Goal: Task Accomplishment & Management: Manage account settings

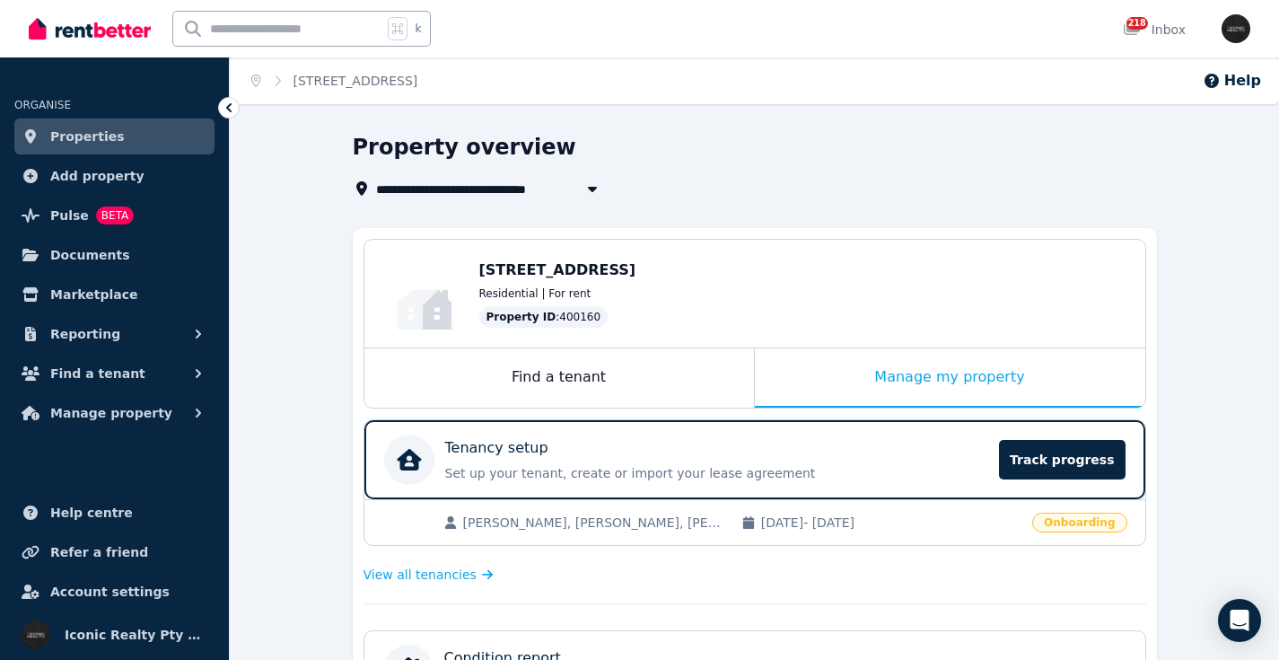
click at [347, 34] on input "text" at bounding box center [277, 29] width 209 height 34
type input "***"
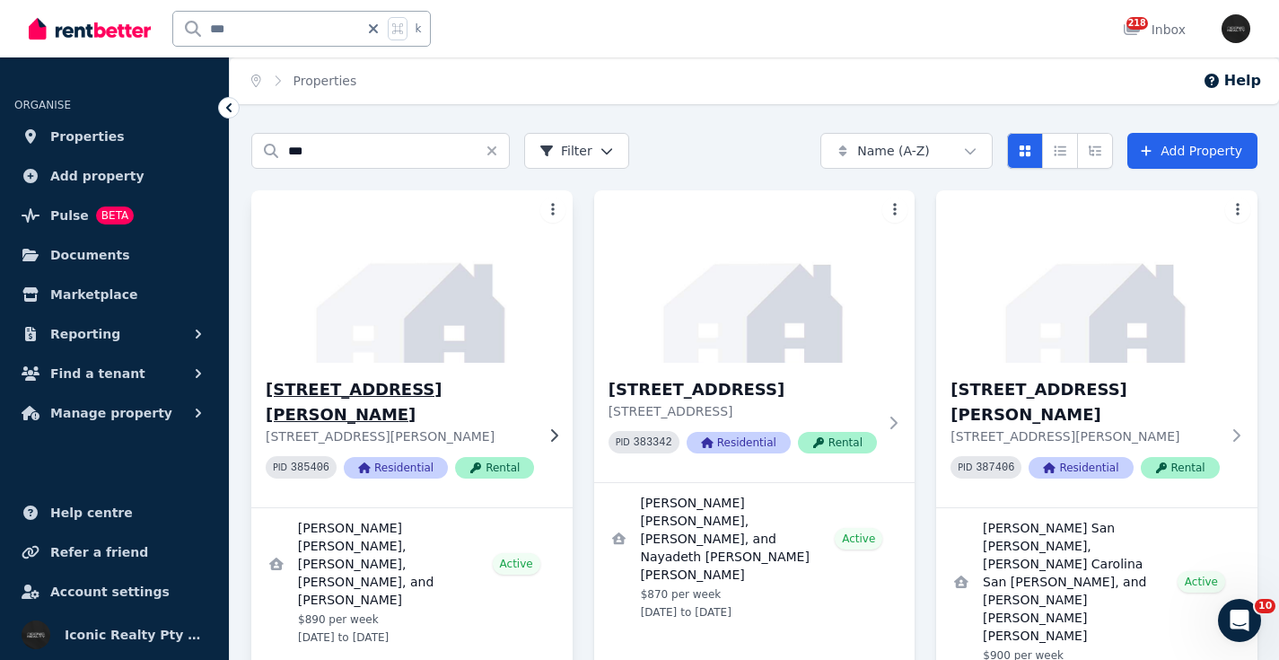
click at [485, 281] on img at bounding box center [411, 276] width 337 height 181
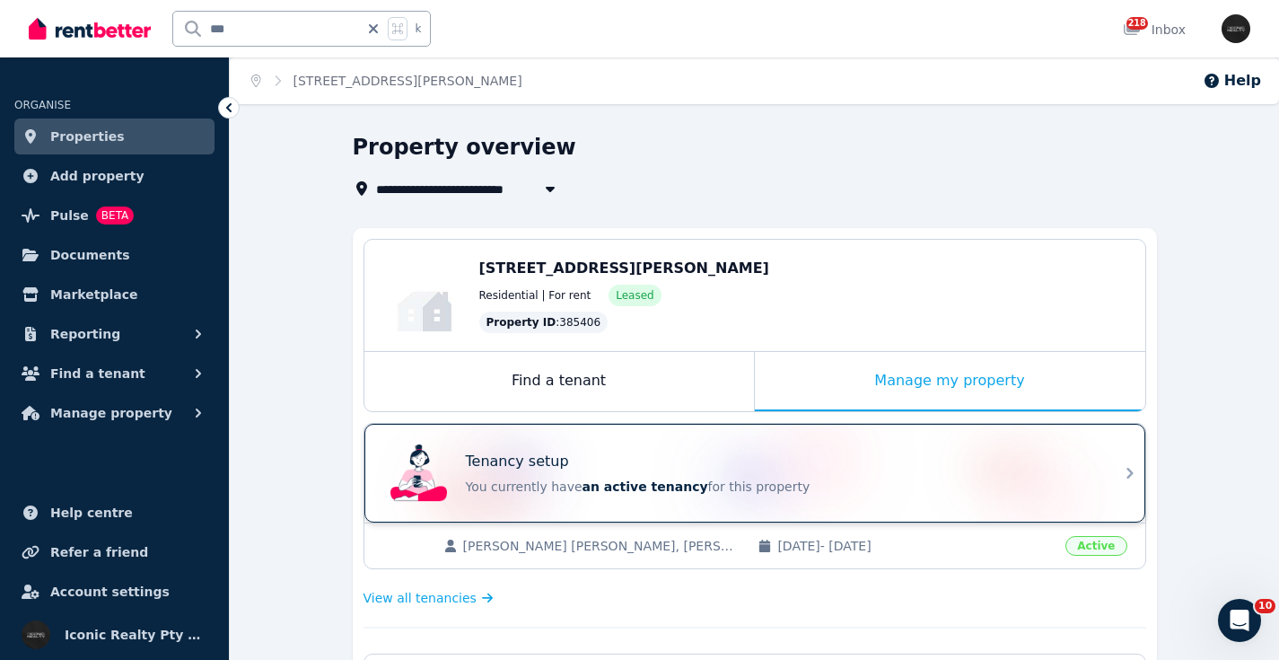
click at [826, 451] on div "Tenancy setup" at bounding box center [780, 462] width 628 height 22
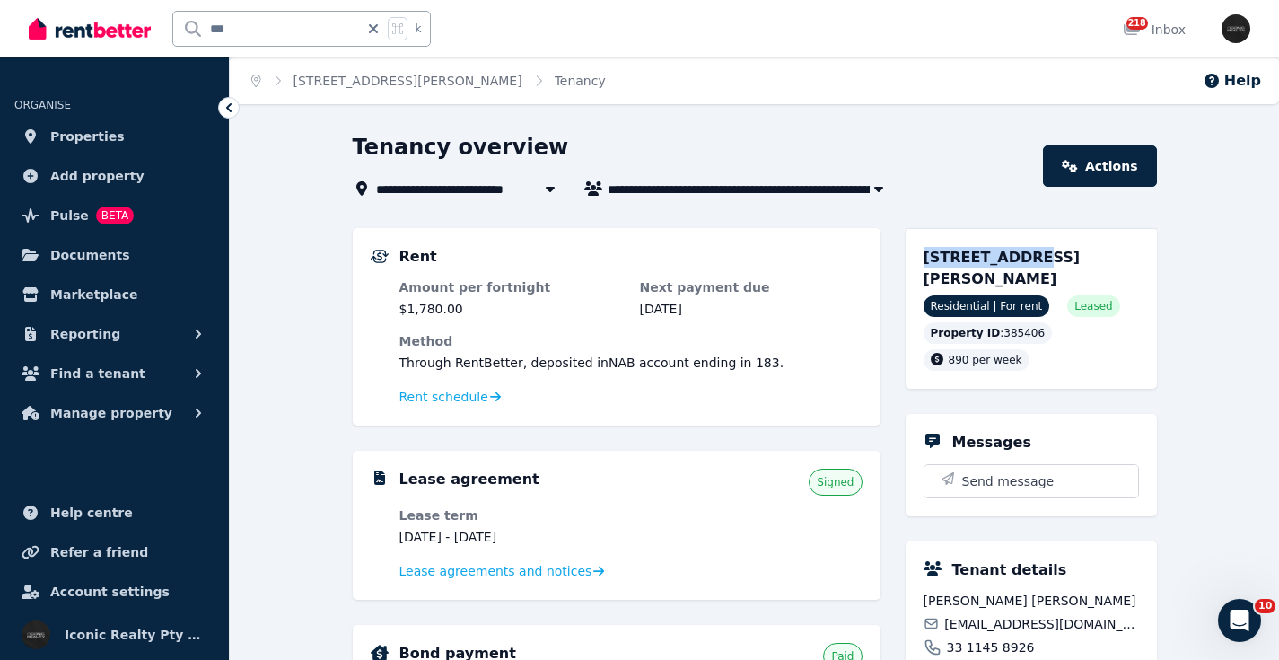
drag, startPoint x: 921, startPoint y: 262, endPoint x: 1019, endPoint y: 258, distance: 97.9
click at [1019, 258] on div "[STREET_ADDRESS][PERSON_NAME] Residential | For rent Leased Property ID : 38540…" at bounding box center [1031, 308] width 251 height 161
drag, startPoint x: 274, startPoint y: 27, endPoint x: 191, endPoint y: 28, distance: 82.6
click at [191, 28] on input "***" at bounding box center [266, 29] width 186 height 34
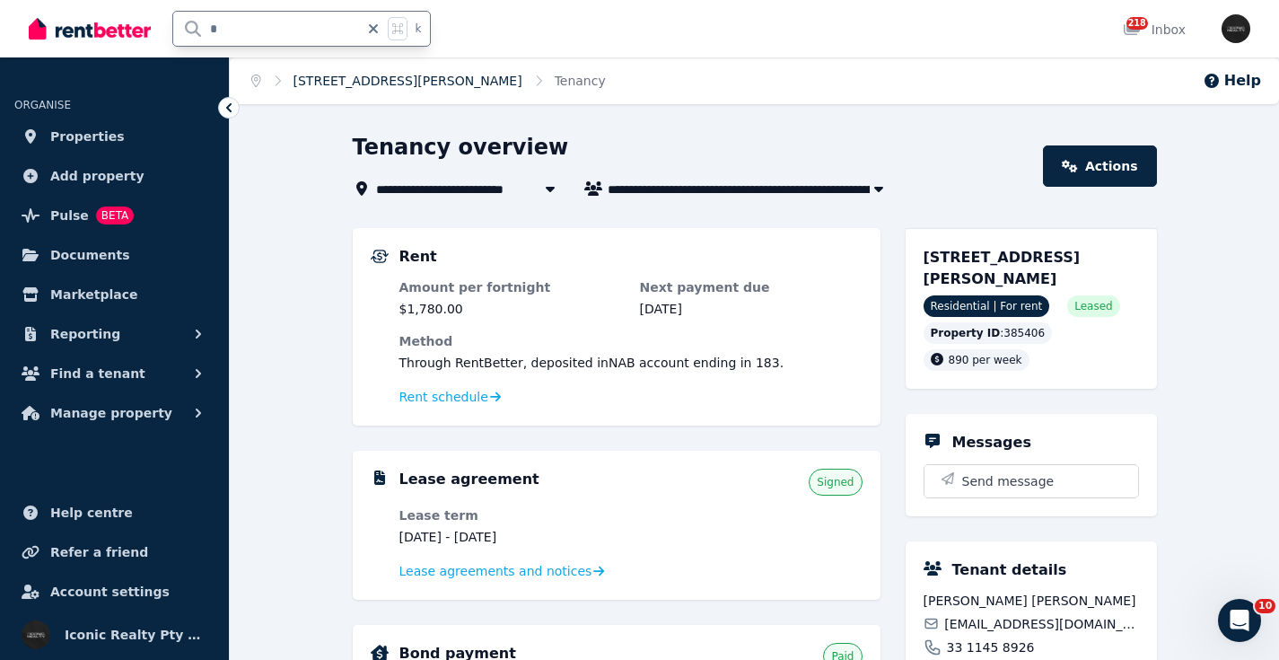
type input "**"
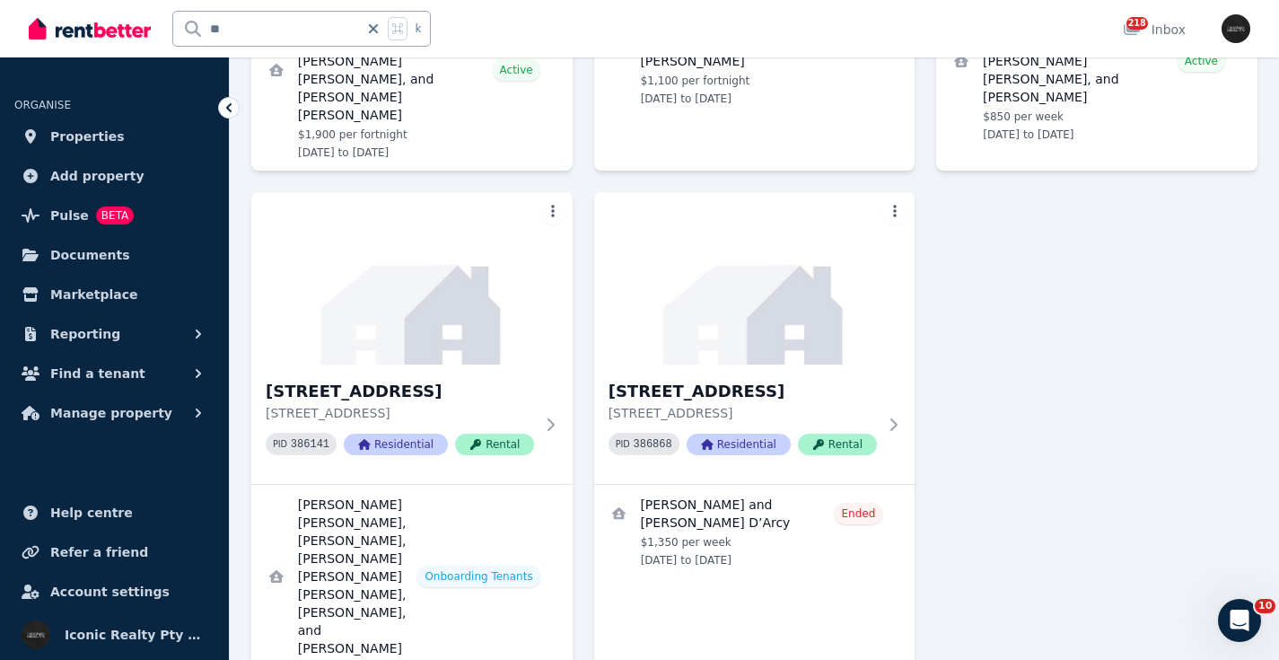
scroll to position [470, 0]
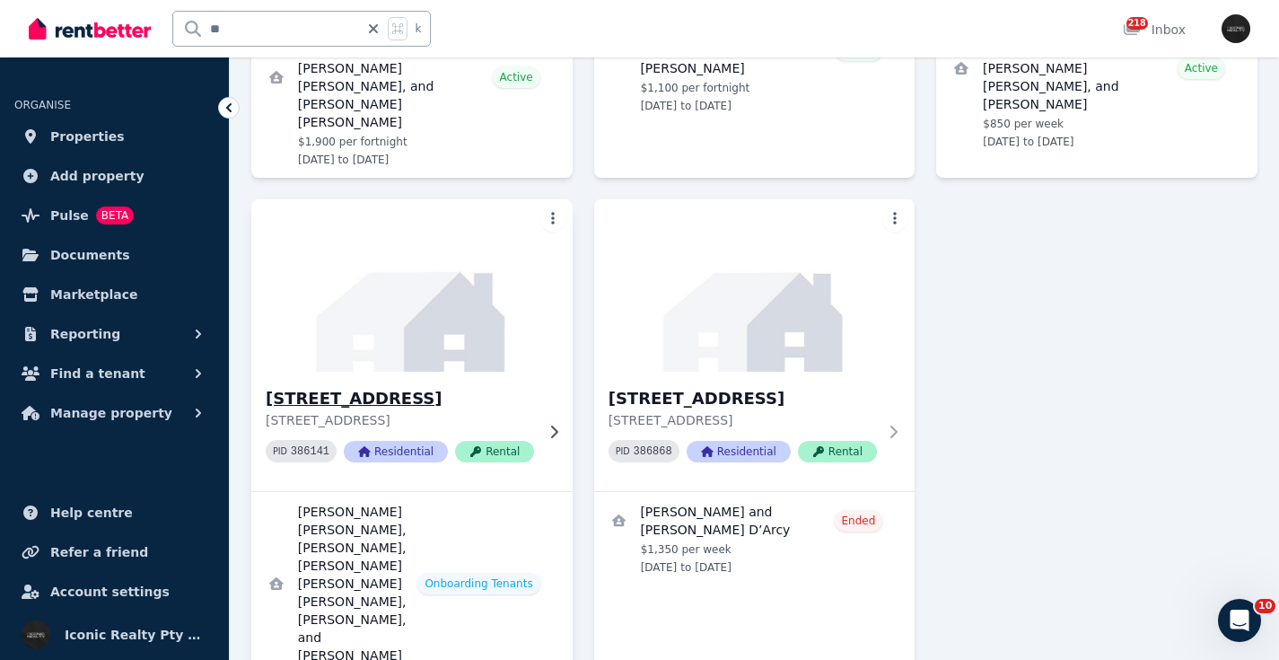
click at [386, 282] on img at bounding box center [411, 285] width 337 height 181
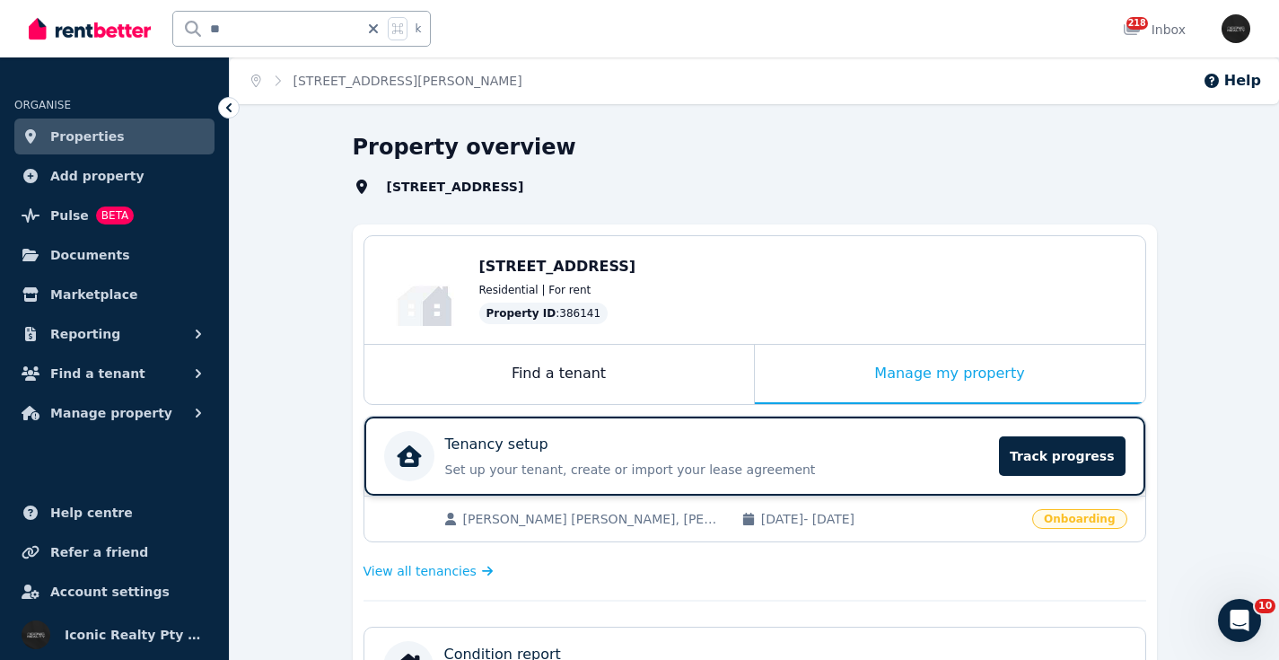
click at [668, 460] on p "Set up your tenant, create or import your lease agreement" at bounding box center [717, 469] width 544 height 18
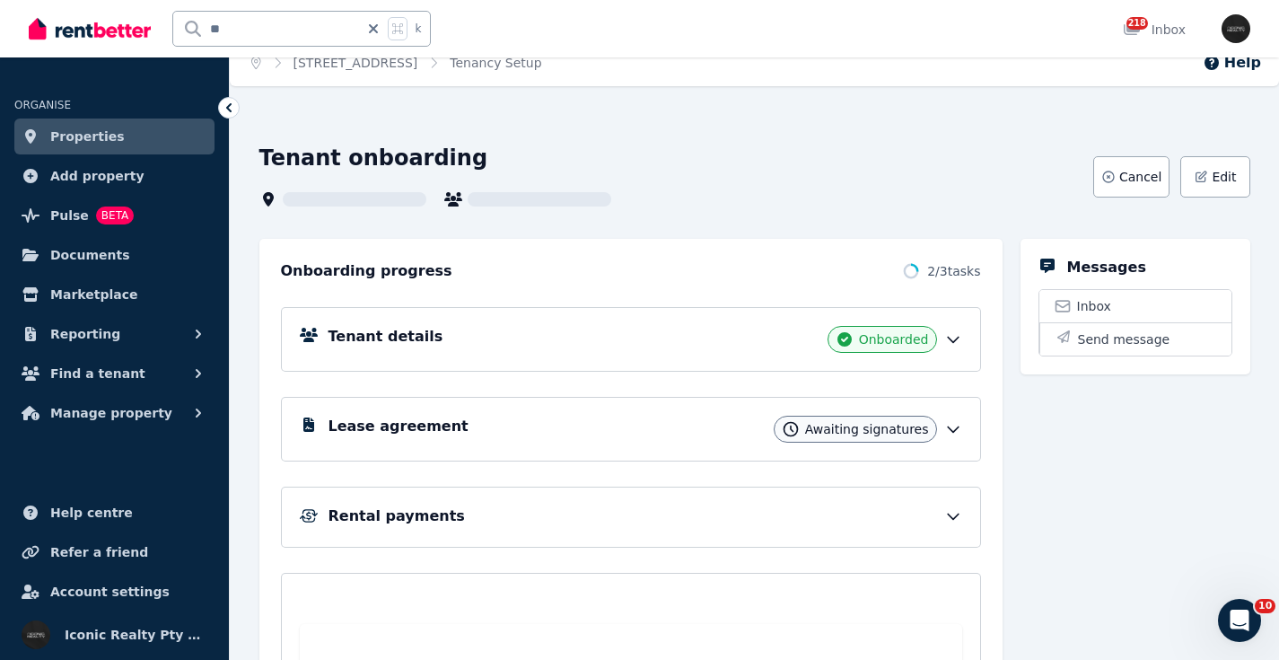
scroll to position [21, 0]
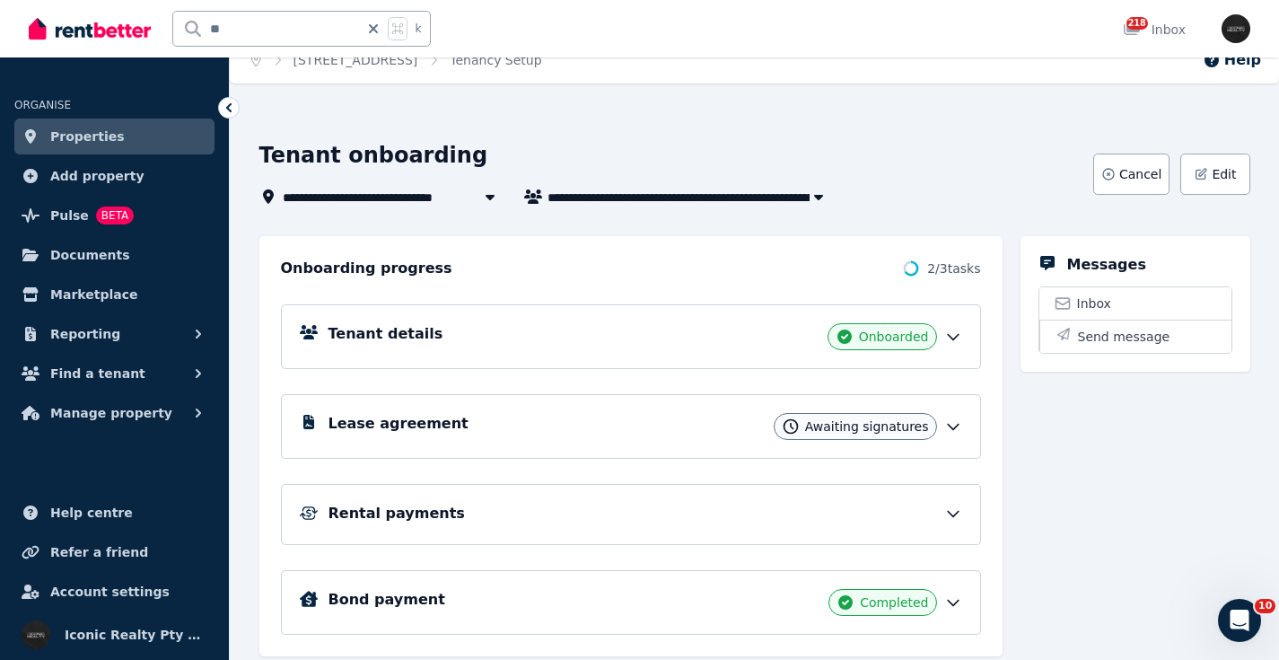
click at [669, 340] on div "Tenant details Onboarded" at bounding box center [645, 336] width 634 height 27
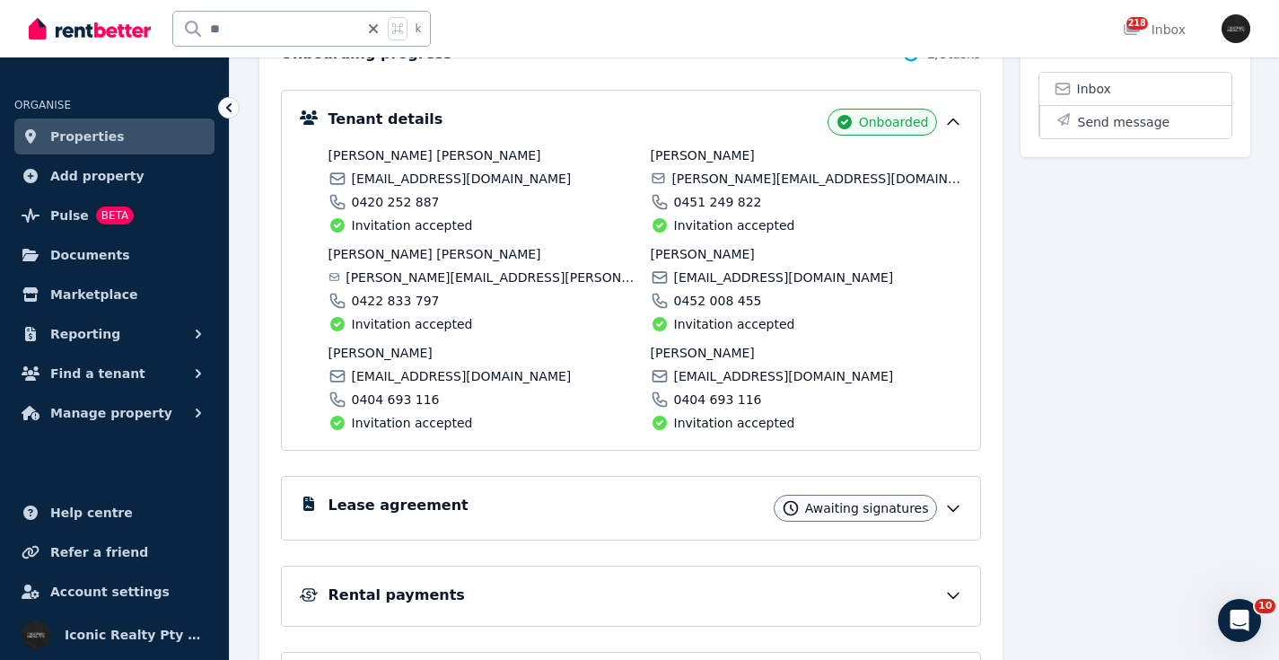
scroll to position [0, 0]
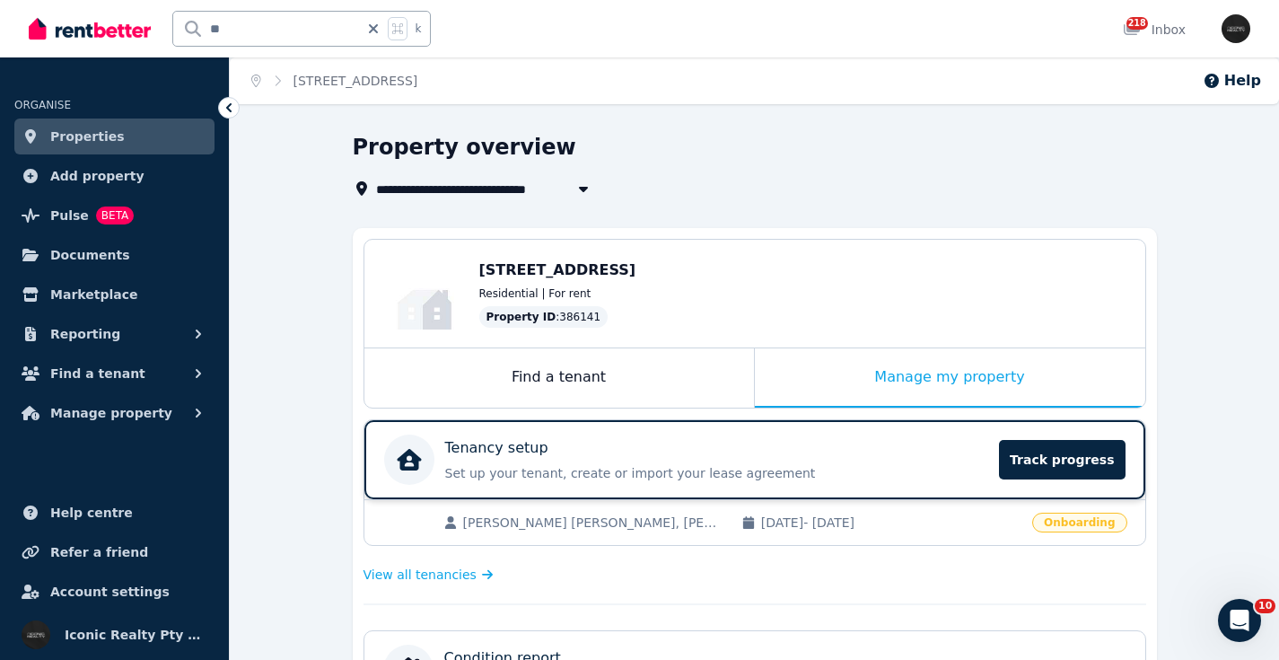
click at [554, 460] on div "Tenancy setup Set up your tenant, create or import your lease agreement Track p…" at bounding box center [717, 459] width 544 height 45
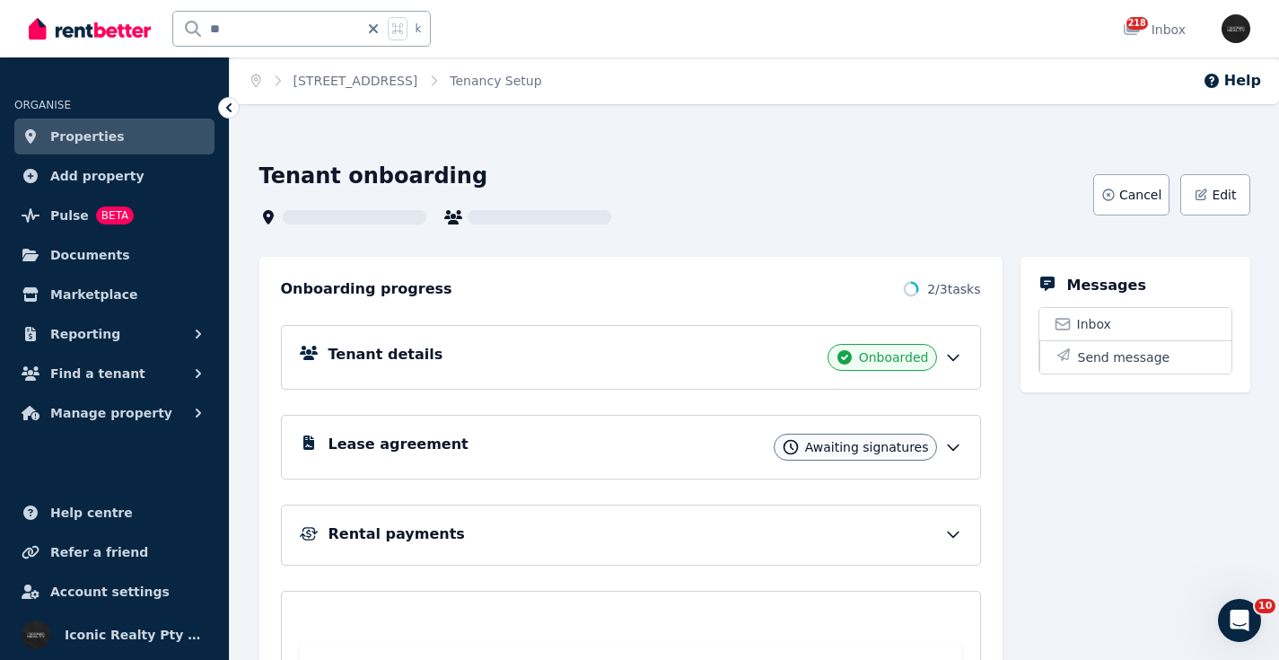
click at [624, 429] on div "Lease agreement Awaiting signatures" at bounding box center [631, 447] width 700 height 65
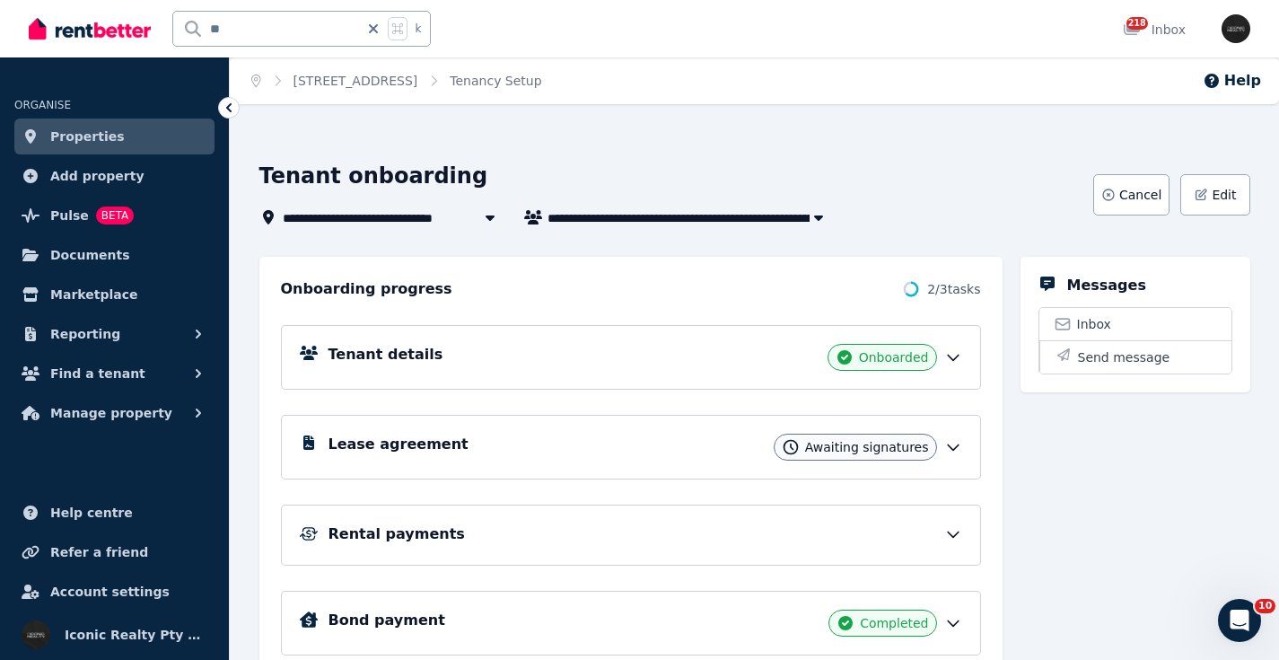
click at [579, 451] on div "Lease agreement Awaiting signatures" at bounding box center [645, 446] width 634 height 27
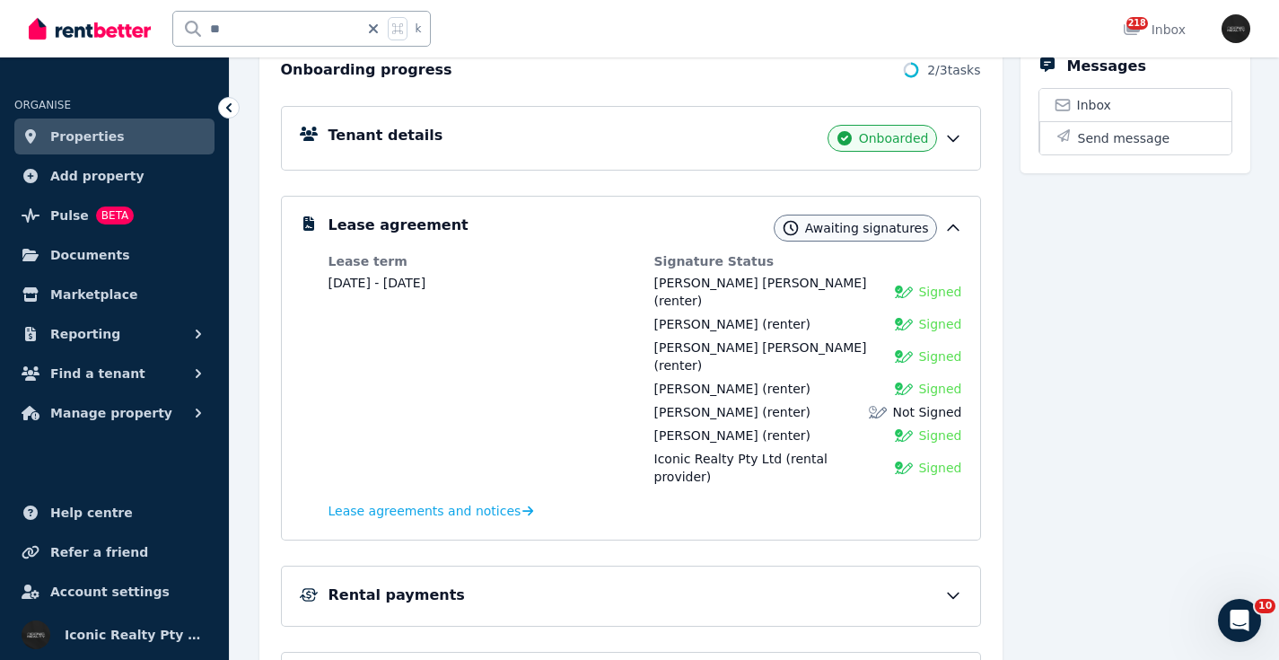
scroll to position [221, 0]
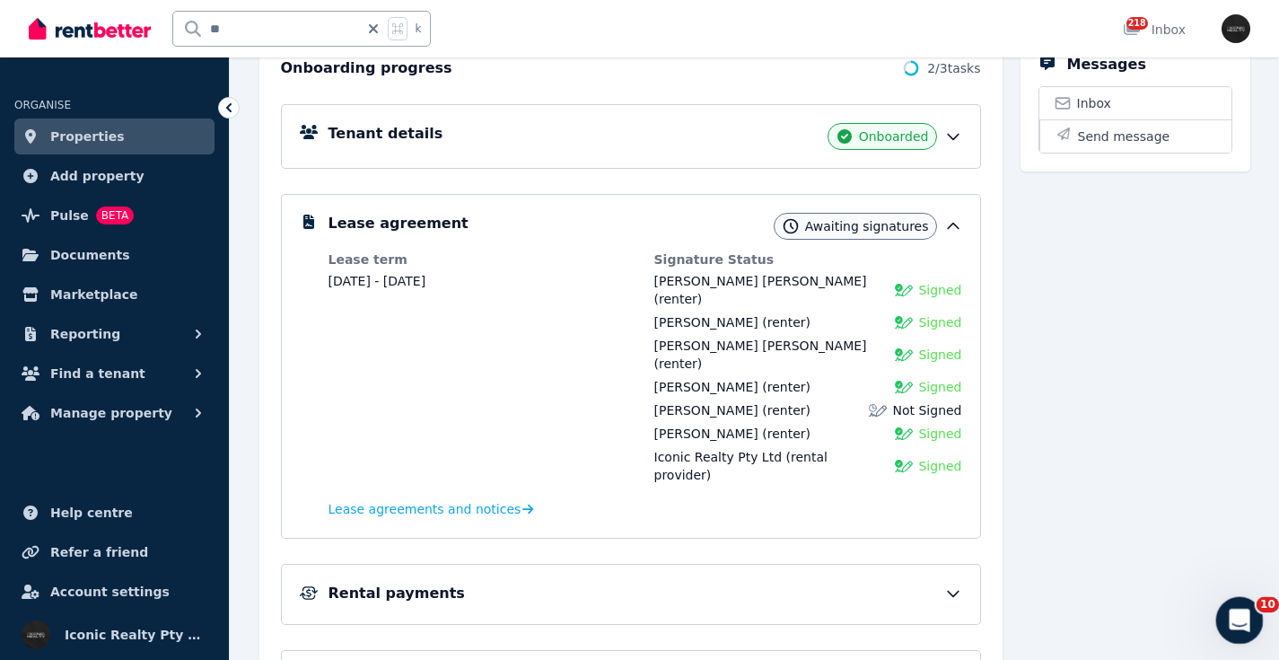
click at [1234, 634] on div "Open Intercom Messenger" at bounding box center [1236, 617] width 59 height 59
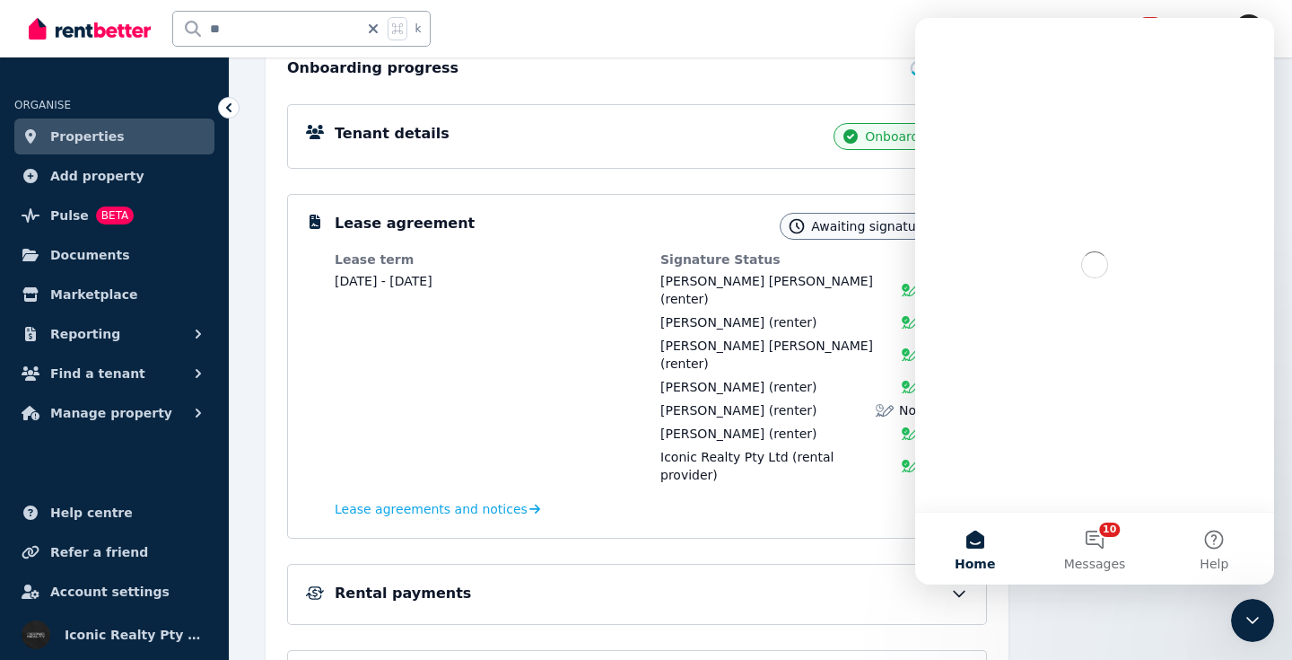
scroll to position [0, 0]
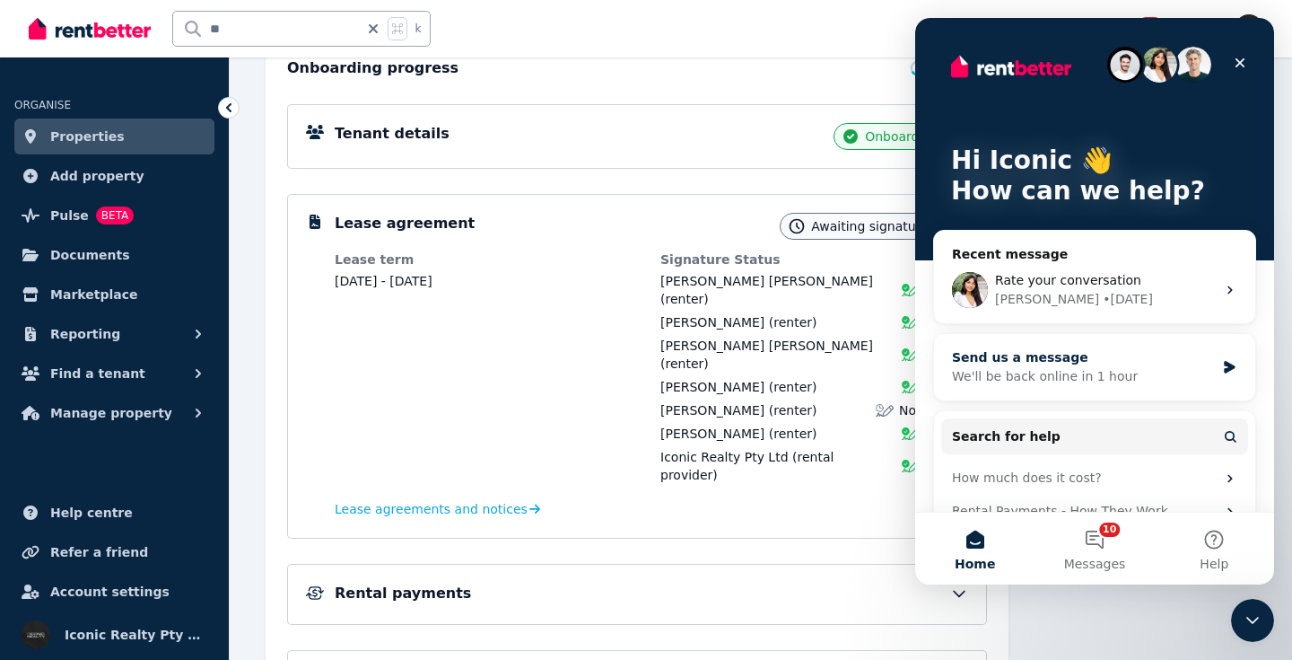
click at [1107, 364] on div "Send us a message" at bounding box center [1083, 357] width 263 height 19
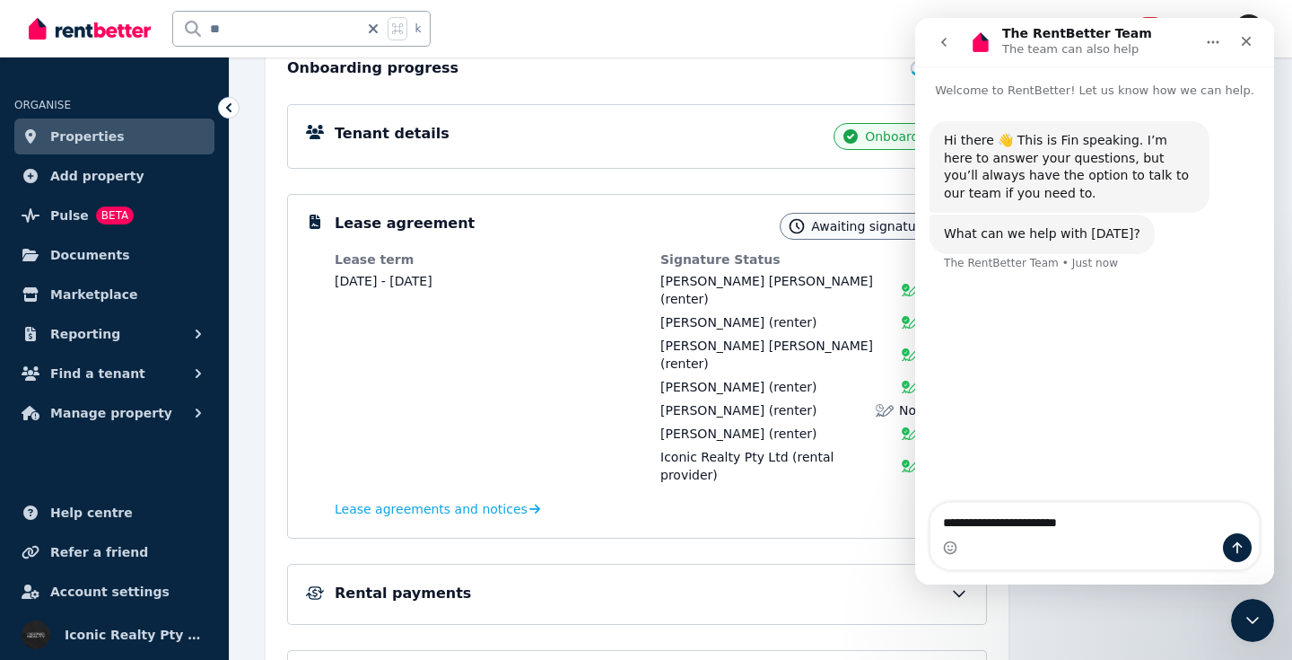
click at [978, 526] on textarea "**********" at bounding box center [1095, 518] width 328 height 31
click at [1119, 521] on textarea "**********" at bounding box center [1095, 518] width 328 height 31
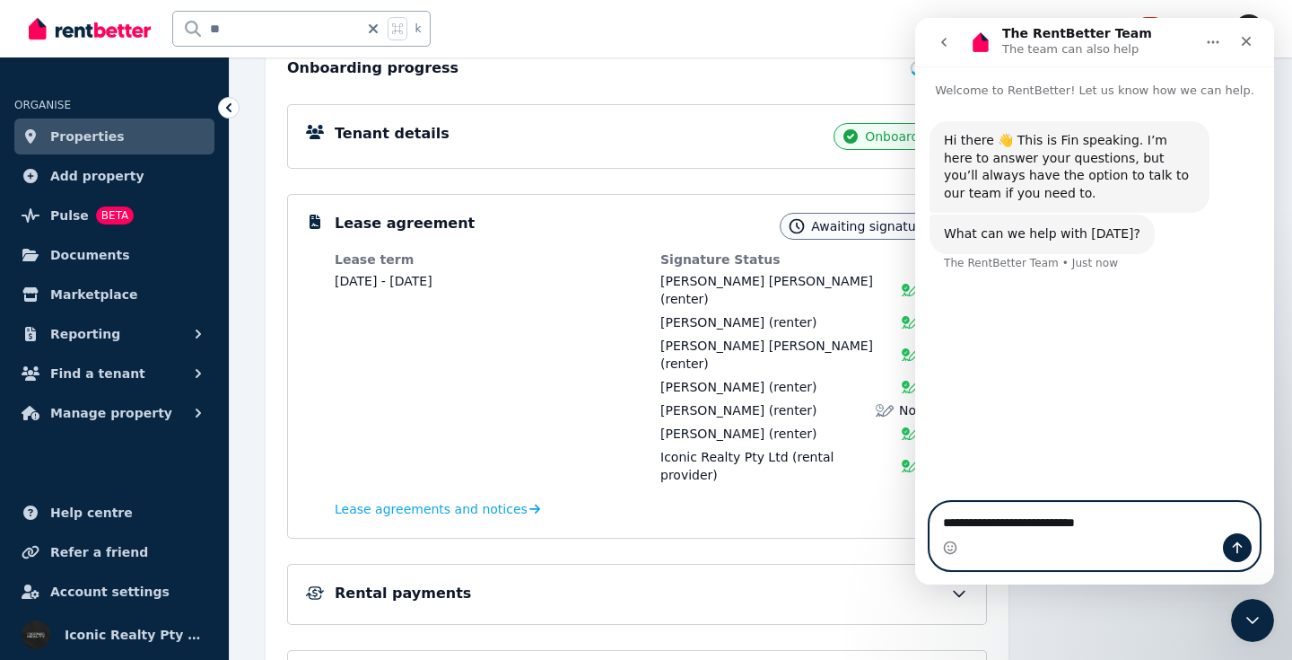
type textarea "**********"
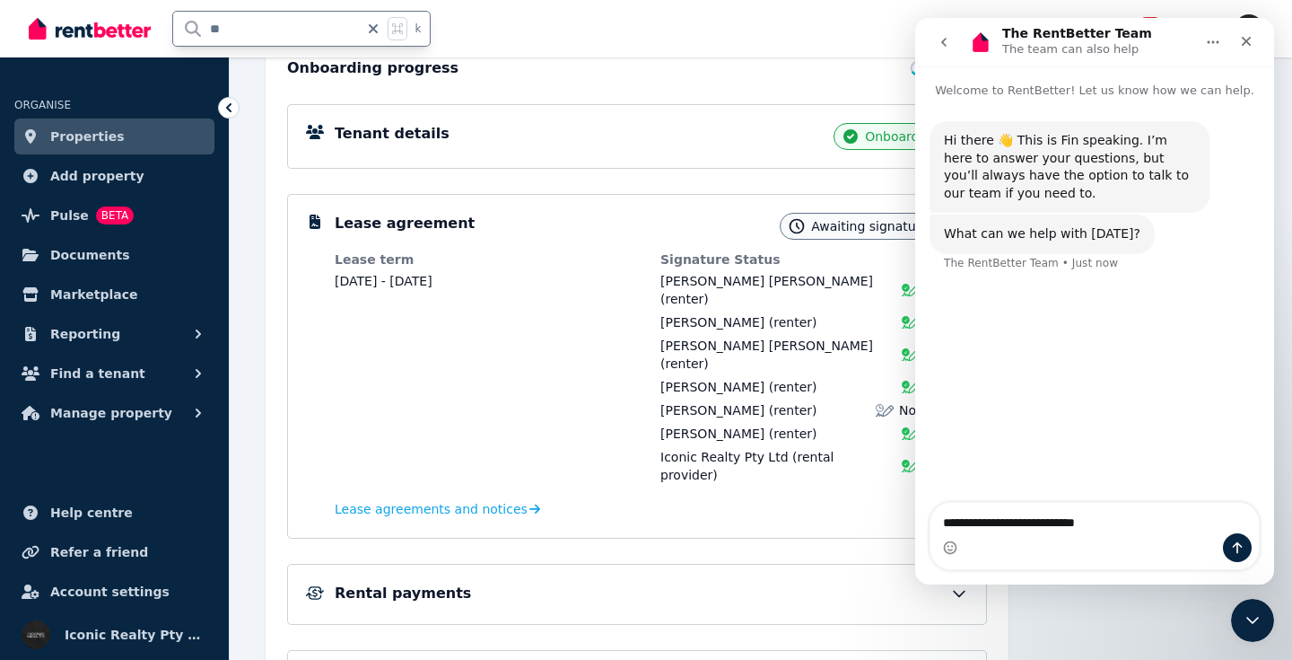
drag, startPoint x: 242, startPoint y: 36, endPoint x: 179, endPoint y: 30, distance: 63.1
click at [179, 30] on input "**" at bounding box center [266, 29] width 186 height 34
type input "****"
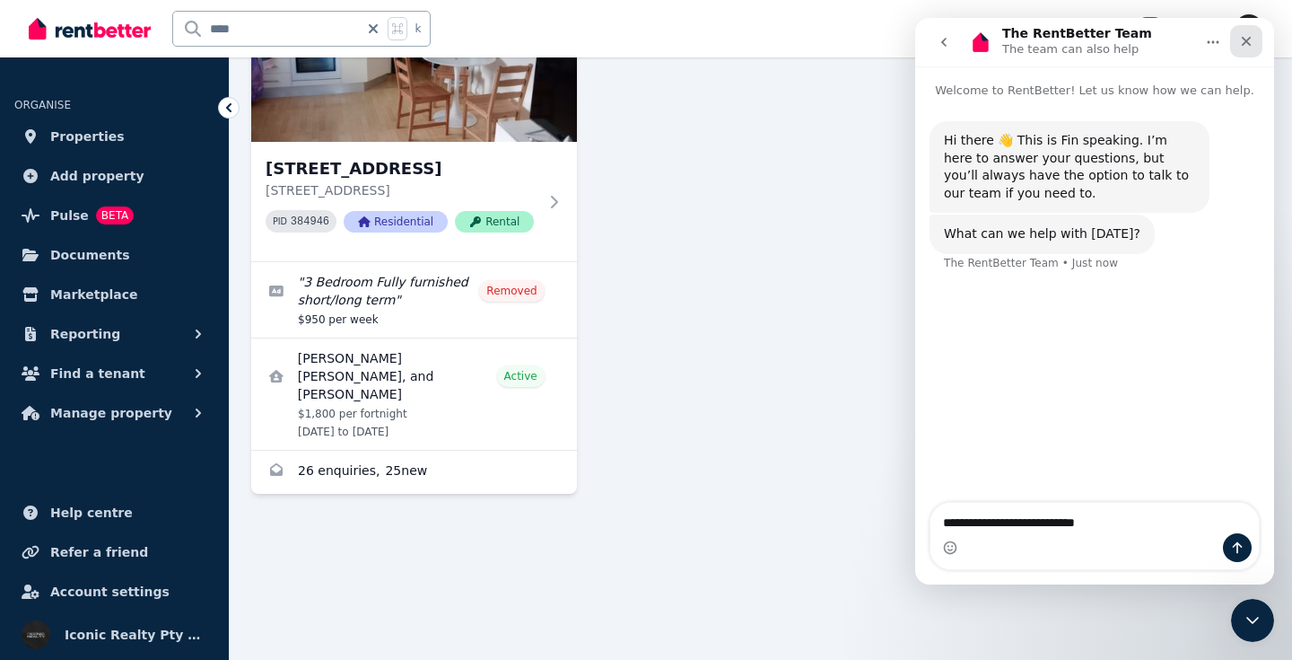
click at [1252, 44] on icon "Close" at bounding box center [1246, 41] width 14 height 14
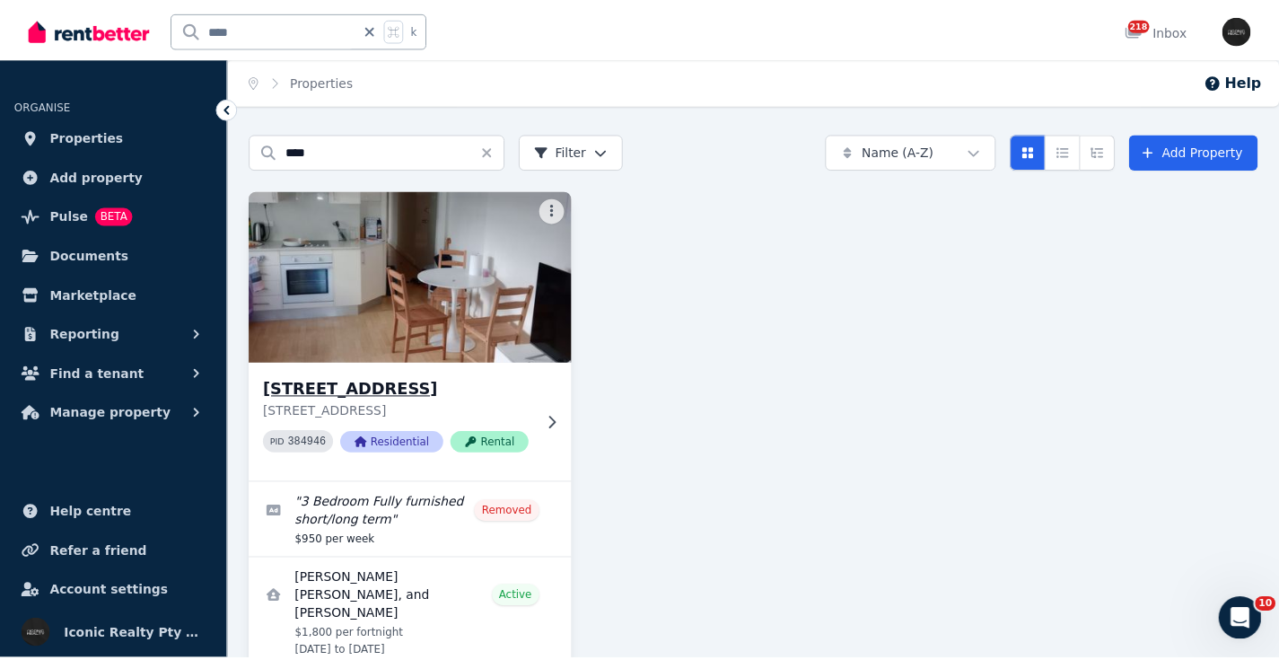
scroll to position [87, 0]
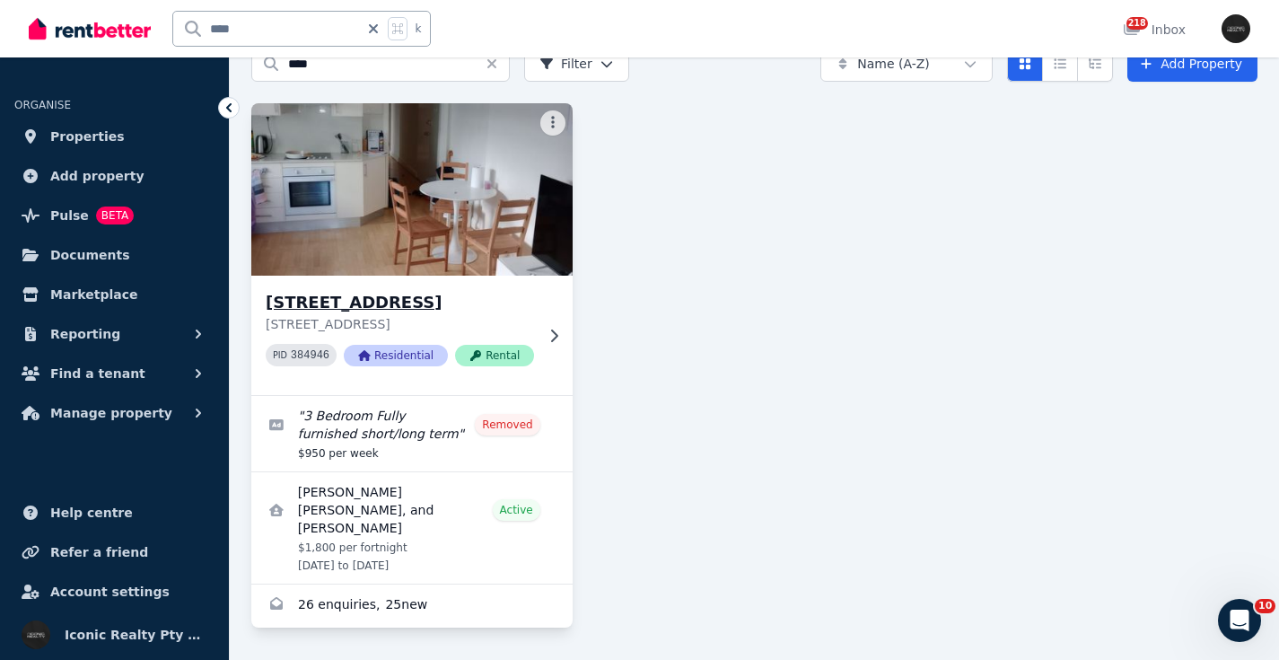
click at [404, 197] on img at bounding box center [411, 189] width 337 height 181
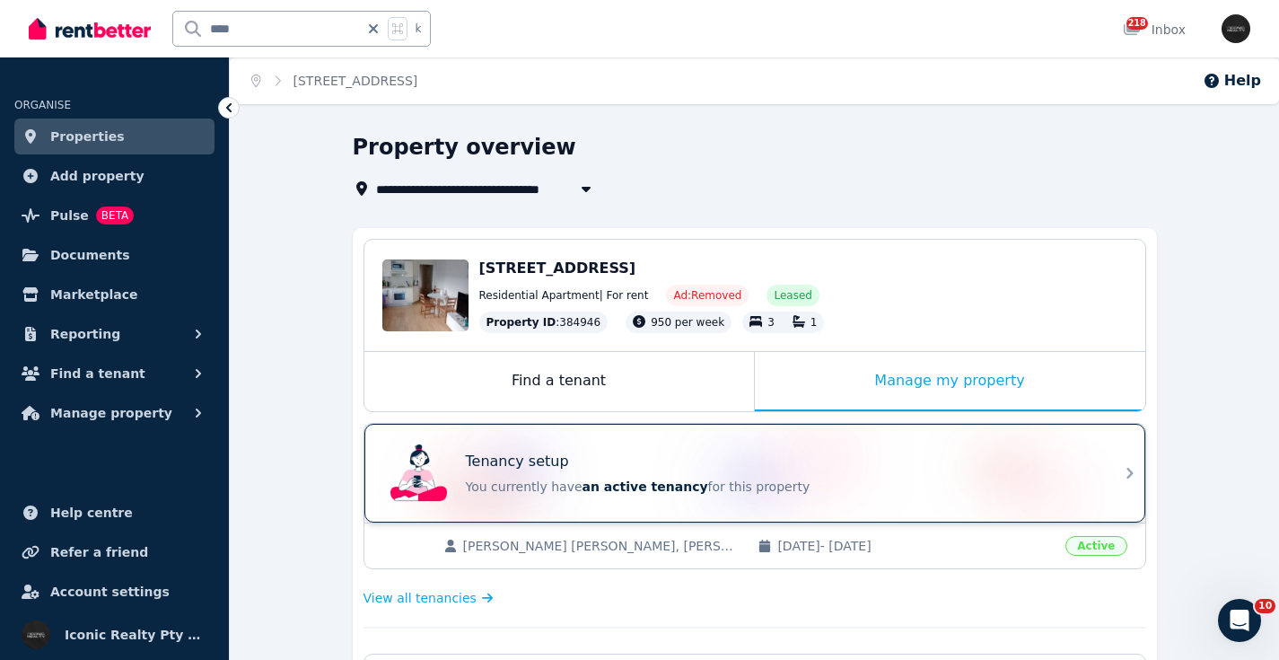
click at [724, 478] on p "You currently have an active tenancy for this property" at bounding box center [780, 486] width 628 height 18
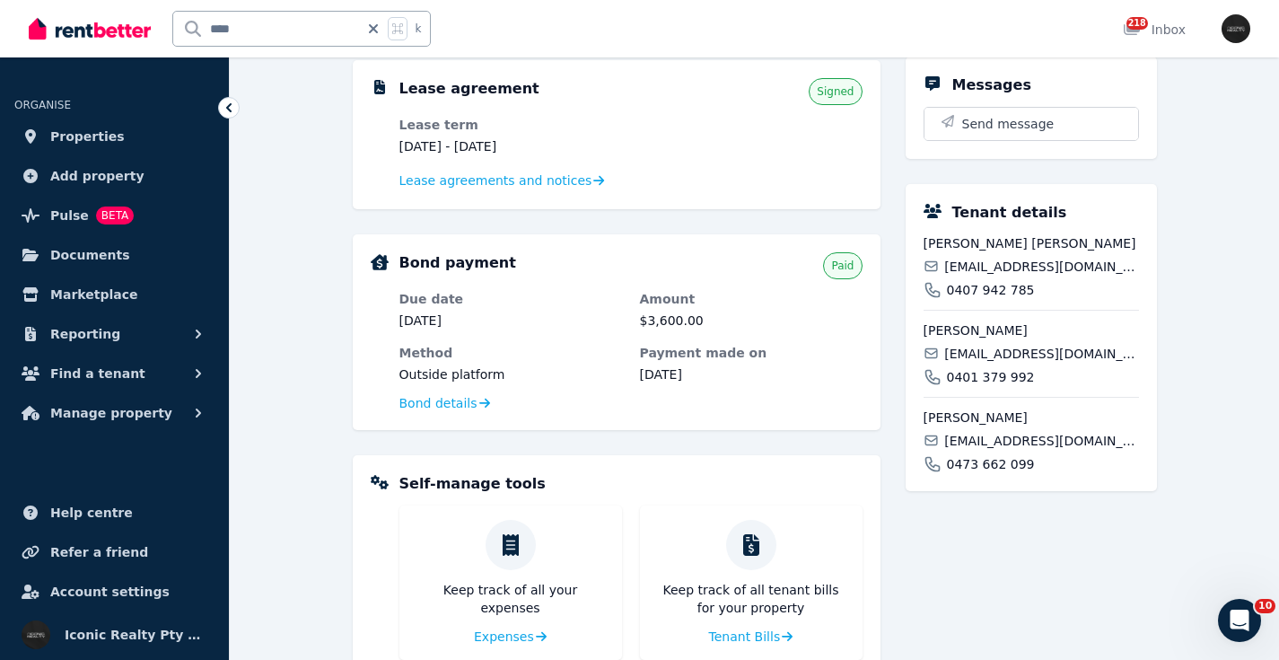
scroll to position [559, 0]
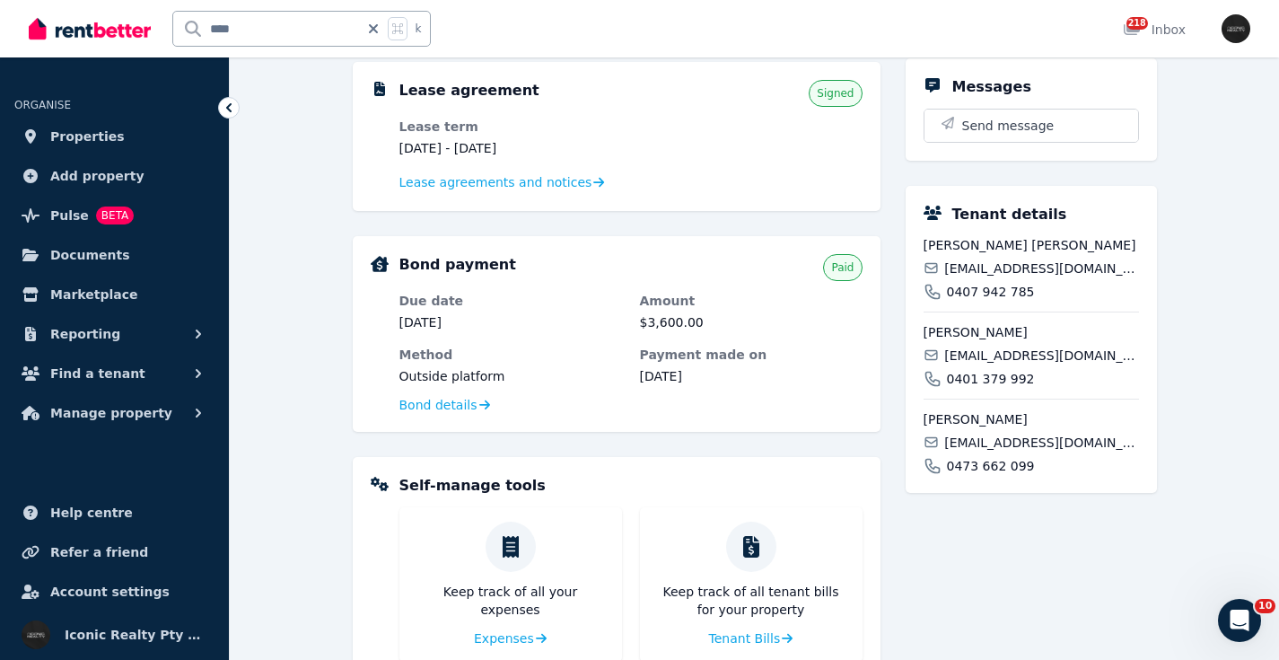
click at [1027, 277] on span "[EMAIL_ADDRESS][DOMAIN_NAME]" at bounding box center [1041, 268] width 194 height 18
copy div "[EMAIL_ADDRESS][DOMAIN_NAME]"
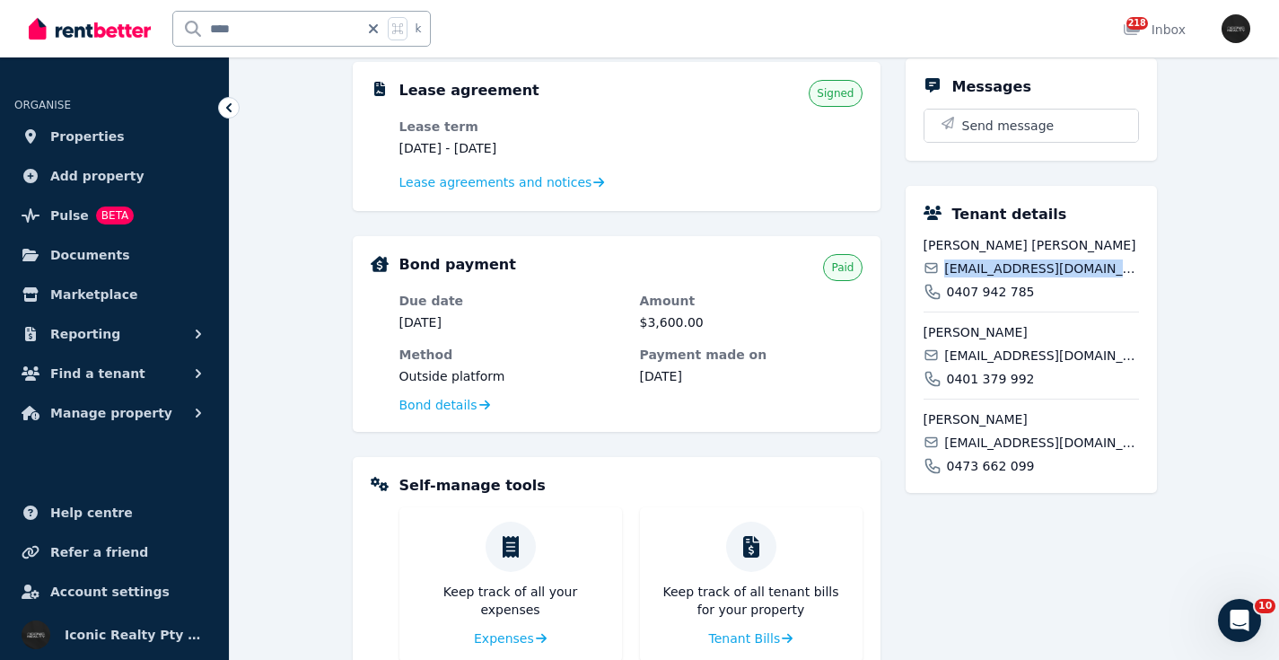
click at [993, 364] on span "[EMAIL_ADDRESS][DOMAIN_NAME]" at bounding box center [1041, 355] width 194 height 18
copy div "[EMAIL_ADDRESS][DOMAIN_NAME]"
click at [969, 451] on span "[EMAIL_ADDRESS][DOMAIN_NAME]" at bounding box center [1041, 442] width 194 height 18
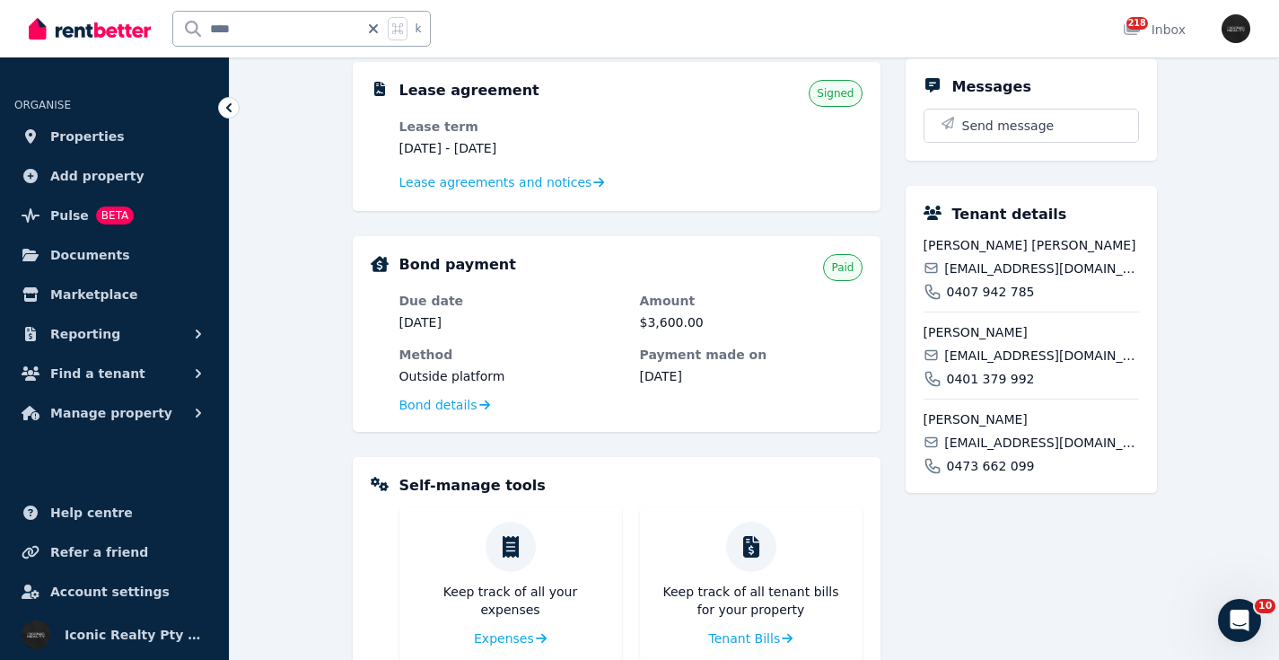
click at [969, 451] on span "[EMAIL_ADDRESS][DOMAIN_NAME]" at bounding box center [1041, 442] width 194 height 18
click at [970, 451] on span "[EMAIL_ADDRESS][DOMAIN_NAME]" at bounding box center [1041, 442] width 194 height 18
copy div "[EMAIL_ADDRESS][DOMAIN_NAME]"
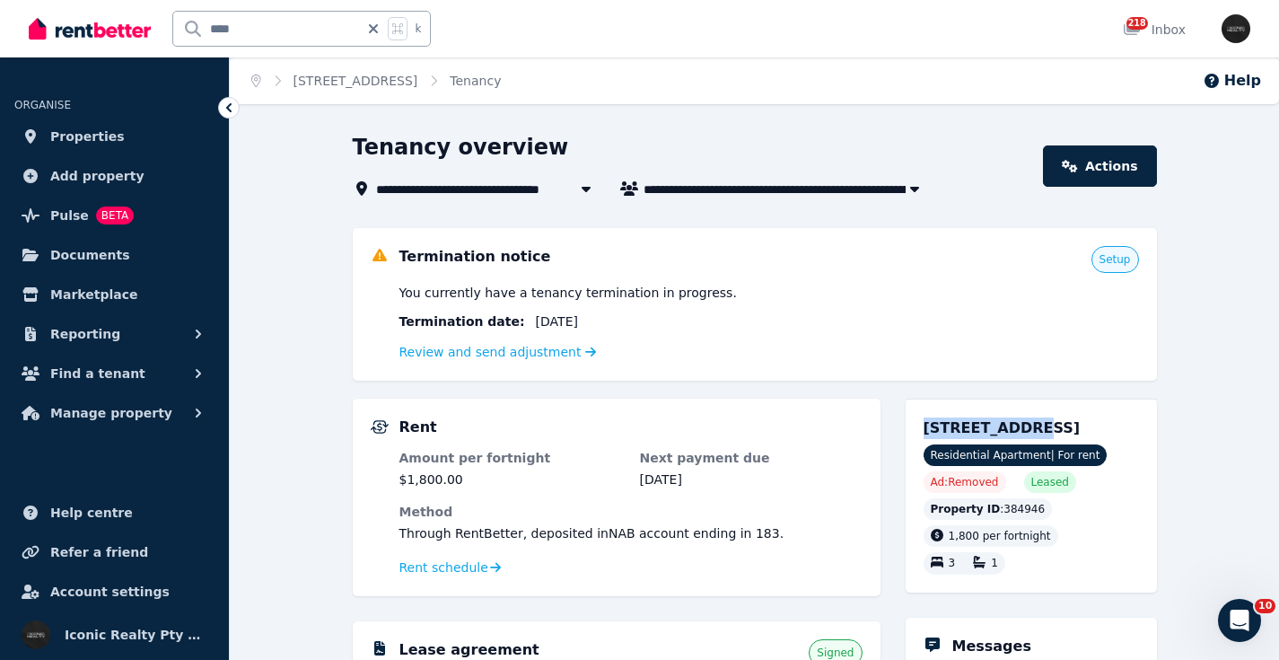
drag, startPoint x: 924, startPoint y: 429, endPoint x: 1018, endPoint y: 432, distance: 93.4
click at [1018, 432] on span "[STREET_ADDRESS]" at bounding box center [1002, 427] width 157 height 17
copy span "3/50 [GEOGRAPHIC_DATA]"
drag, startPoint x: 1238, startPoint y: 617, endPoint x: 1222, endPoint y: 617, distance: 15.3
click at [1236, 618] on icon "Open Intercom Messenger" at bounding box center [1237, 618] width 30 height 30
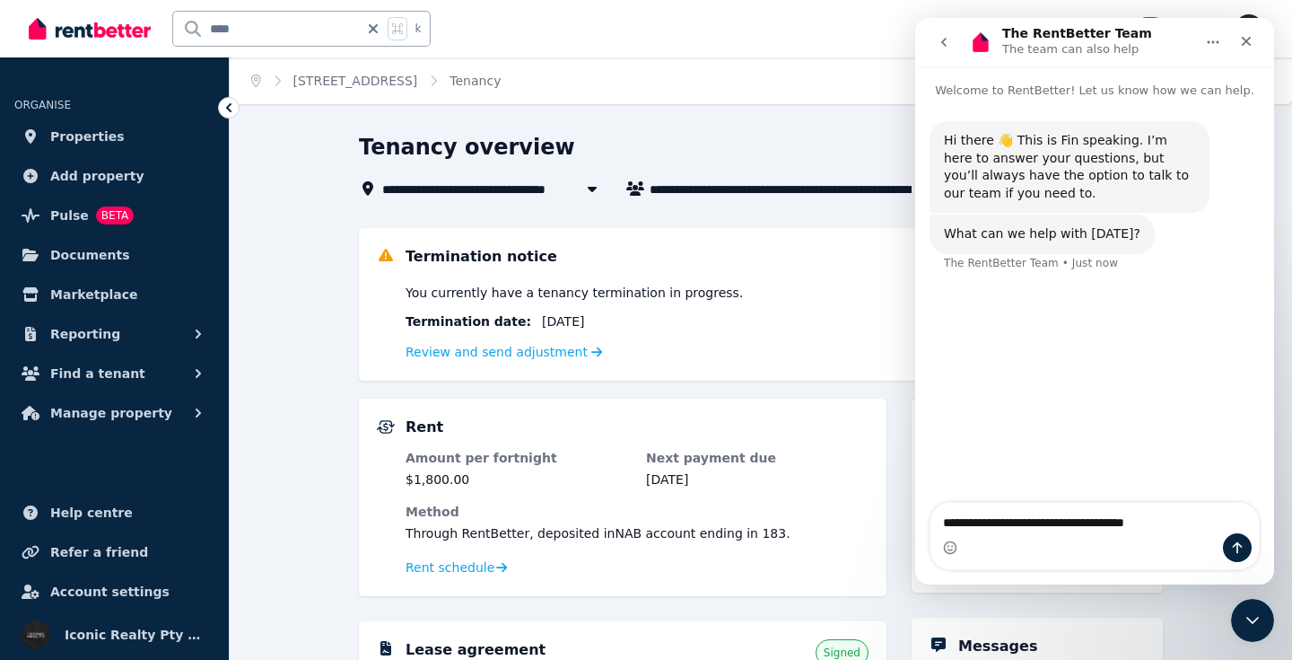
type textarea "**********"
drag, startPoint x: 293, startPoint y: 35, endPoint x: 116, endPoint y: 21, distance: 178.3
click at [116, 21] on div "**** k" at bounding box center [234, 28] width 411 height 57
type input "*****"
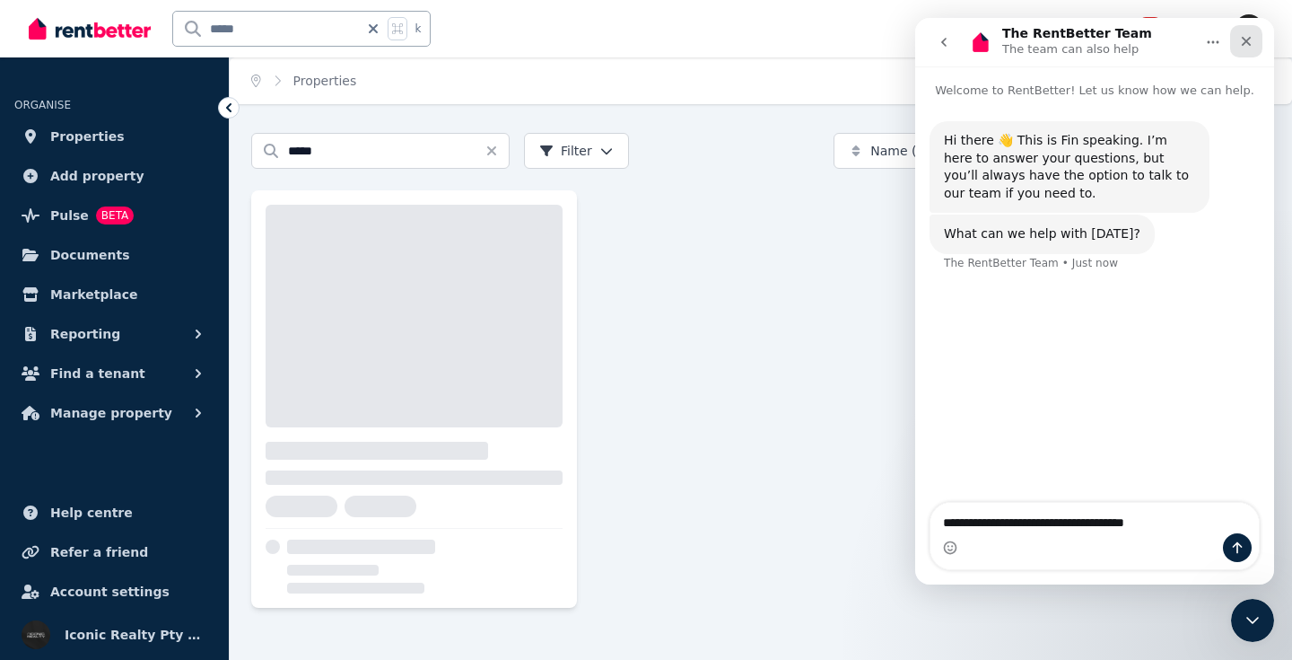
click at [1246, 41] on icon "Close" at bounding box center [1247, 42] width 10 height 10
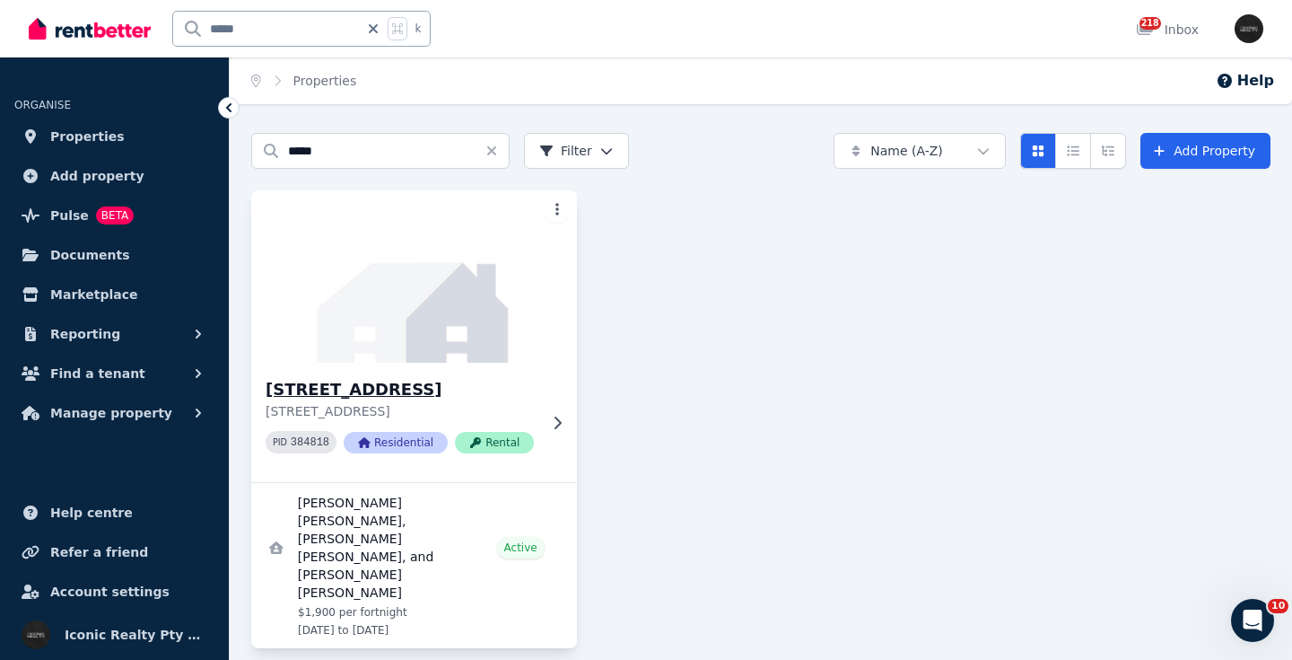
click at [391, 327] on img at bounding box center [414, 276] width 342 height 181
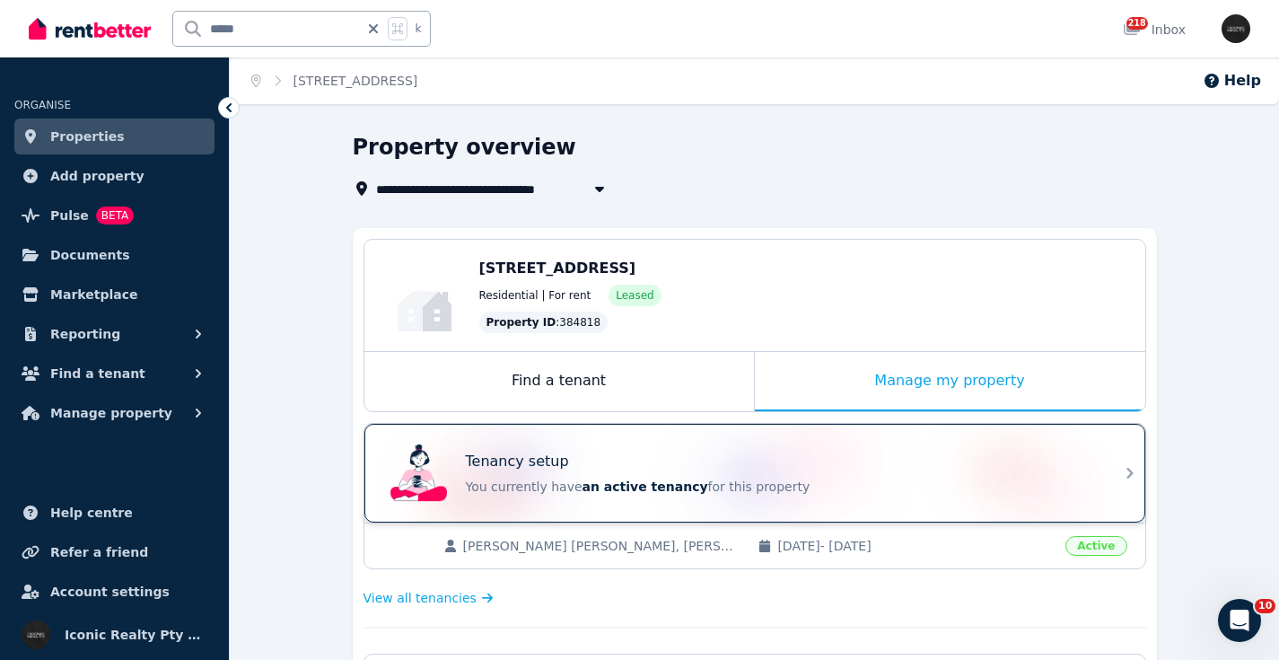
click at [671, 446] on div "Tenancy setup You currently have an active tenancy for this property" at bounding box center [738, 473] width 711 height 72
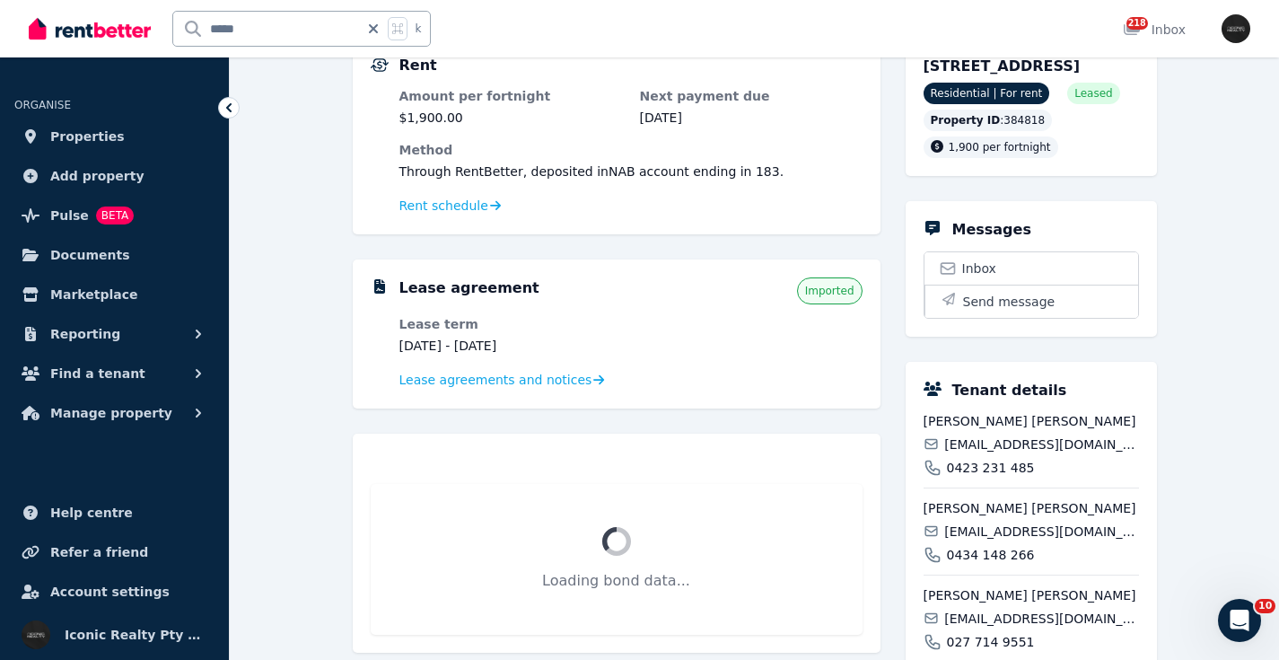
scroll to position [620, 0]
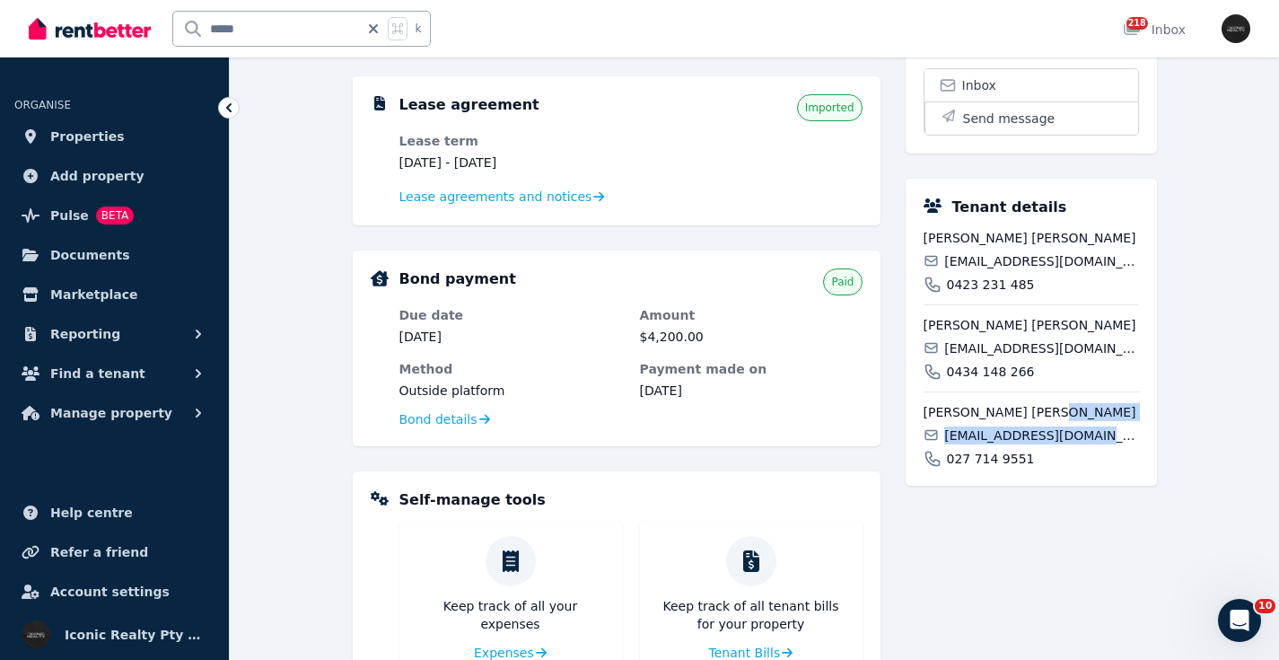
drag, startPoint x: 1116, startPoint y: 462, endPoint x: 1051, endPoint y: 441, distance: 69.0
click at [1045, 439] on div "[PERSON_NAME] [PERSON_NAME] [EMAIL_ADDRESS][DOMAIN_NAME] 027 714 9551" at bounding box center [1031, 429] width 215 height 76
drag, startPoint x: 1037, startPoint y: 477, endPoint x: 1088, endPoint y: 472, distance: 50.5
click at [1037, 468] on div "027 714 9551" at bounding box center [1031, 459] width 215 height 18
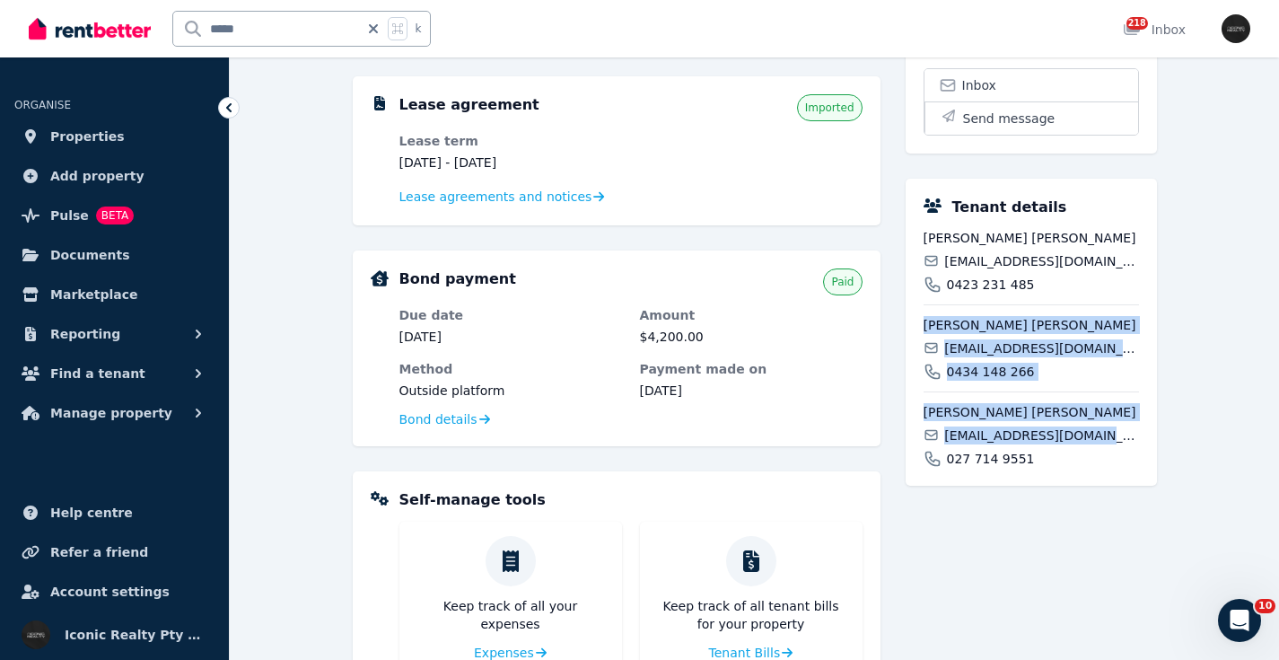
drag, startPoint x: 1113, startPoint y: 457, endPoint x: 902, endPoint y: 336, distance: 243.2
click at [902, 337] on div "Rent Amount per fortnight $1,900.00 Next payment due [DATE] Method Through Rent…" at bounding box center [755, 369] width 804 height 1030
copy div "[PERSON_NAME] [PERSON_NAME] [EMAIL_ADDRESS][DOMAIN_NAME] 0434 148 266 [PERSON_N…"
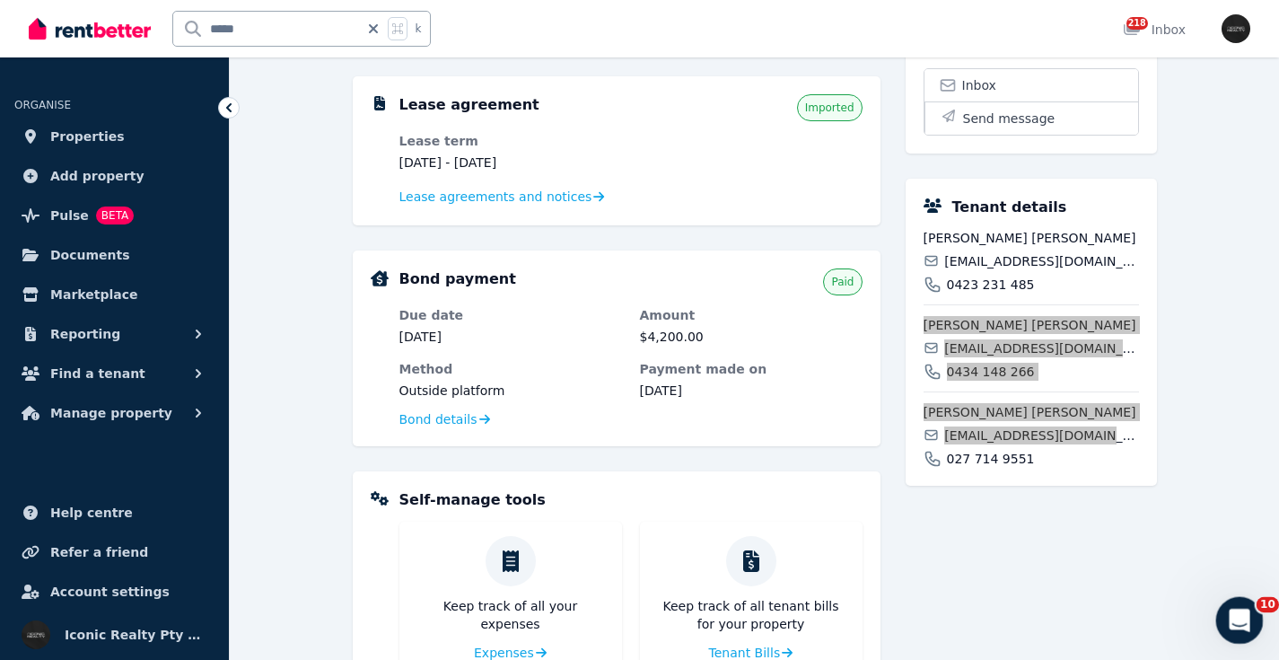
click at [1226, 608] on div "Open Intercom Messenger" at bounding box center [1236, 617] width 59 height 59
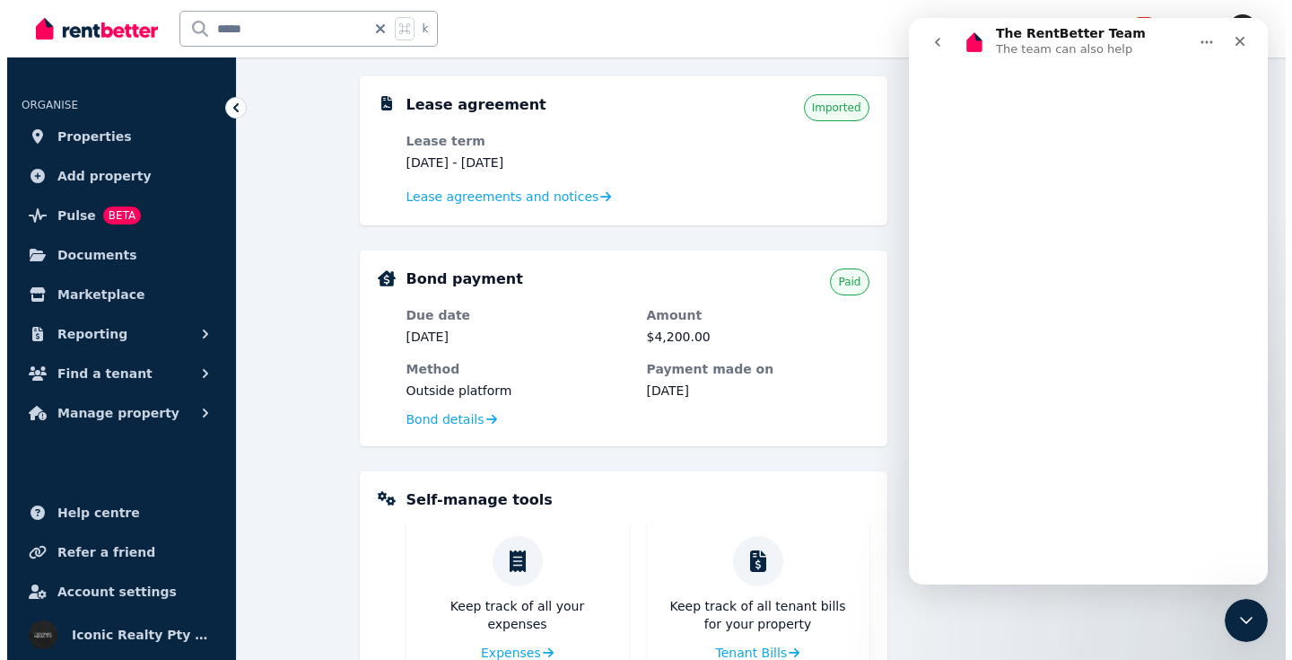
scroll to position [0, 0]
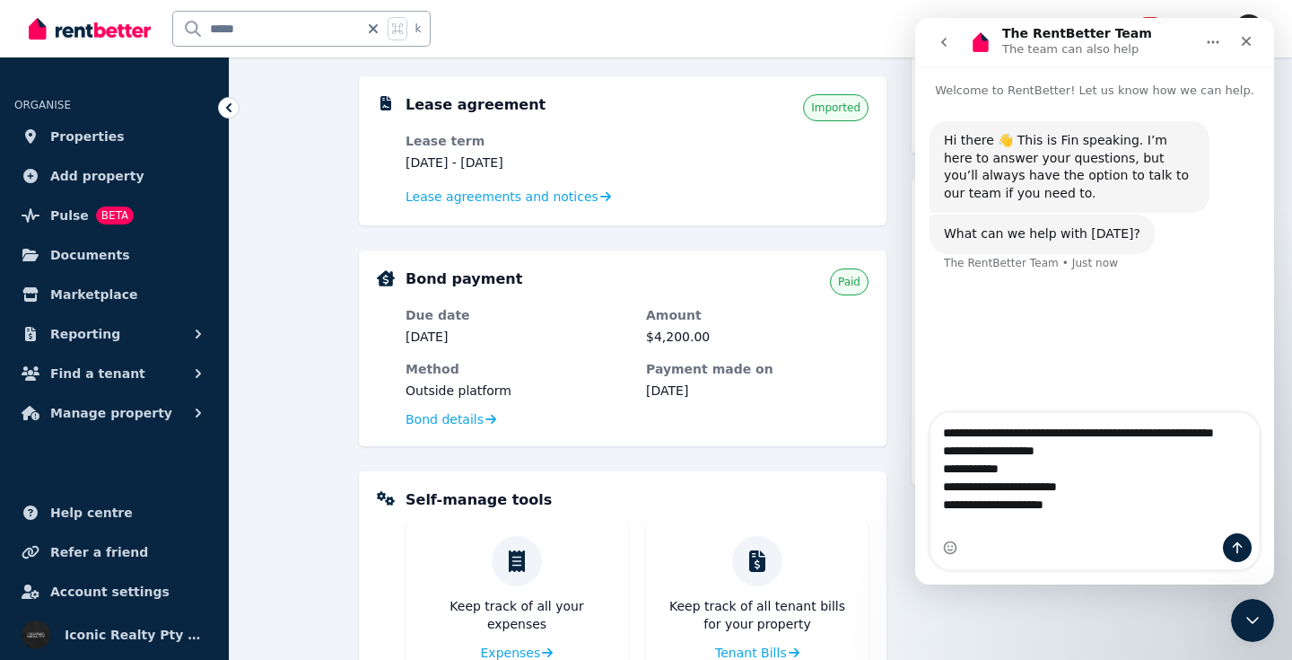
drag, startPoint x: 1029, startPoint y: 486, endPoint x: 917, endPoint y: 484, distance: 112.2
click at [916, 482] on div "**********" at bounding box center [1094, 491] width 359 height 158
drag, startPoint x: 1087, startPoint y: 472, endPoint x: 893, endPoint y: 459, distance: 194.3
click at [915, 459] on html "**********" at bounding box center [1094, 301] width 359 height 566
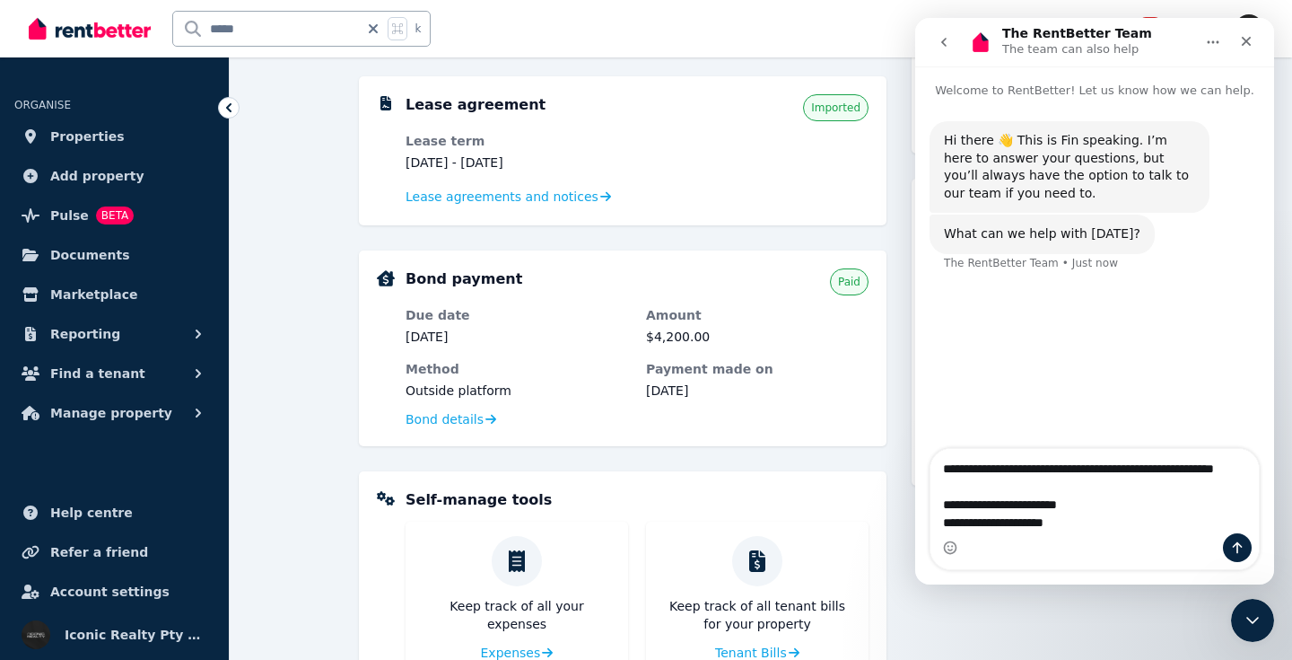
drag, startPoint x: 1104, startPoint y: 525, endPoint x: 934, endPoint y: 522, distance: 169.6
click at [934, 522] on textarea "**********" at bounding box center [1095, 500] width 328 height 102
click at [942, 507] on textarea "**********" at bounding box center [1095, 518] width 328 height 102
click at [1231, 507] on textarea "**********" at bounding box center [1095, 500] width 328 height 66
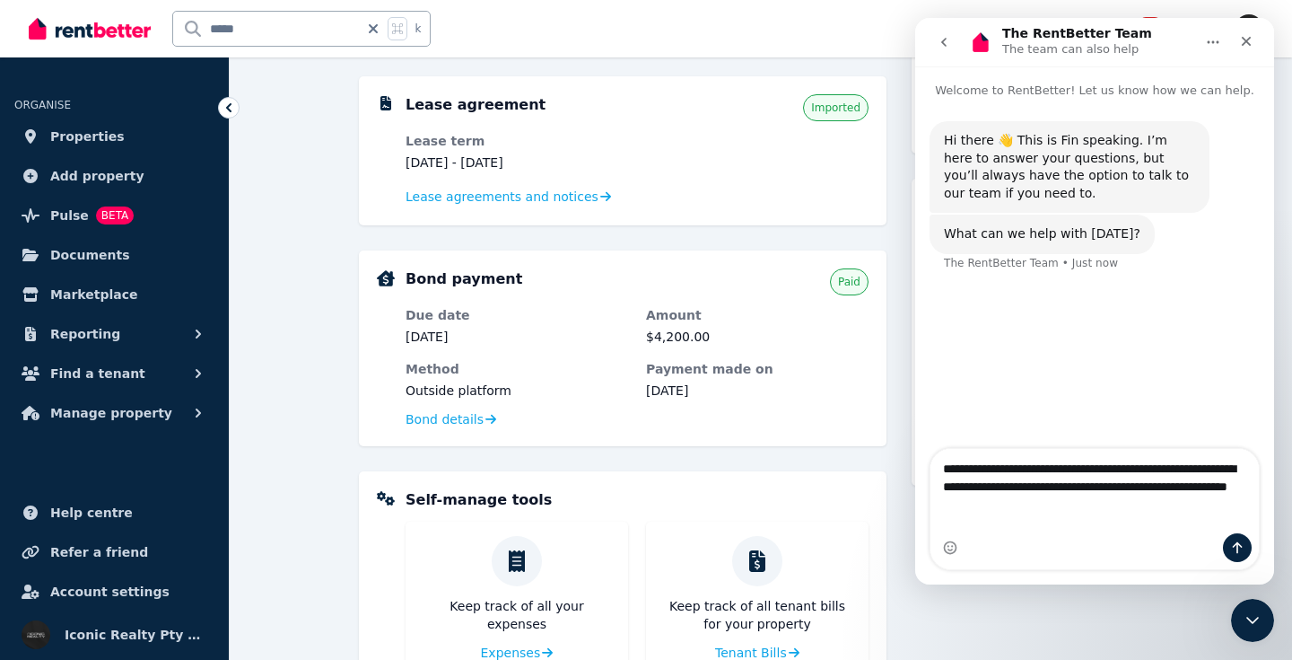
type textarea "**********"
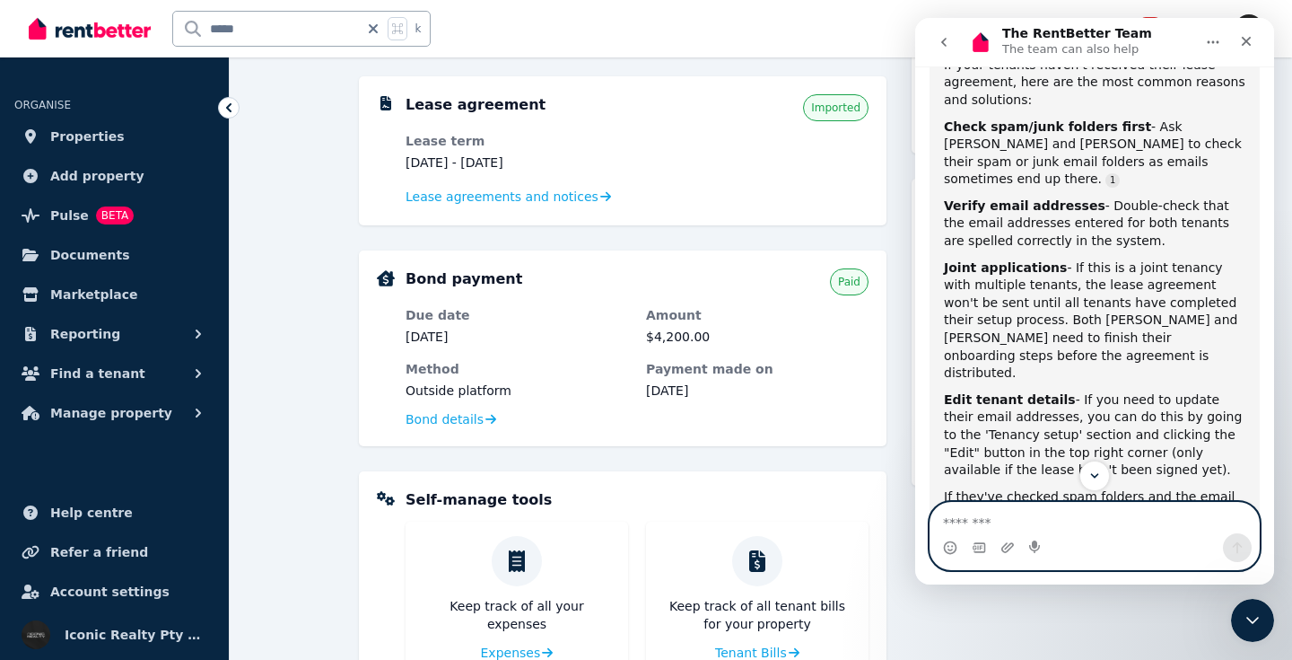
scroll to position [423, 0]
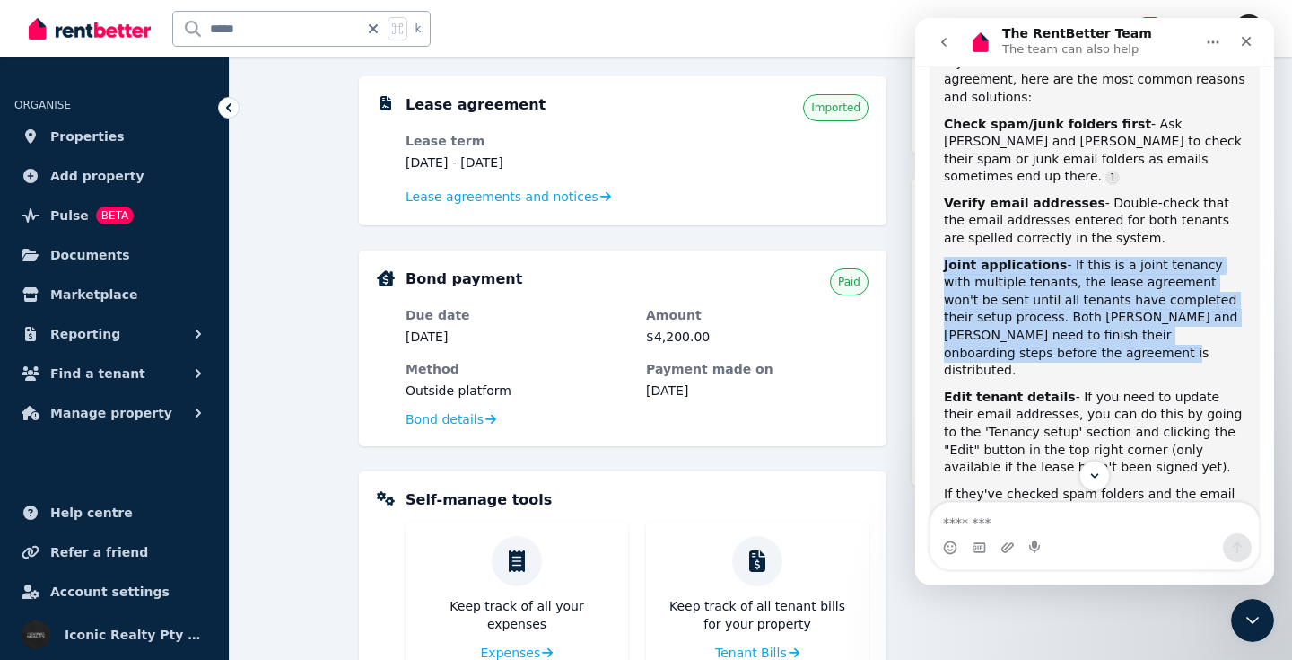
drag, startPoint x: 1013, startPoint y: 300, endPoint x: 937, endPoint y: 224, distance: 107.3
click at [937, 224] on div "If your tenants haven't received their lease agreement, here are the most commo…" at bounding box center [1095, 313] width 330 height 541
copy div "Joint applications - If this is a joint tenancy with multiple tenants, the leas…"
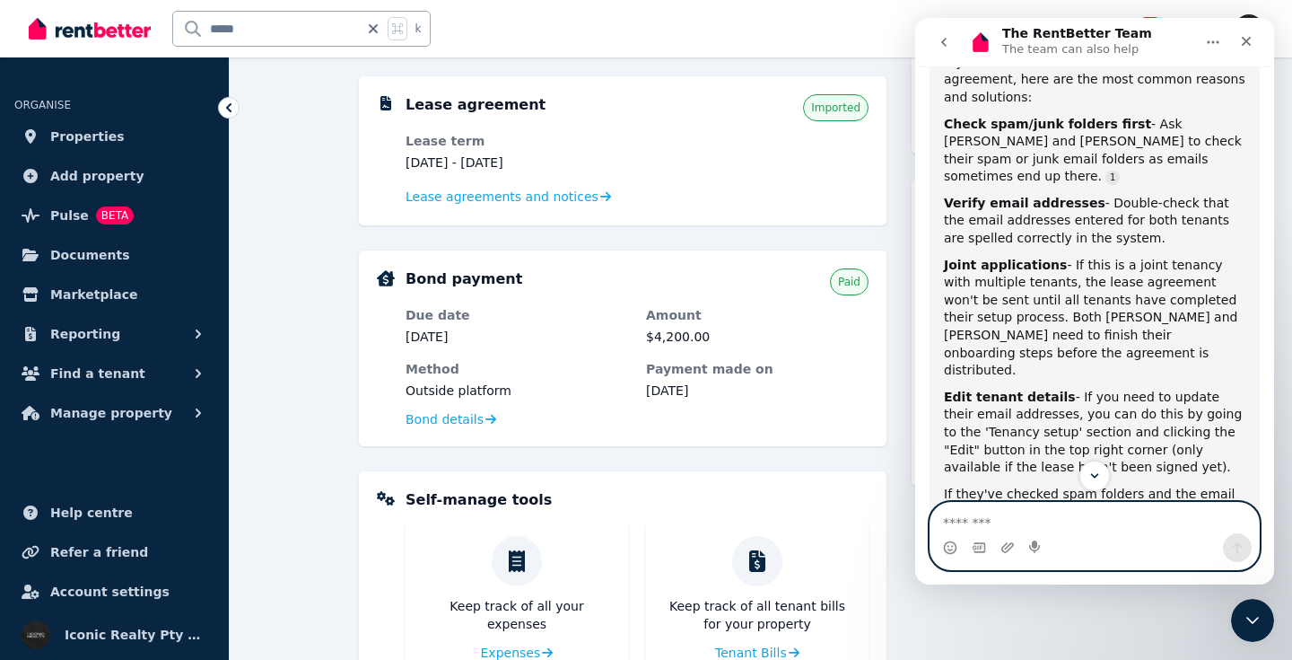
click at [1003, 519] on textarea "Message…" at bounding box center [1095, 518] width 328 height 31
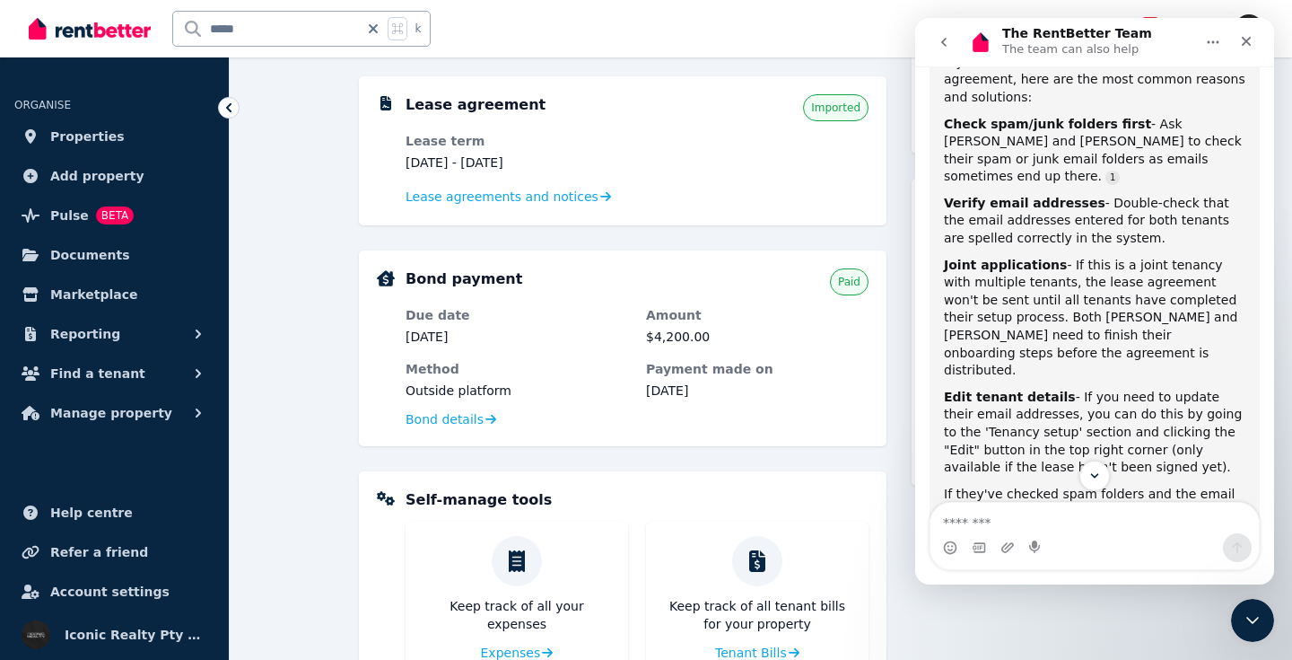
drag, startPoint x: 1142, startPoint y: 192, endPoint x: 932, endPoint y: 101, distance: 229.9
click at [932, 99] on div "If your tenants haven't received their lease agreement, here are the most commo…" at bounding box center [1095, 313] width 330 height 541
copy div "Check spam/junk folders first - Ask [PERSON_NAME] and [PERSON_NAME] to check th…"
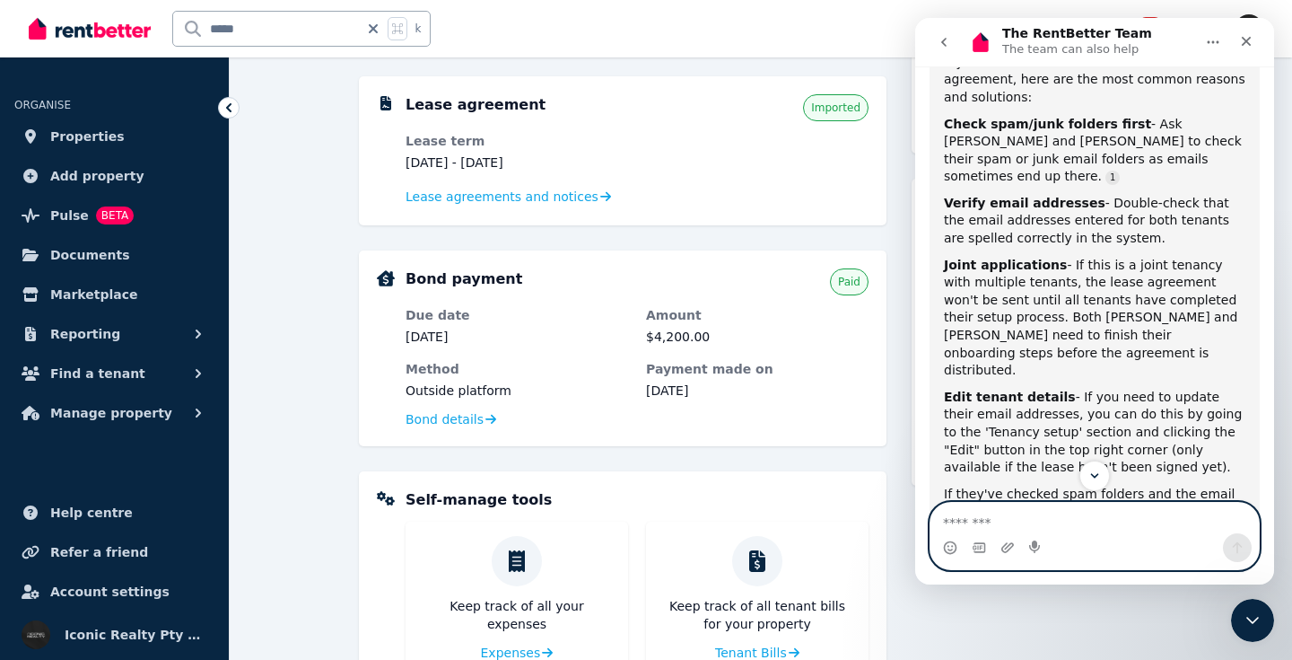
click at [1015, 519] on textarea "Message…" at bounding box center [1095, 518] width 328 height 31
paste textarea "**********"
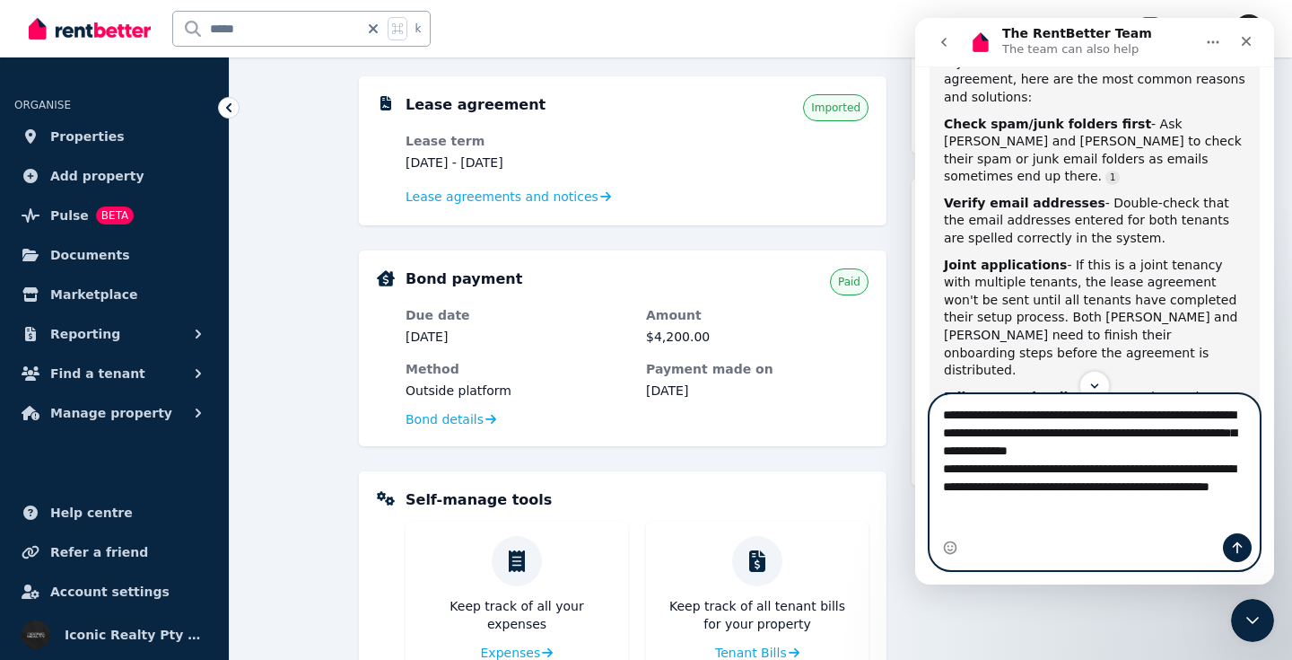
click at [1033, 436] on textarea "**********" at bounding box center [1095, 455] width 328 height 120
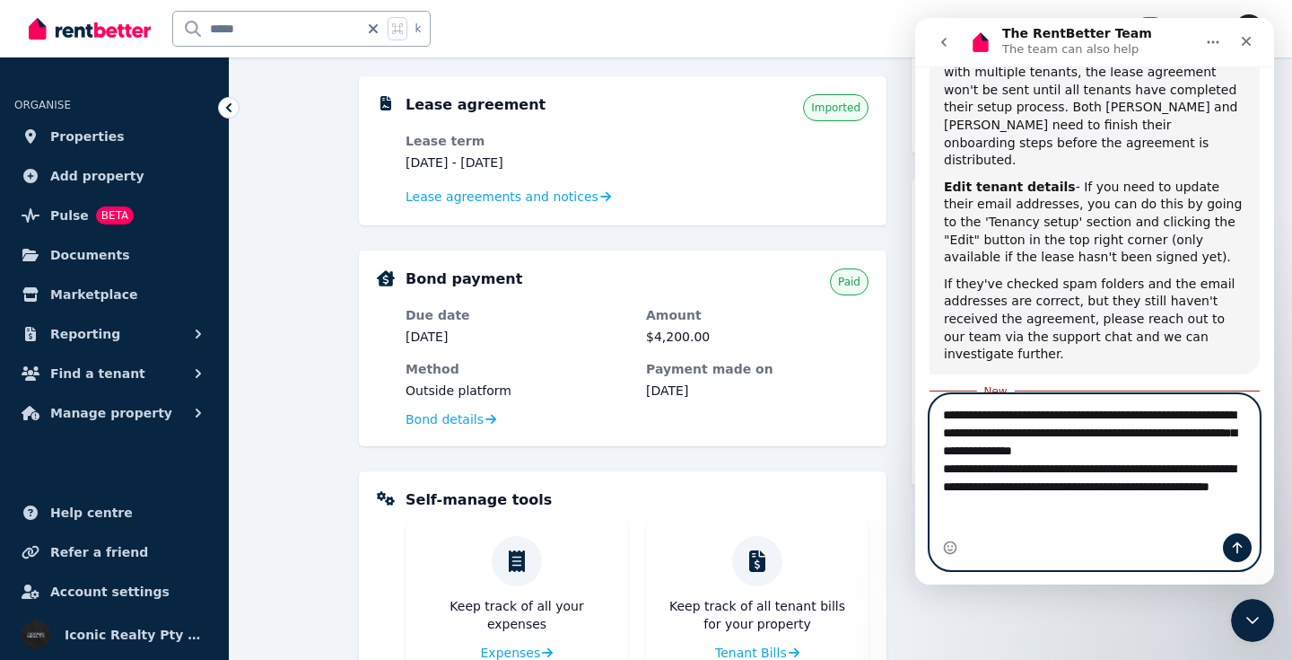
scroll to position [632, 0]
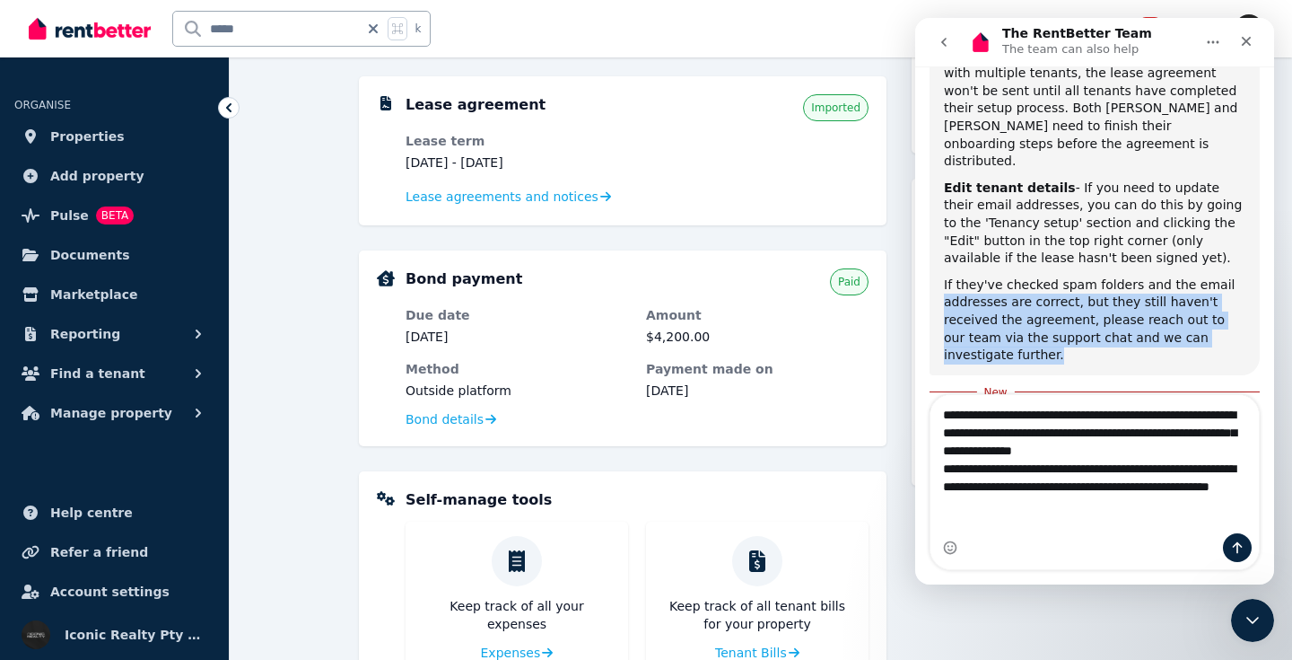
drag, startPoint x: 989, startPoint y: 276, endPoint x: 932, endPoint y: 223, distance: 77.5
click at [932, 223] on div "If your tenants haven't received their lease agreement, here are the most commo…" at bounding box center [1095, 104] width 330 height 541
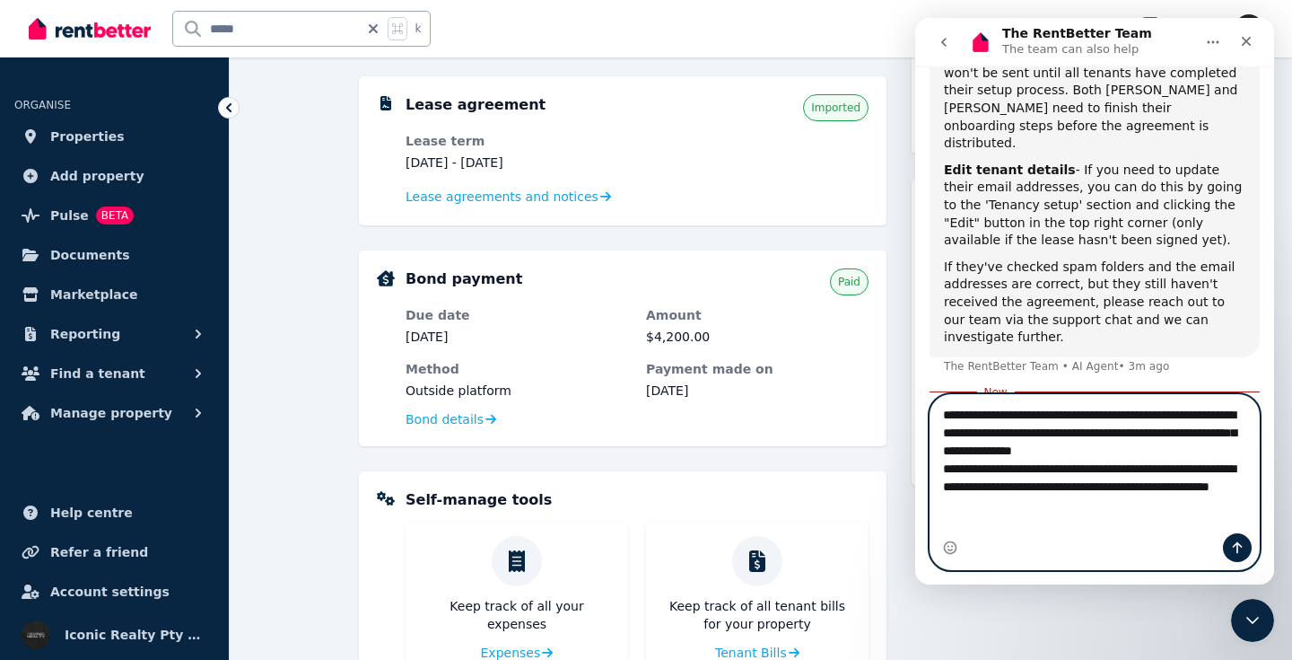
click at [1099, 515] on textarea "**********" at bounding box center [1095, 455] width 328 height 120
click at [1035, 436] on textarea "**********" at bounding box center [1095, 455] width 328 height 120
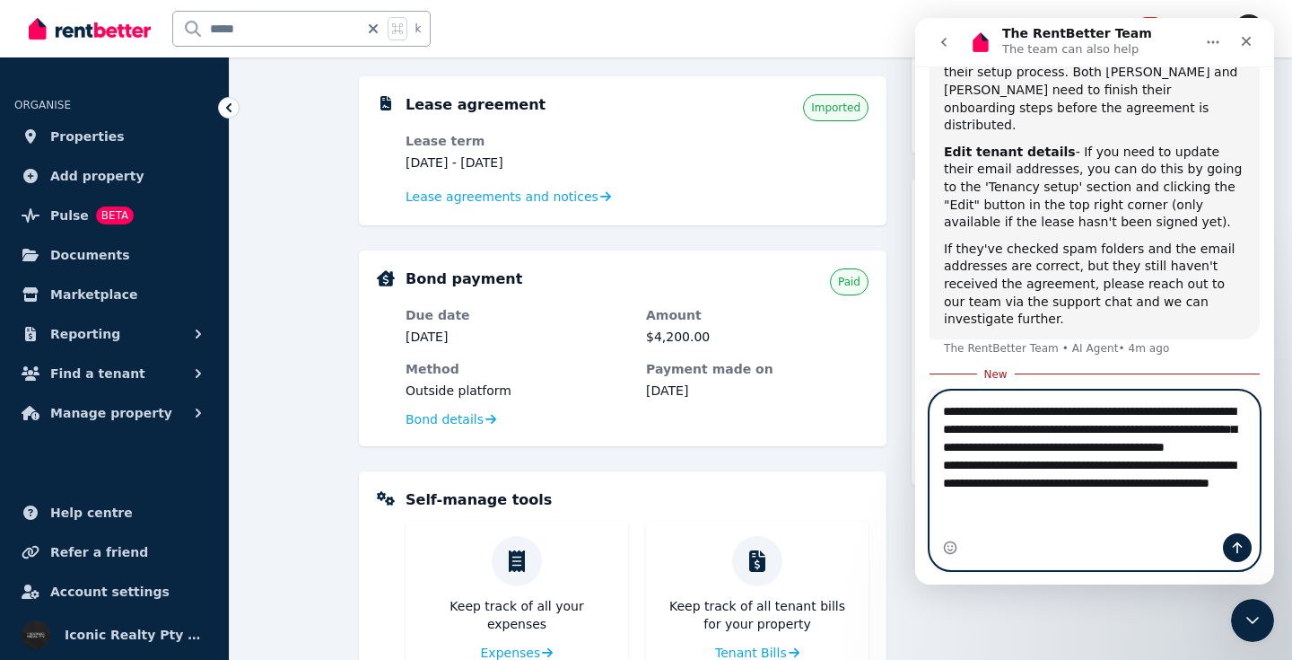
type textarea "**********"
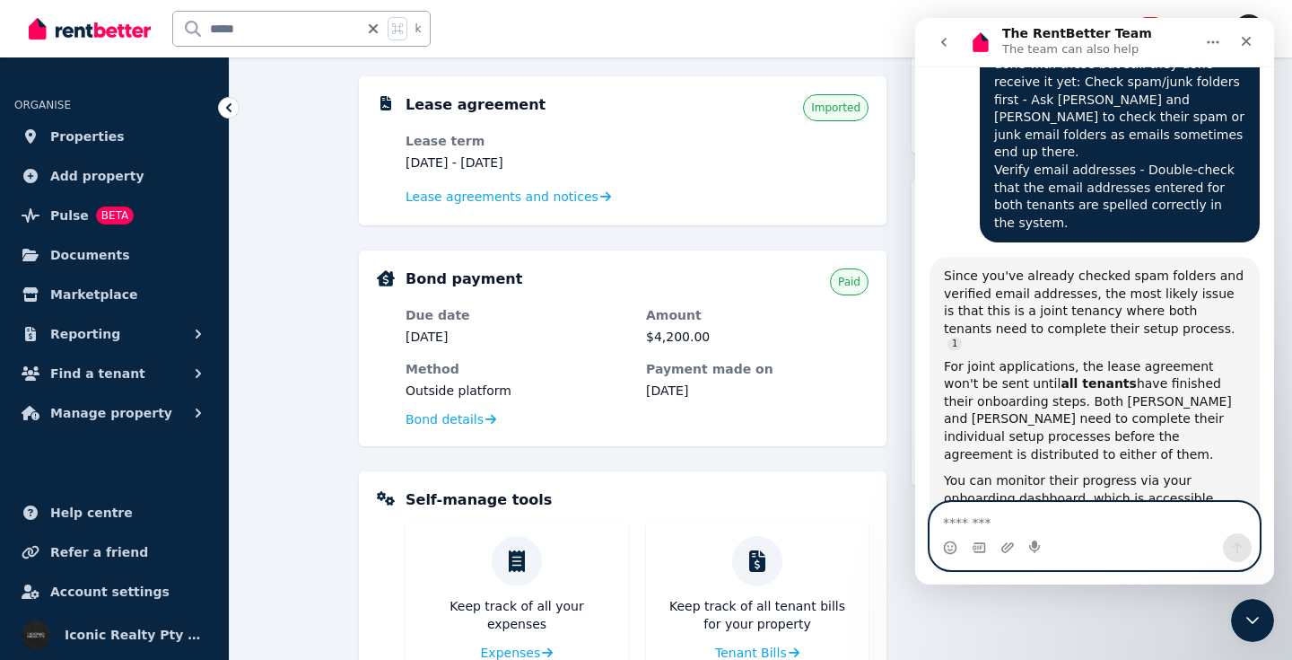
scroll to position [1104, 0]
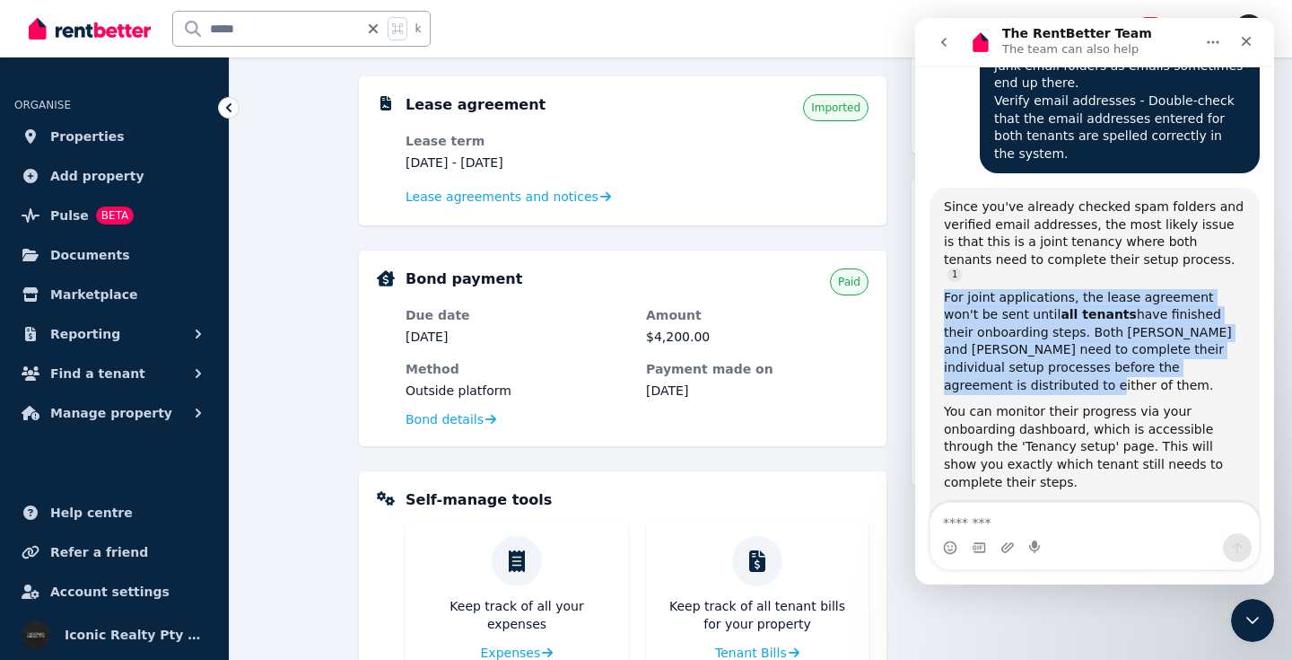
drag, startPoint x: 1210, startPoint y: 243, endPoint x: 934, endPoint y: 166, distance: 286.1
click at [934, 188] on div "Since you've already checked spam folders and verified email addresses, the mos…" at bounding box center [1095, 393] width 330 height 411
copy div "For joint applications, the lease agreement won't be sent until all tenants hav…"
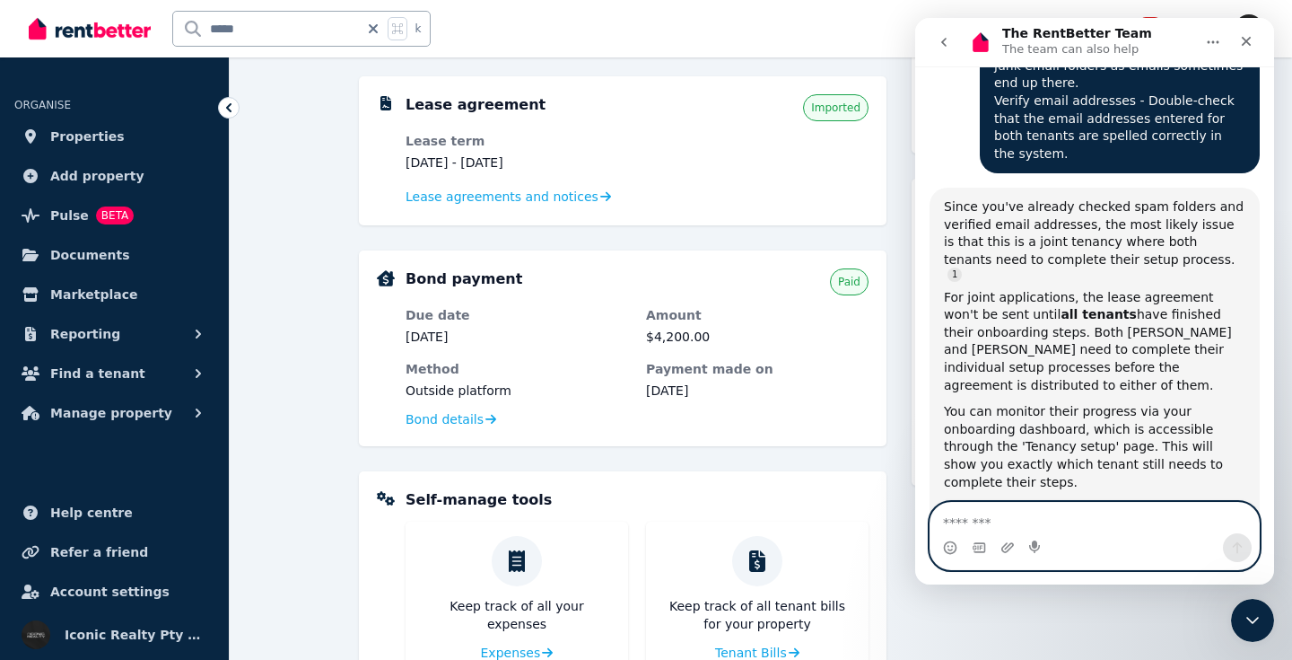
click at [992, 525] on textarea "Message…" at bounding box center [1095, 518] width 328 height 31
paste textarea "**********"
type textarea "**********"
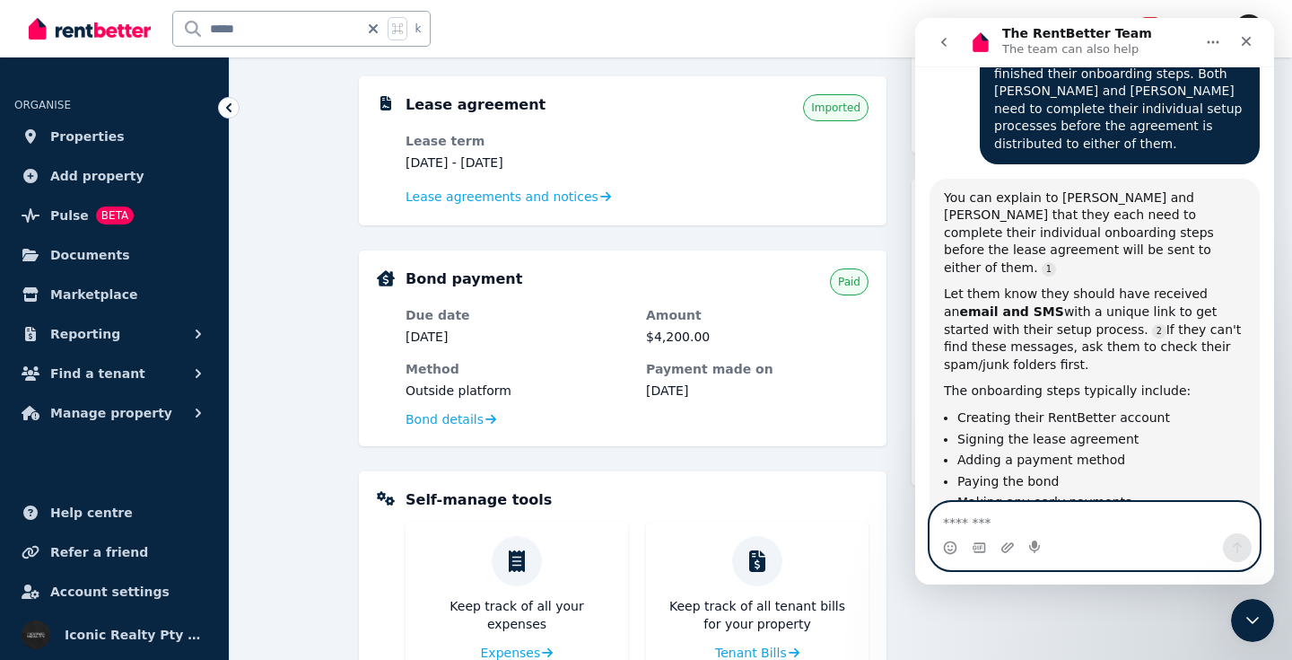
scroll to position [1773, 0]
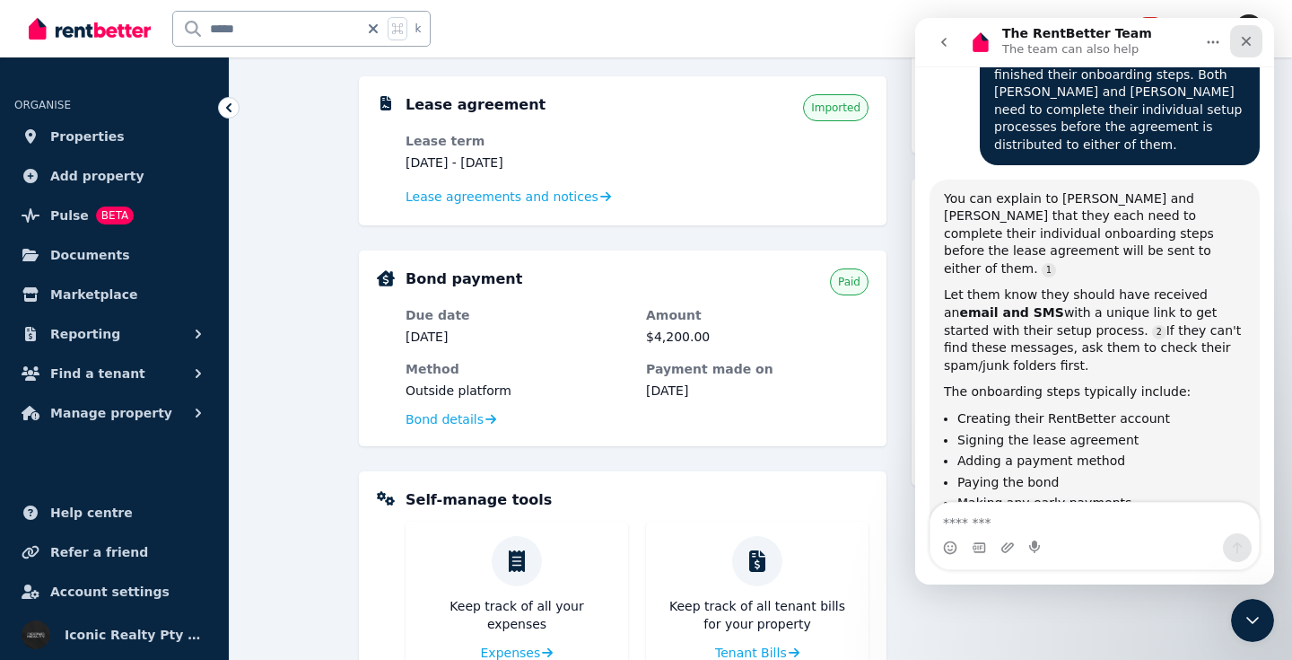
drag, startPoint x: 1243, startPoint y: 40, endPoint x: 955, endPoint y: 73, distance: 289.9
click at [1243, 40] on icon "Close" at bounding box center [1246, 41] width 14 height 14
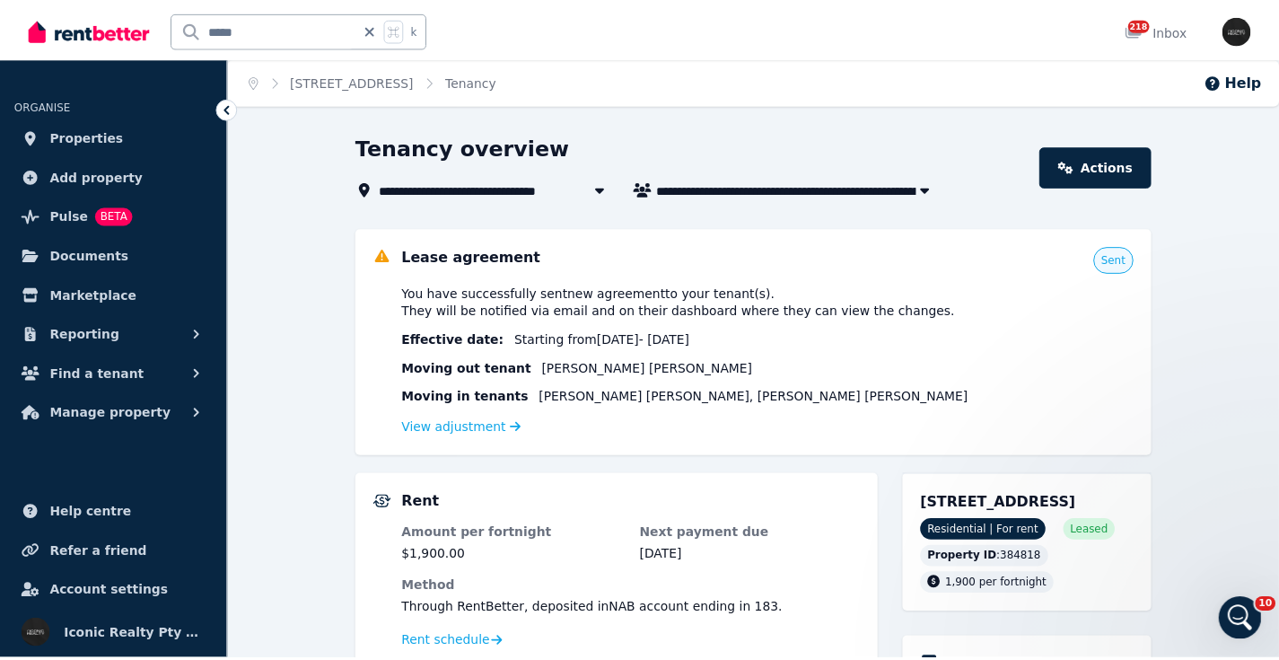
scroll to position [620, 0]
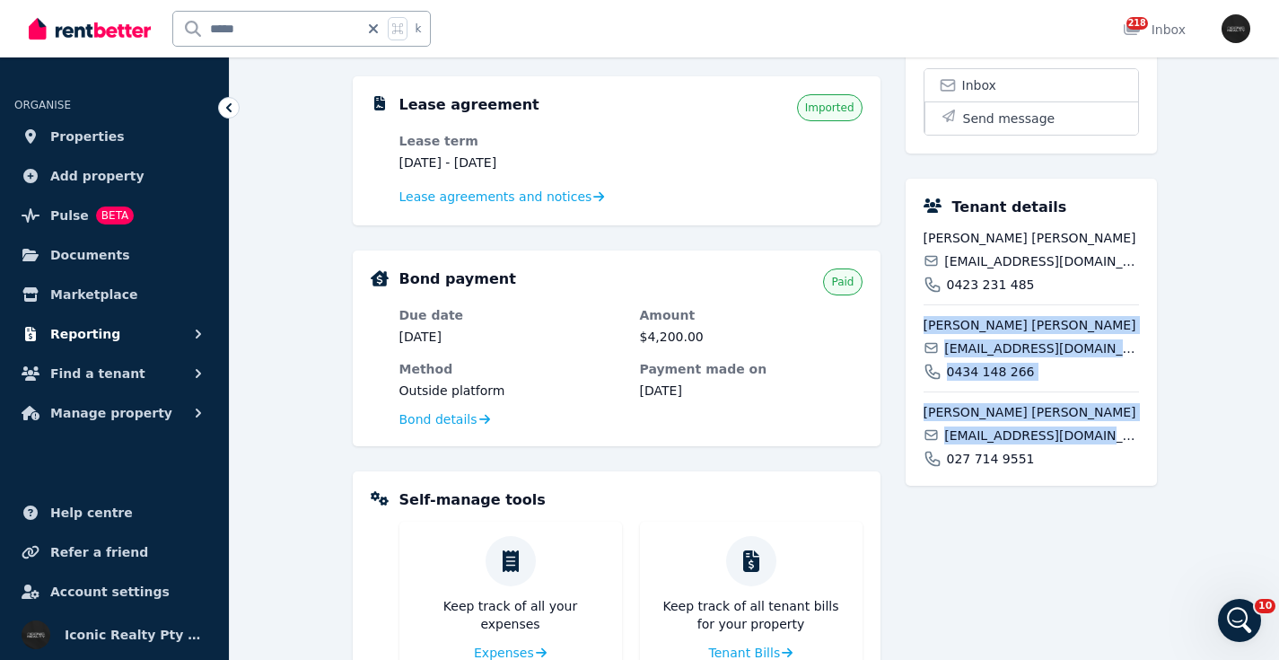
click at [105, 331] on span "Reporting" at bounding box center [85, 334] width 70 height 22
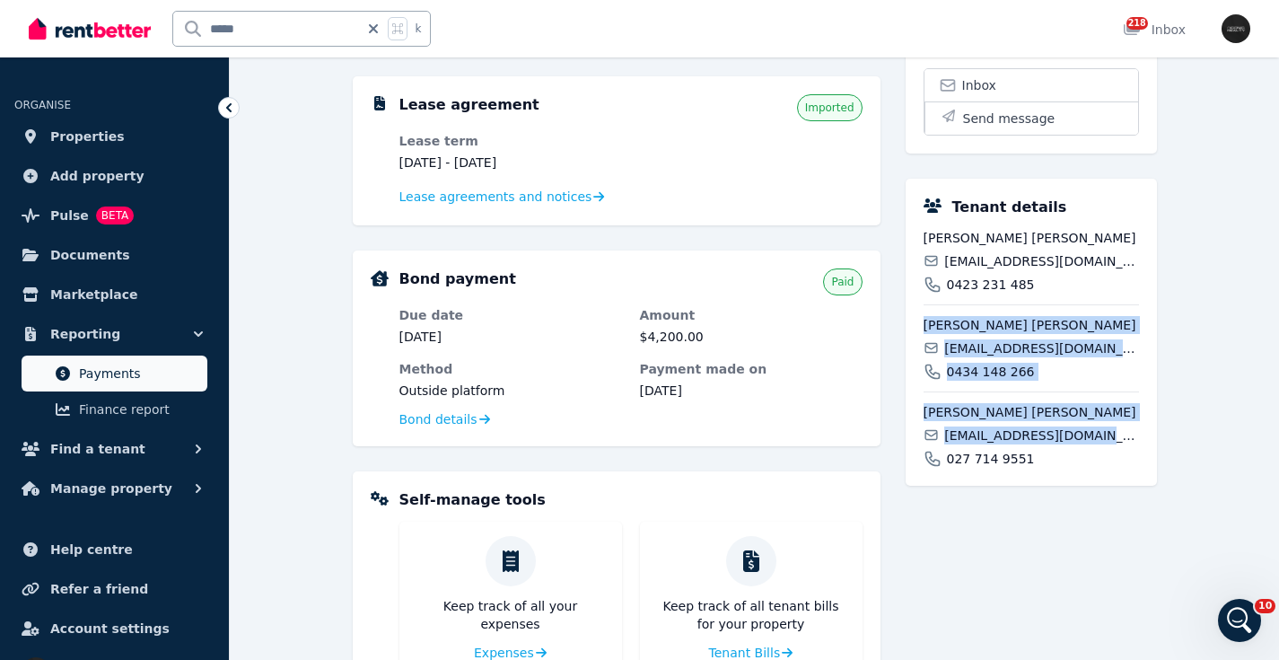
click at [113, 361] on link "Payments" at bounding box center [115, 373] width 186 height 36
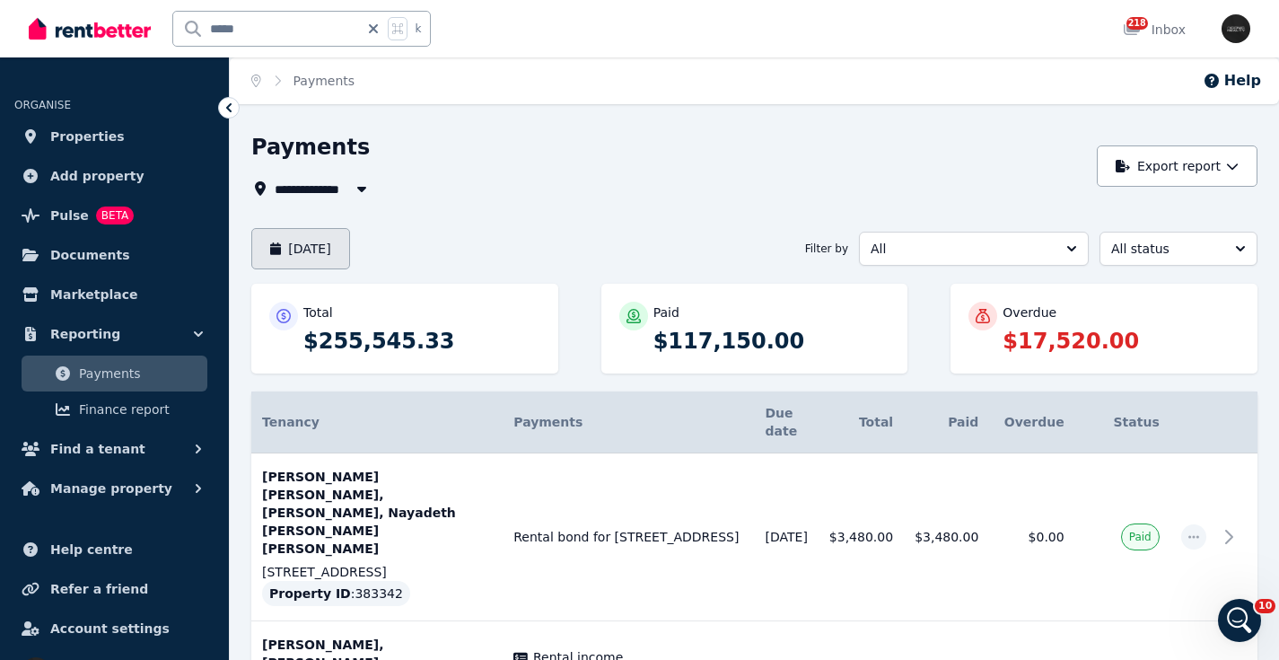
click at [336, 251] on button "[DATE]" at bounding box center [300, 248] width 99 height 41
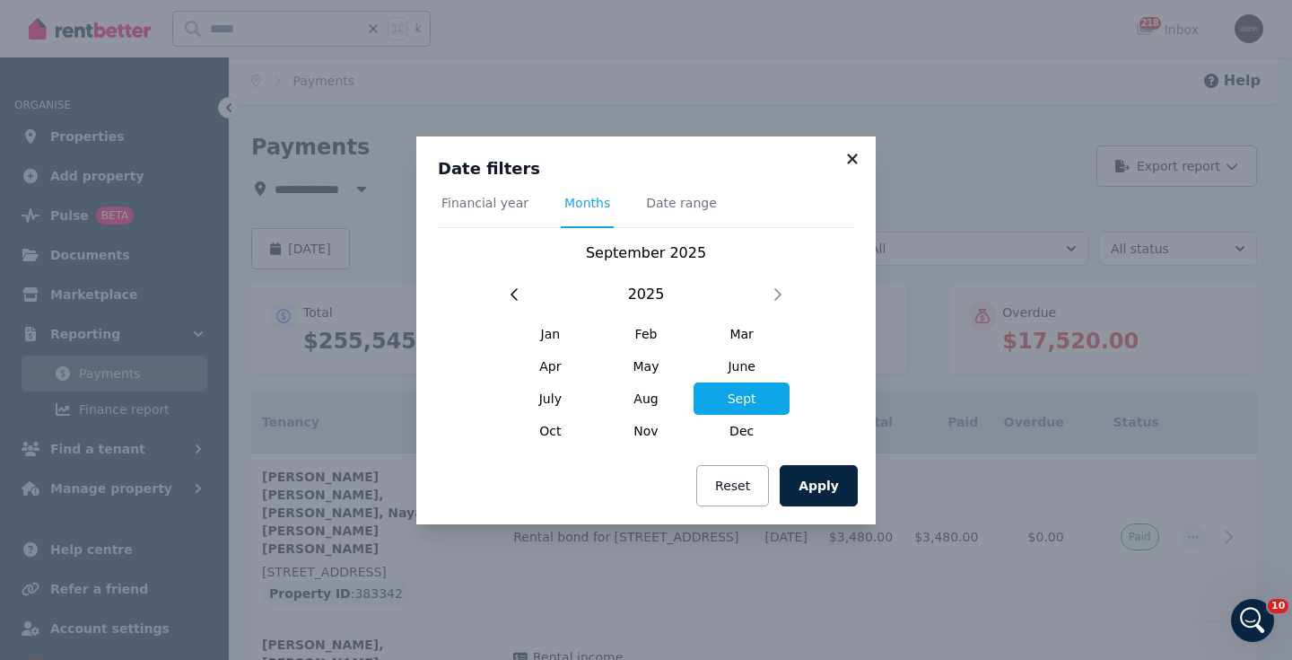
drag, startPoint x: 860, startPoint y: 160, endPoint x: 851, endPoint y: 153, distance: 11.0
click at [860, 160] on icon at bounding box center [853, 159] width 18 height 16
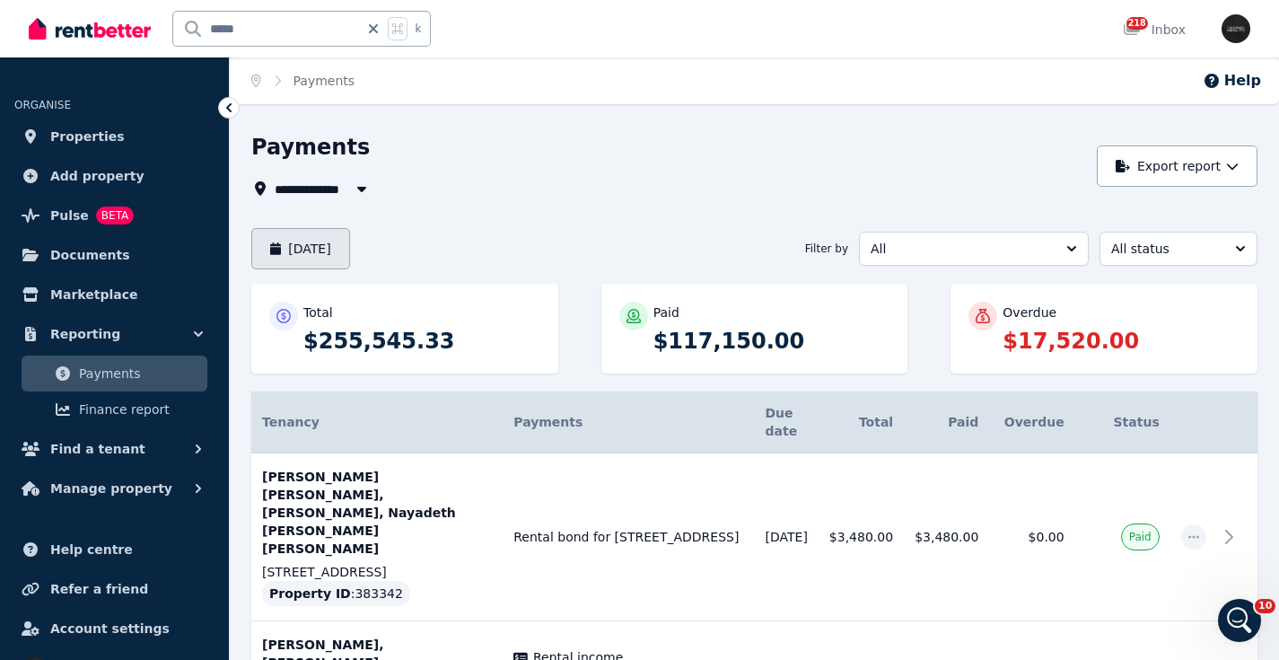
click at [350, 244] on button "[DATE]" at bounding box center [300, 248] width 99 height 41
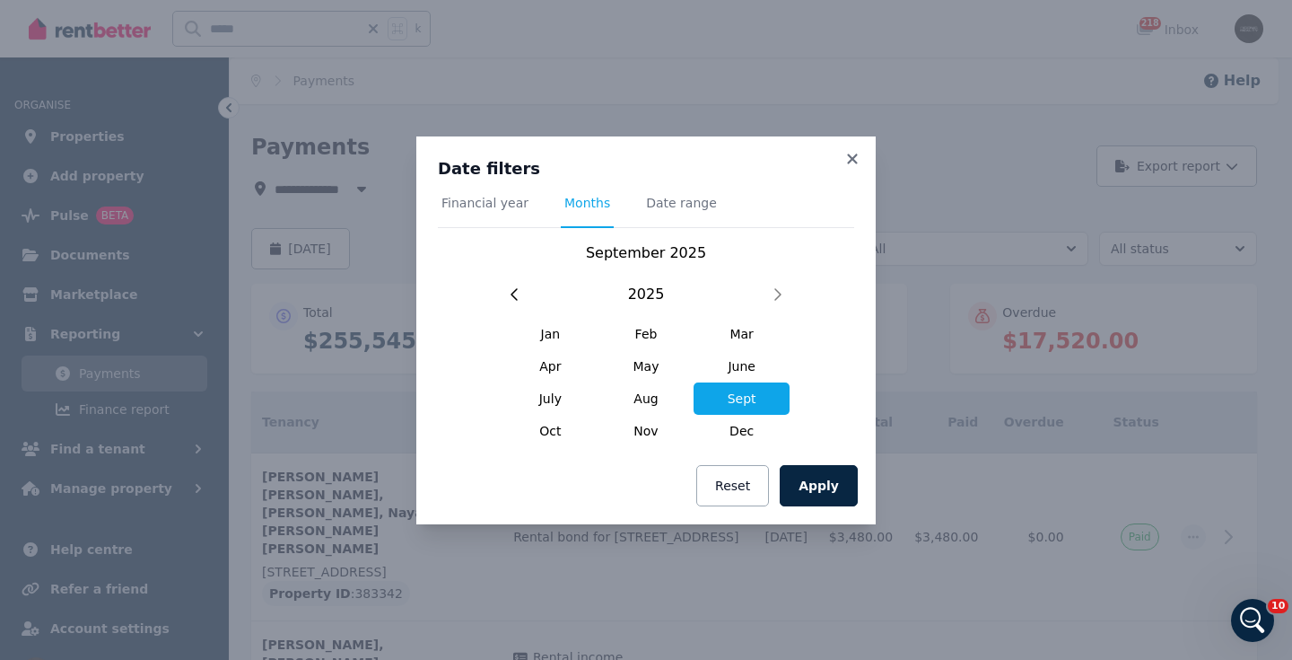
click at [675, 206] on span "Date range" at bounding box center [681, 203] width 71 height 18
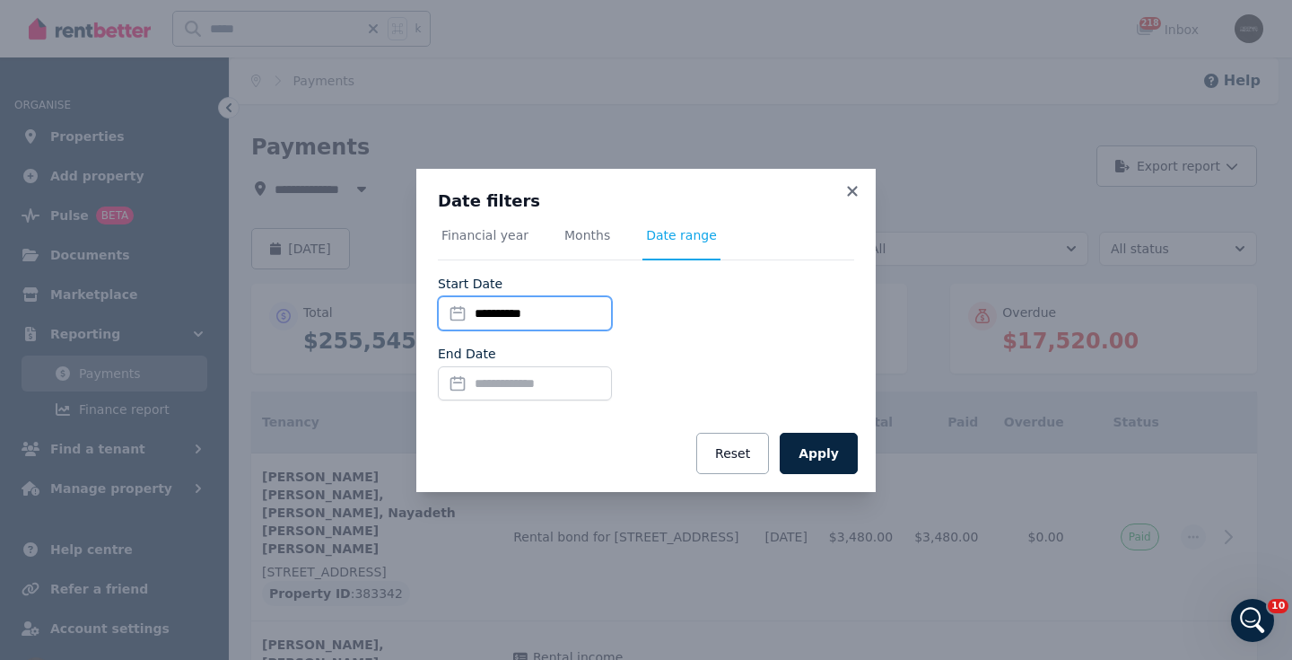
click at [488, 317] on input "**********" at bounding box center [525, 313] width 174 height 34
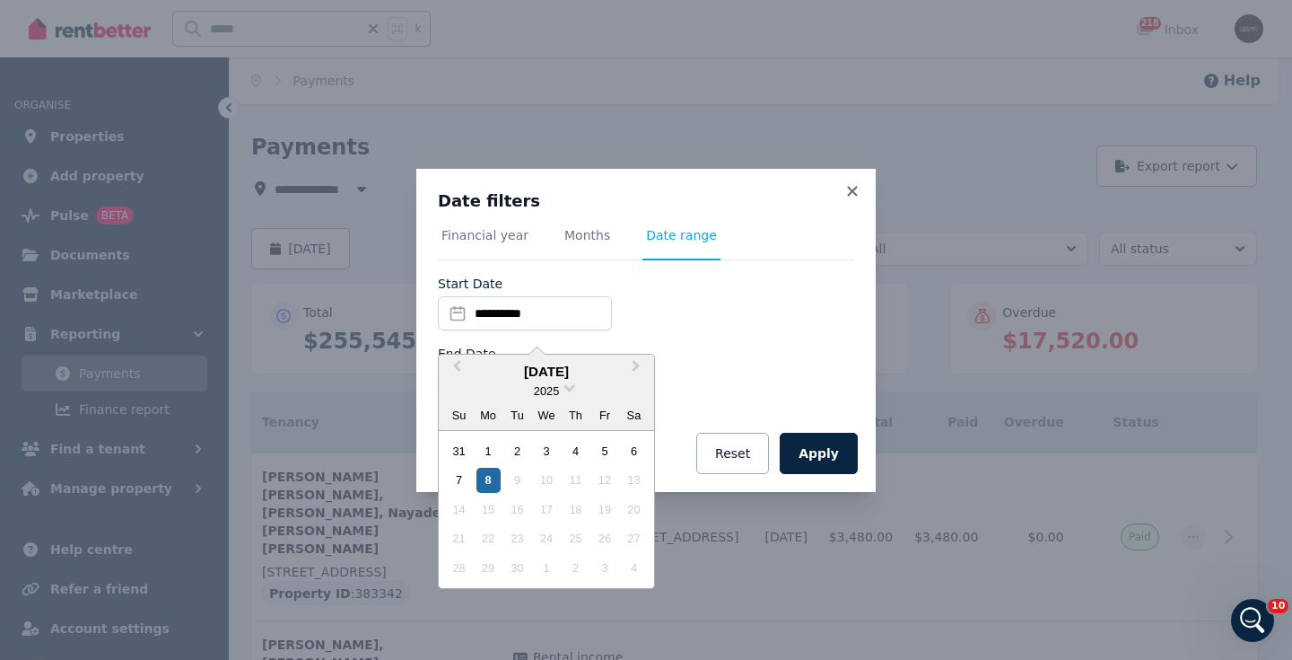
click at [486, 448] on div "1" at bounding box center [489, 451] width 24 height 24
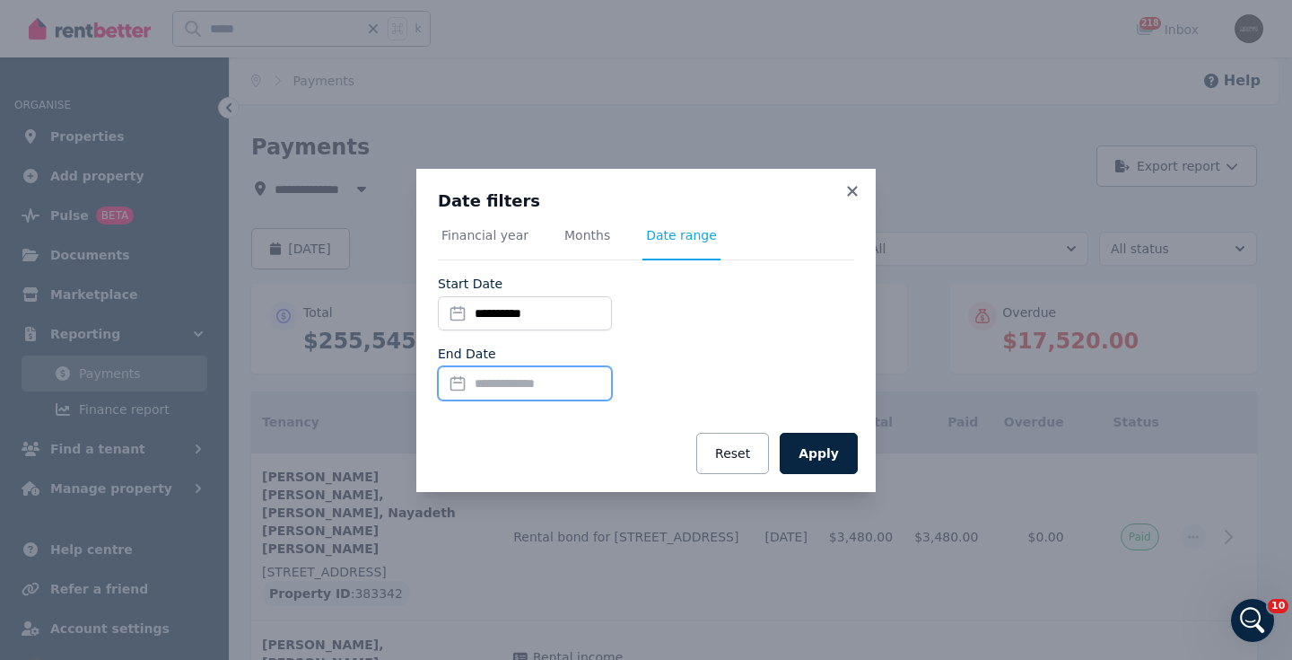
click at [456, 387] on input "End Date" at bounding box center [525, 383] width 174 height 34
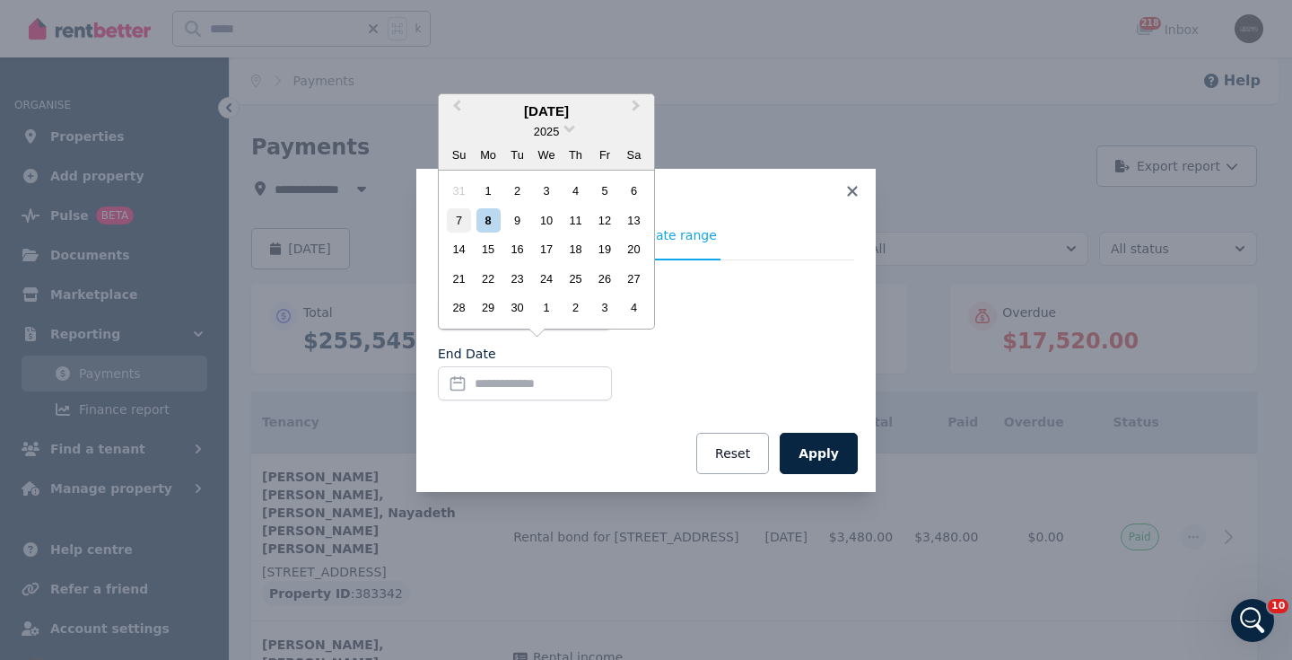
click at [464, 218] on div "7" at bounding box center [459, 220] width 24 height 24
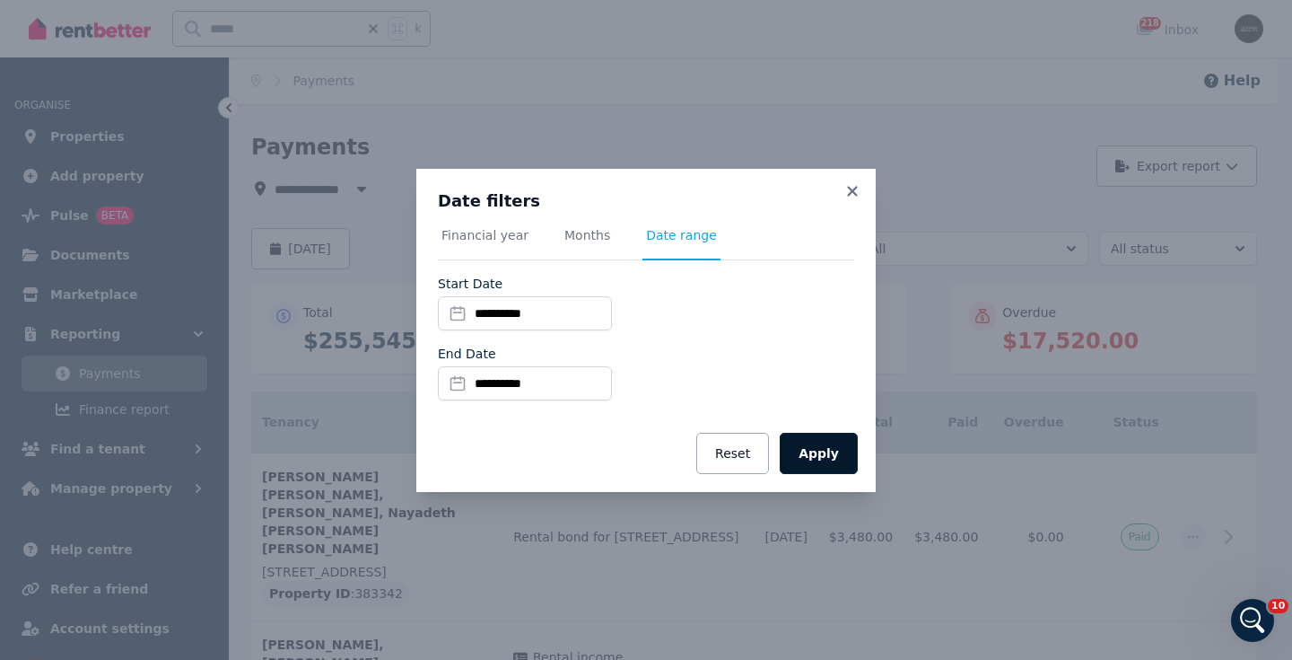
click at [825, 462] on button "Apply" at bounding box center [819, 453] width 78 height 41
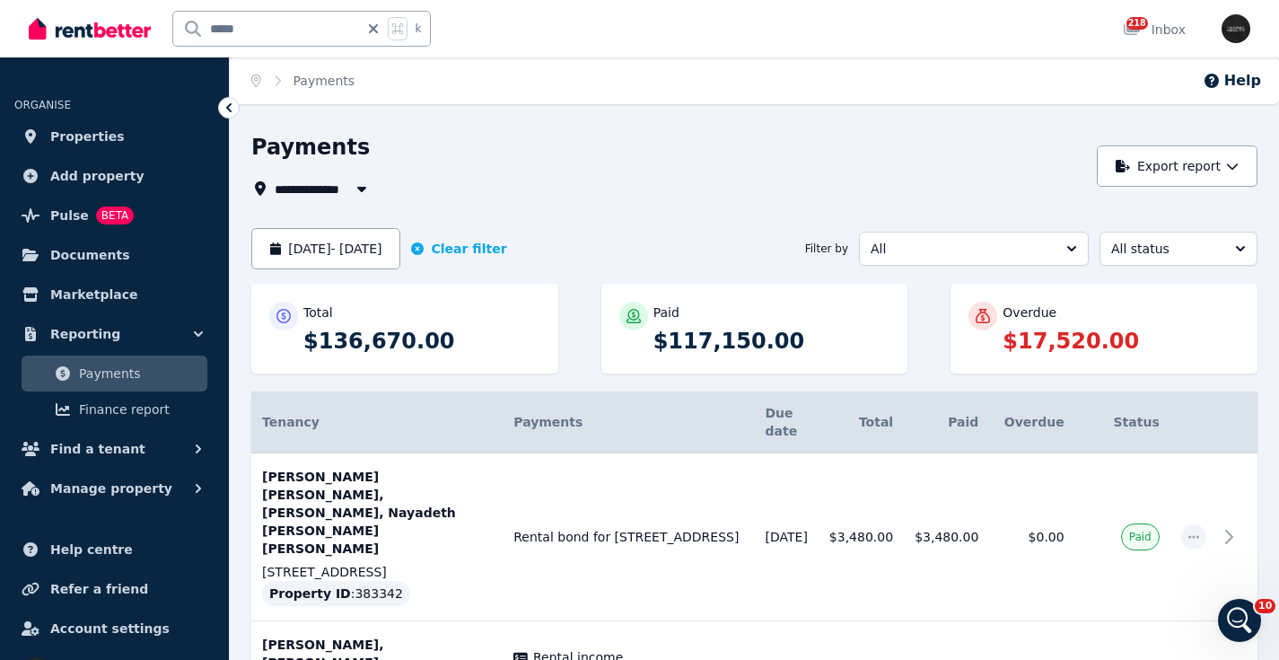
drag, startPoint x: 1242, startPoint y: 504, endPoint x: 1206, endPoint y: 381, distance: 129.0
click at [1239, 526] on icon at bounding box center [1229, 537] width 22 height 22
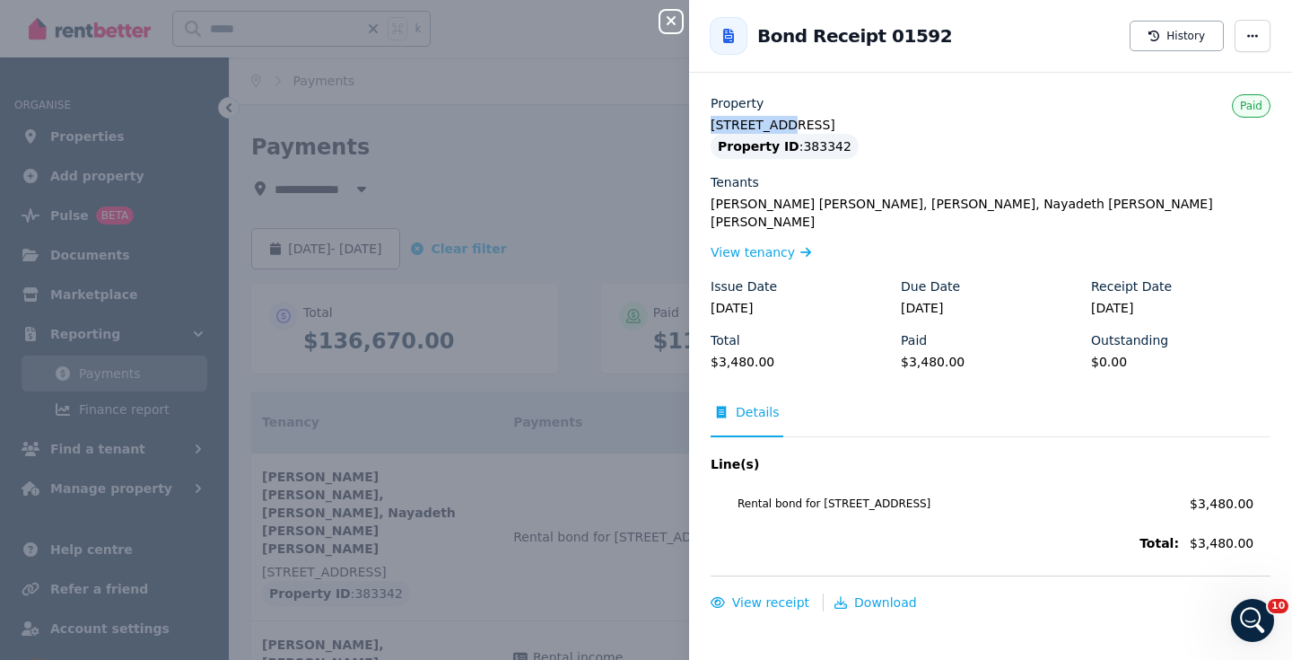
drag, startPoint x: 779, startPoint y: 126, endPoint x: 701, endPoint y: 126, distance: 78.1
click at [702, 127] on div "Property [STREET_ADDRESS] - 70 Property ID : 383342 Tenants [PERSON_NAME] [PERS…" at bounding box center [990, 352] width 603 height 517
copy legend "7/122 Brook"
click at [669, 17] on icon "button" at bounding box center [672, 20] width 22 height 14
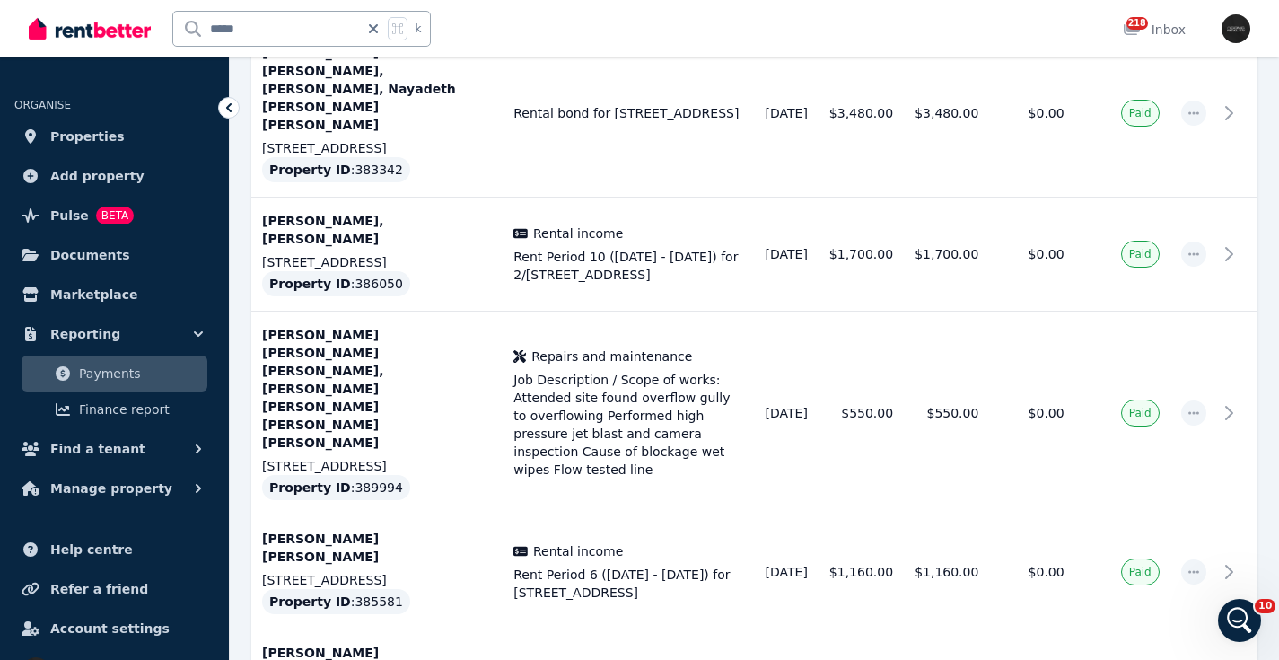
scroll to position [425, 0]
click at [1241, 242] on icon at bounding box center [1234, 253] width 22 height 22
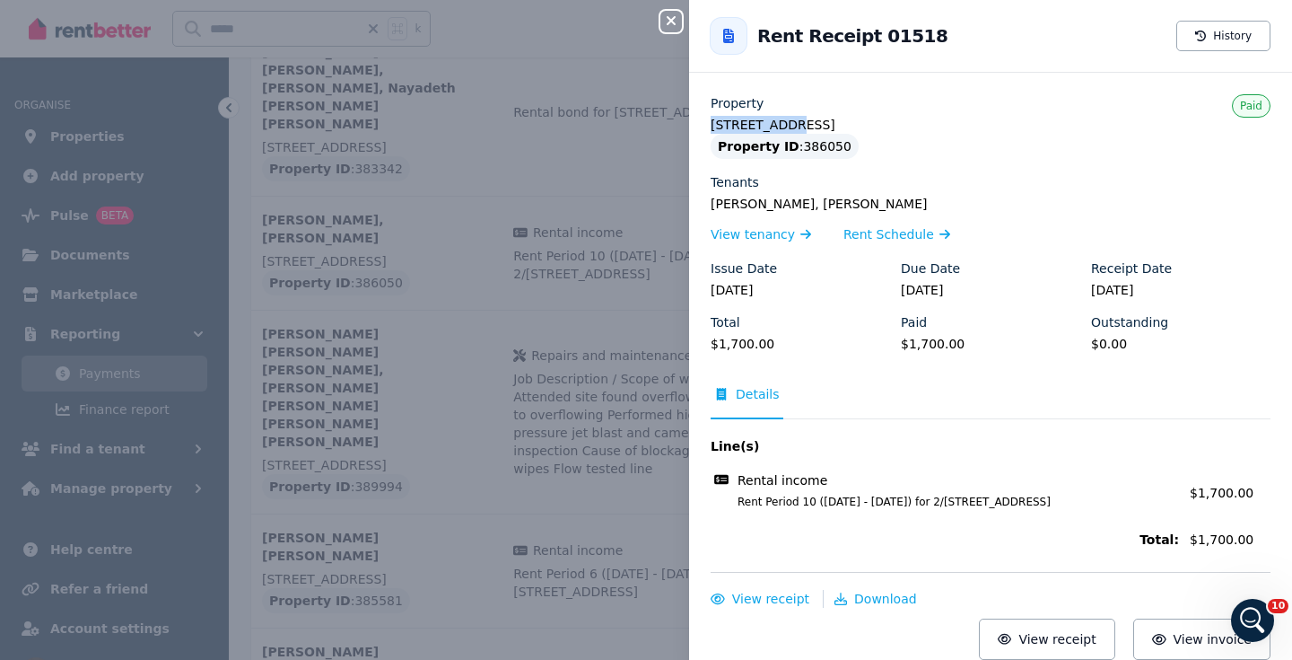
drag, startPoint x: 775, startPoint y: 126, endPoint x: 705, endPoint y: 127, distance: 70.9
click at [705, 127] on div "Property 2/[STREET_ADDRESS] Property ID : 386050 Tenants [PERSON_NAME], [PERSON…" at bounding box center [990, 376] width 603 height 565
copy legend "2/72 Birriga"
click at [675, 23] on icon "button" at bounding box center [672, 20] width 22 height 14
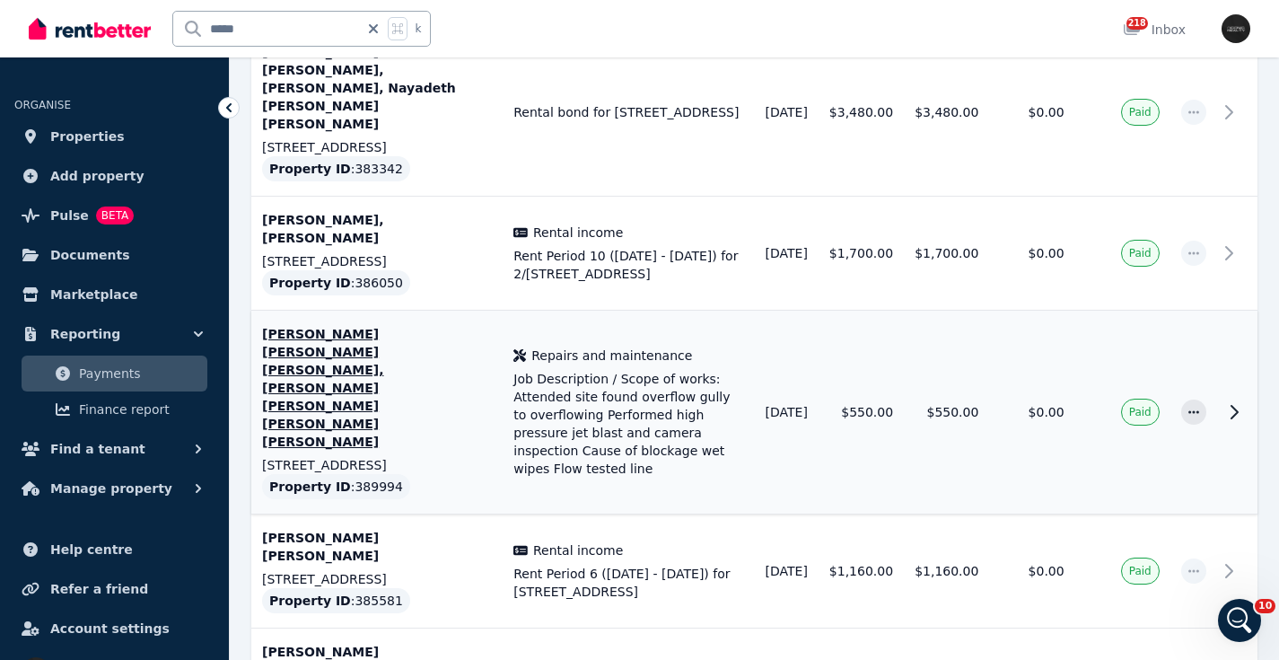
click at [651, 370] on span "Job Description / Scope of works: Attended site found overflow gully to overflo…" at bounding box center [628, 424] width 230 height 108
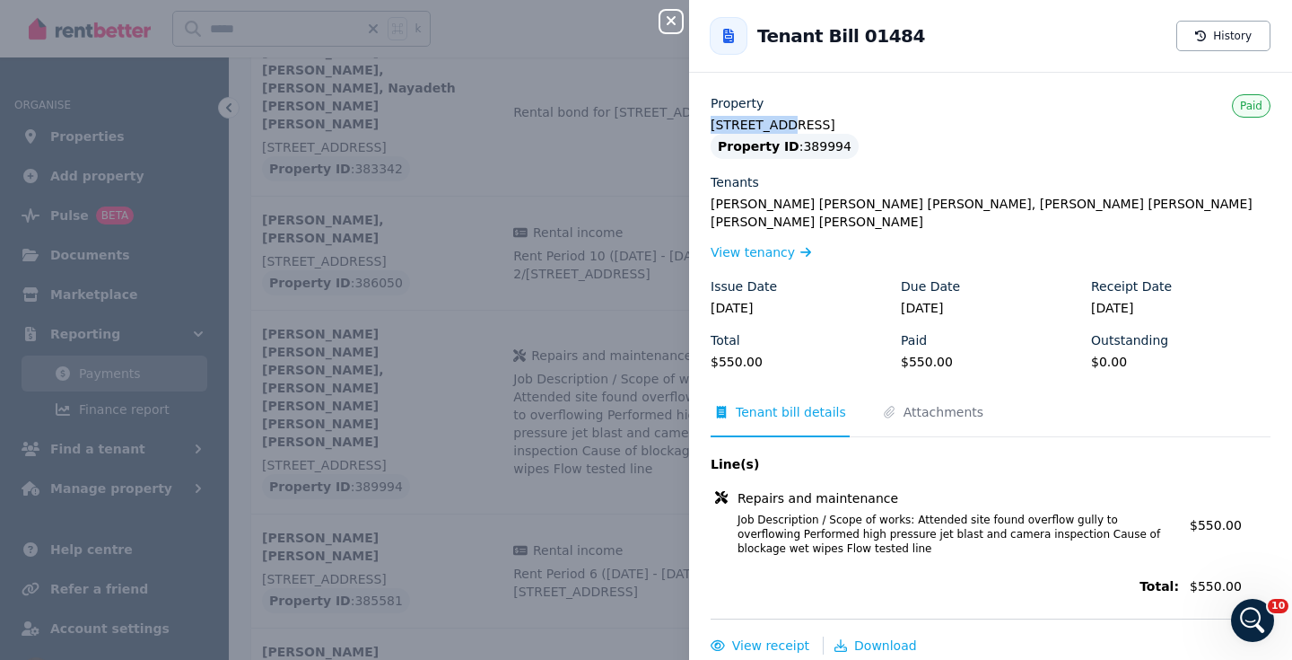
drag, startPoint x: 757, startPoint y: 127, endPoint x: 702, endPoint y: 127, distance: 54.7
click at [700, 128] on div "Property [STREET_ADDRESS] -124 Property ID : 389994 Tenants [PERSON_NAME] [PERS…" at bounding box center [990, 400] width 603 height 612
click at [670, 23] on icon "button" at bounding box center [671, 20] width 9 height 9
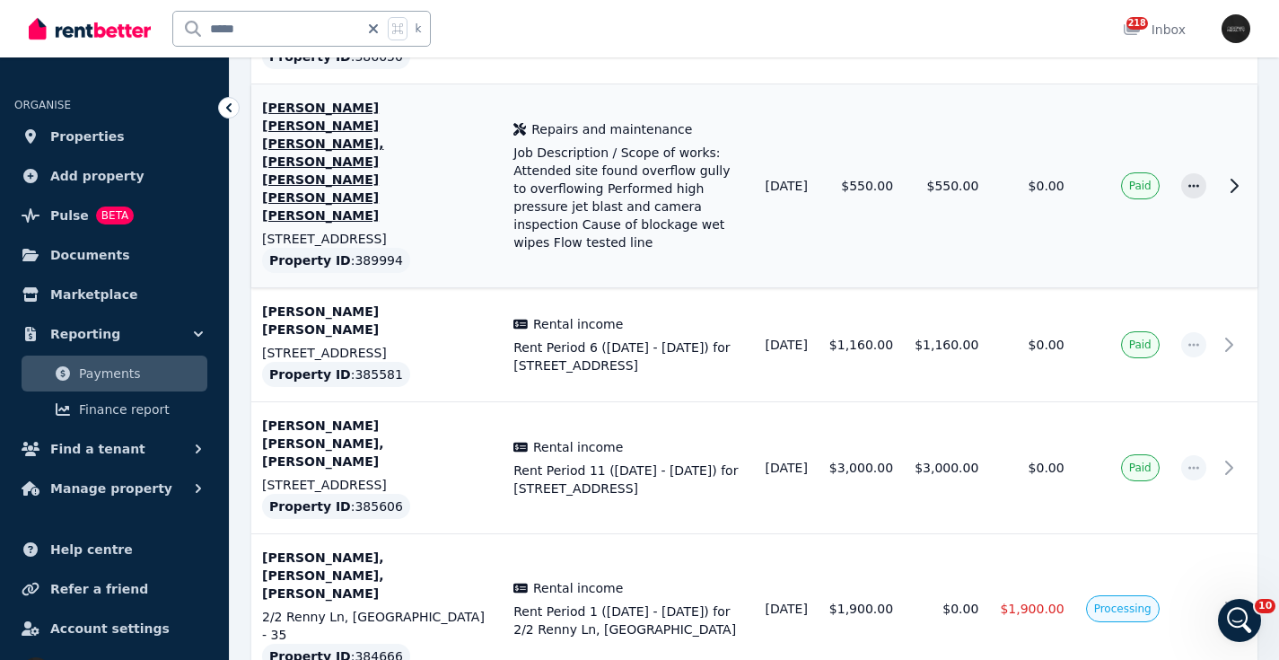
scroll to position [657, 0]
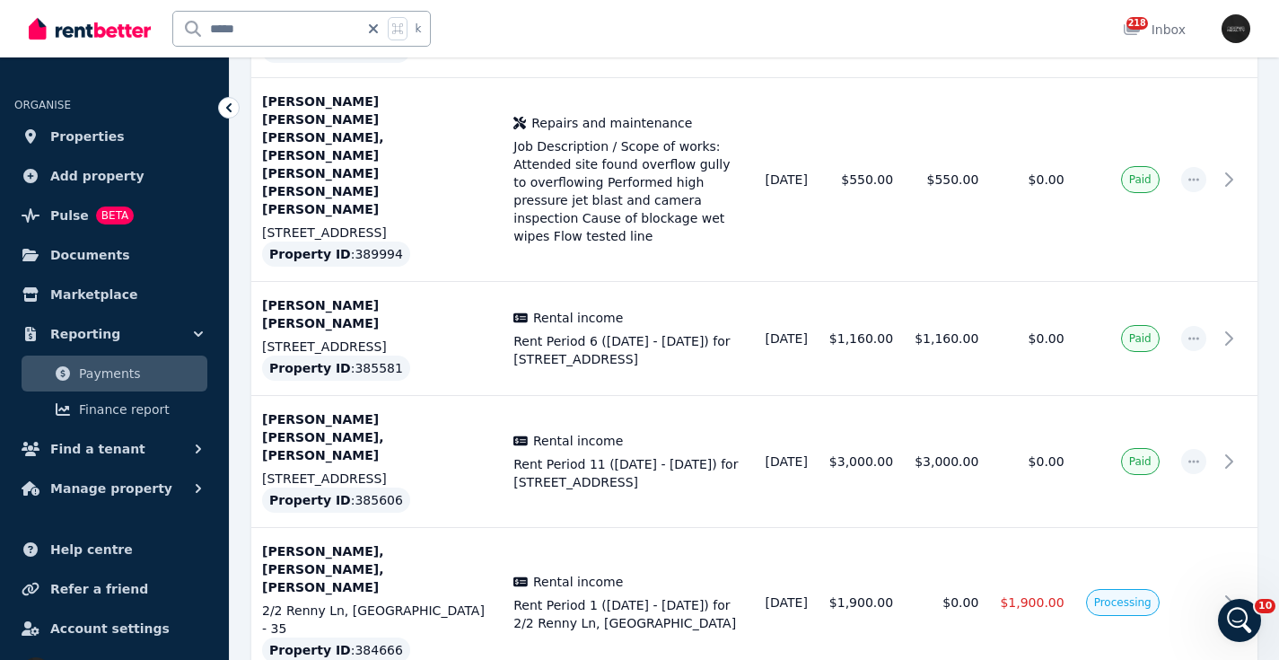
drag, startPoint x: 1233, startPoint y: 216, endPoint x: 1261, endPoint y: 186, distance: 41.3
click at [1233, 328] on icon at bounding box center [1229, 339] width 22 height 22
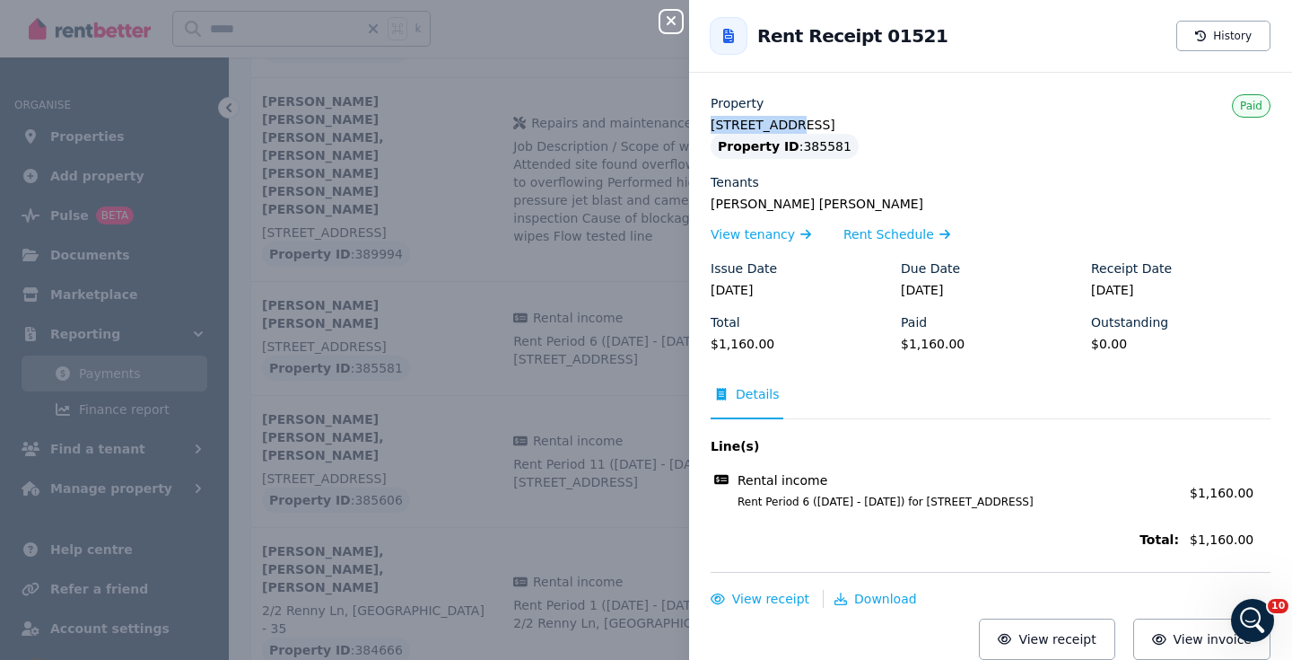
drag, startPoint x: 777, startPoint y: 125, endPoint x: 696, endPoint y: 121, distance: 80.9
click at [693, 125] on div "Property [STREET_ADDRESS] Property ID : 385581 Tenants [PERSON_NAME] [PERSON_NA…" at bounding box center [990, 376] width 603 height 565
click at [670, 18] on icon "button" at bounding box center [672, 20] width 22 height 14
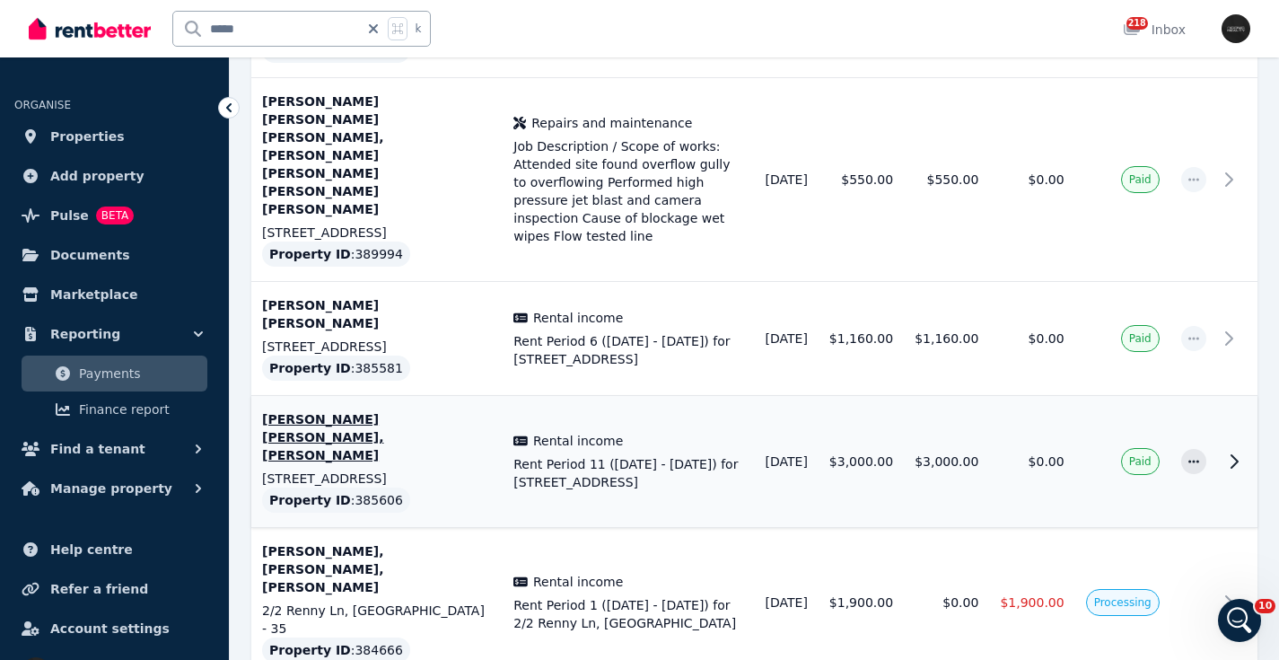
click at [674, 432] on div "Rental income Rent Period 11 ([DATE] - [DATE]) for [STREET_ADDRESS]" at bounding box center [628, 461] width 230 height 59
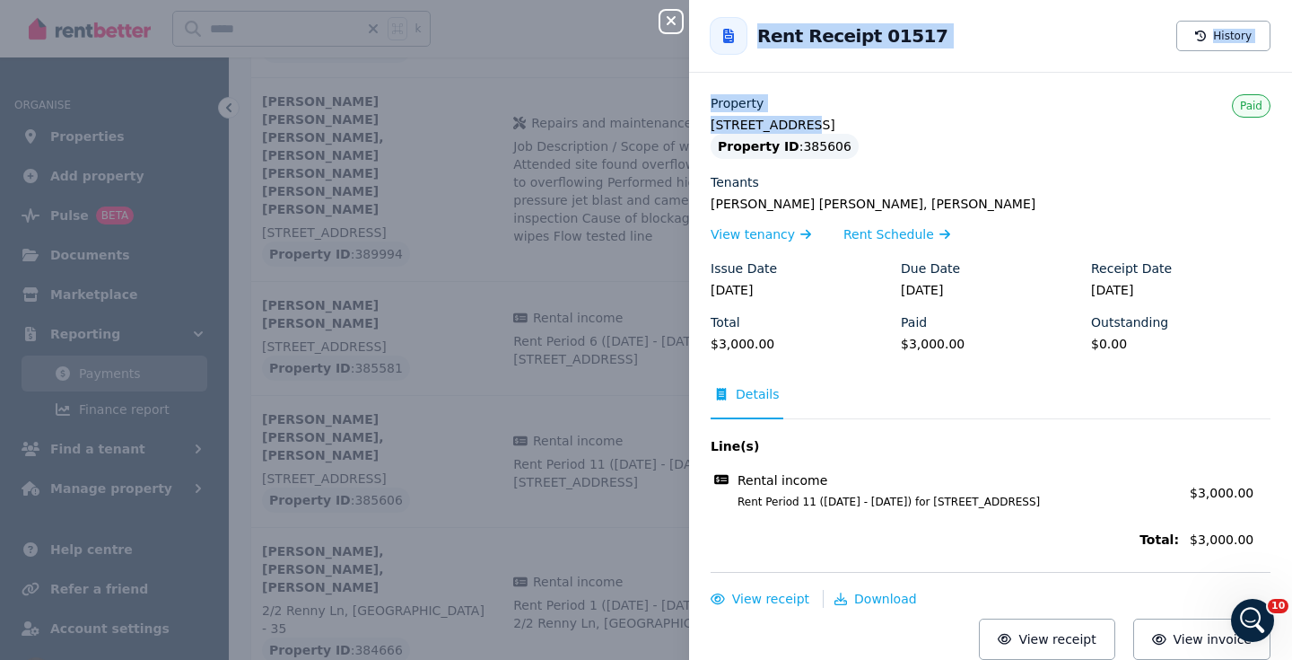
drag, startPoint x: 785, startPoint y: 125, endPoint x: 687, endPoint y: 126, distance: 98.7
click at [687, 126] on div "Close panel Back to Rent Receipt 01517 History Property [STREET_ADDRESS] Proper…" at bounding box center [646, 330] width 1292 height 660
click at [1043, 139] on div "Property ID : 385606" at bounding box center [991, 146] width 560 height 25
drag, startPoint x: 791, startPoint y: 128, endPoint x: 711, endPoint y: 123, distance: 80.1
click at [709, 127] on div "Property [STREET_ADDRESS] Property ID : 385606 Tenants [PERSON_NAME] [PERSON_NA…" at bounding box center [990, 376] width 603 height 565
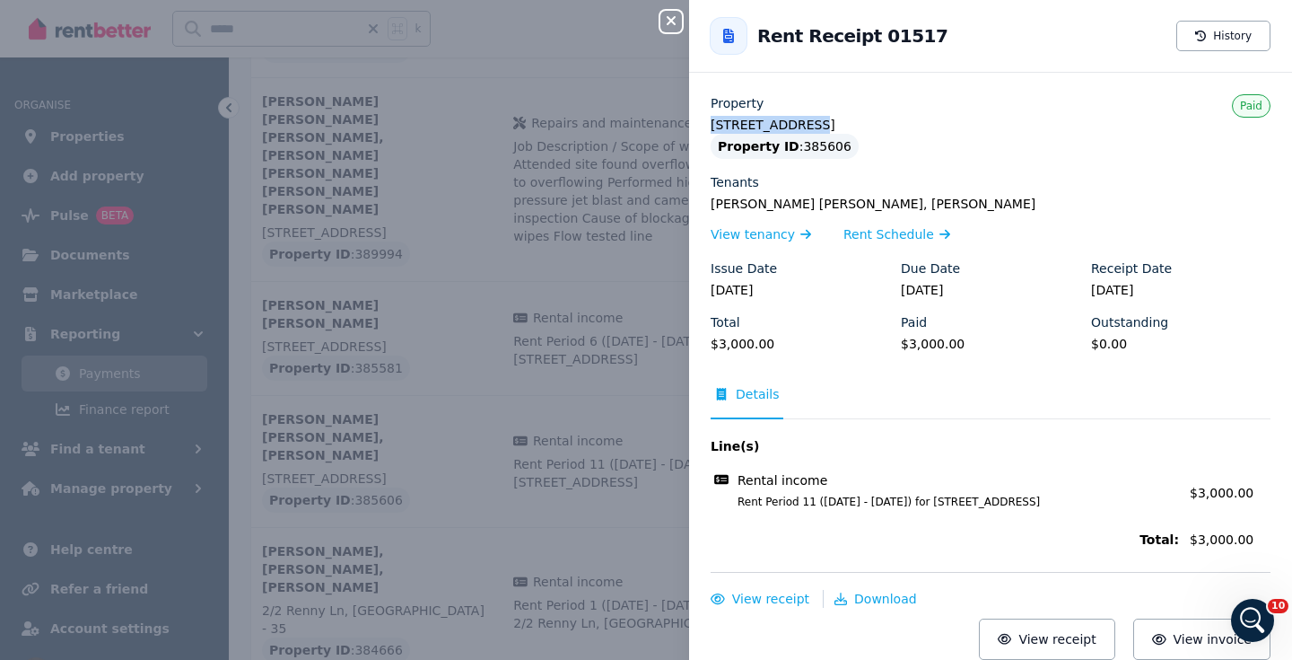
drag, startPoint x: 670, startPoint y: 22, endPoint x: 711, endPoint y: 34, distance: 42.9
click at [670, 22] on icon "button" at bounding box center [671, 20] width 9 height 9
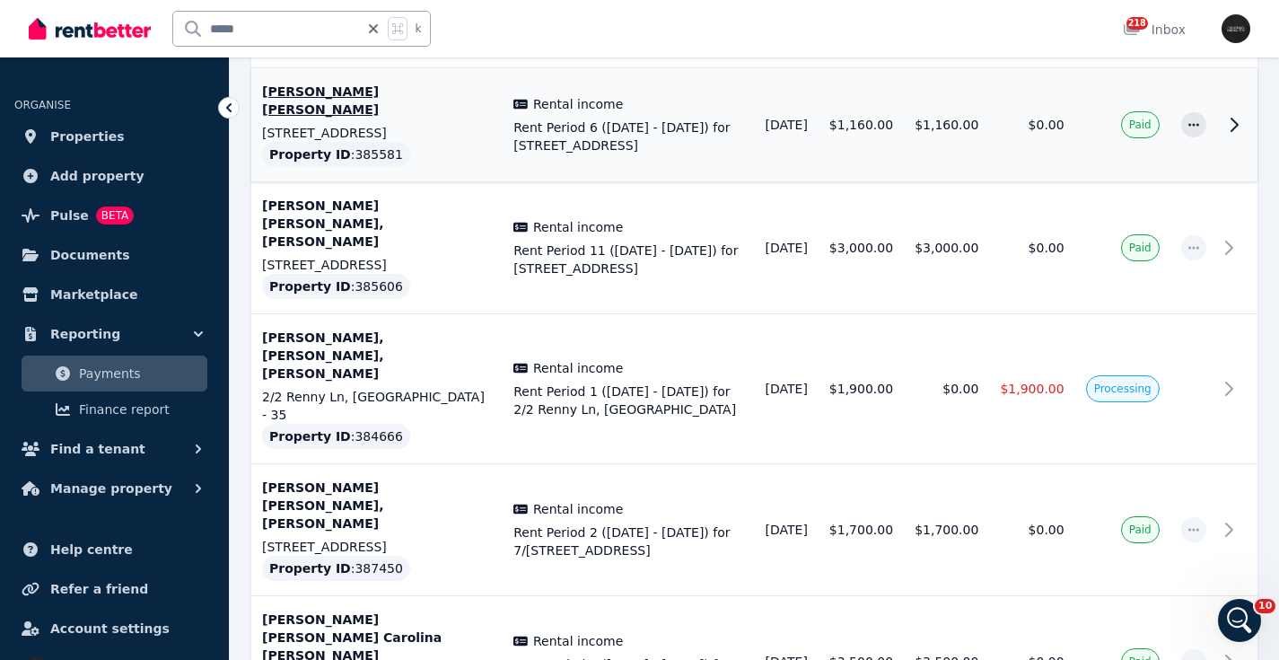
scroll to position [878, 0]
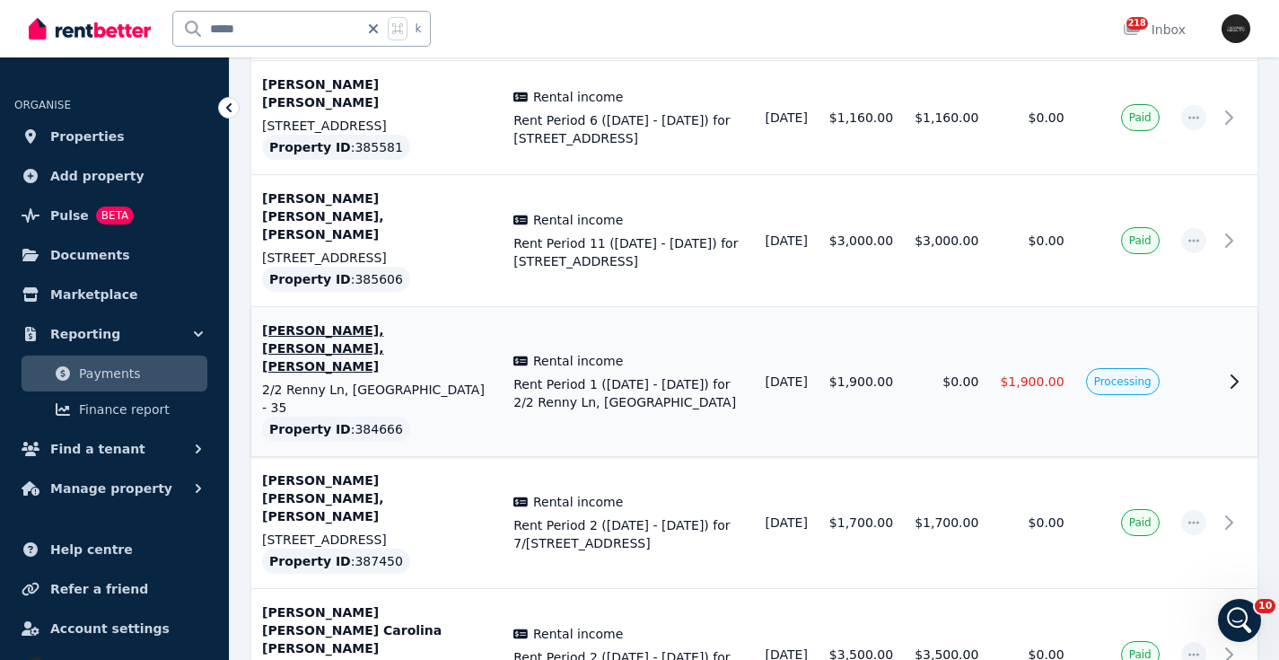
click at [1240, 371] on icon at bounding box center [1234, 382] width 22 height 22
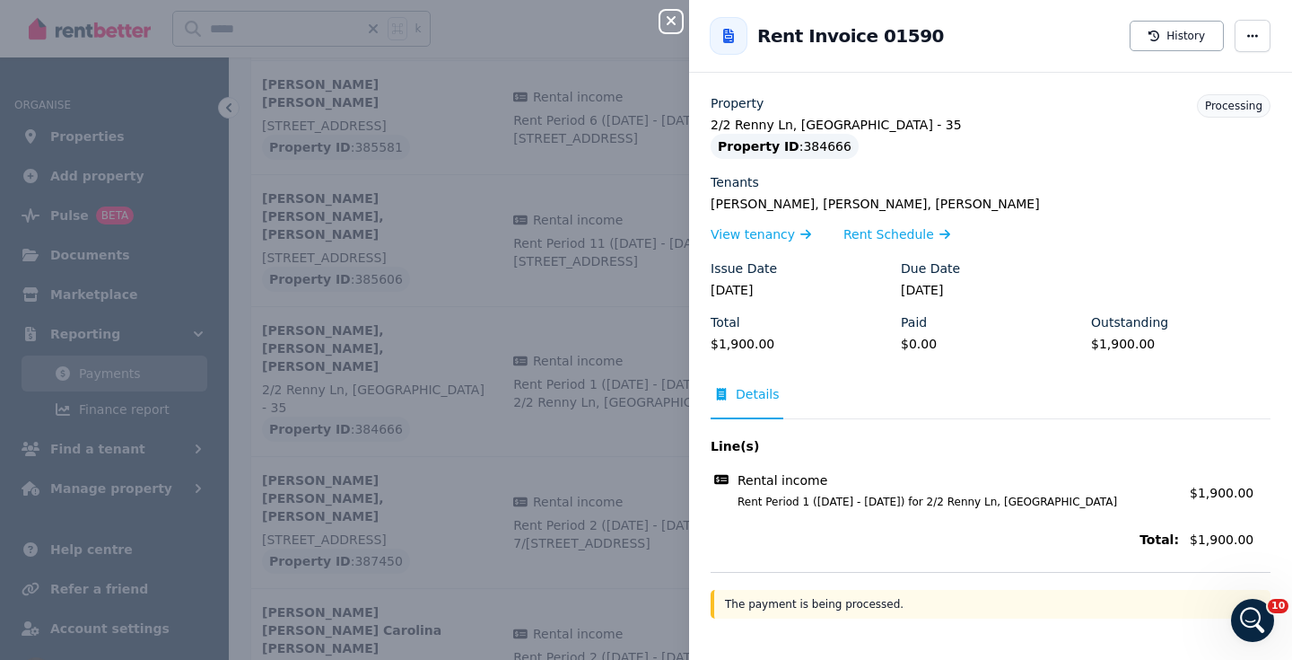
click at [672, 22] on icon "button" at bounding box center [671, 20] width 9 height 9
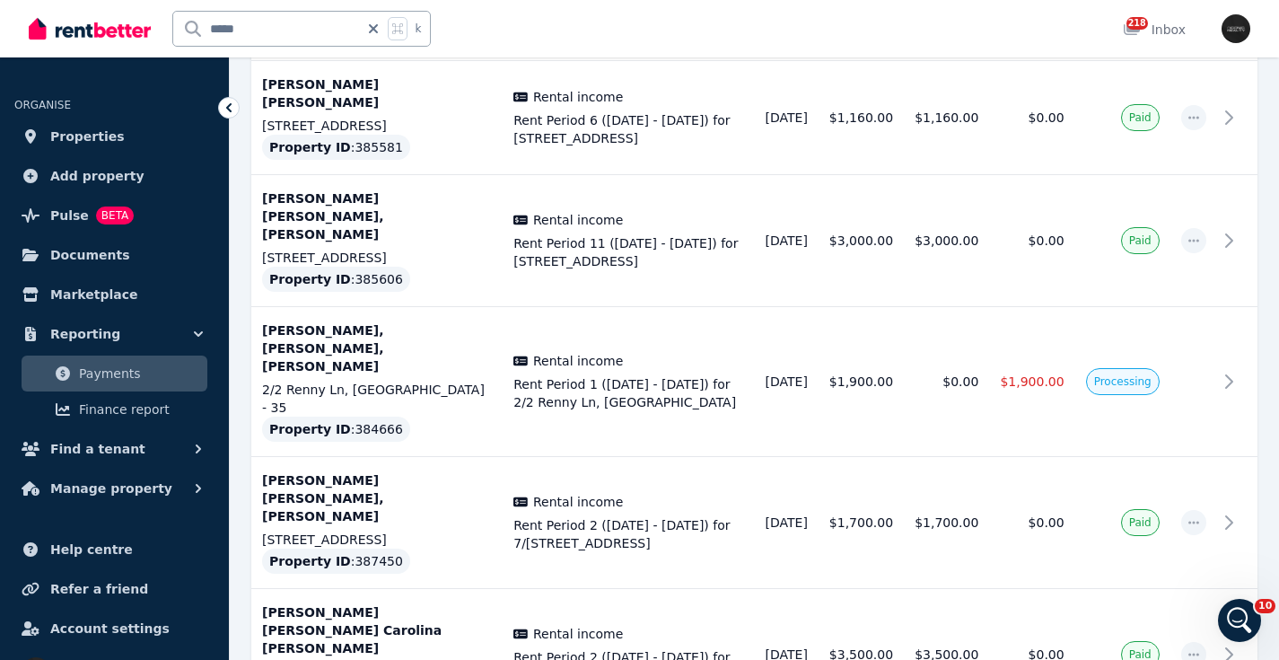
click at [918, 31] on div "***** k 218 Inbox" at bounding box center [609, 28] width 1160 height 57
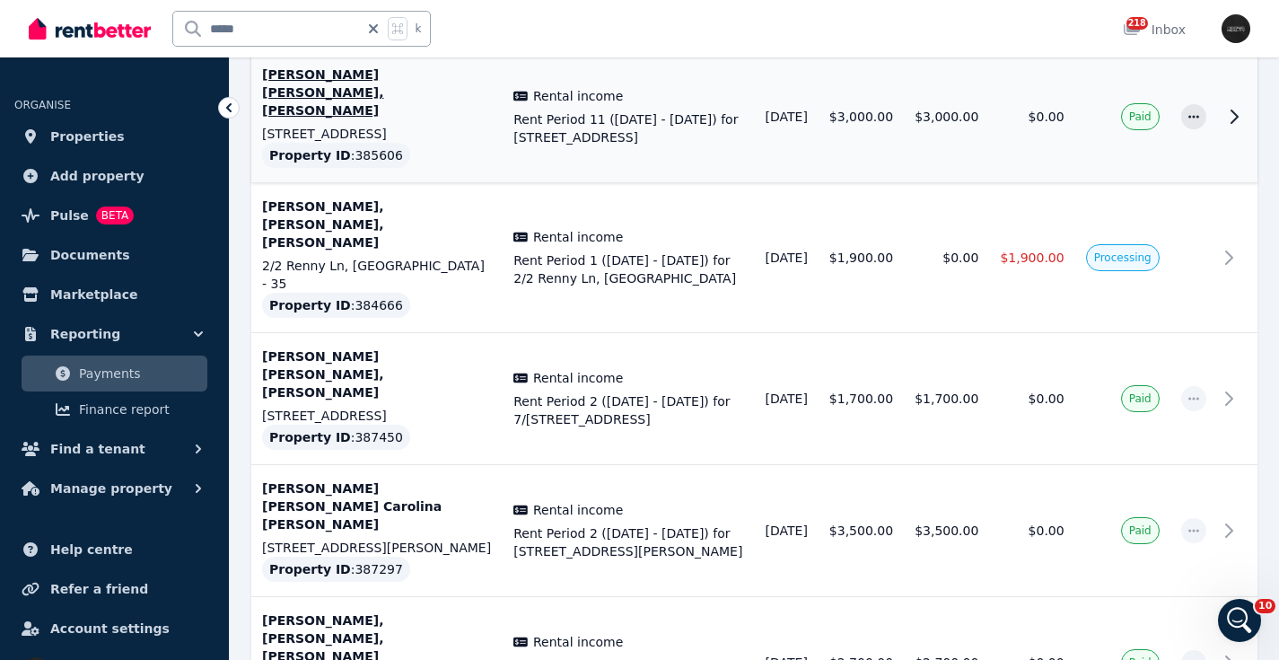
scroll to position [1002, 0]
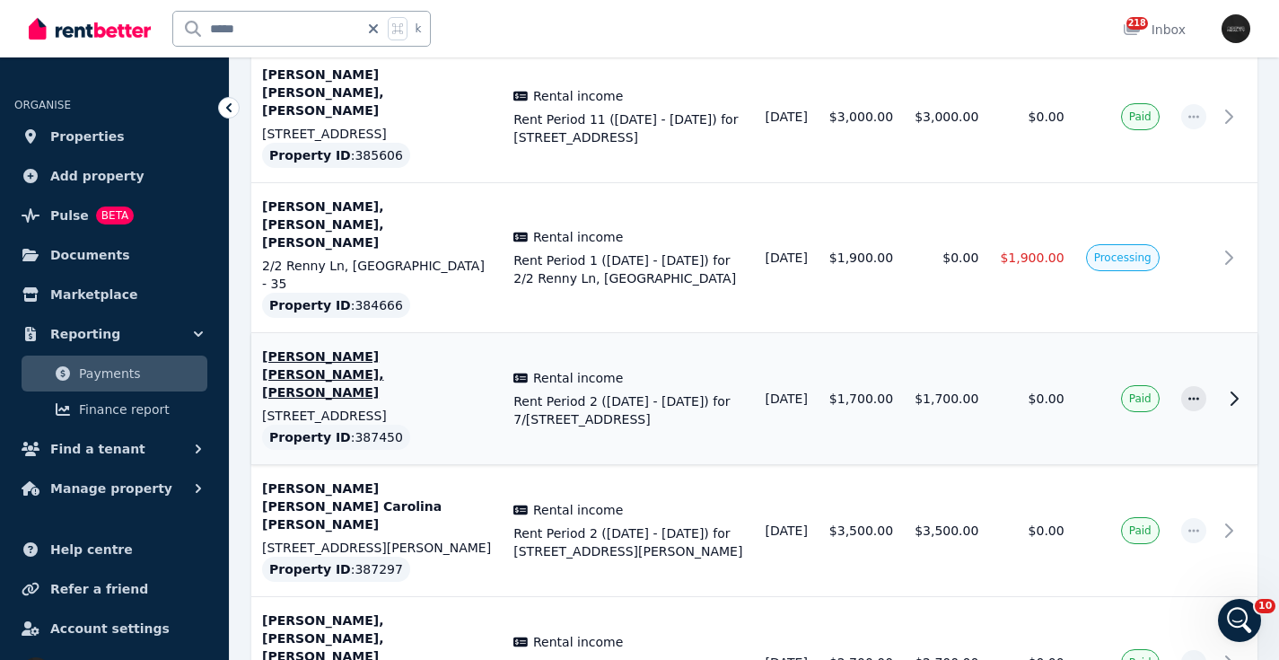
click at [1237, 388] on icon at bounding box center [1234, 399] width 22 height 22
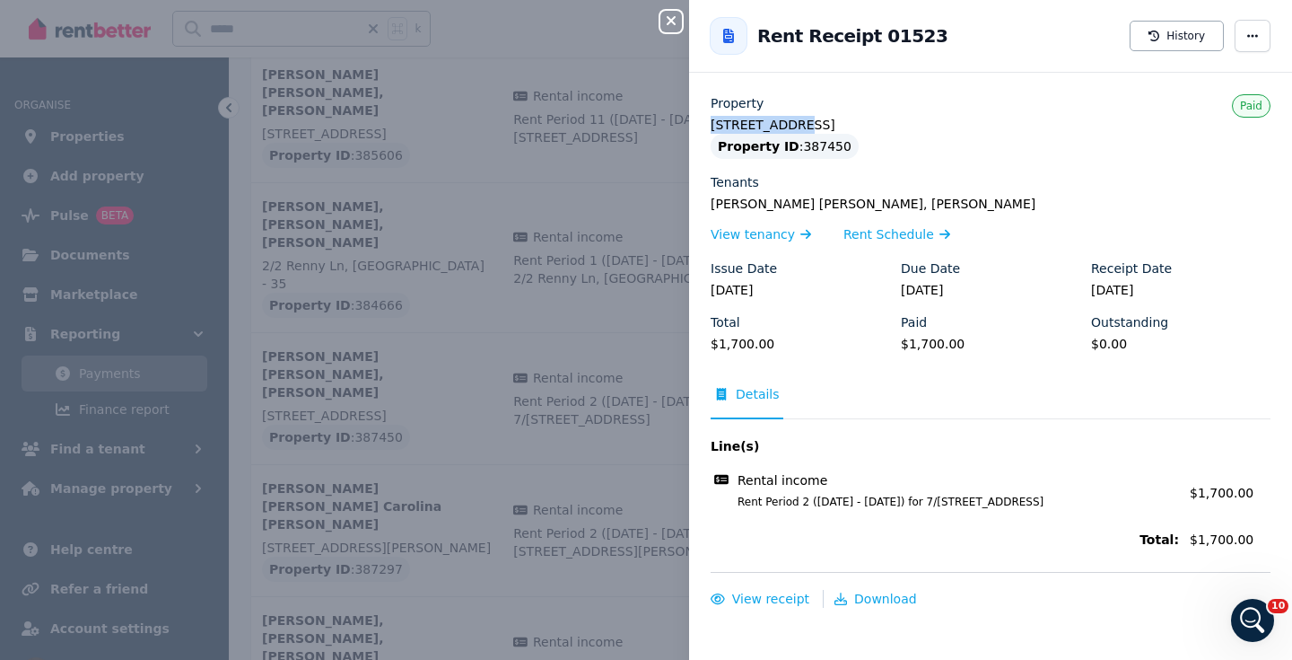
drag, startPoint x: 791, startPoint y: 126, endPoint x: 705, endPoint y: 120, distance: 86.3
click at [704, 125] on div "Property 7/[STREET_ADDRESS] Property ID : 387450 Tenants [PERSON_NAME] [PERSON_…" at bounding box center [990, 350] width 603 height 513
click at [676, 15] on icon "button" at bounding box center [672, 20] width 22 height 14
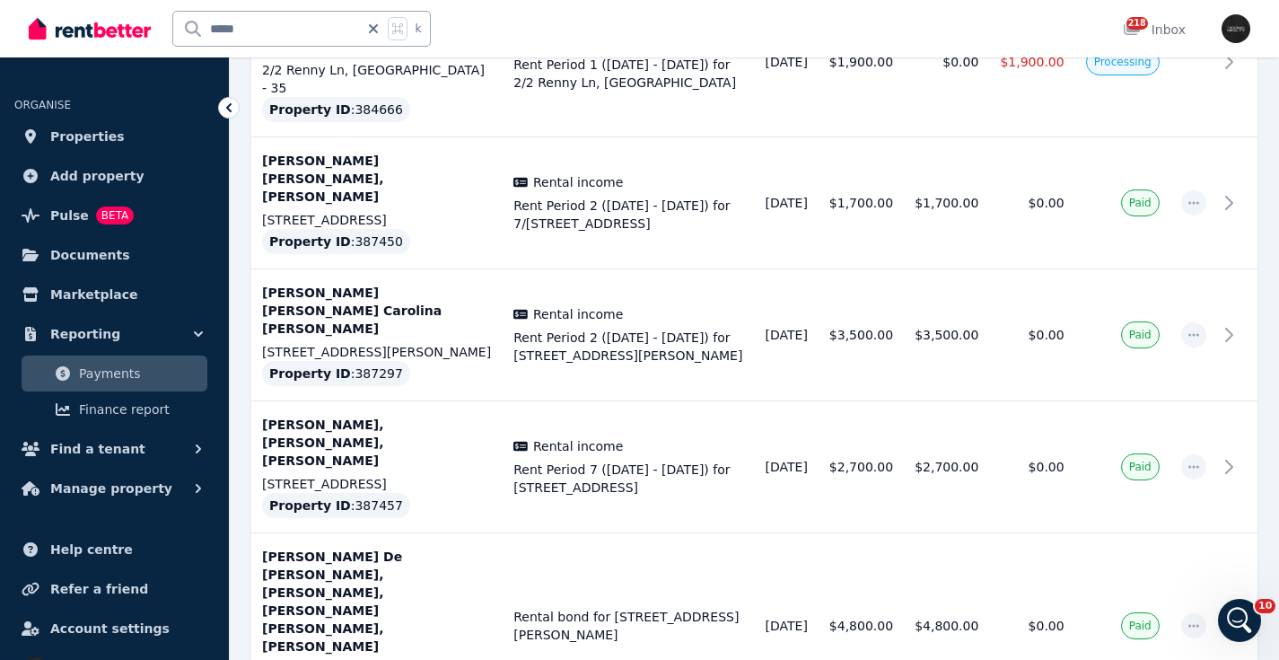
scroll to position [1206, 0]
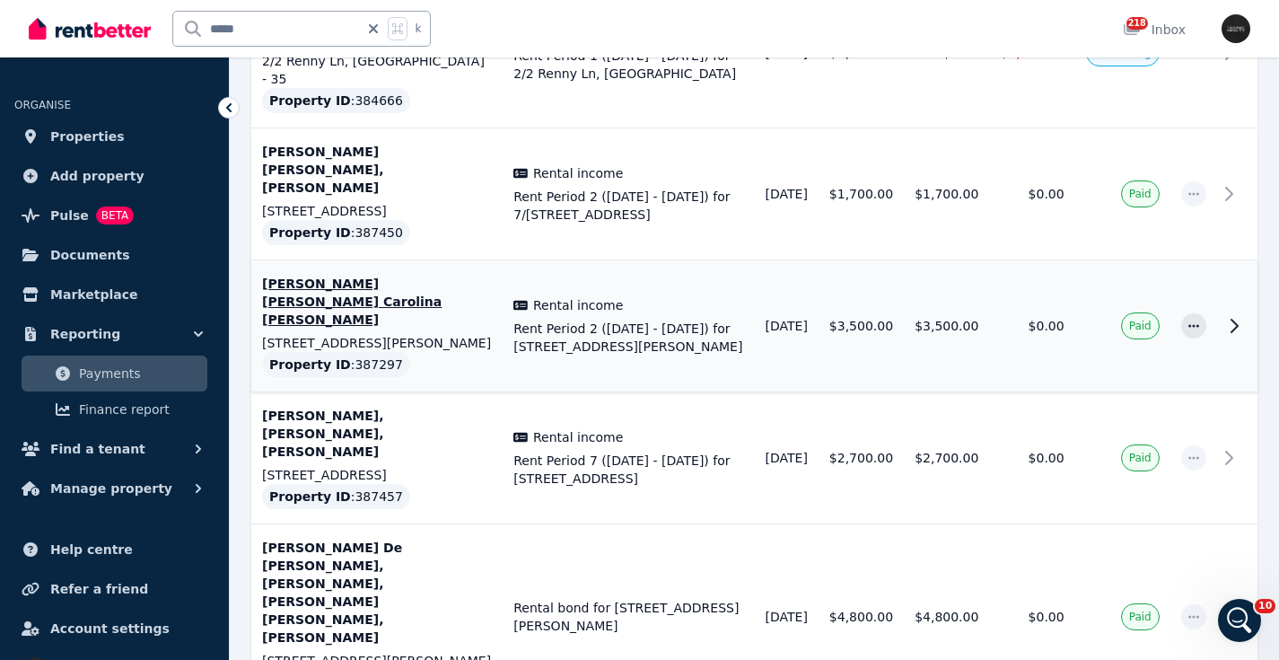
click at [1239, 315] on icon at bounding box center [1234, 326] width 22 height 22
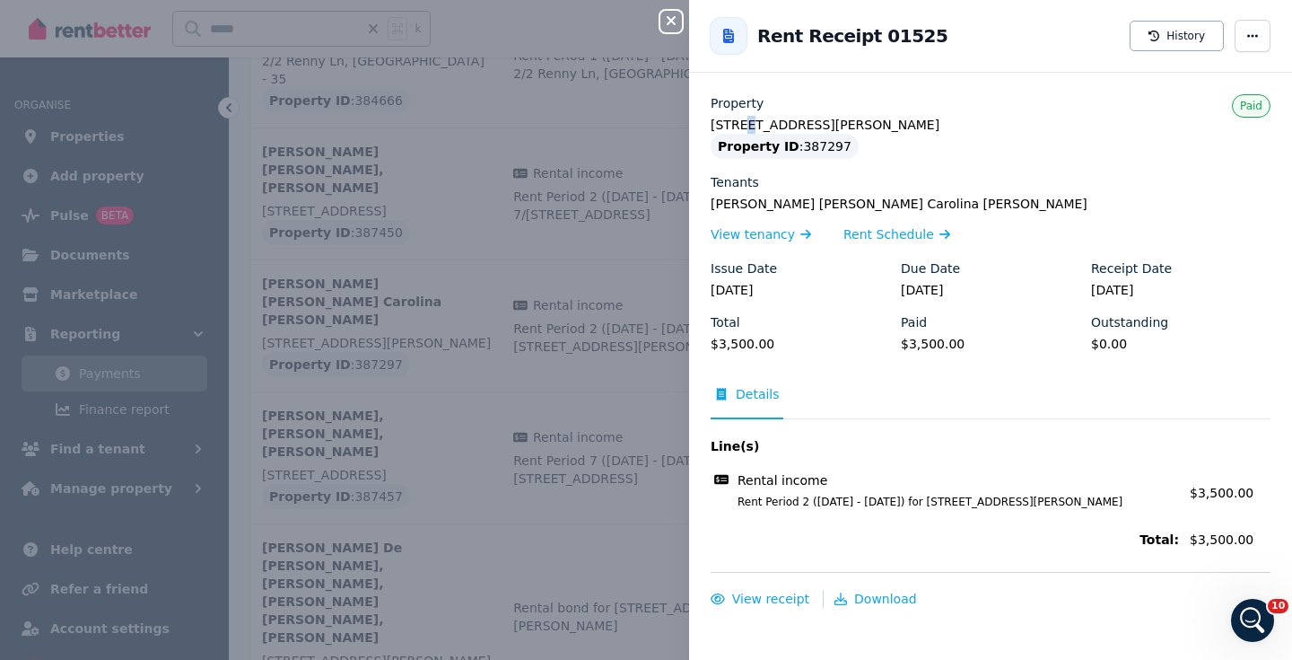
click at [747, 126] on legend "[STREET_ADDRESS][PERSON_NAME]" at bounding box center [991, 125] width 560 height 18
drag, startPoint x: 788, startPoint y: 126, endPoint x: 699, endPoint y: 127, distance: 88.9
click at [699, 127] on div "Property 3/[STREET_ADDRESS][PERSON_NAME] Property ID : 387297 Tenants [PERSON_N…" at bounding box center [990, 350] width 603 height 513
click at [667, 17] on icon "button" at bounding box center [672, 20] width 22 height 14
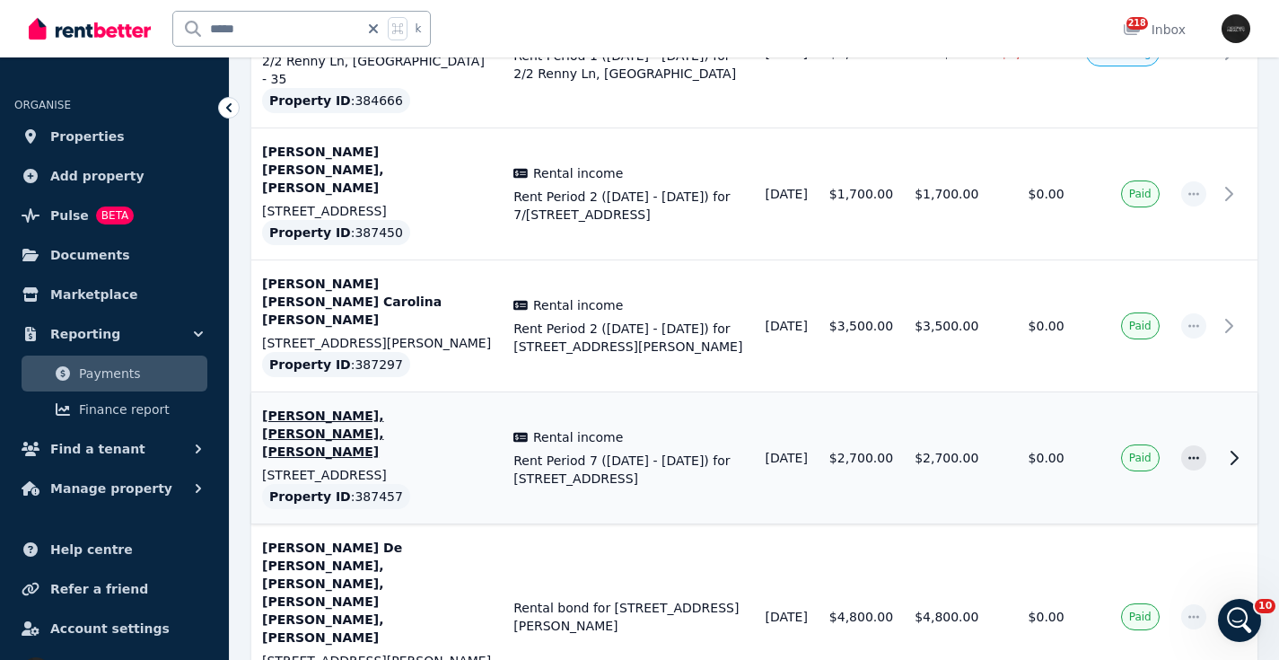
click at [683, 428] on div "Rental income" at bounding box center [628, 437] width 230 height 18
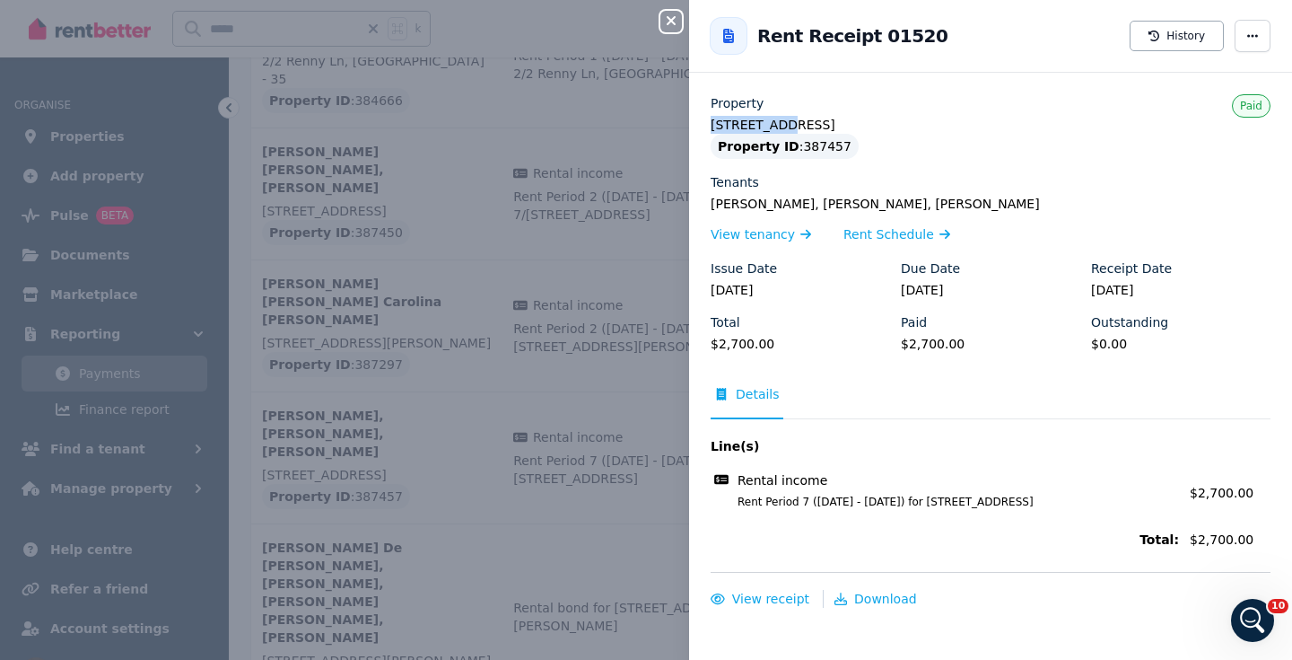
drag, startPoint x: 765, startPoint y: 126, endPoint x: 692, endPoint y: 125, distance: 72.7
click at [690, 127] on div "Property [STREET_ADDRESS] Property ID : 387457 Tenants [PERSON_NAME], [PERSON_N…" at bounding box center [990, 350] width 603 height 513
click at [671, 23] on icon "button" at bounding box center [672, 20] width 22 height 14
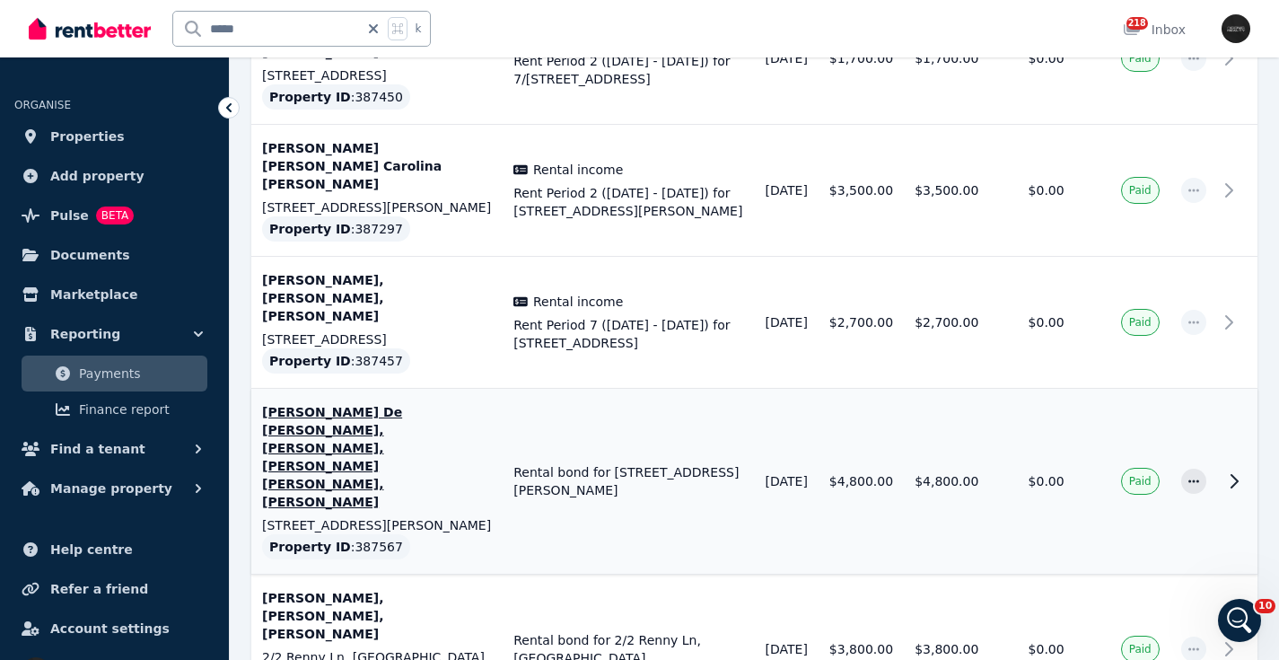
scroll to position [1343, 0]
click at [1235, 469] on icon at bounding box center [1234, 480] width 22 height 22
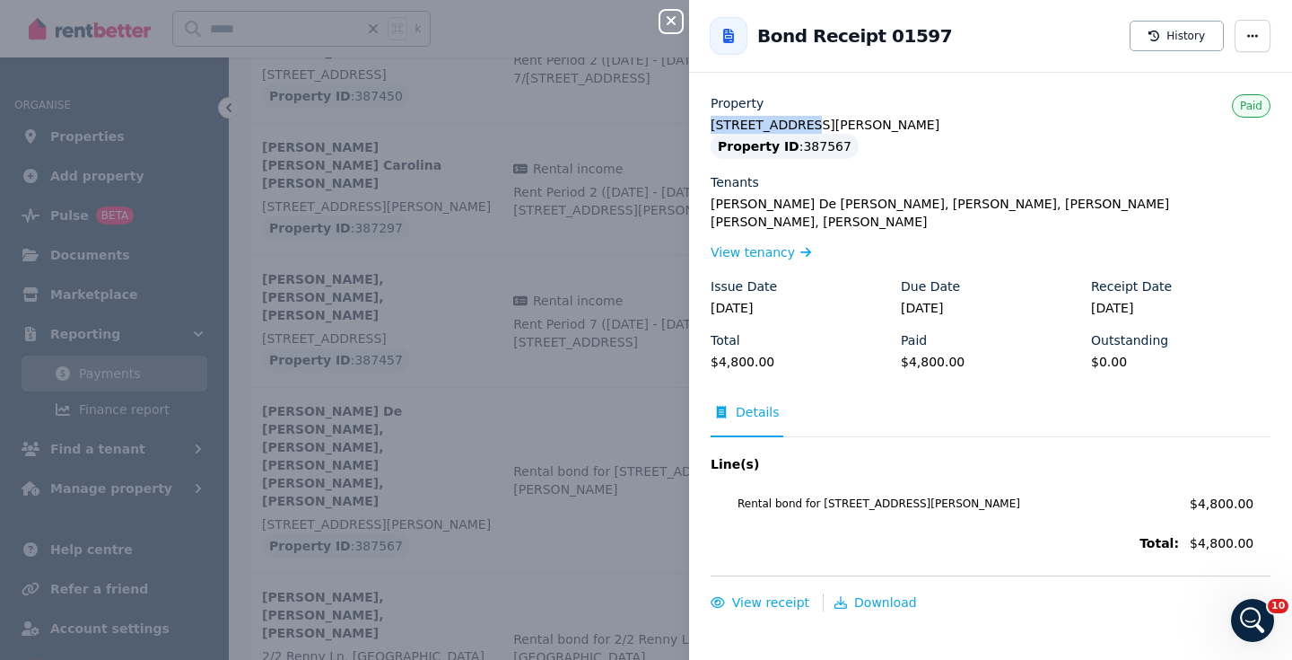
drag, startPoint x: 791, startPoint y: 123, endPoint x: 689, endPoint y: 118, distance: 101.6
click at [688, 122] on div "Close panel Back to Bond Receipt 01597 History Property [STREET_ADDRESS][PERSON…" at bounding box center [646, 330] width 1292 height 660
click at [674, 23] on icon "button" at bounding box center [671, 20] width 9 height 9
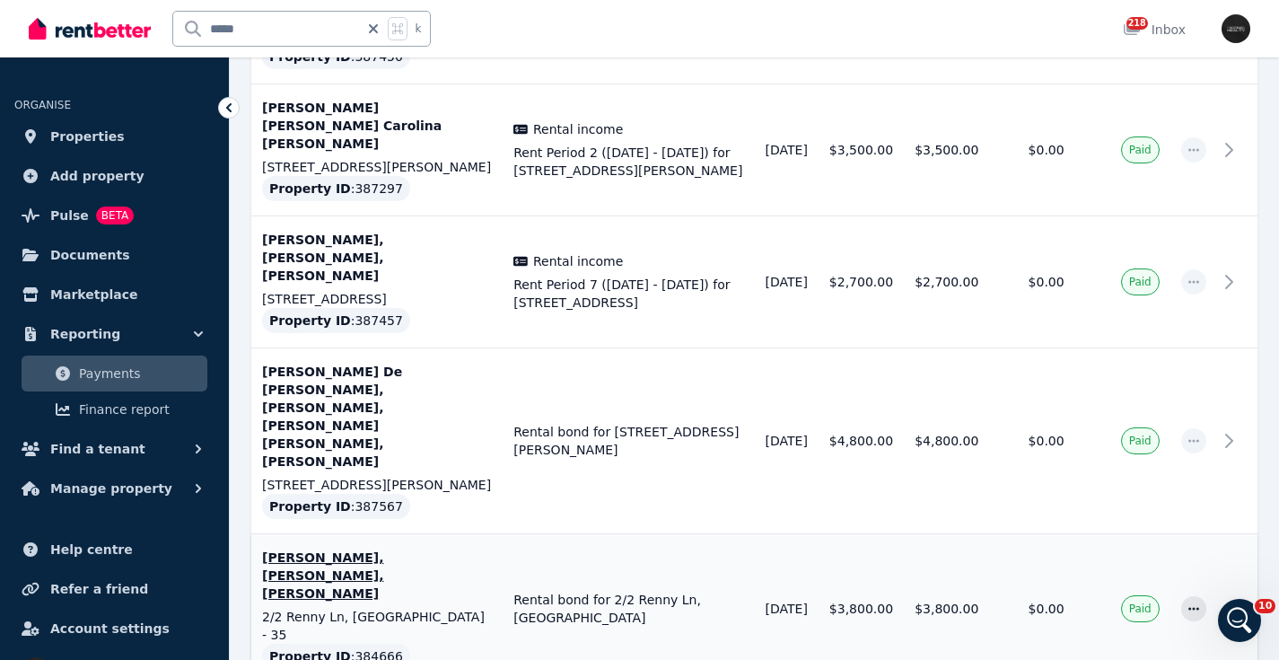
scroll to position [1395, 0]
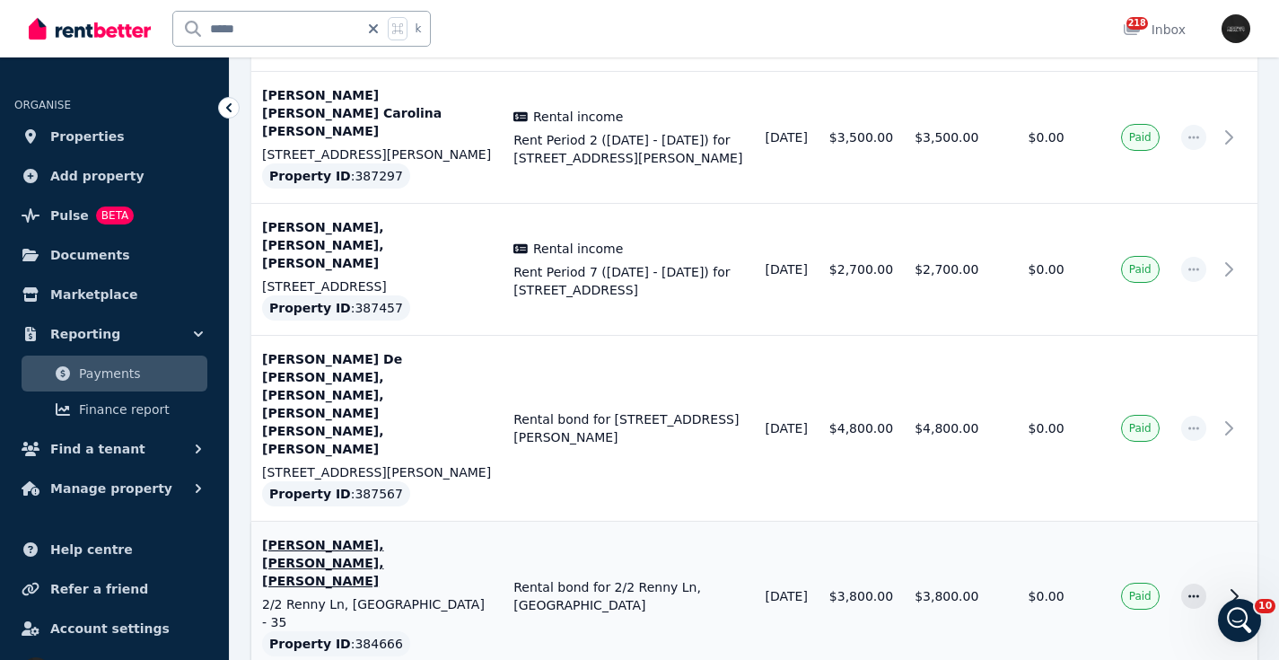
drag, startPoint x: 1247, startPoint y: 316, endPoint x: 1201, endPoint y: 269, distance: 65.4
click at [1248, 521] on td at bounding box center [1237, 596] width 40 height 150
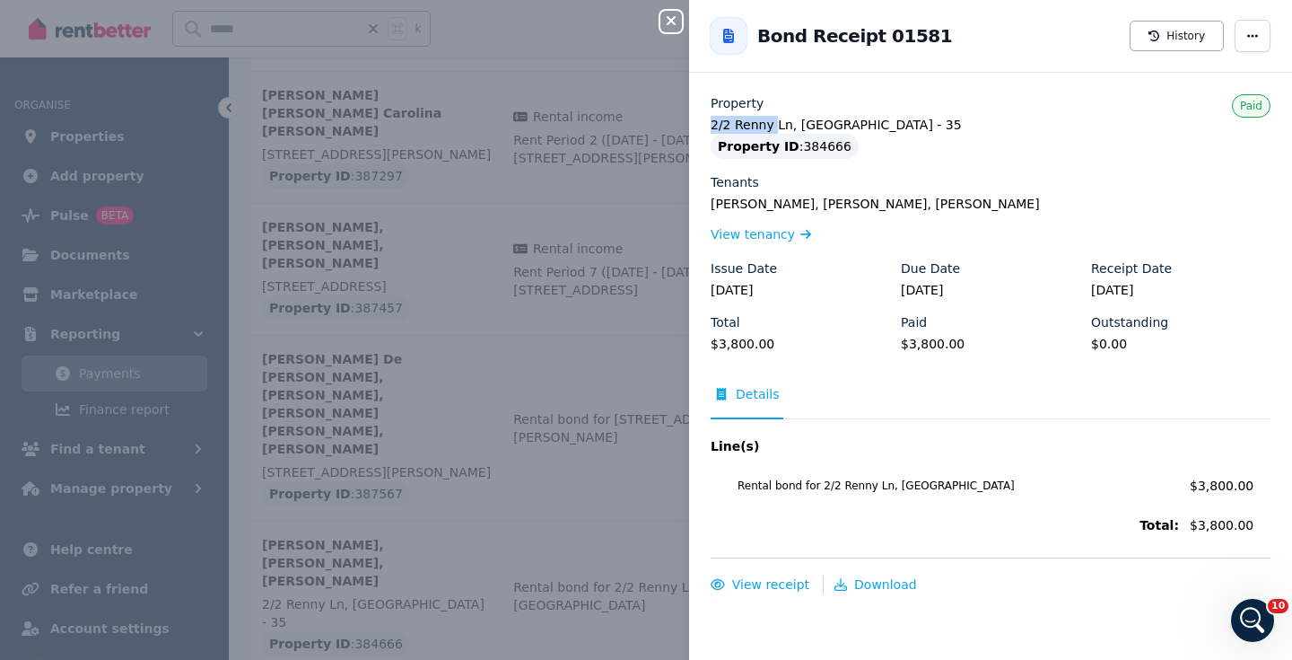
drag, startPoint x: 771, startPoint y: 126, endPoint x: 704, endPoint y: 130, distance: 67.5
click at [704, 130] on div "Property 2/2 Renny Ln, [GEOGRAPHIC_DATA] - 35 Property ID : 384666 Tenants [PER…" at bounding box center [990, 343] width 603 height 499
click at [678, 13] on button "Close panel" at bounding box center [672, 22] width 22 height 22
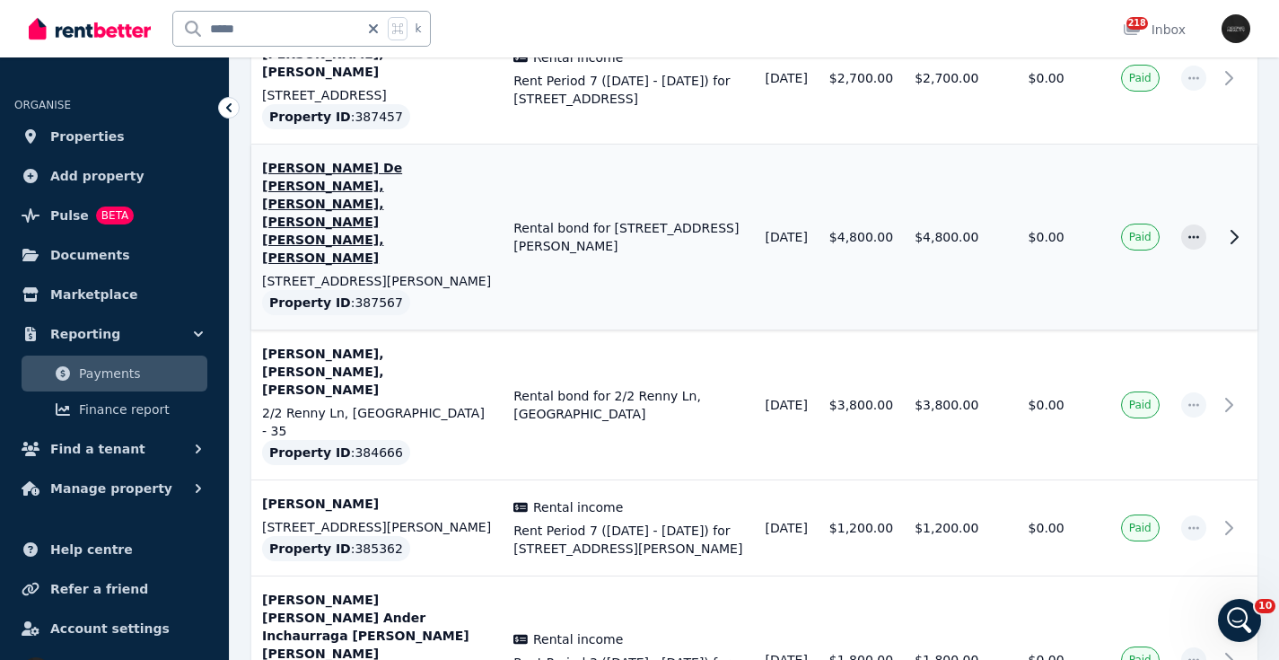
scroll to position [1592, 0]
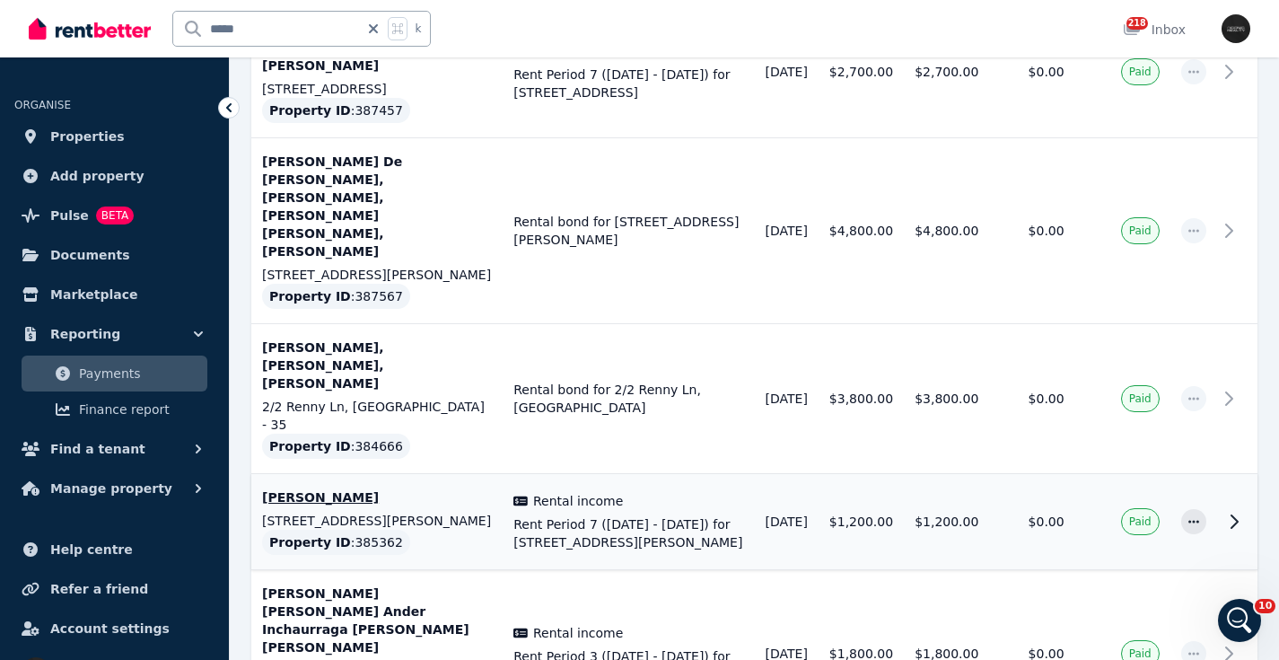
click at [1238, 515] on icon at bounding box center [1234, 521] width 6 height 13
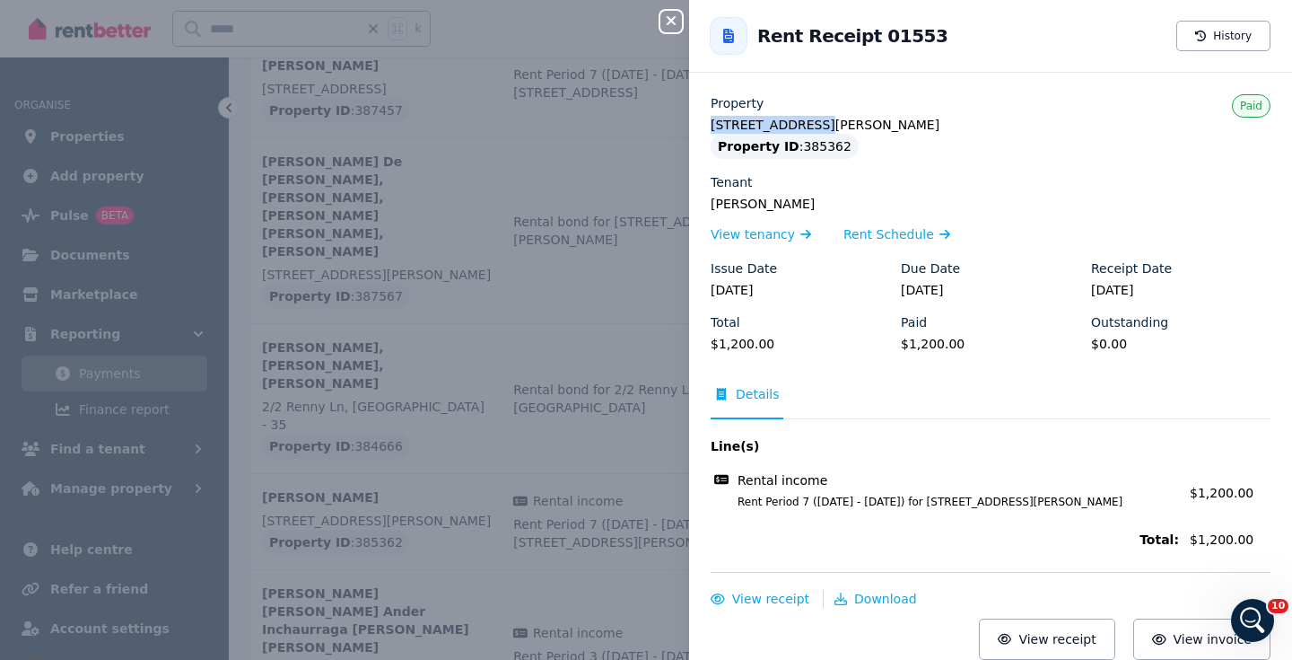
drag, startPoint x: 792, startPoint y: 125, endPoint x: 701, endPoint y: 124, distance: 90.7
click at [702, 126] on div "Property [STREET_ADDRESS][PERSON_NAME] Property ID : 385362 Tenant [PERSON_NAME…" at bounding box center [990, 376] width 603 height 565
click at [675, 20] on icon "button" at bounding box center [672, 20] width 22 height 14
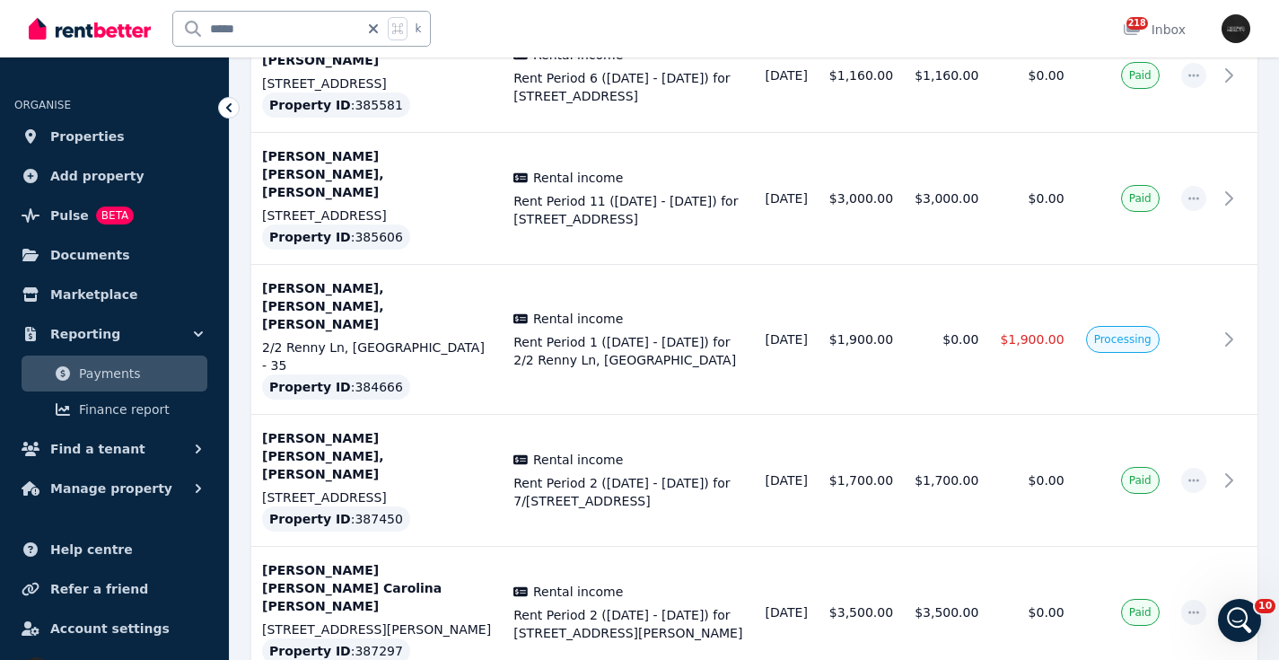
scroll to position [917, 0]
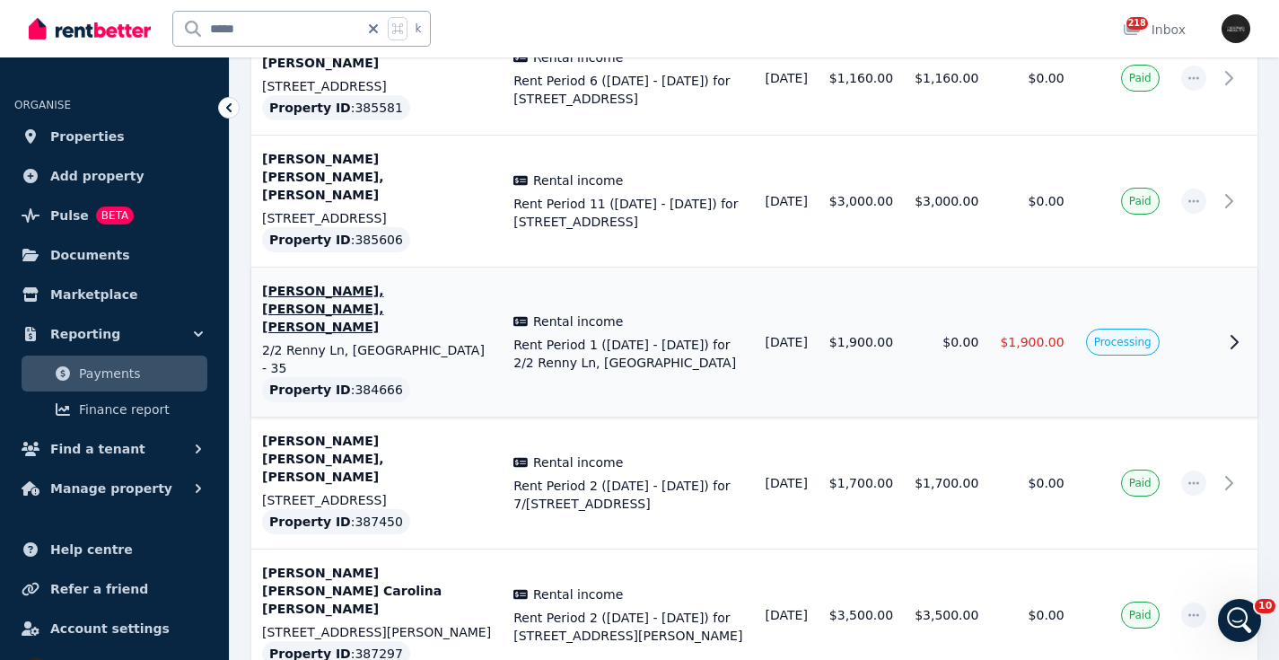
click at [1238, 336] on icon at bounding box center [1234, 342] width 6 height 13
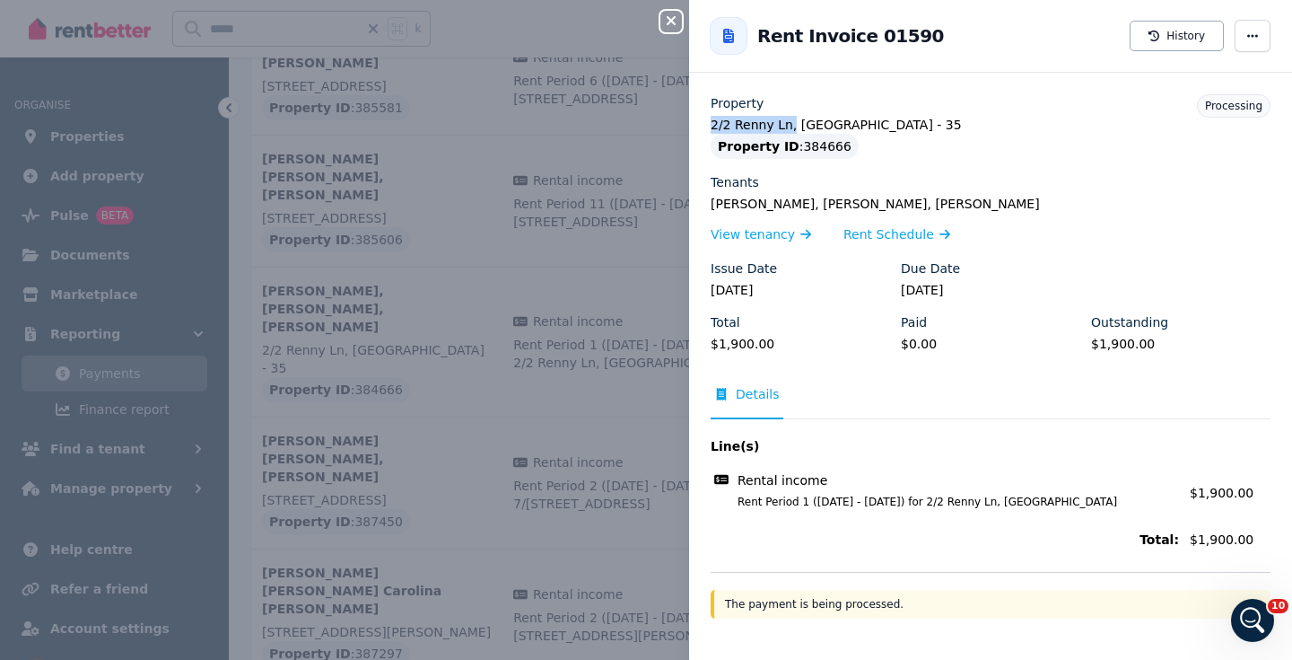
drag, startPoint x: 789, startPoint y: 125, endPoint x: 701, endPoint y: 124, distance: 88.0
click at [701, 124] on div "Property 2/2 Renny Ln, [GEOGRAPHIC_DATA] - 35 Property ID : 384666 Tenants [PER…" at bounding box center [990, 356] width 603 height 524
click at [672, 18] on icon "button" at bounding box center [672, 20] width 22 height 14
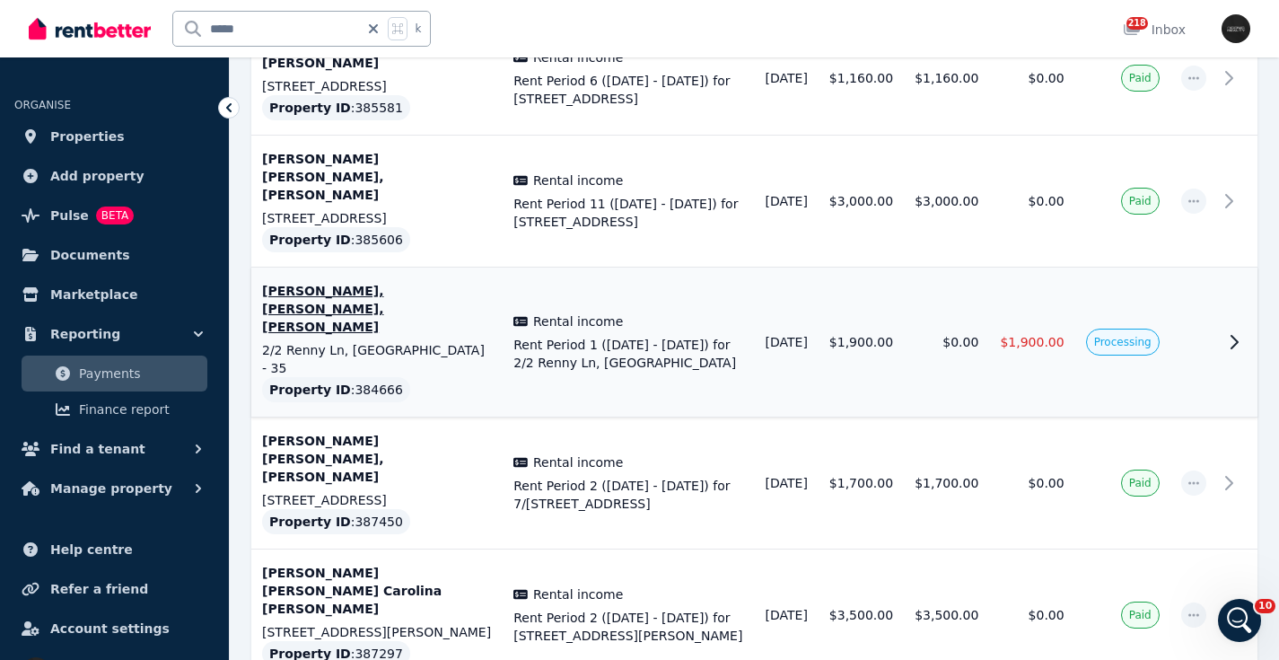
click at [1238, 331] on icon at bounding box center [1234, 342] width 22 height 22
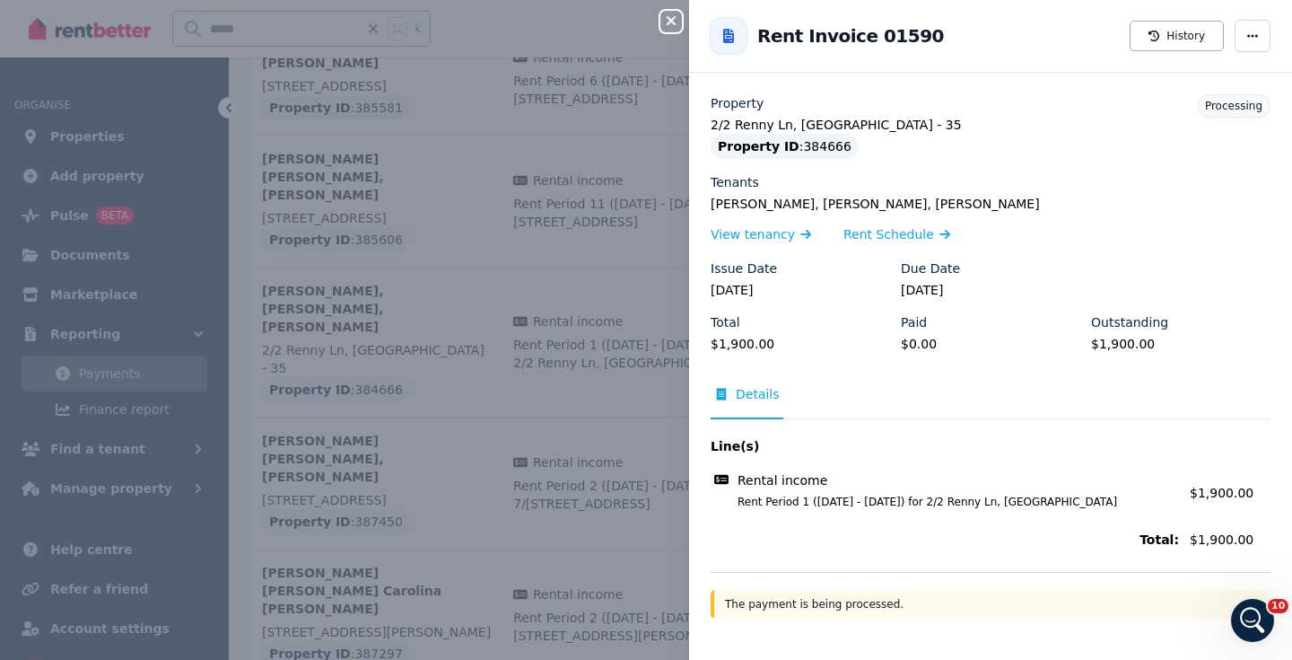
click at [672, 18] on icon "button" at bounding box center [672, 20] width 22 height 14
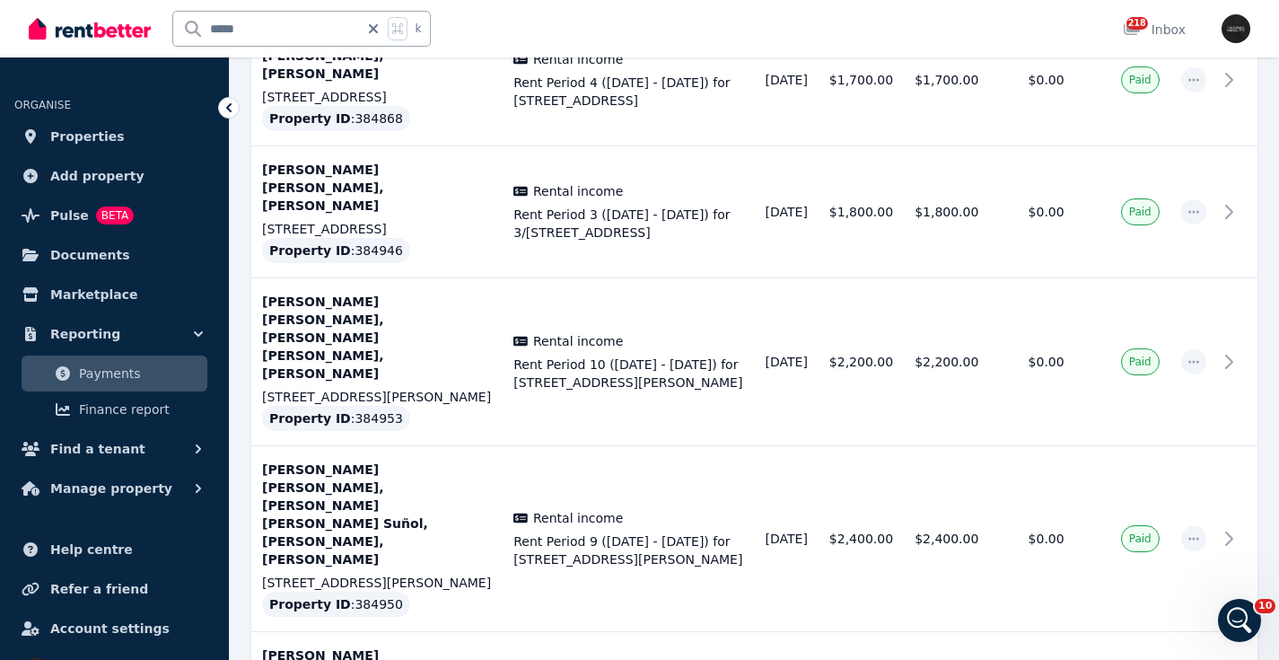
scroll to position [3517, 0]
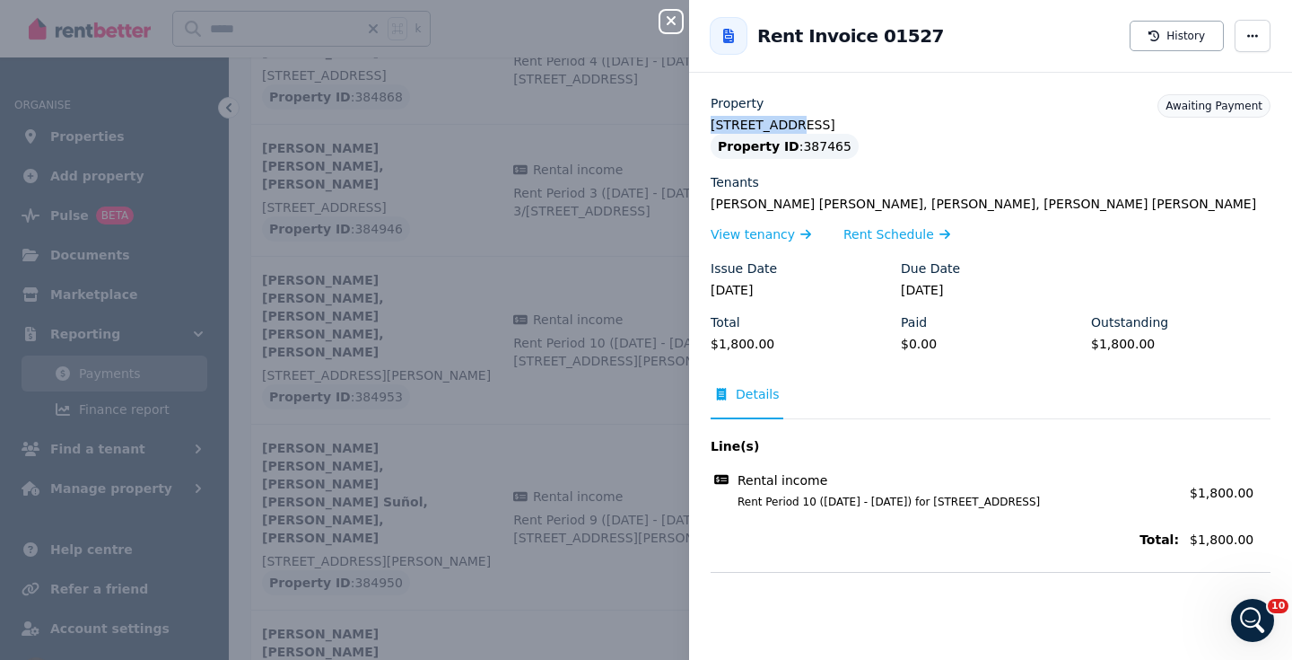
drag, startPoint x: 780, startPoint y: 124, endPoint x: 692, endPoint y: 124, distance: 88.0
click at [692, 124] on div "Property 3/[STREET_ADDRESS] Property ID : 387465 Tenants [PERSON_NAME] [PERSON_…" at bounding box center [990, 332] width 603 height 477
click at [678, 18] on icon "button" at bounding box center [672, 20] width 22 height 14
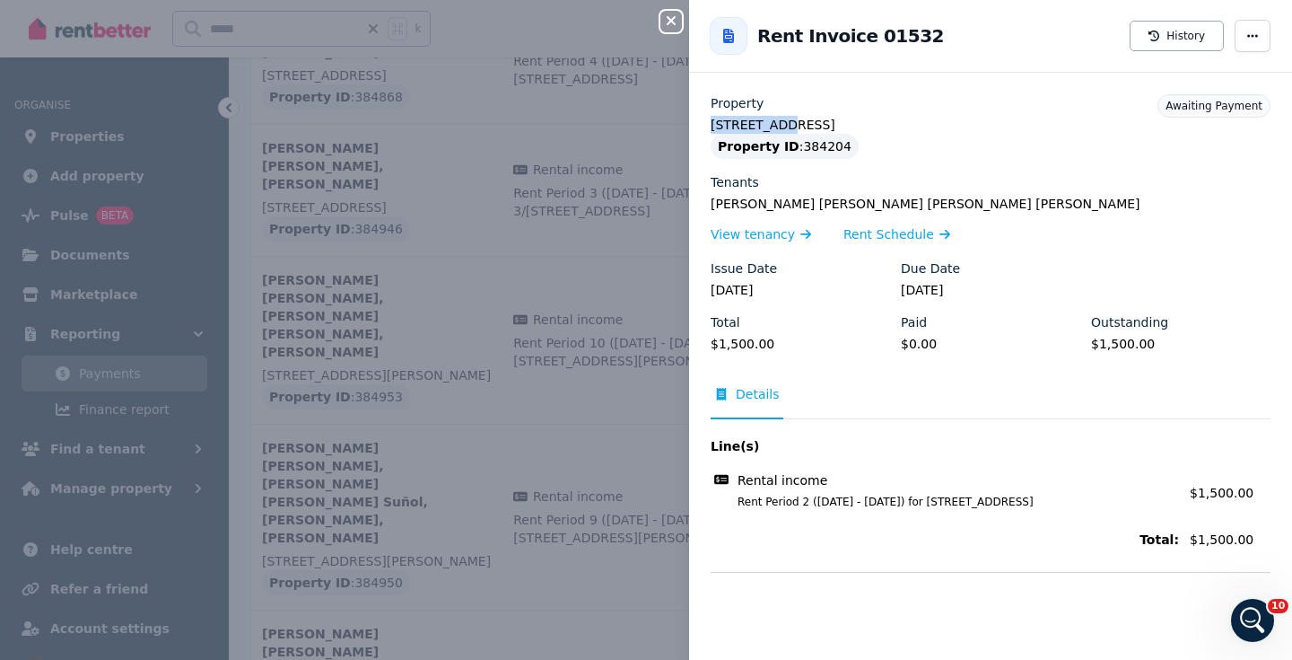
drag, startPoint x: 779, startPoint y: 123, endPoint x: 693, endPoint y: 122, distance: 86.2
click at [693, 122] on div "Property [STREET_ADDRESS] Property ID : 384204 Tenants [PERSON_NAME] [PERSON_NA…" at bounding box center [990, 332] width 603 height 477
click at [669, 23] on icon "button" at bounding box center [671, 20] width 9 height 9
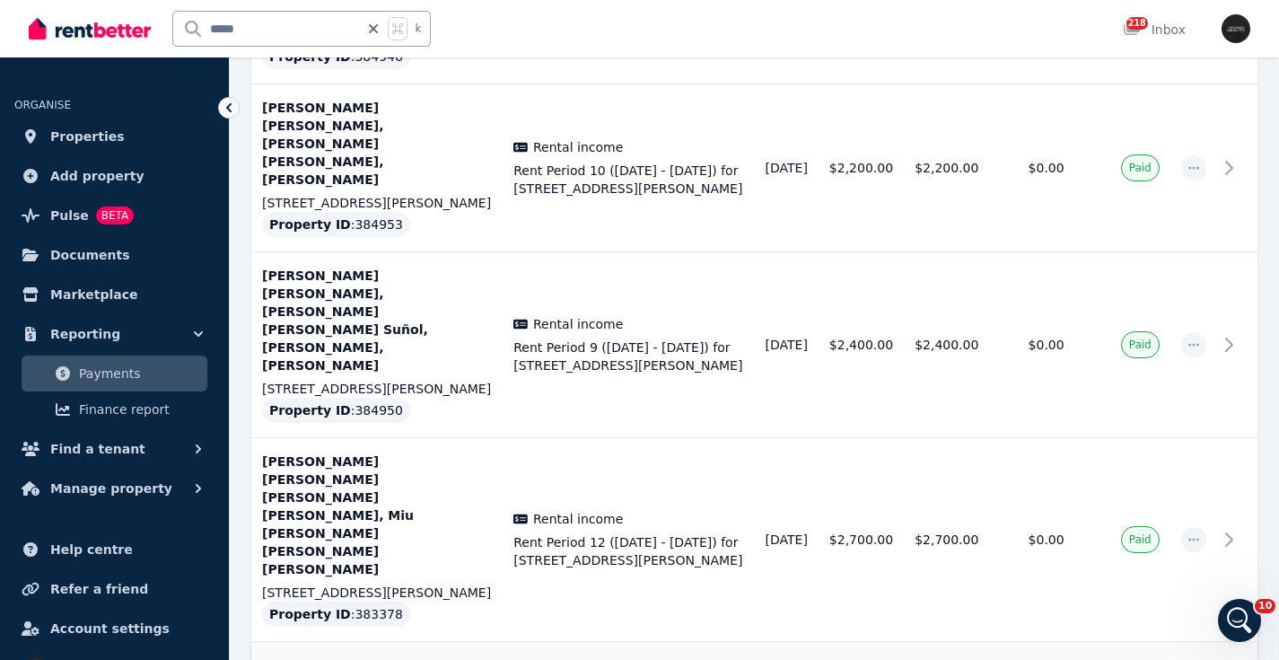
scroll to position [3717, 0]
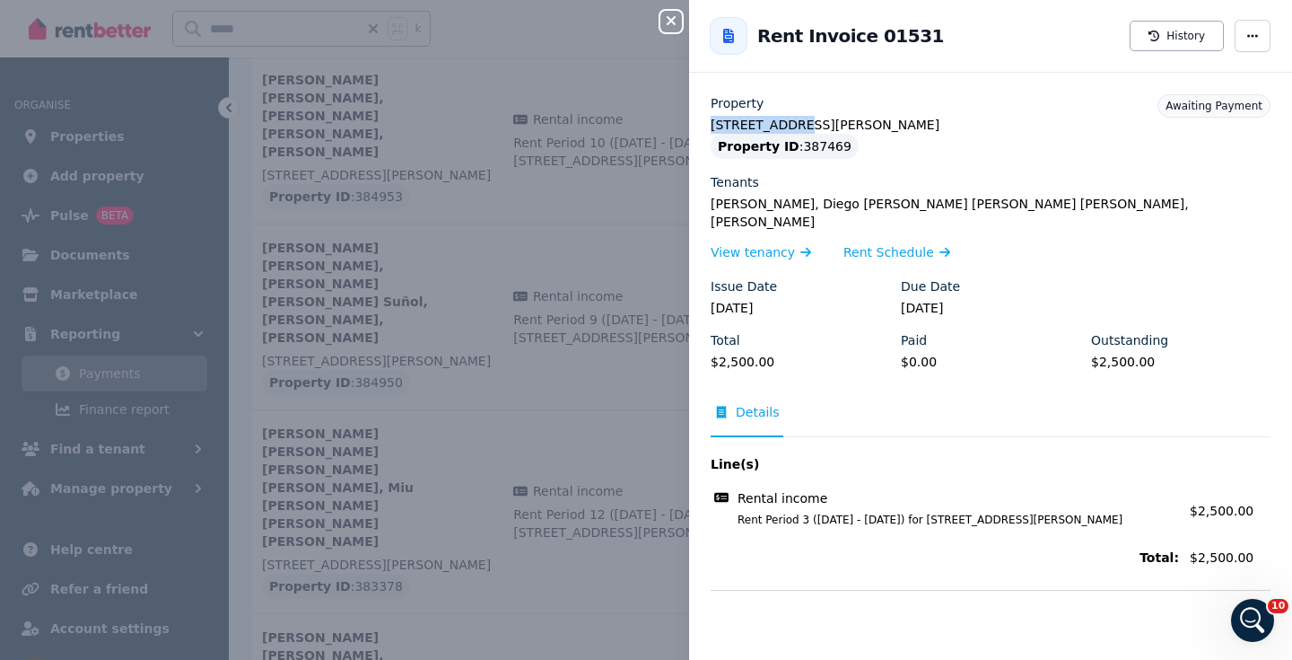
drag, startPoint x: 790, startPoint y: 127, endPoint x: 711, endPoint y: 127, distance: 79.0
click at [711, 127] on legend "[STREET_ADDRESS][PERSON_NAME]" at bounding box center [991, 125] width 560 height 18
click at [673, 28] on icon "button" at bounding box center [672, 20] width 22 height 14
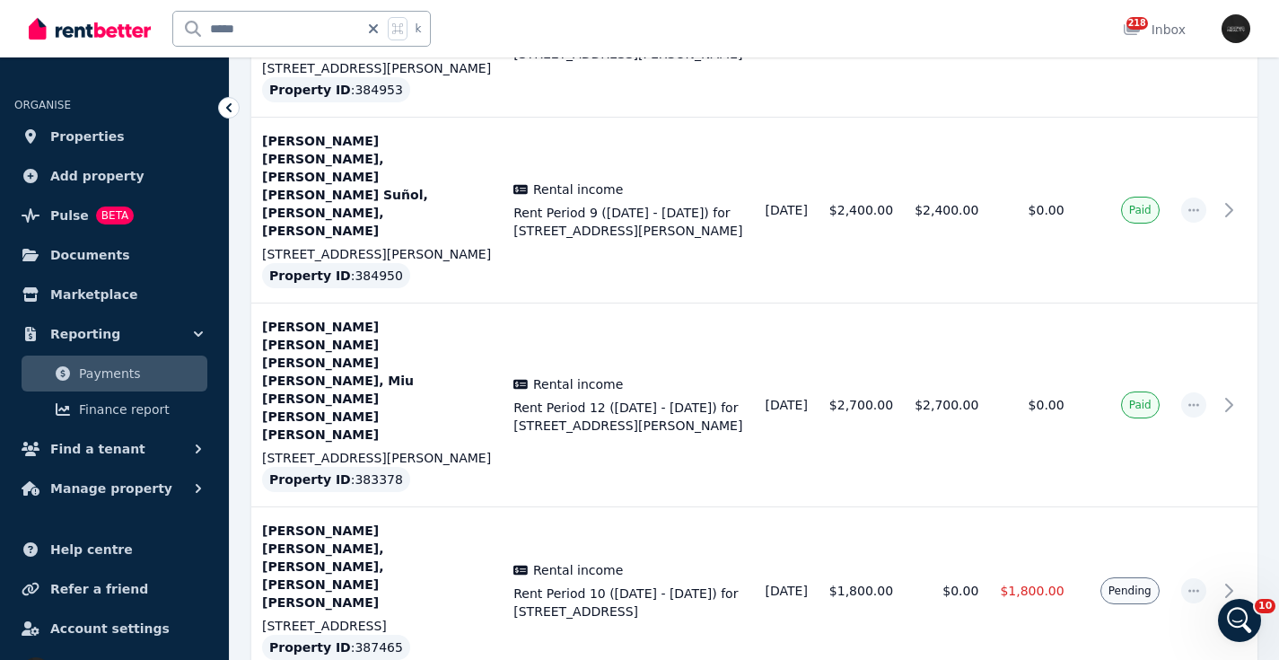
scroll to position [3826, 0]
drag, startPoint x: 1234, startPoint y: 281, endPoint x: 1195, endPoint y: 280, distance: 38.6
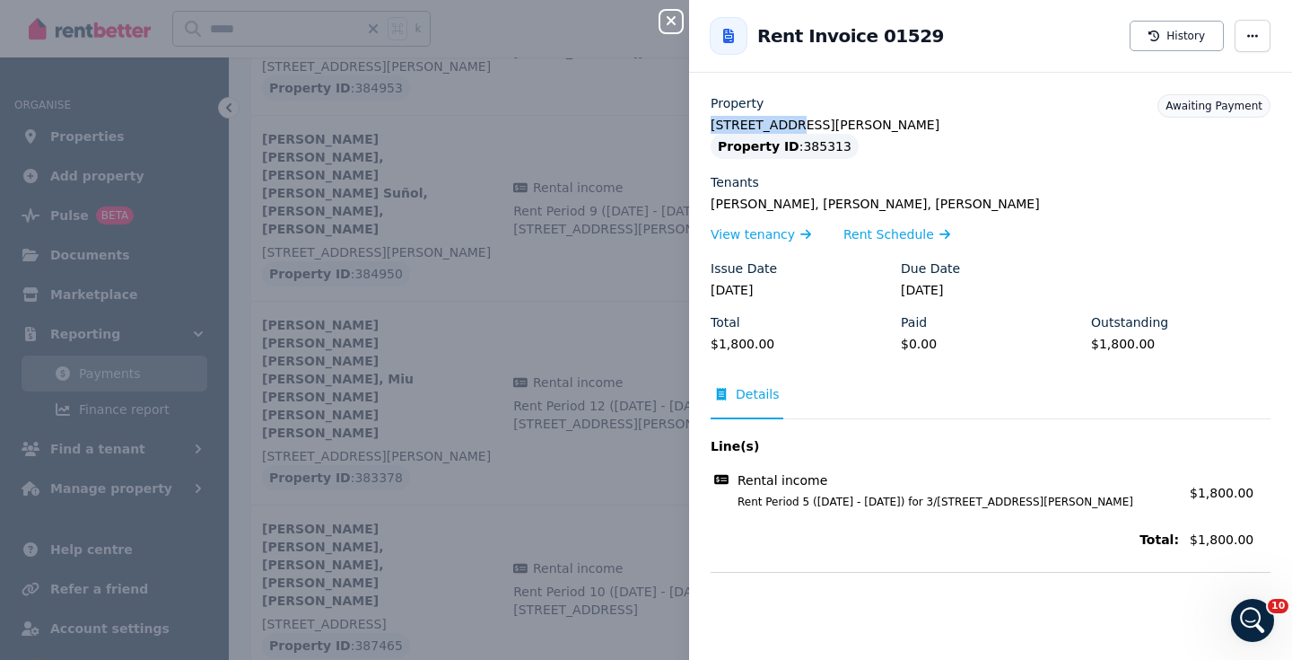
drag, startPoint x: 785, startPoint y: 123, endPoint x: 696, endPoint y: 121, distance: 89.8
click at [695, 124] on div "Property 3/[STREET_ADDRESS][PERSON_NAME] Property ID : 385313 Tenants [PERSON_N…" at bounding box center [990, 332] width 603 height 477
click at [672, 25] on icon "button" at bounding box center [672, 20] width 22 height 14
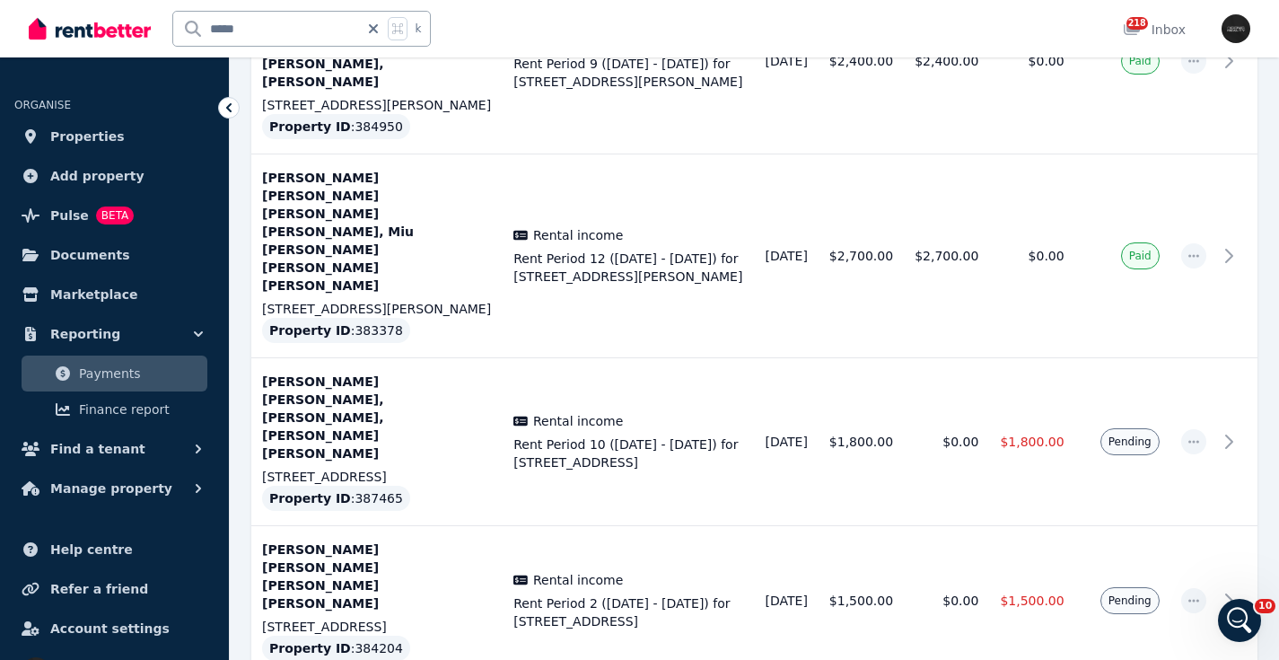
scroll to position [3979, 0]
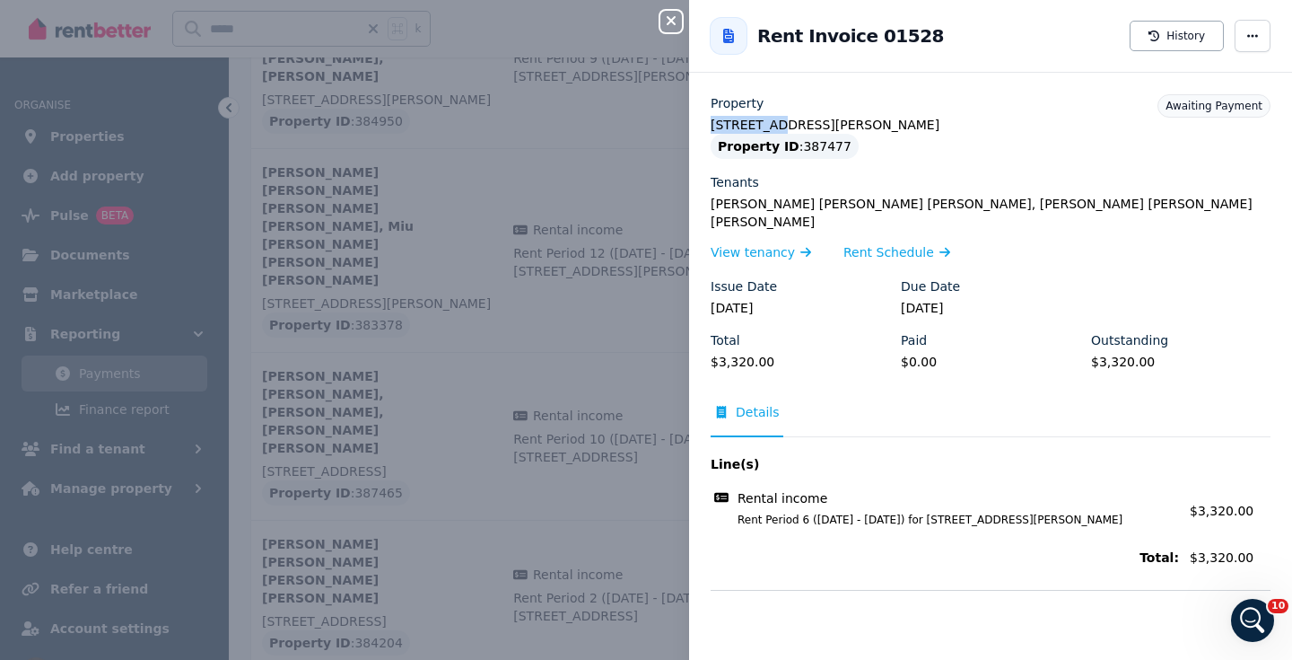
drag, startPoint x: 756, startPoint y: 123, endPoint x: 699, endPoint y: 121, distance: 56.6
click at [699, 121] on div "Property [STREET_ADDRESS][PERSON_NAME] Property ID : 387477 Tenants [PERSON_NAM…" at bounding box center [990, 341] width 603 height 495
click at [672, 21] on icon "button" at bounding box center [671, 20] width 9 height 9
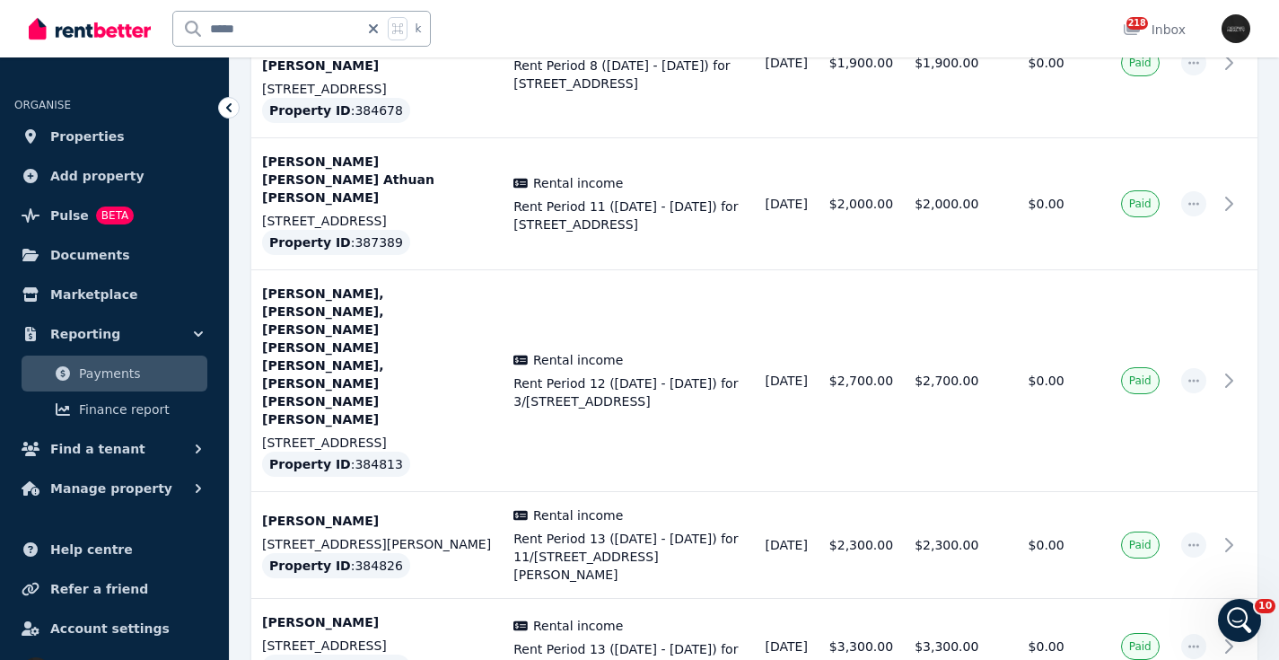
scroll to position [5546, 0]
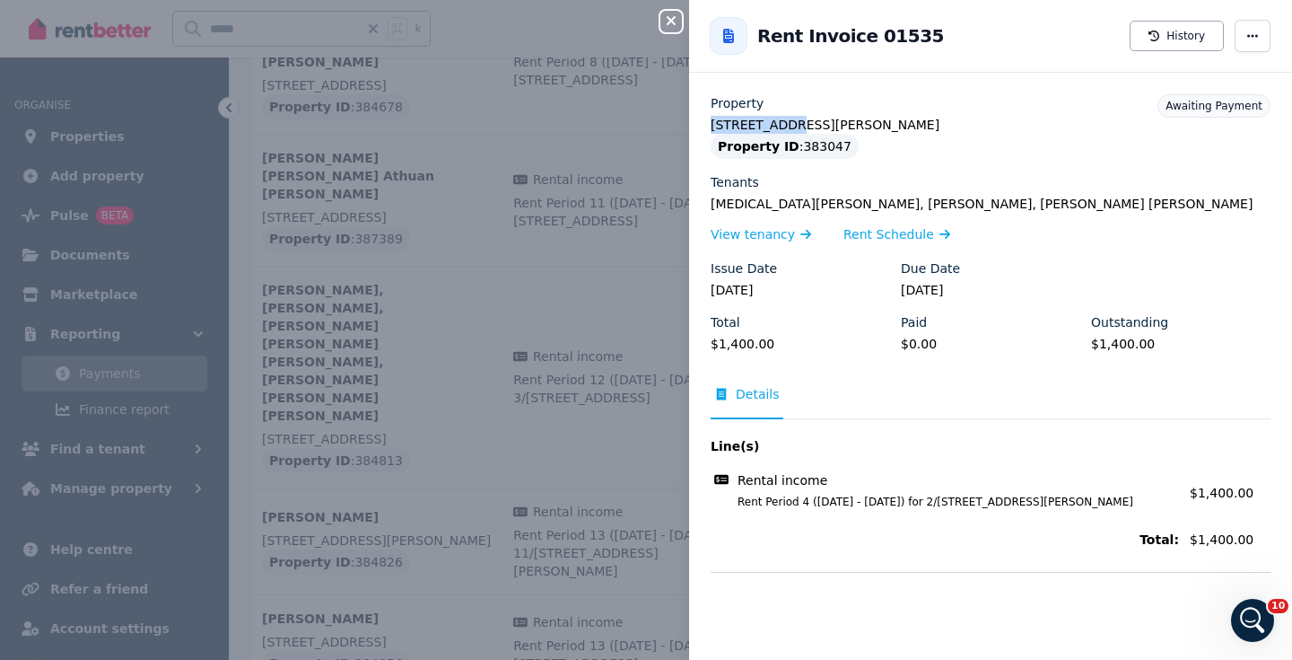
drag, startPoint x: 742, startPoint y: 124, endPoint x: 699, endPoint y: 121, distance: 43.2
click at [699, 121] on div "Property 2/[STREET_ADDRESS][PERSON_NAME] Property ID : 383047 Tenants [MEDICAL_…" at bounding box center [990, 332] width 603 height 477
click at [670, 16] on icon "button" at bounding box center [672, 20] width 22 height 14
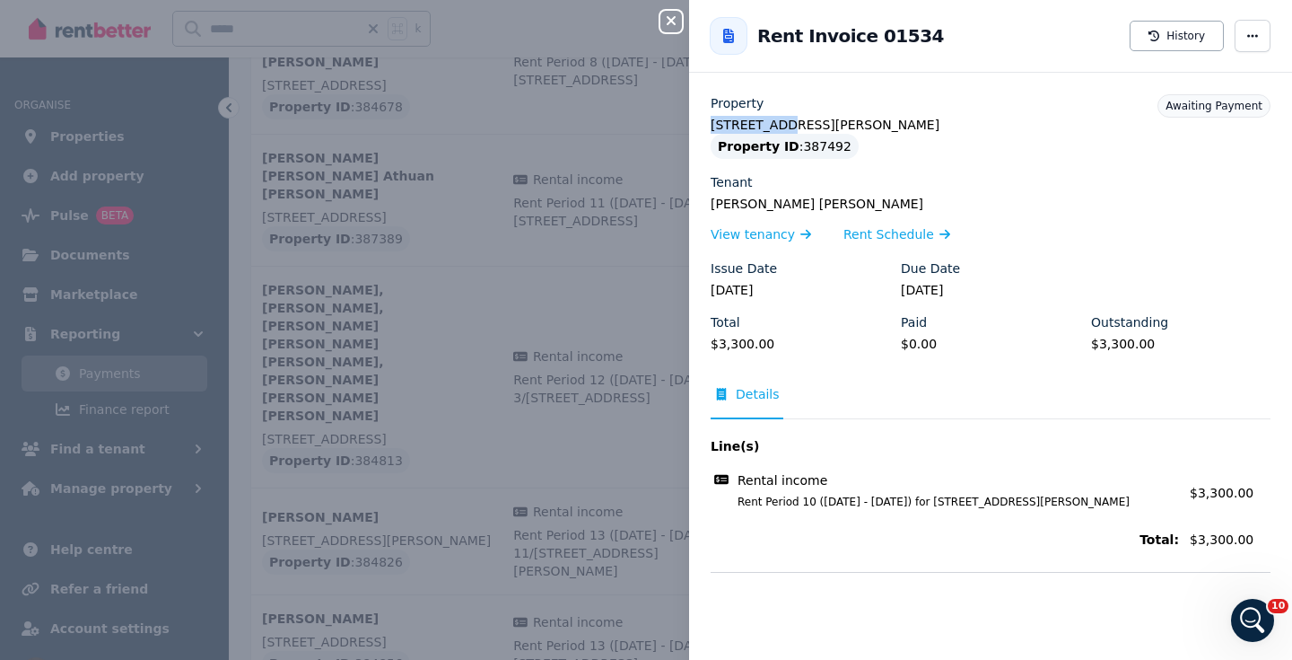
drag, startPoint x: 782, startPoint y: 125, endPoint x: 695, endPoint y: 121, distance: 87.1
click at [695, 121] on div "Property [STREET_ADDRESS][PERSON_NAME] Property ID : 387492 Tenant [PERSON_NAME…" at bounding box center [990, 332] width 603 height 477
click at [671, 17] on icon "button" at bounding box center [672, 20] width 22 height 14
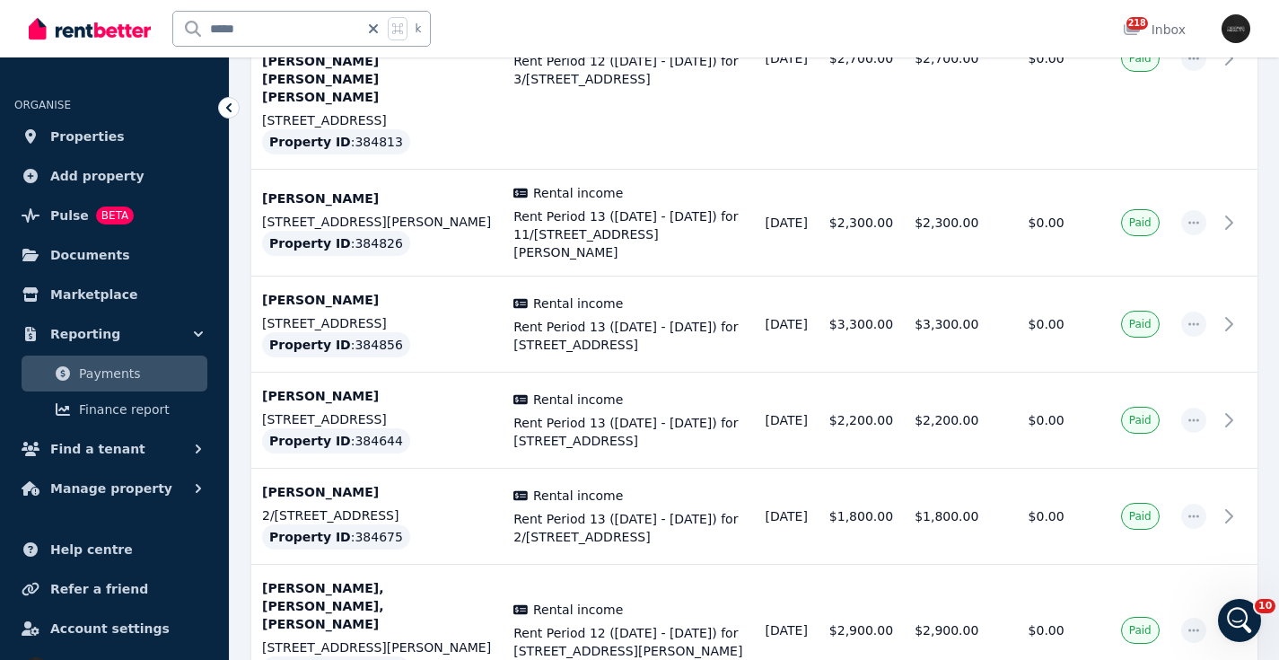
scroll to position [5861, 0]
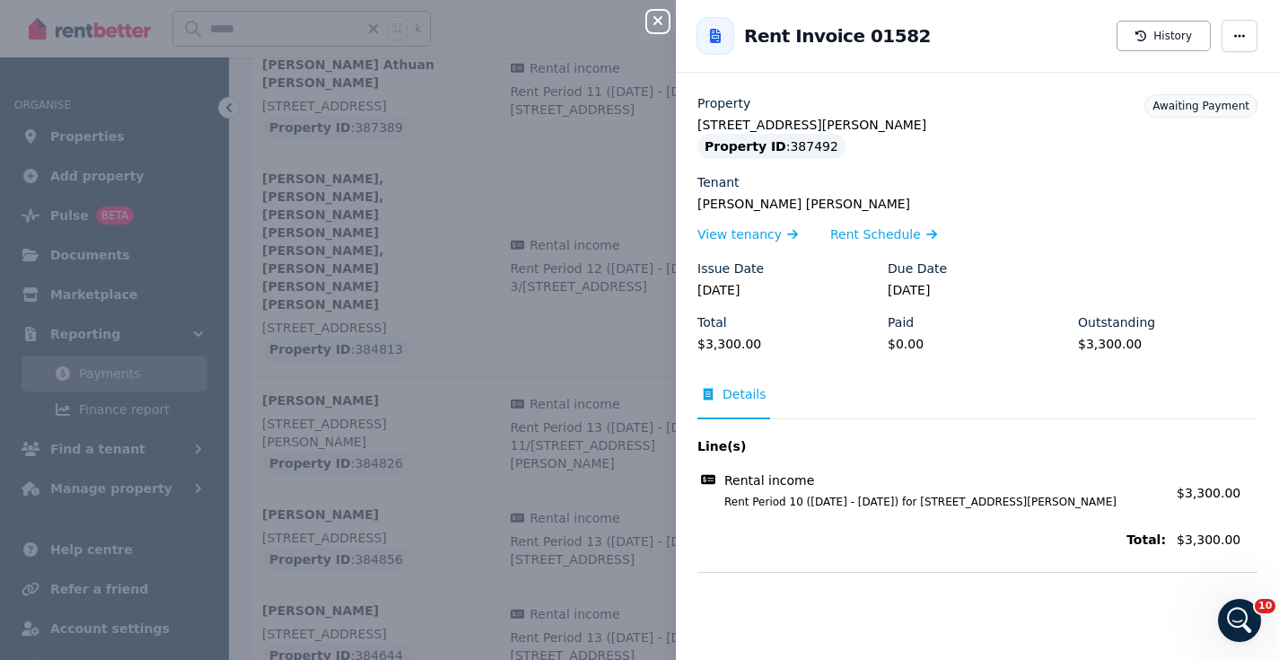
scroll to position [5826, 0]
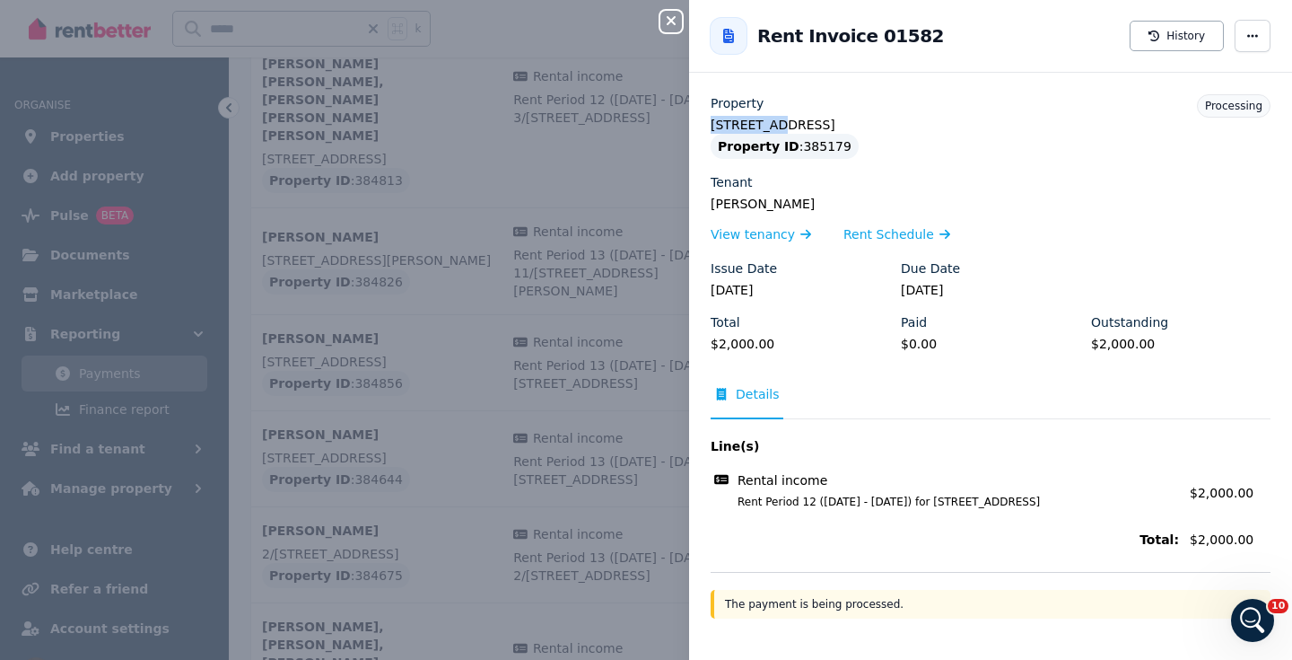
drag, startPoint x: 774, startPoint y: 125, endPoint x: 696, endPoint y: 121, distance: 77.3
click at [696, 125] on div "Property 3/[STREET_ADDRESS] Property ID : 385179 Tenant Bep [PERSON_NAME] View …" at bounding box center [990, 356] width 603 height 524
click at [672, 23] on icon "button" at bounding box center [671, 20] width 9 height 9
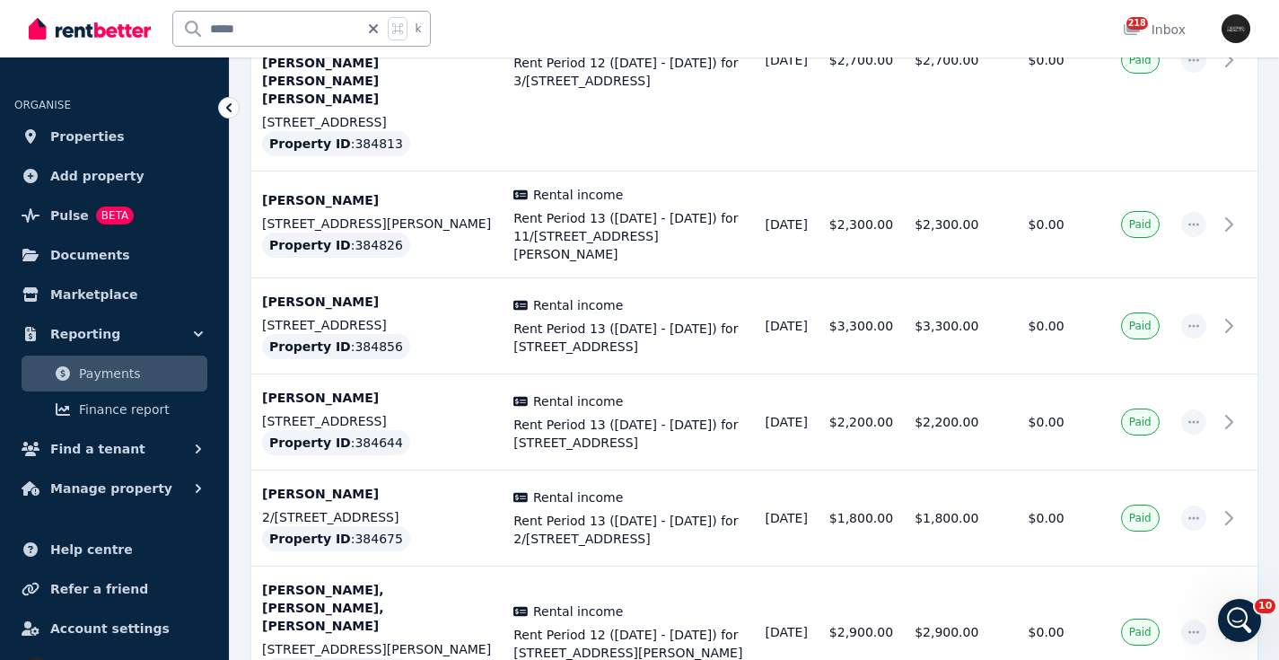
scroll to position [5861, 0]
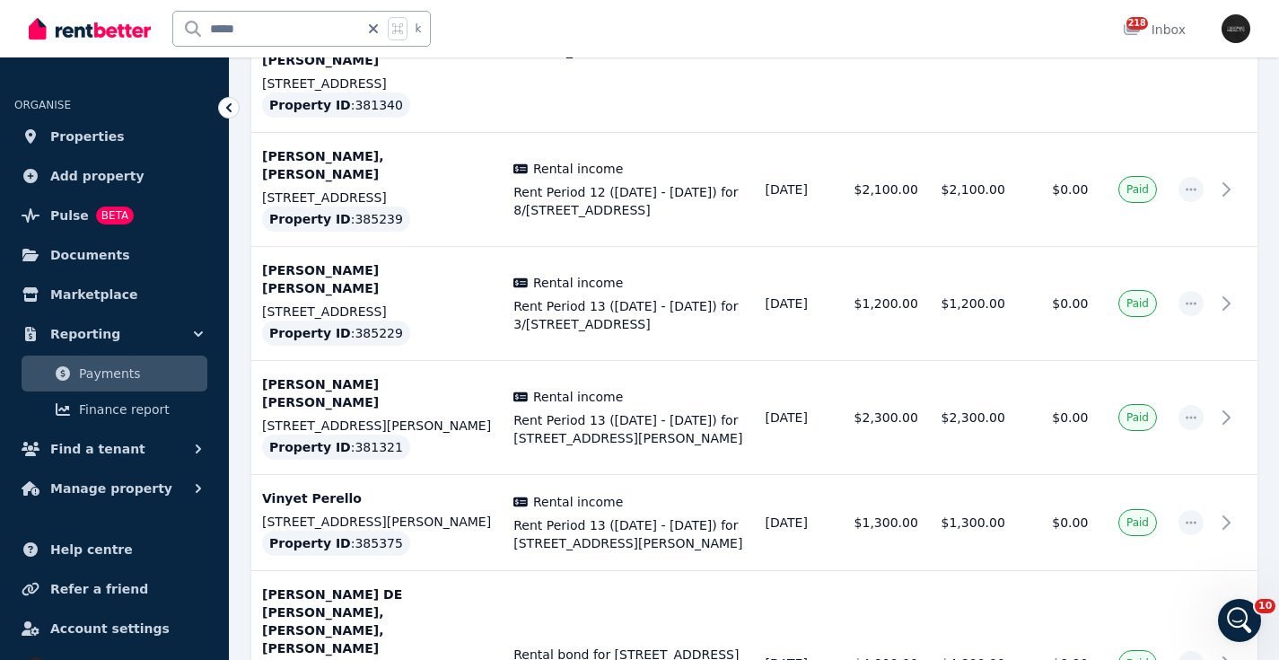
scroll to position [1369, 0]
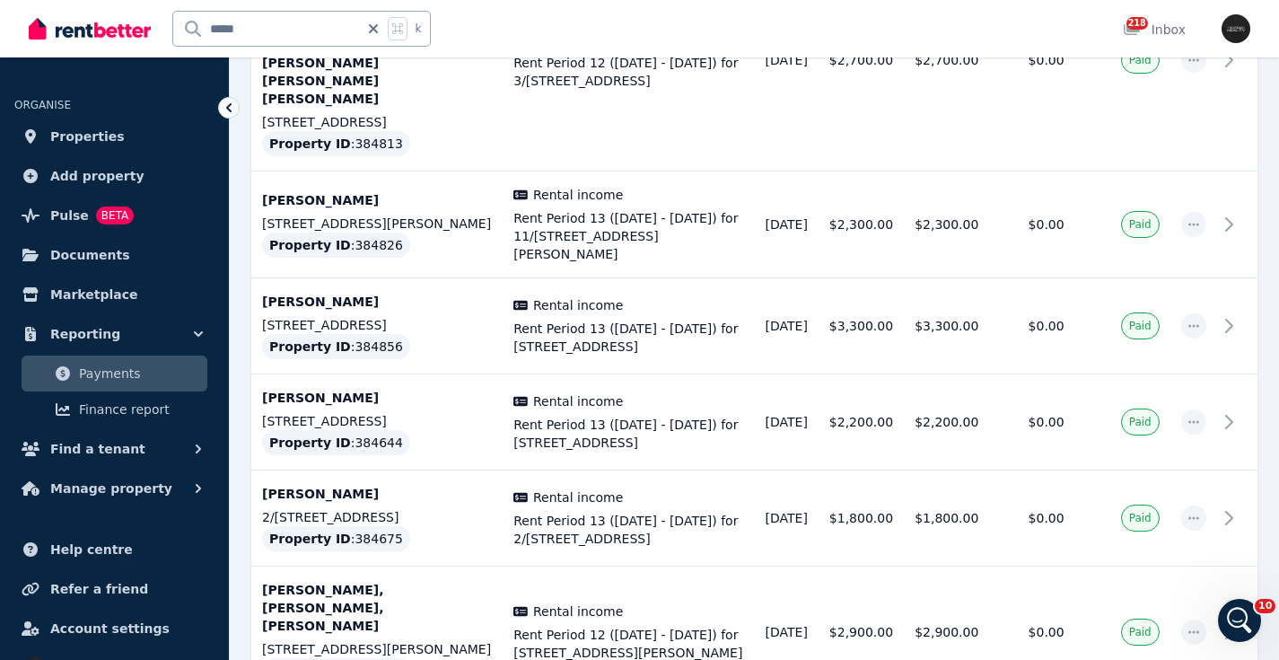
scroll to position [5861, 0]
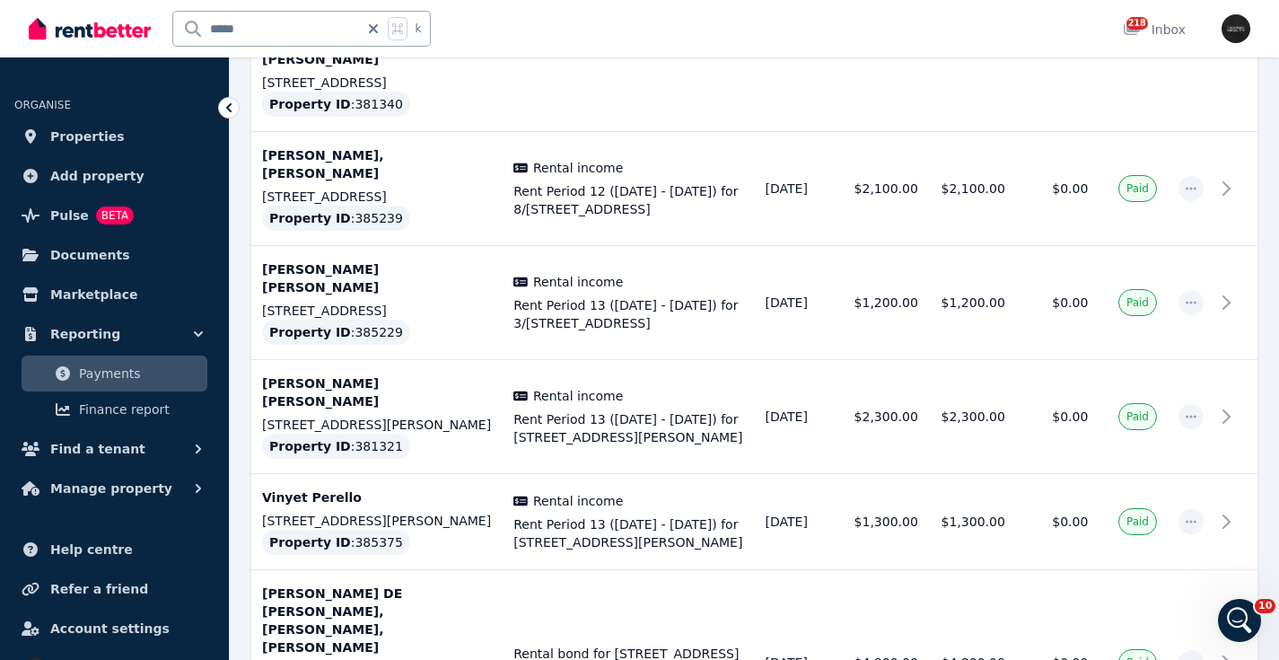
scroll to position [1369, 0]
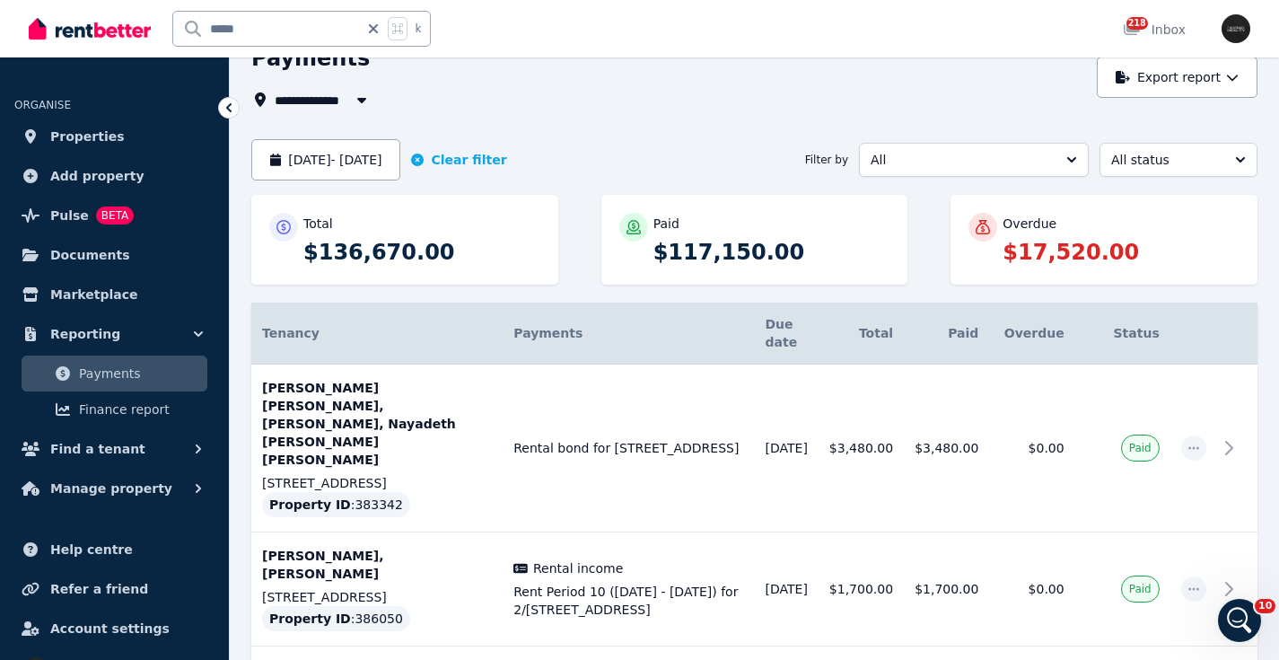
scroll to position [53, 0]
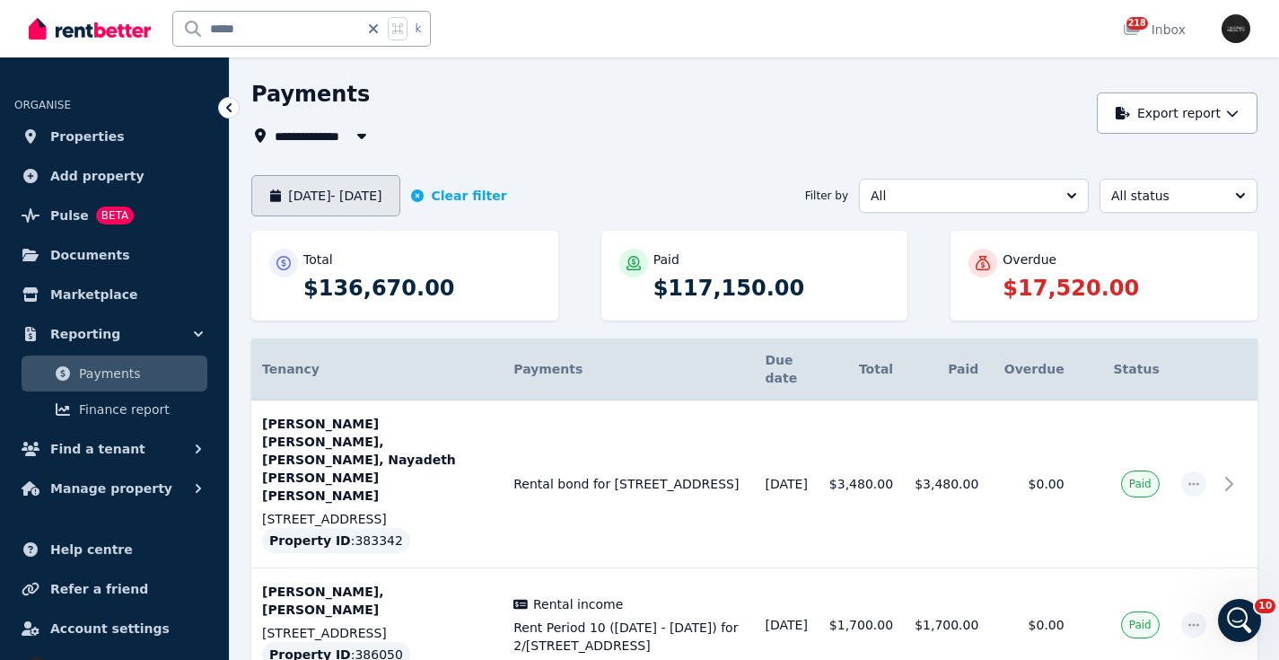
click at [360, 197] on button "[DATE] - [DATE]" at bounding box center [325, 195] width 149 height 41
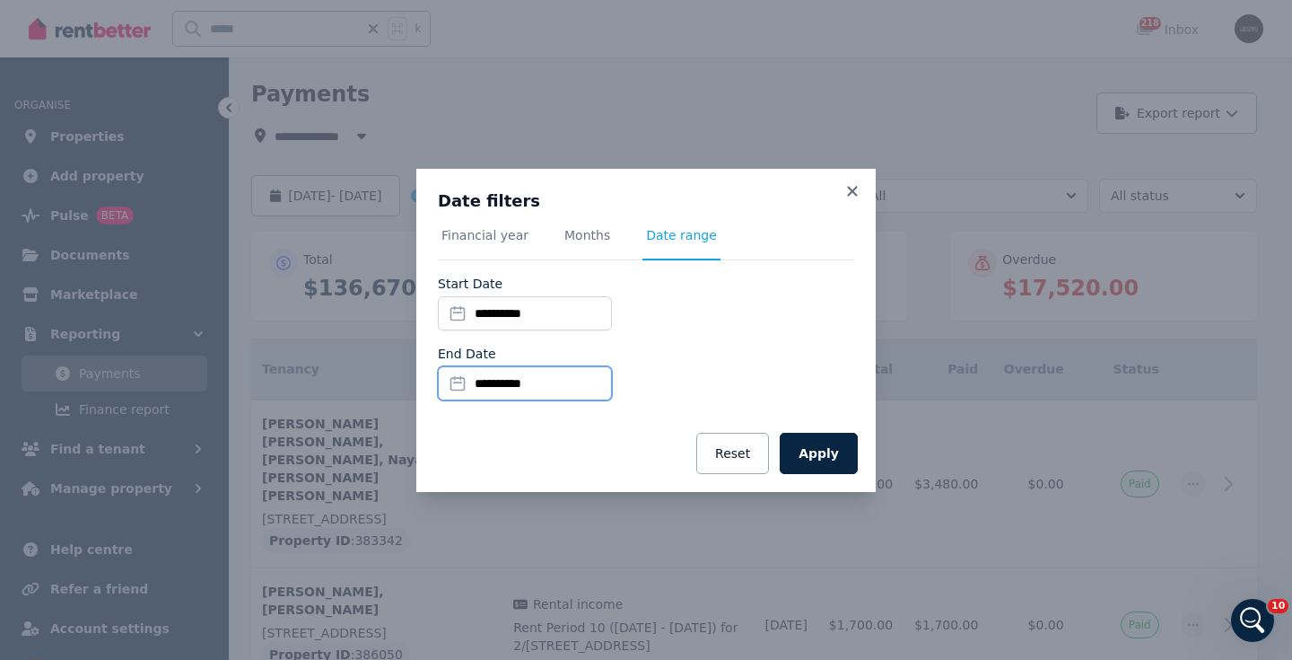
click at [487, 387] on input "**********" at bounding box center [525, 383] width 174 height 34
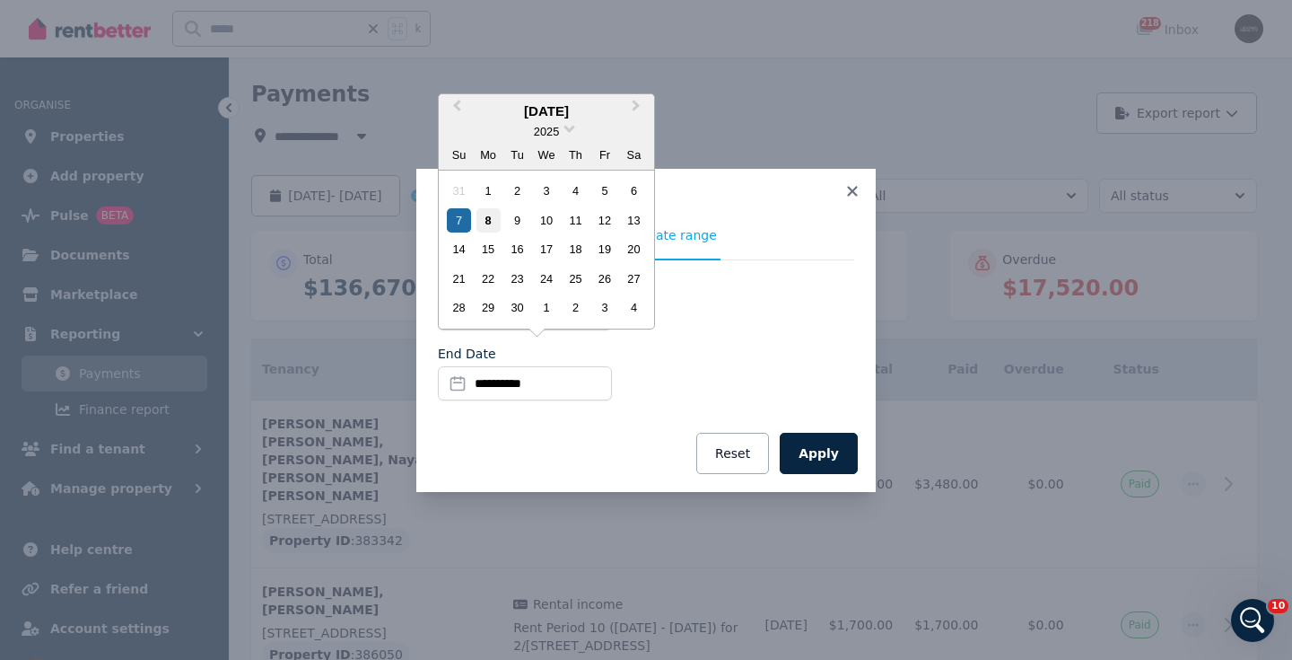
click at [494, 224] on div "8" at bounding box center [489, 220] width 24 height 24
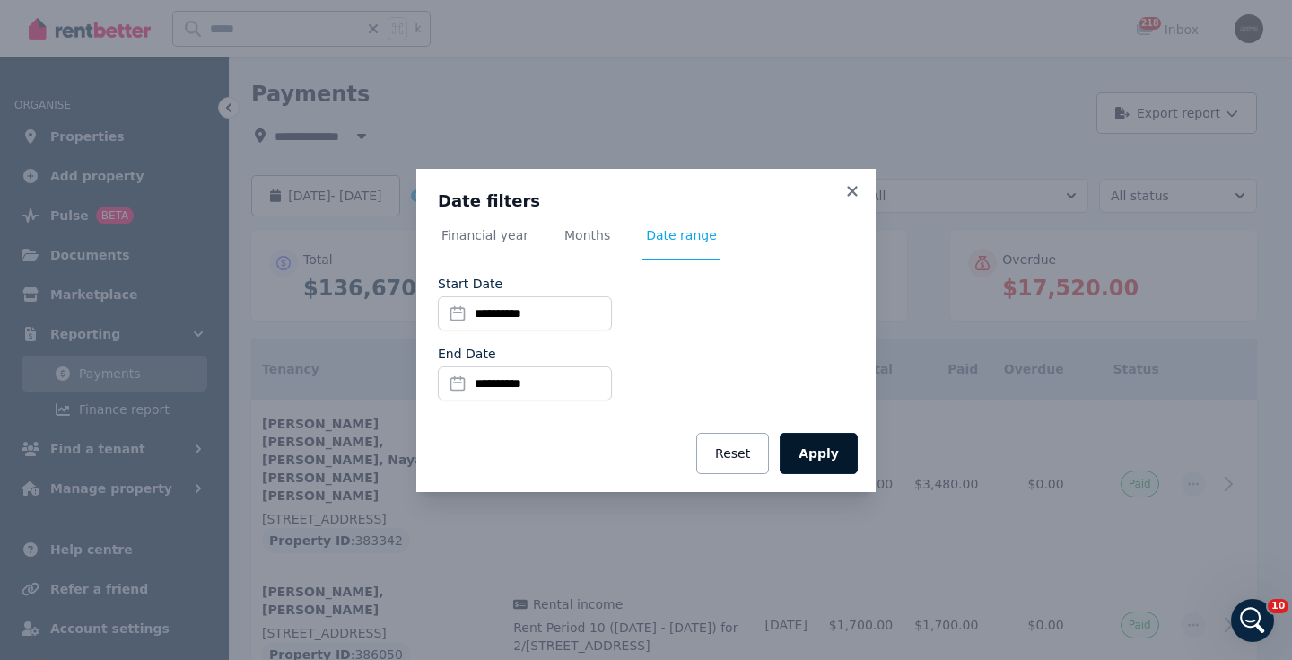
click at [819, 454] on button "Apply" at bounding box center [819, 453] width 78 height 41
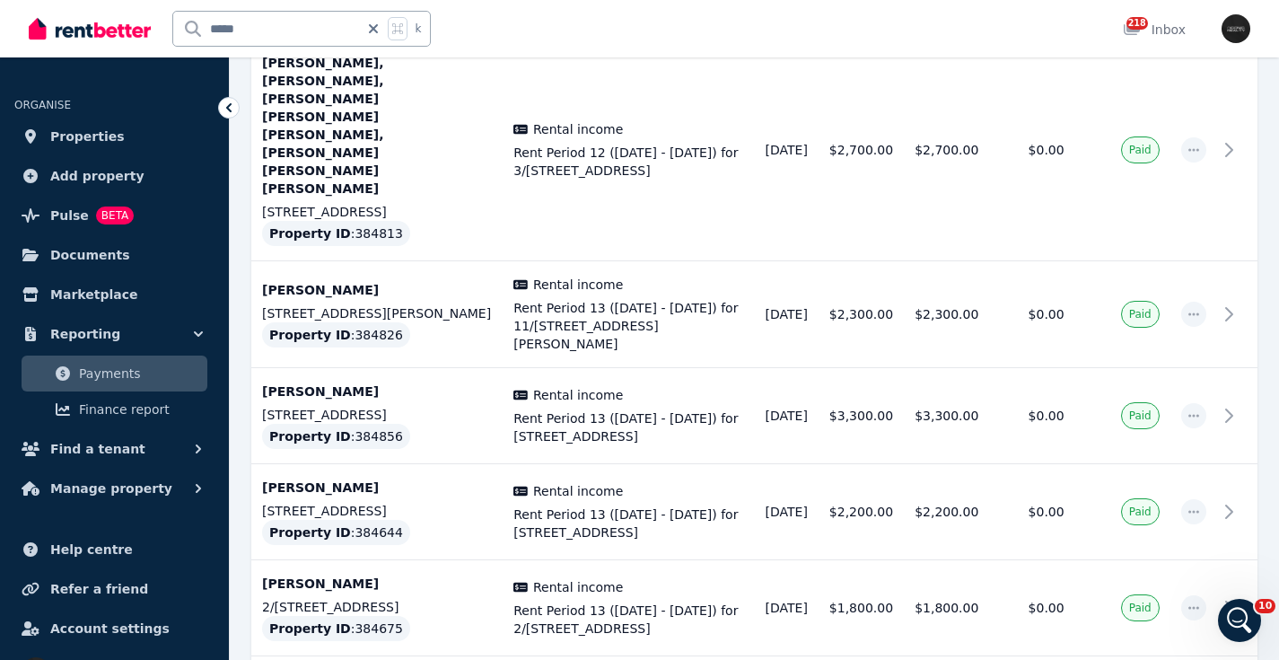
scroll to position [5791, 0]
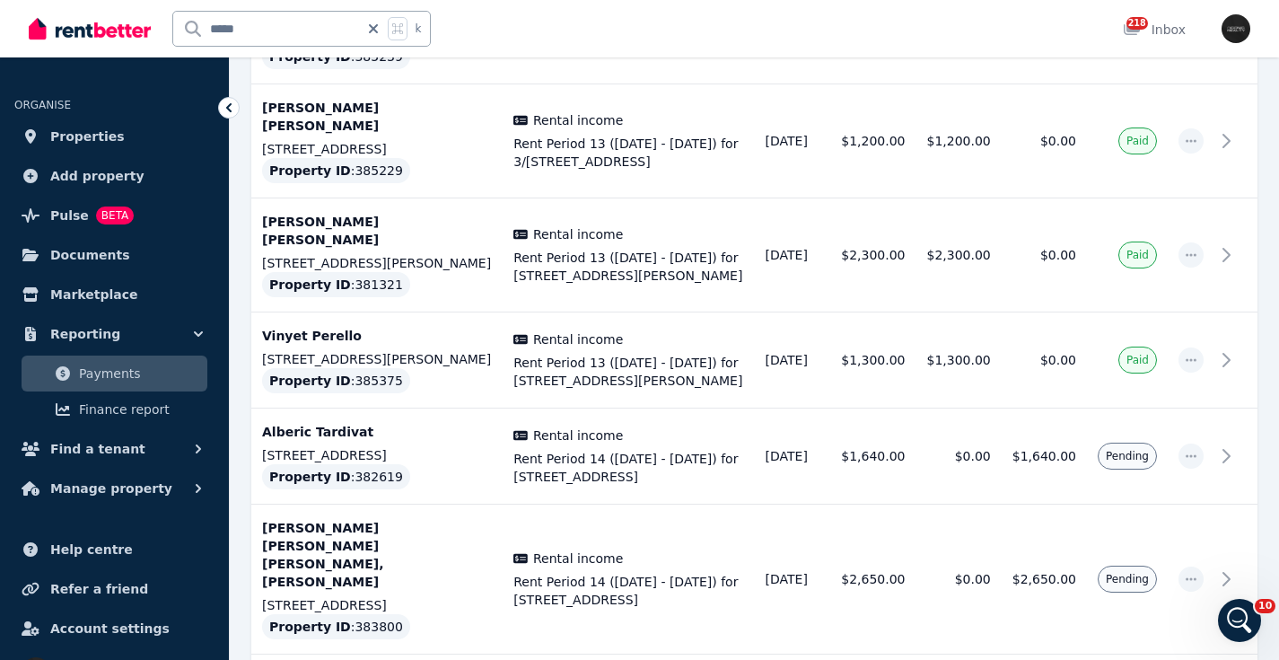
scroll to position [1559, 0]
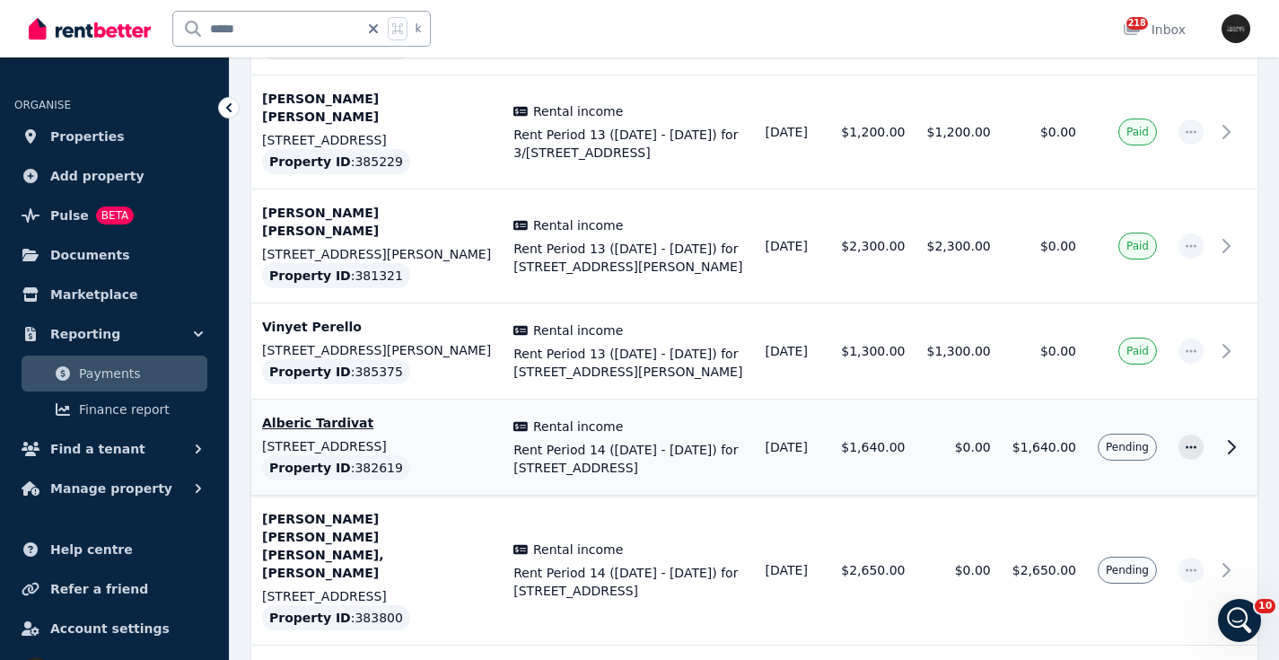
click at [722, 441] on span "Rent Period 14 ([DATE] - [DATE]) for [STREET_ADDRESS]" at bounding box center [628, 459] width 230 height 36
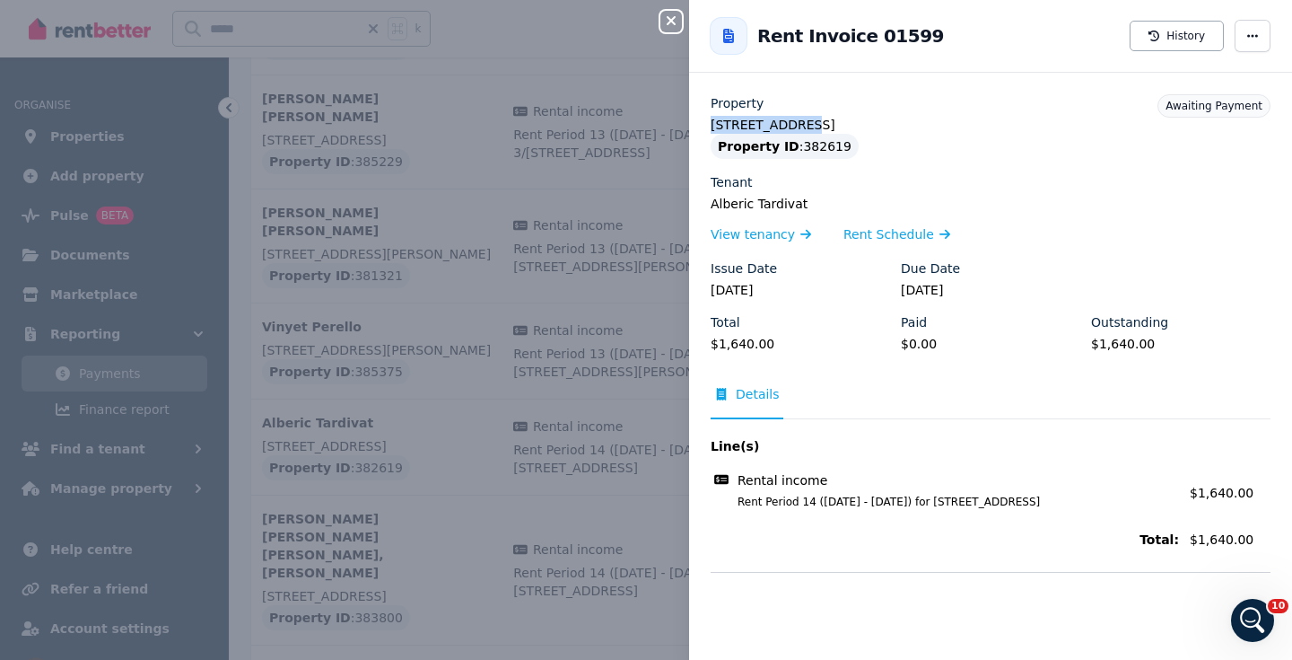
drag, startPoint x: 719, startPoint y: 120, endPoint x: 697, endPoint y: 116, distance: 22.0
click at [698, 119] on div "Property [STREET_ADDRESS] Property ID : 382619 Tenant Alberic Tardivat View ten…" at bounding box center [990, 332] width 603 height 477
click at [674, 25] on icon "button" at bounding box center [672, 20] width 22 height 14
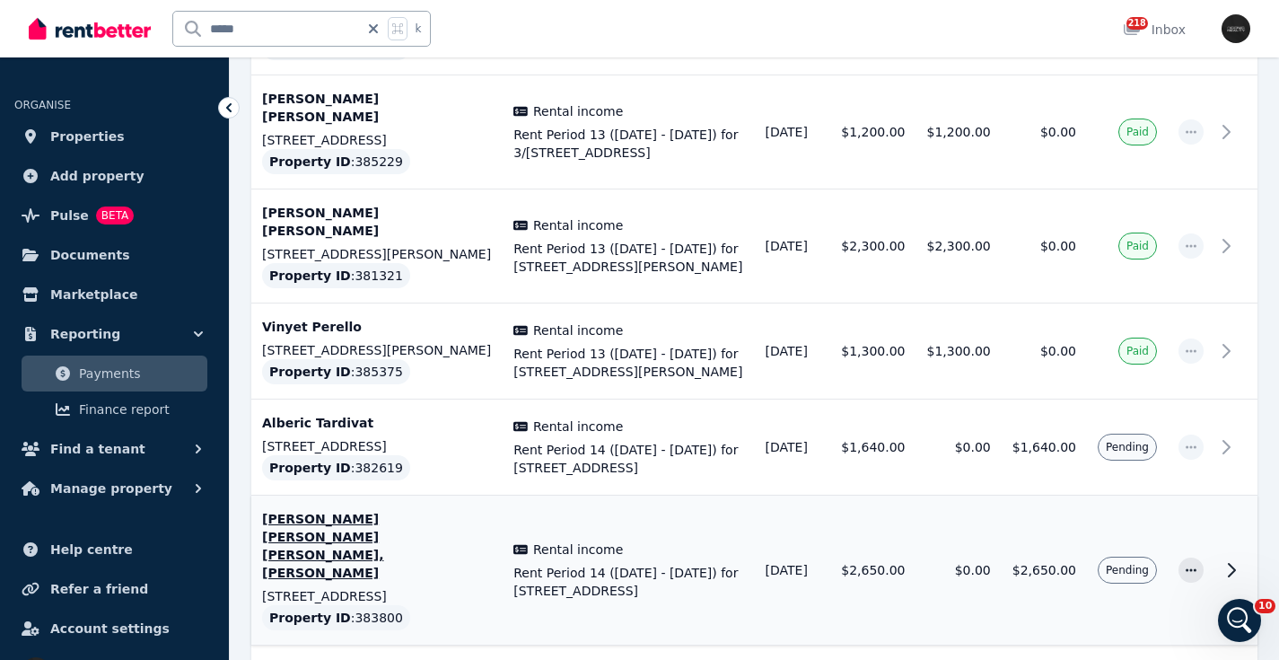
click at [670, 540] on div "Rental income" at bounding box center [628, 549] width 230 height 18
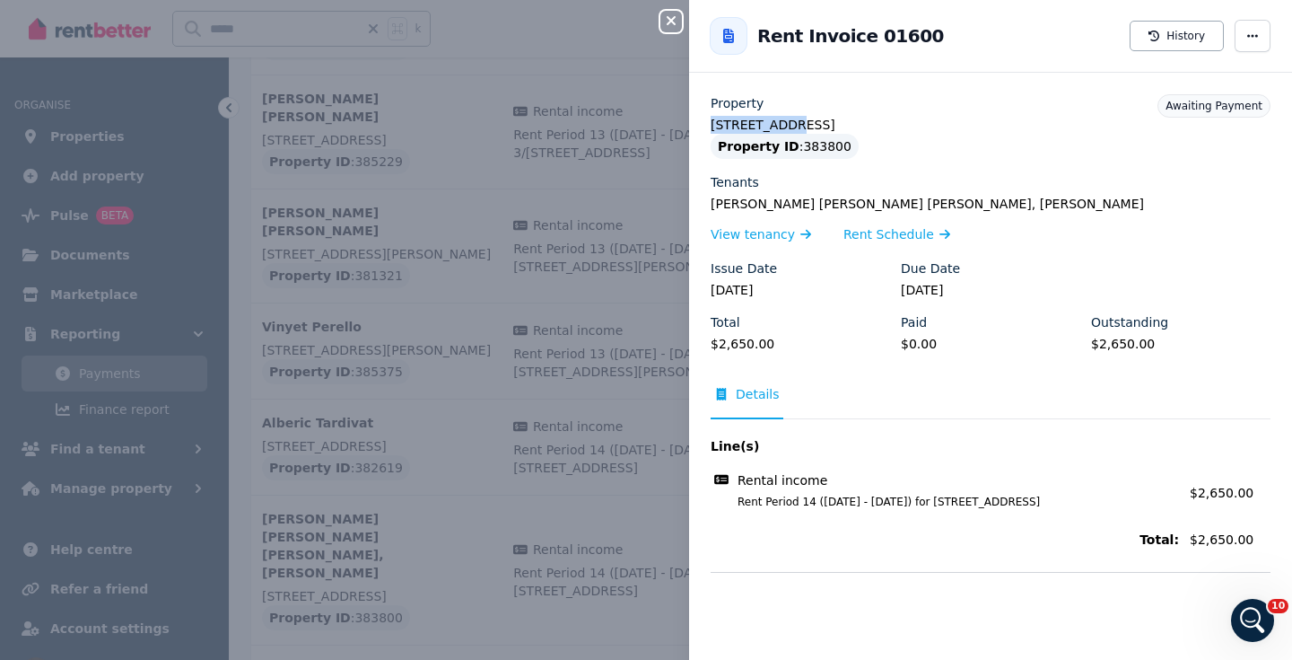
drag, startPoint x: 732, startPoint y: 123, endPoint x: 696, endPoint y: 120, distance: 36.0
click at [696, 120] on div "Property [STREET_ADDRESS] Property ID : 383800 Tenants [PERSON_NAME] [PERSON_NA…" at bounding box center [990, 332] width 603 height 477
click at [675, 23] on icon "button" at bounding box center [672, 20] width 22 height 14
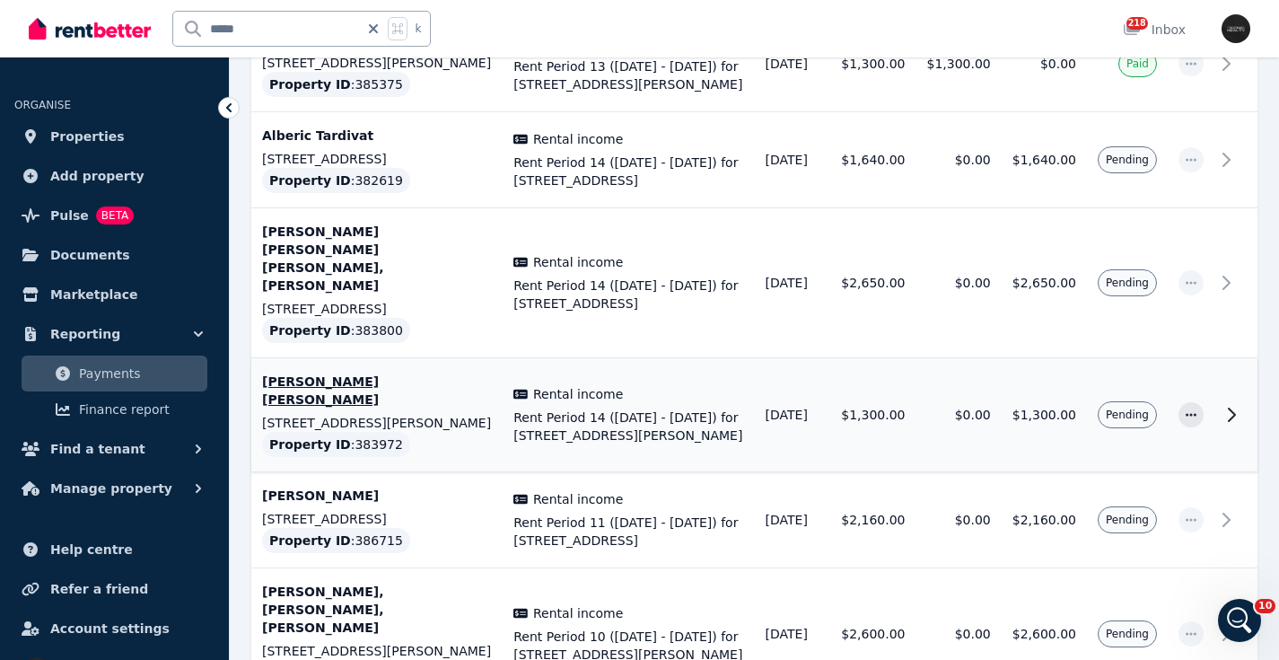
scroll to position [1660, 0]
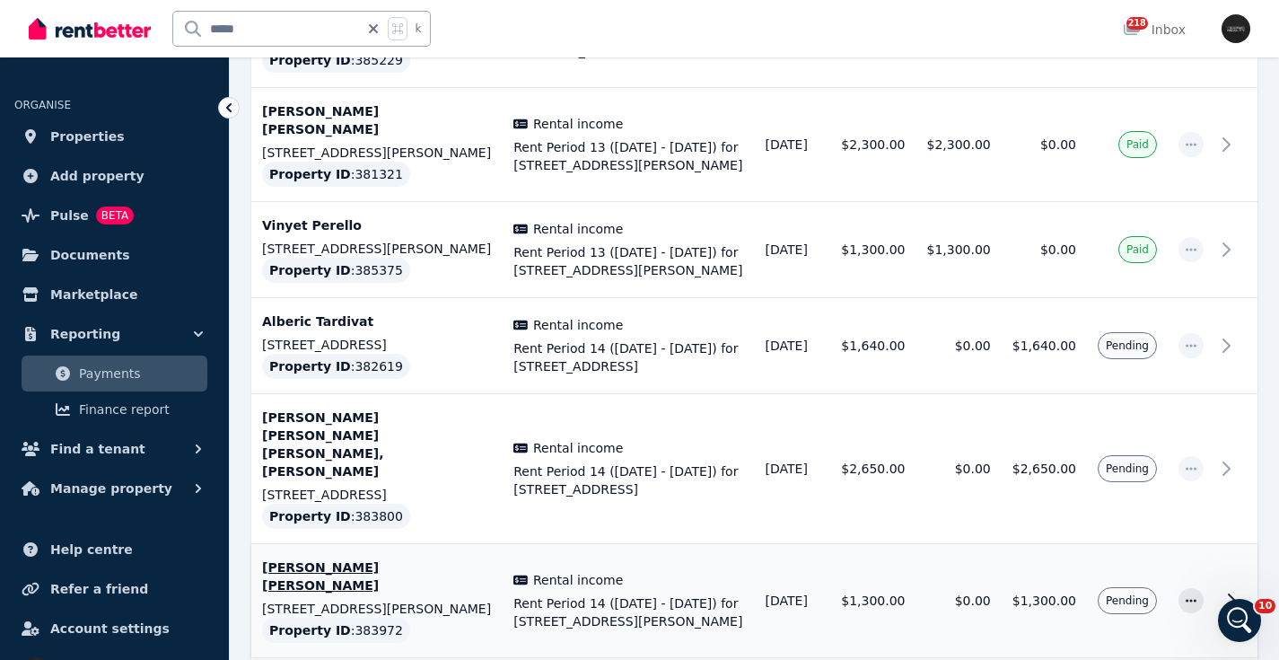
click at [891, 544] on td "$1,300.00" at bounding box center [872, 601] width 85 height 114
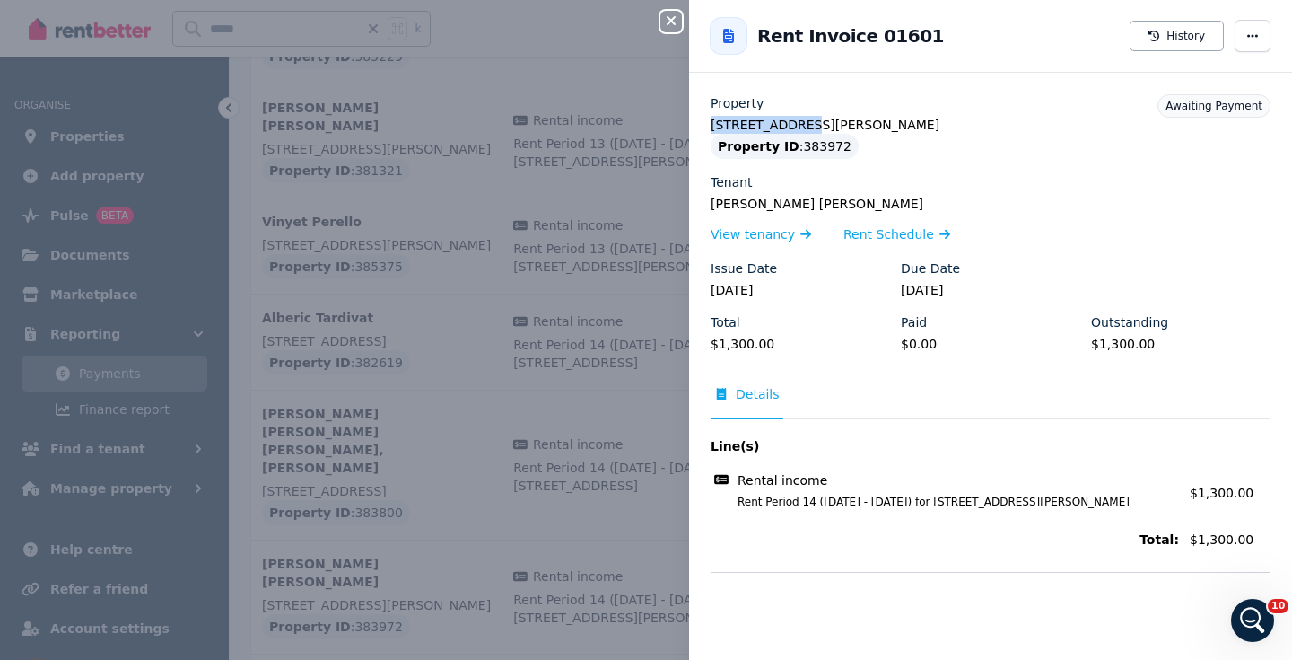
drag, startPoint x: 805, startPoint y: 124, endPoint x: 705, endPoint y: 126, distance: 100.5
click at [704, 126] on div "Property [STREET_ADDRESS][PERSON_NAME] Property ID : 383972 Tenant [PERSON_NAME…" at bounding box center [990, 332] width 603 height 477
click at [678, 27] on icon "button" at bounding box center [672, 20] width 22 height 14
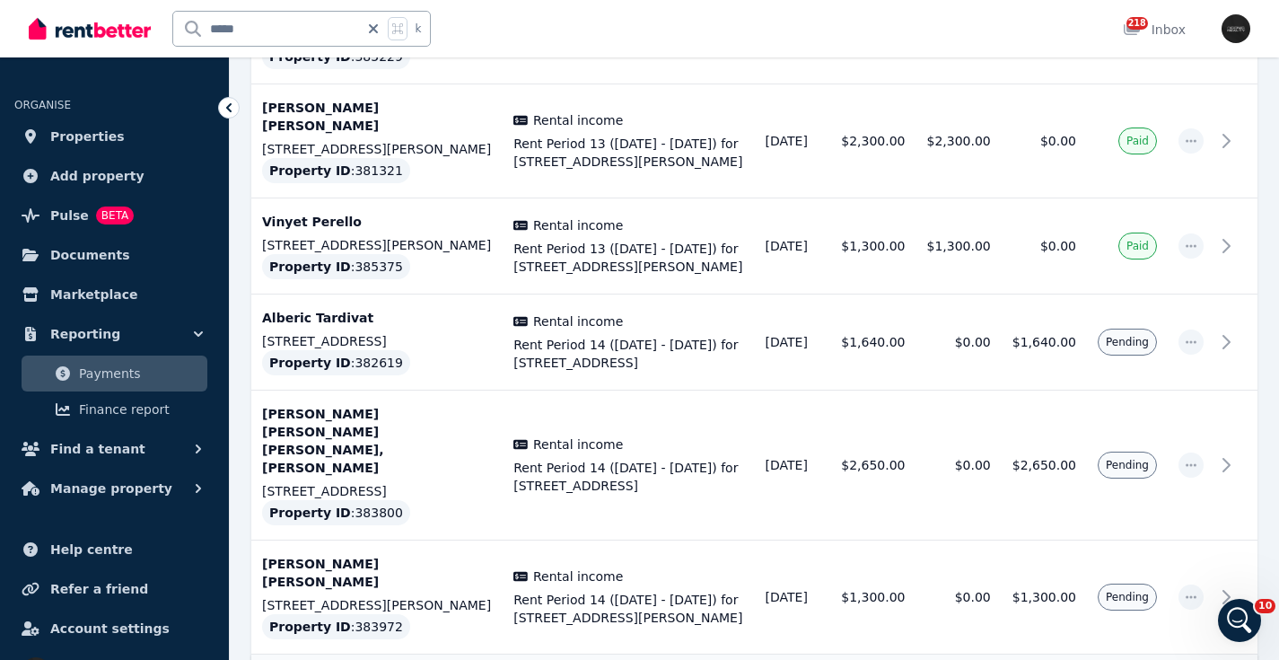
drag, startPoint x: 966, startPoint y: 416, endPoint x: 971, endPoint y: 407, distance: 10.5
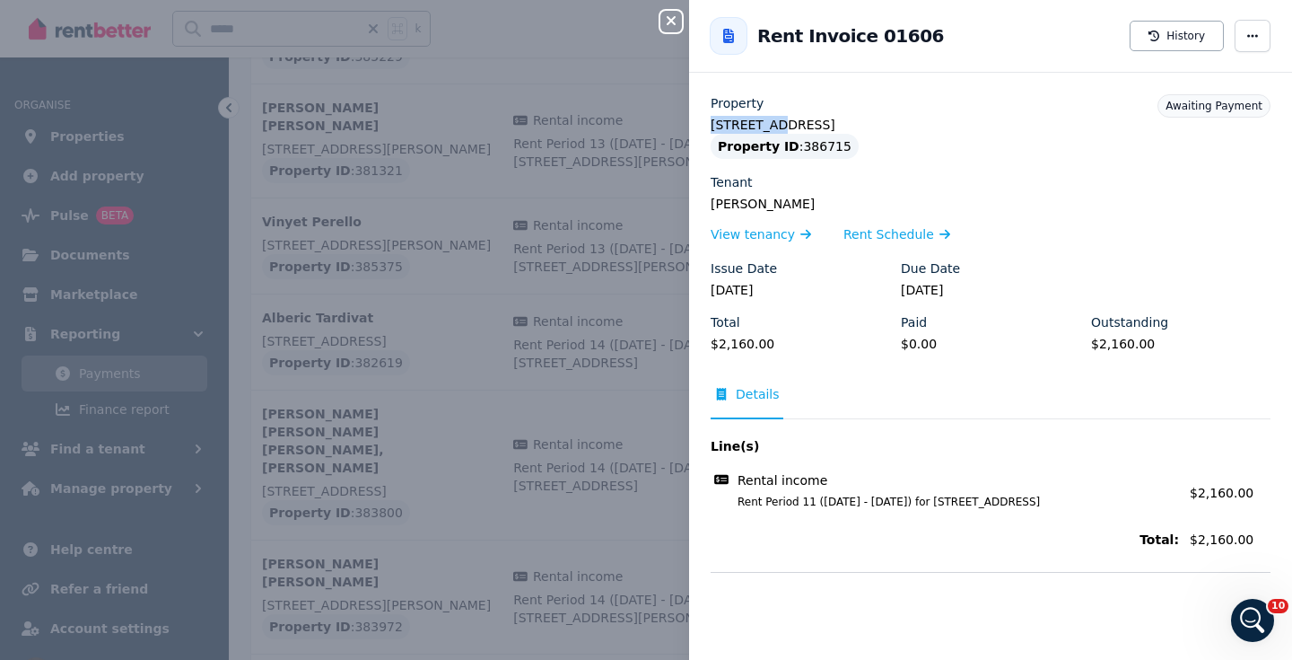
drag, startPoint x: 769, startPoint y: 126, endPoint x: 696, endPoint y: 118, distance: 74.0
click at [696, 125] on div "Property [STREET_ADDRESS] Property ID : 386715 Tenant Dov Bar Tsaizlier View te…" at bounding box center [990, 332] width 603 height 477
click at [671, 17] on icon "button" at bounding box center [672, 20] width 22 height 14
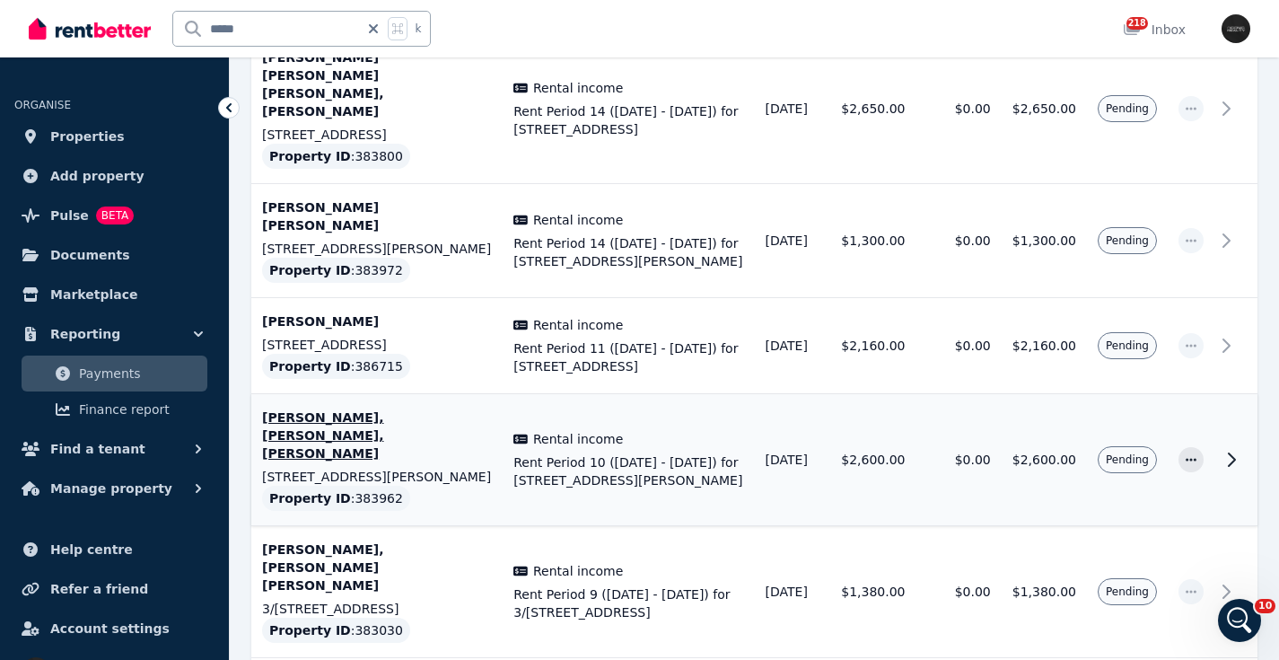
scroll to position [2015, 0]
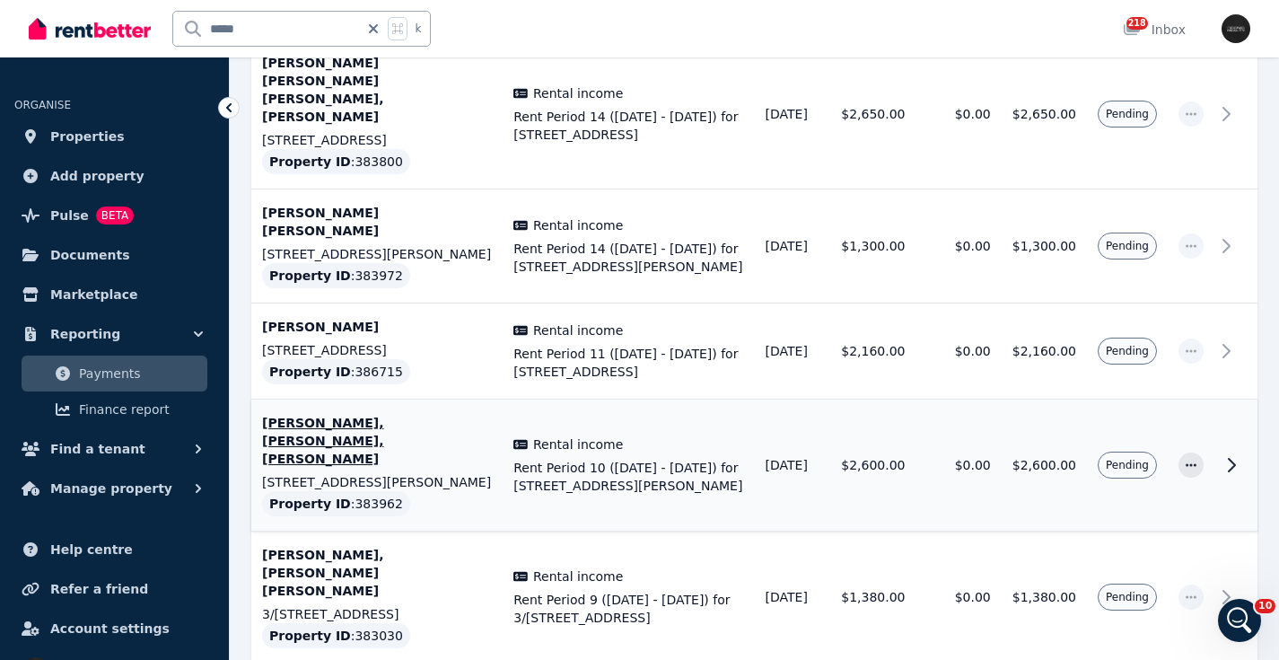
click at [1233, 459] on icon at bounding box center [1232, 465] width 6 height 13
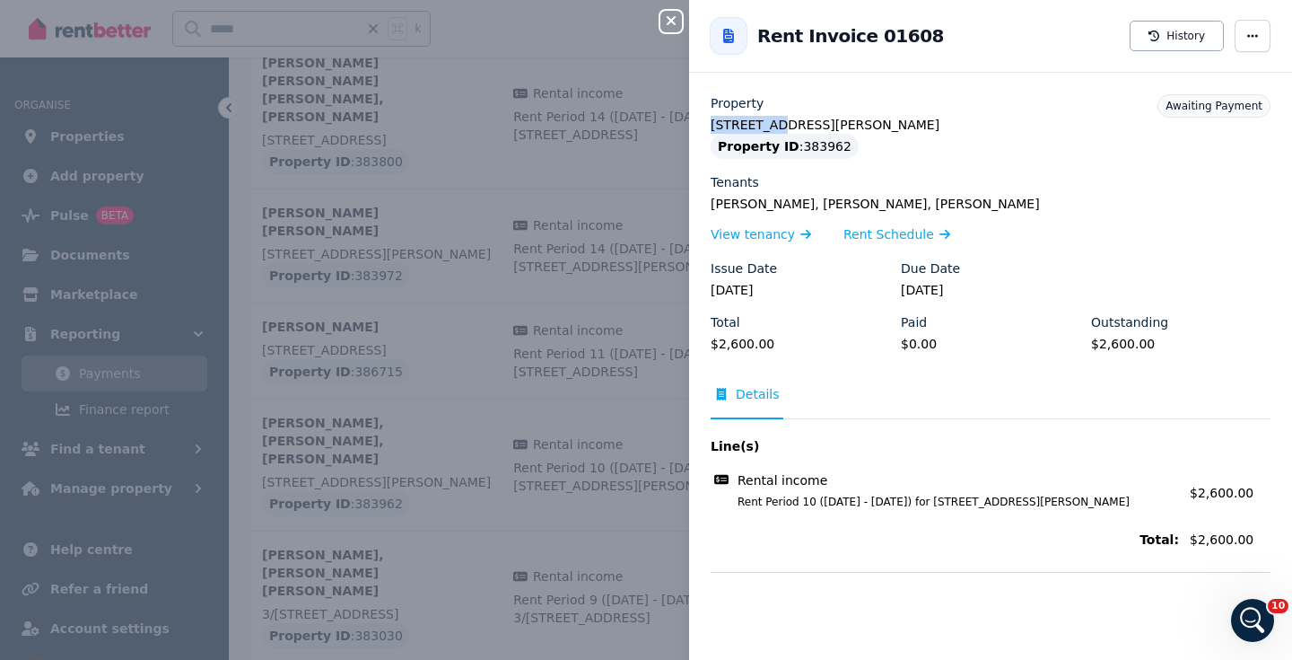
drag, startPoint x: 775, startPoint y: 125, endPoint x: 697, endPoint y: 120, distance: 78.2
click at [697, 122] on div "Property [STREET_ADDRESS][PERSON_NAME] - 56 Property ID : 383962 Tenants [PERSO…" at bounding box center [990, 332] width 603 height 477
click at [669, 19] on icon "button" at bounding box center [671, 20] width 9 height 9
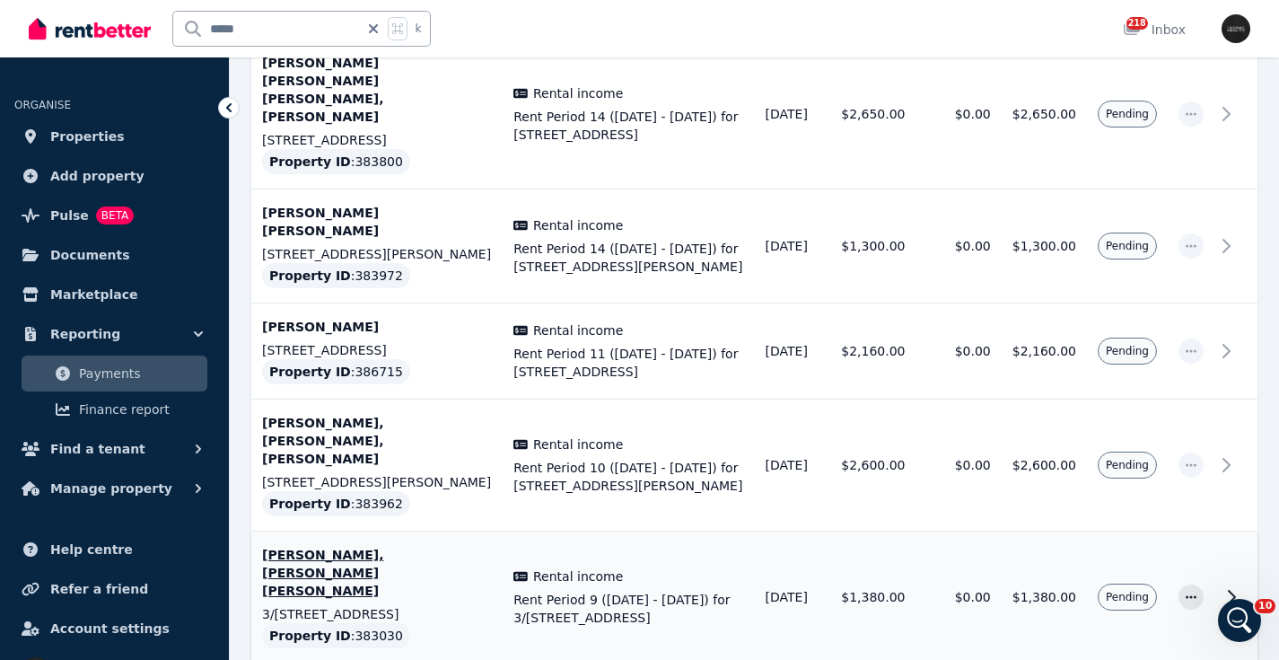
click at [935, 531] on td "$0.00" at bounding box center [957, 597] width 85 height 132
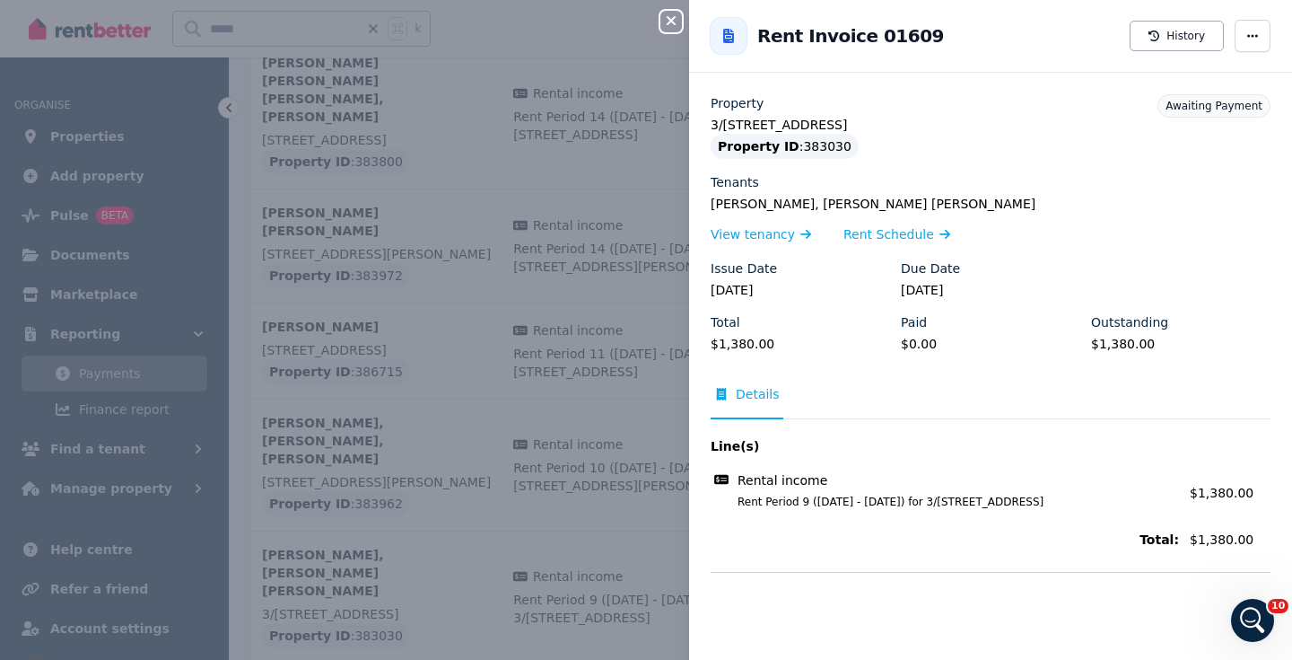
drag, startPoint x: 830, startPoint y: 126, endPoint x: 706, endPoint y: 123, distance: 123.9
click at [706, 123] on div "Property 3/[STREET_ADDRESS] Property ID : 383030 Tenants [PERSON_NAME], [PERSON…" at bounding box center [990, 332] width 603 height 477
click at [665, 21] on icon "button" at bounding box center [672, 20] width 22 height 14
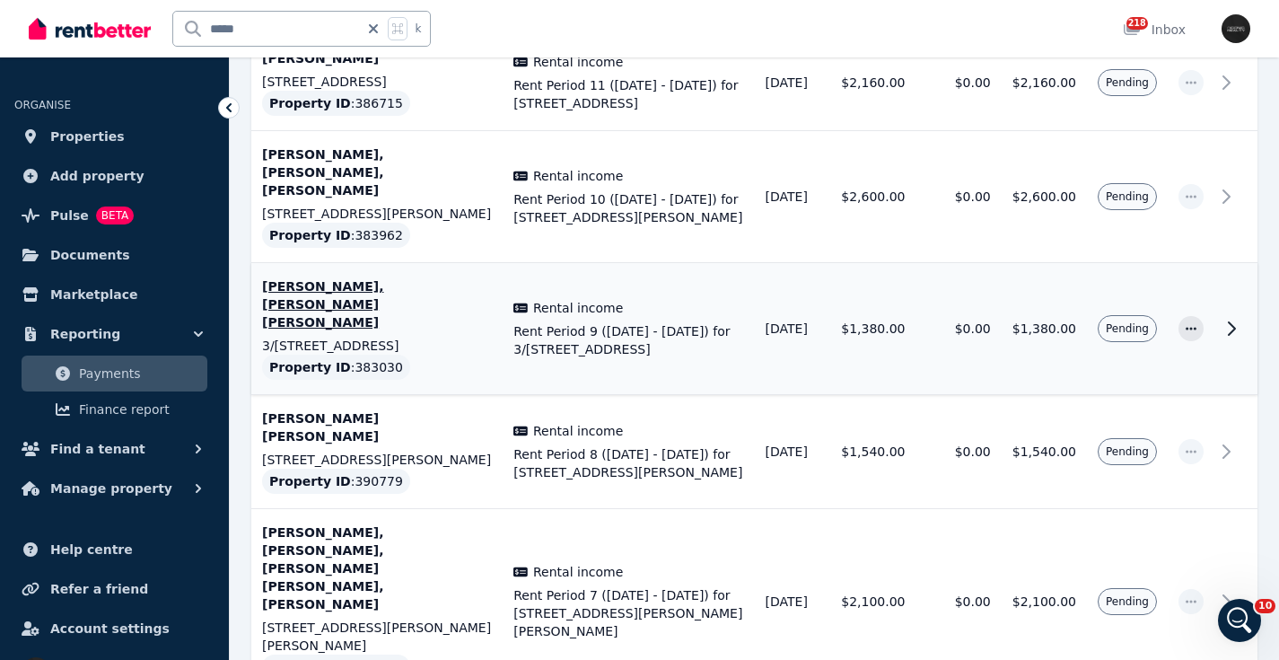
scroll to position [2283, 0]
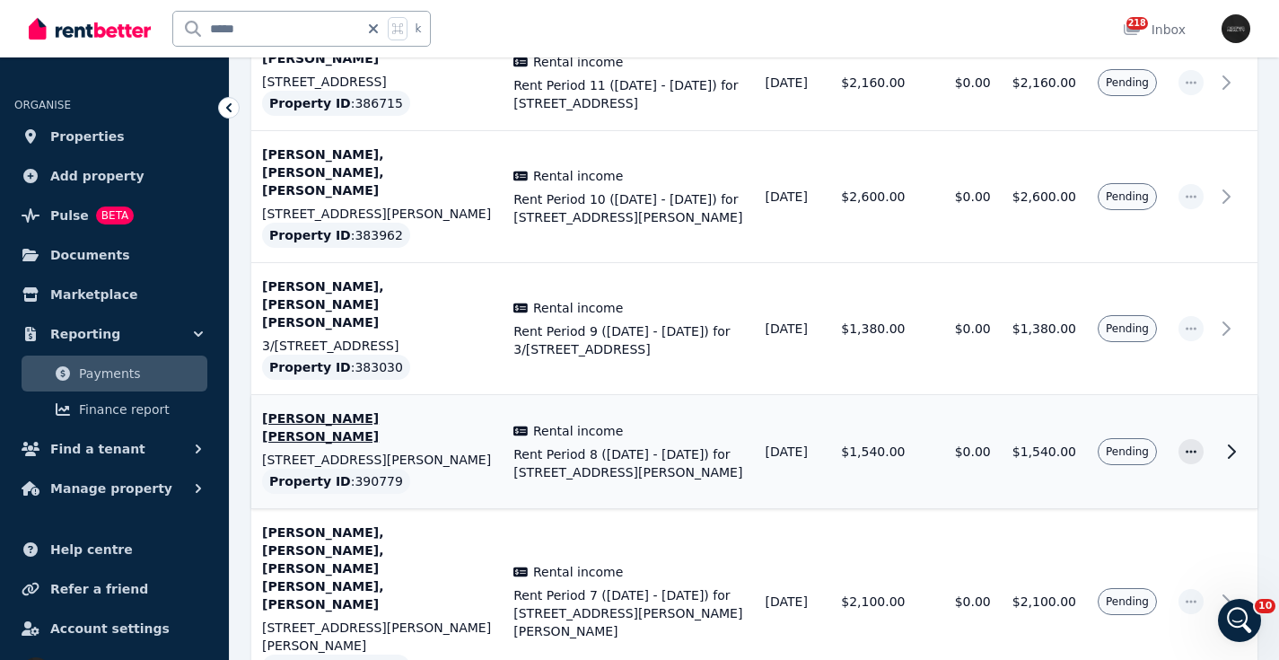
click at [769, 395] on td "[DATE]" at bounding box center [793, 452] width 76 height 114
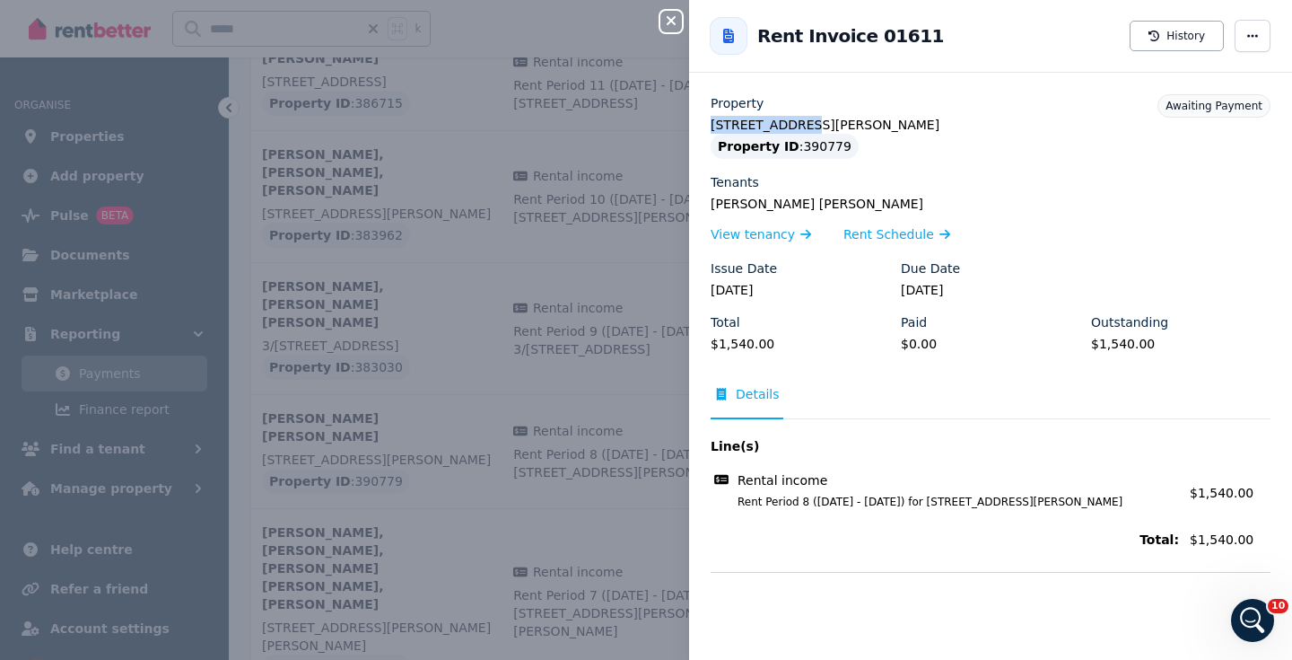
drag, startPoint x: 789, startPoint y: 125, endPoint x: 691, endPoint y: 129, distance: 97.9
click at [691, 129] on div "Property [STREET_ADDRESS][PERSON_NAME] Property ID : 390779 Tenants [PERSON_NAM…" at bounding box center [990, 332] width 603 height 477
click at [674, 18] on icon "button" at bounding box center [671, 20] width 9 height 9
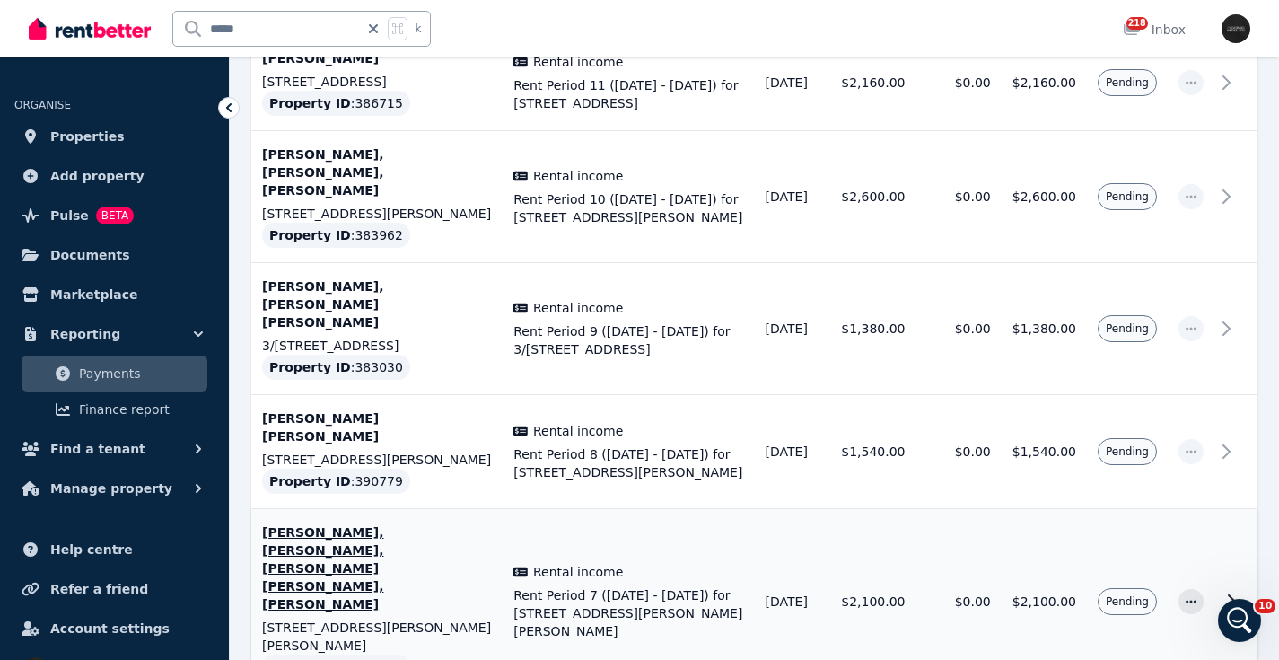
click at [814, 509] on td "[DATE]" at bounding box center [793, 602] width 76 height 186
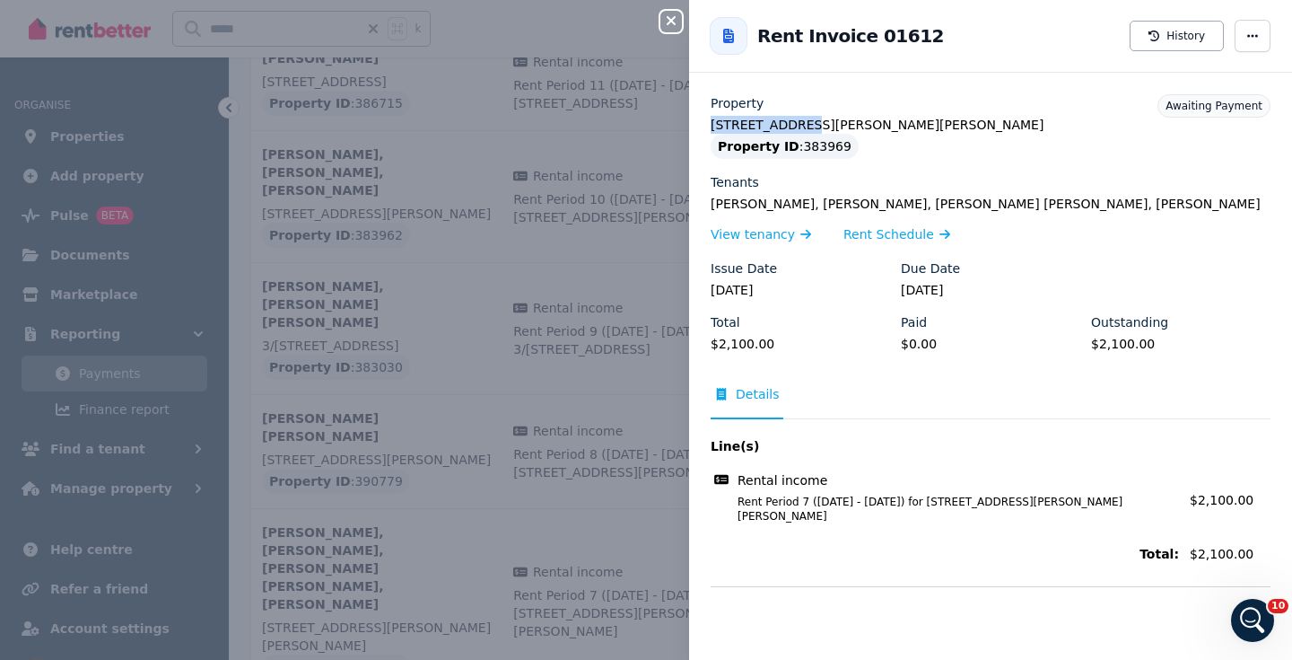
drag, startPoint x: 799, startPoint y: 123, endPoint x: 705, endPoint y: 121, distance: 93.4
click at [705, 122] on div "Property [STREET_ADDRESS][PERSON_NAME][PERSON_NAME] Property ID : 383969 Tenant…" at bounding box center [990, 340] width 603 height 492
click at [674, 21] on icon "button" at bounding box center [672, 20] width 22 height 14
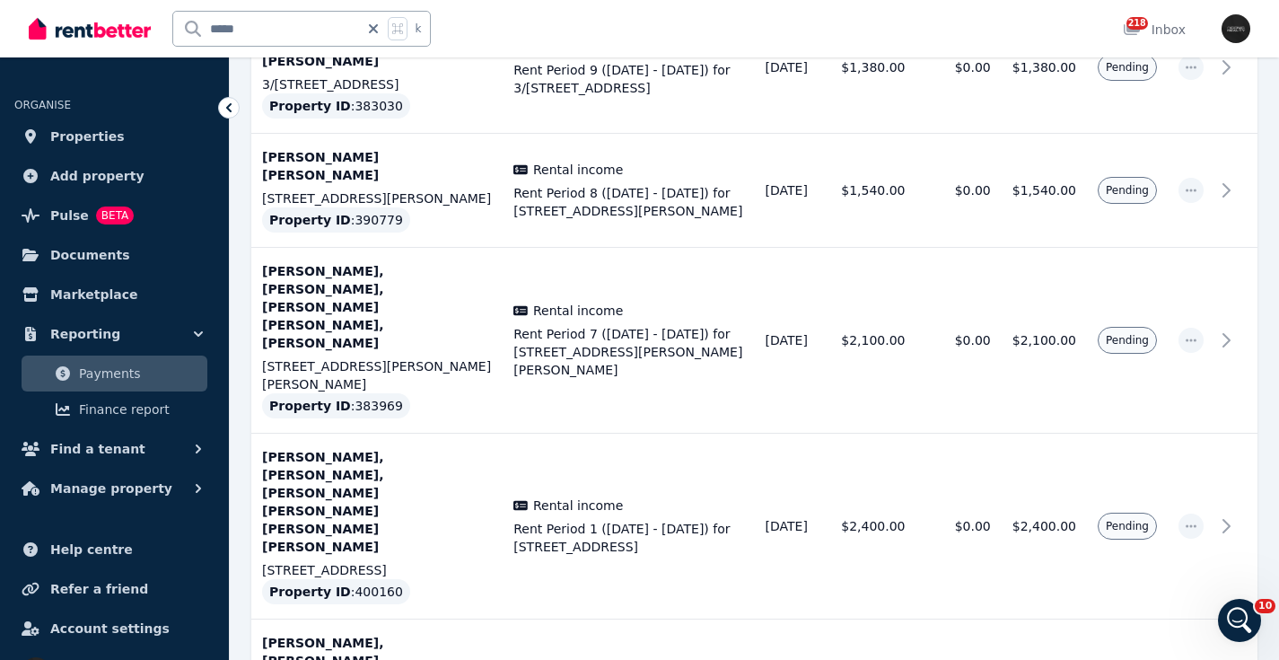
scroll to position [2561, 0]
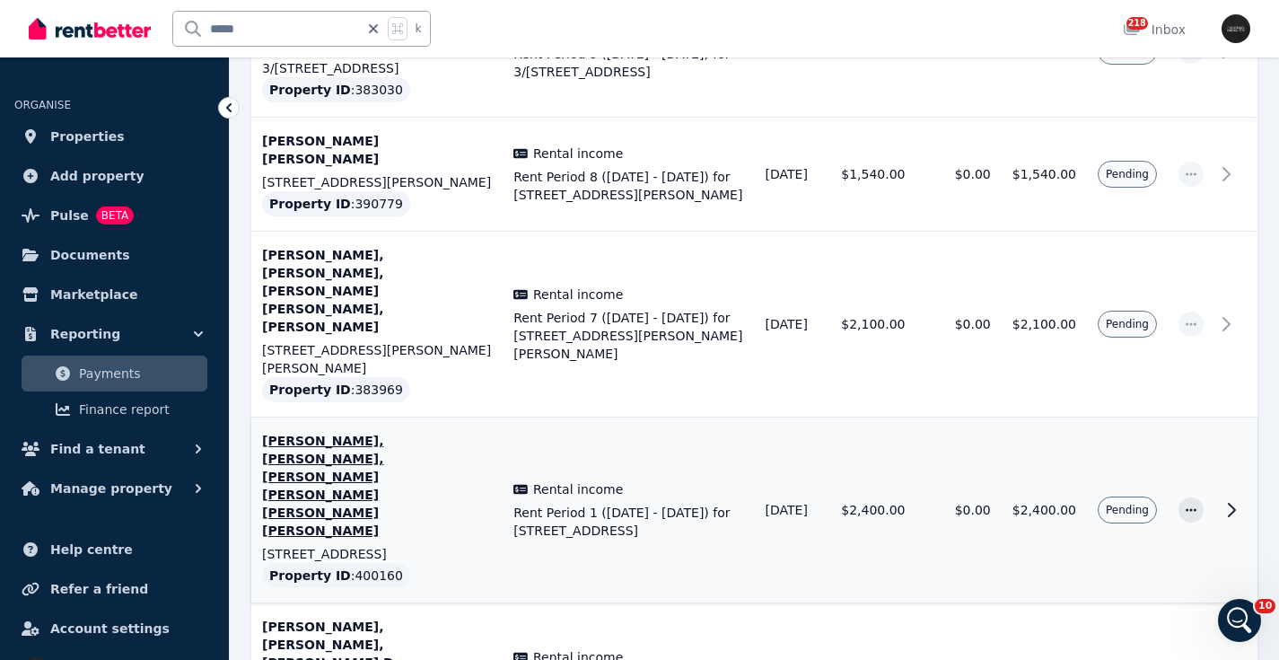
click at [924, 417] on td "$0.00" at bounding box center [957, 510] width 85 height 186
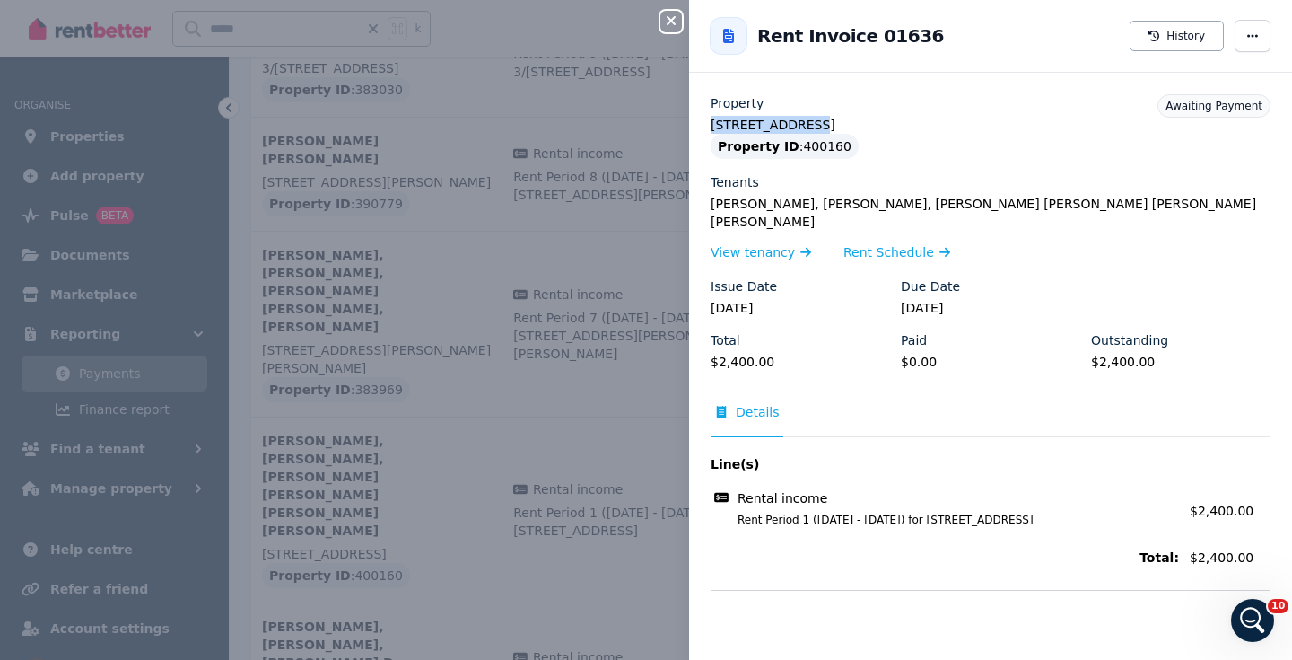
drag, startPoint x: 803, startPoint y: 127, endPoint x: 703, endPoint y: 122, distance: 100.6
click at [702, 123] on div "Property [STREET_ADDRESS] Property ID : 400160 Tenants [PERSON_NAME], [PERSON_N…" at bounding box center [990, 341] width 603 height 495
click at [671, 22] on icon "button" at bounding box center [671, 20] width 9 height 9
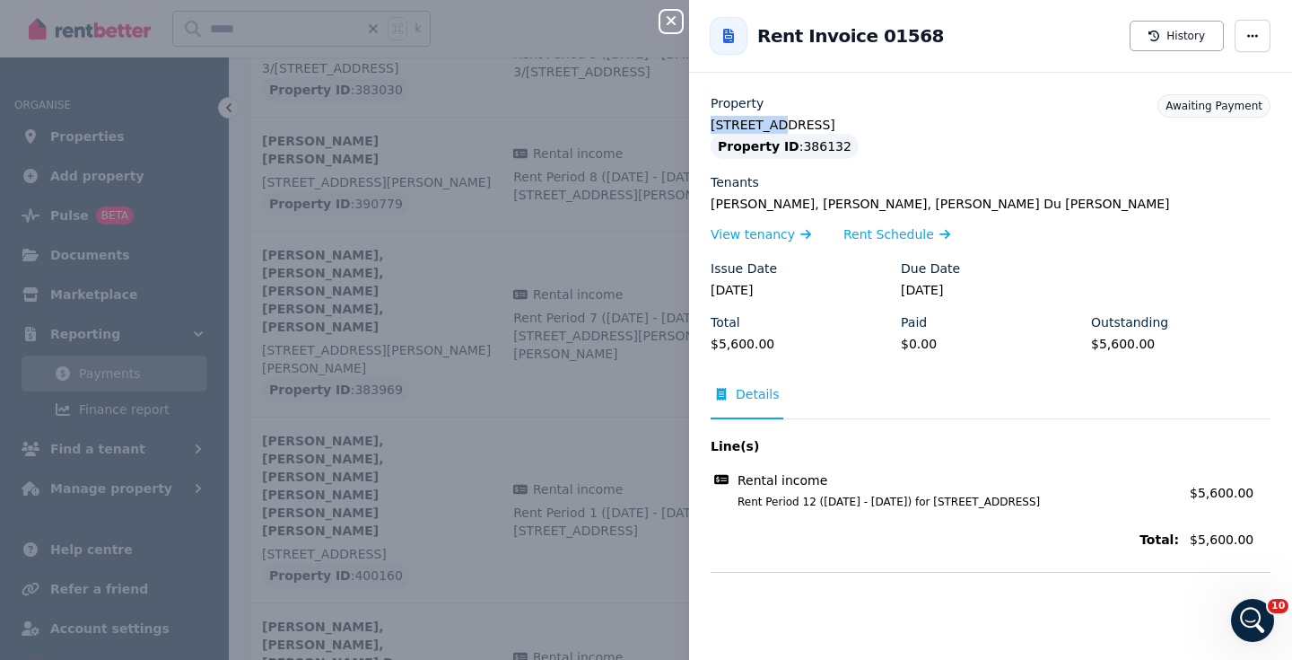
drag, startPoint x: 773, startPoint y: 126, endPoint x: 694, endPoint y: 127, distance: 79.0
click at [694, 127] on div "Property [STREET_ADDRESS] Property ID : 386132 Tenants [PERSON_NAME], [PERSON_N…" at bounding box center [990, 332] width 603 height 477
click at [670, 22] on icon "button" at bounding box center [672, 20] width 22 height 14
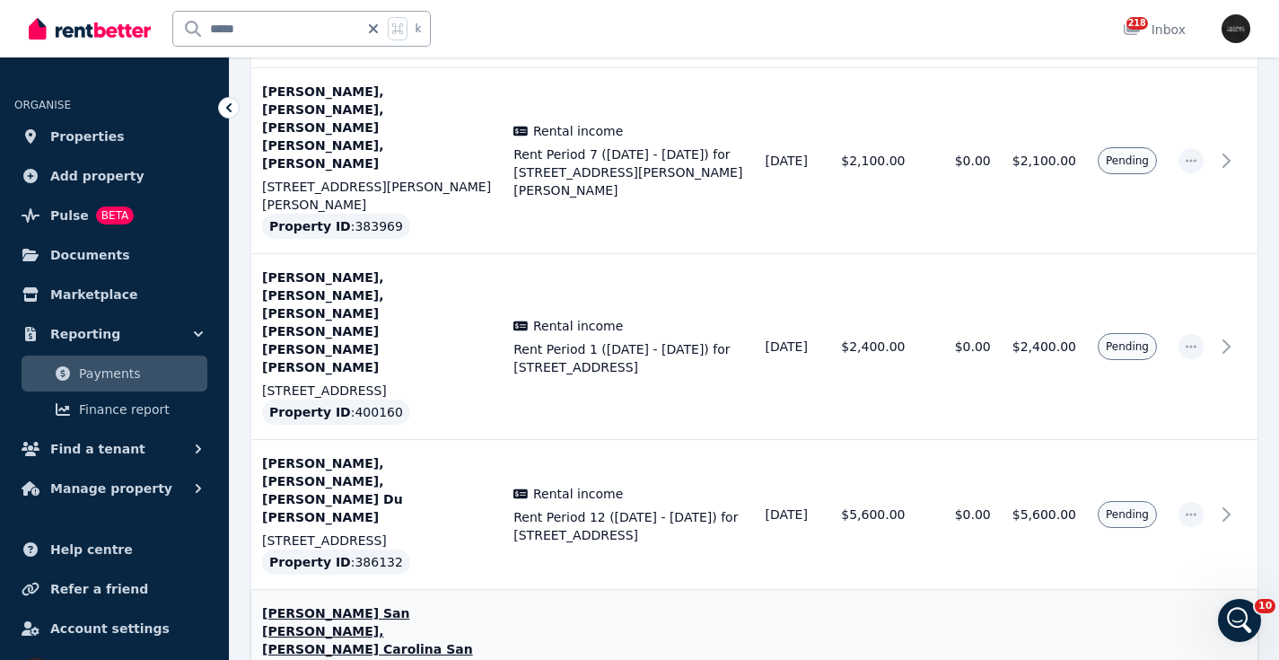
scroll to position [2723, 0]
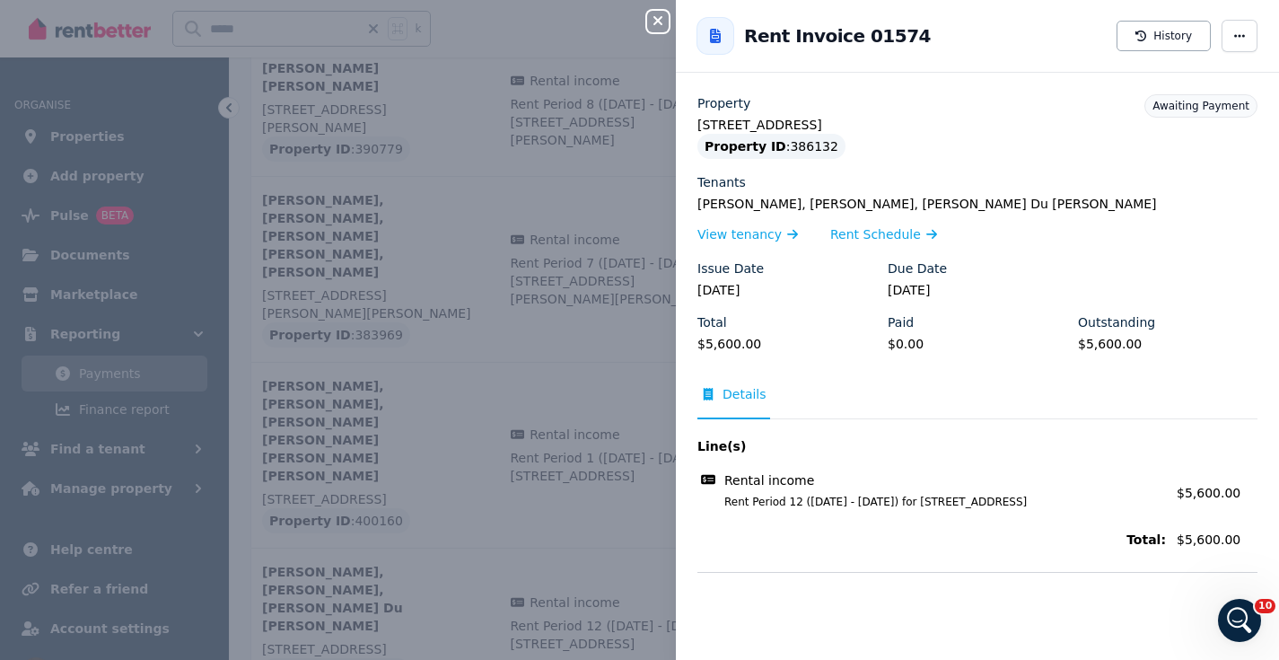
scroll to position [2683, 0]
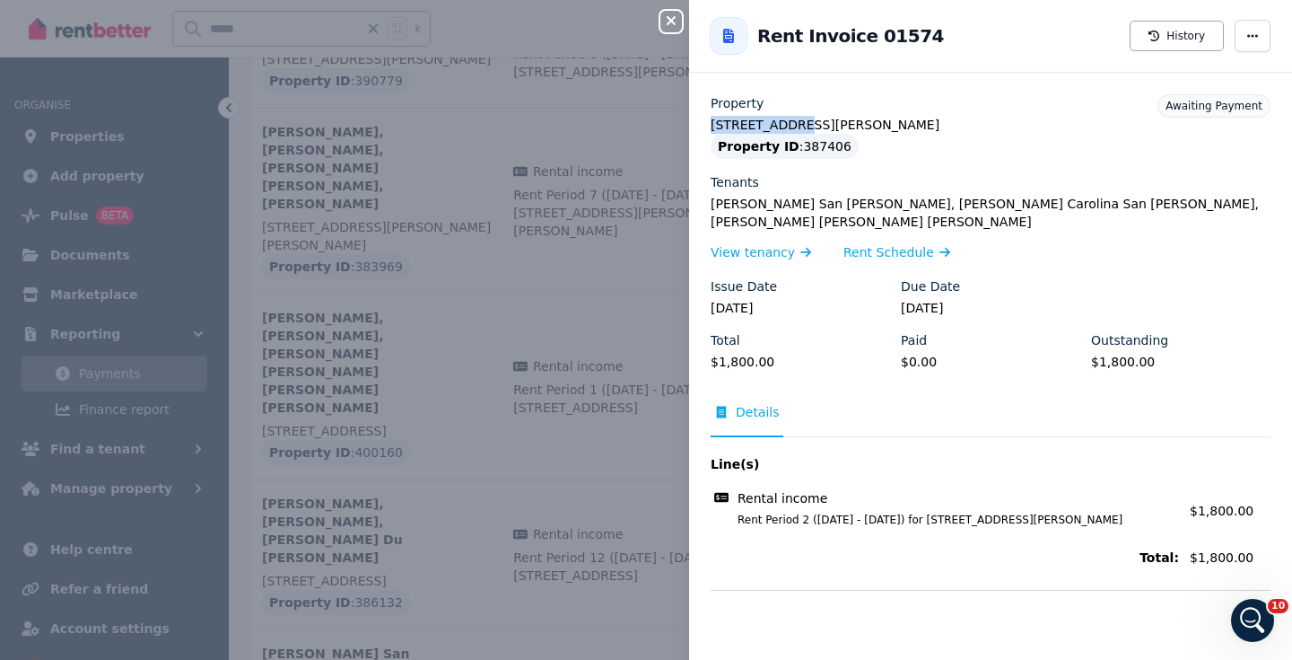
drag, startPoint x: 739, startPoint y: 125, endPoint x: 703, endPoint y: 125, distance: 35.9
click at [703, 125] on div "Property [STREET_ADDRESS][PERSON_NAME] Property ID : 387406 Tenants [PERSON_NAM…" at bounding box center [990, 341] width 603 height 495
click at [677, 19] on icon "button" at bounding box center [672, 20] width 22 height 14
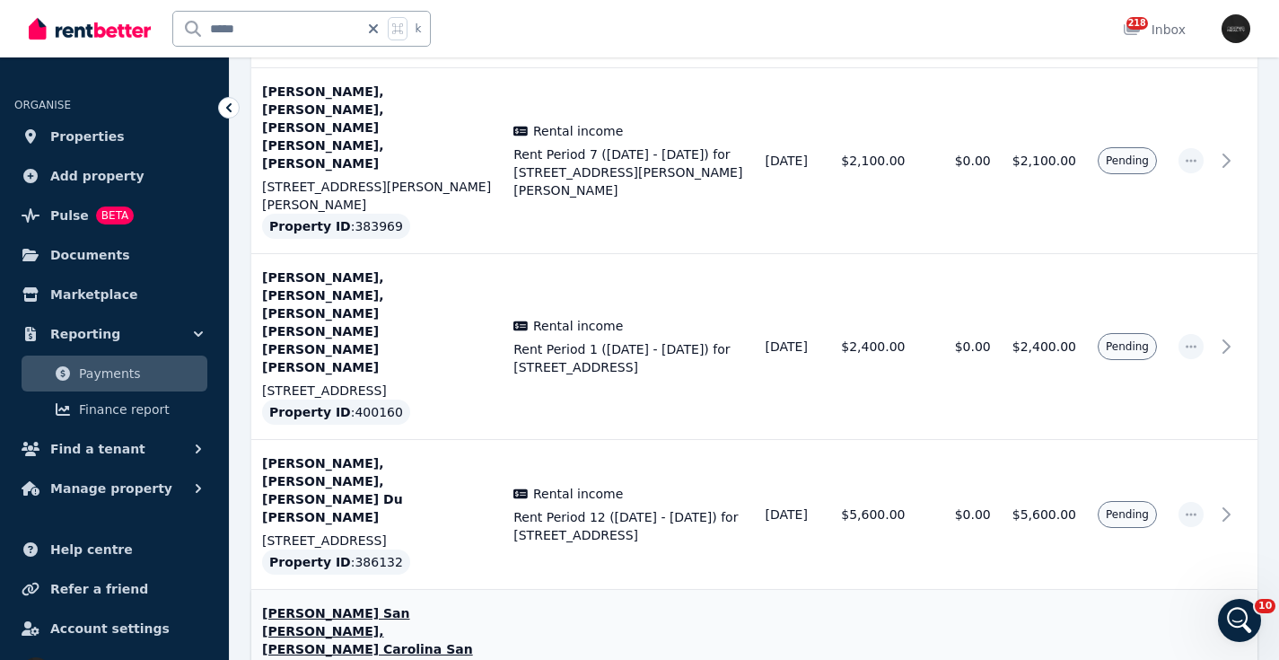
scroll to position [2723, 0]
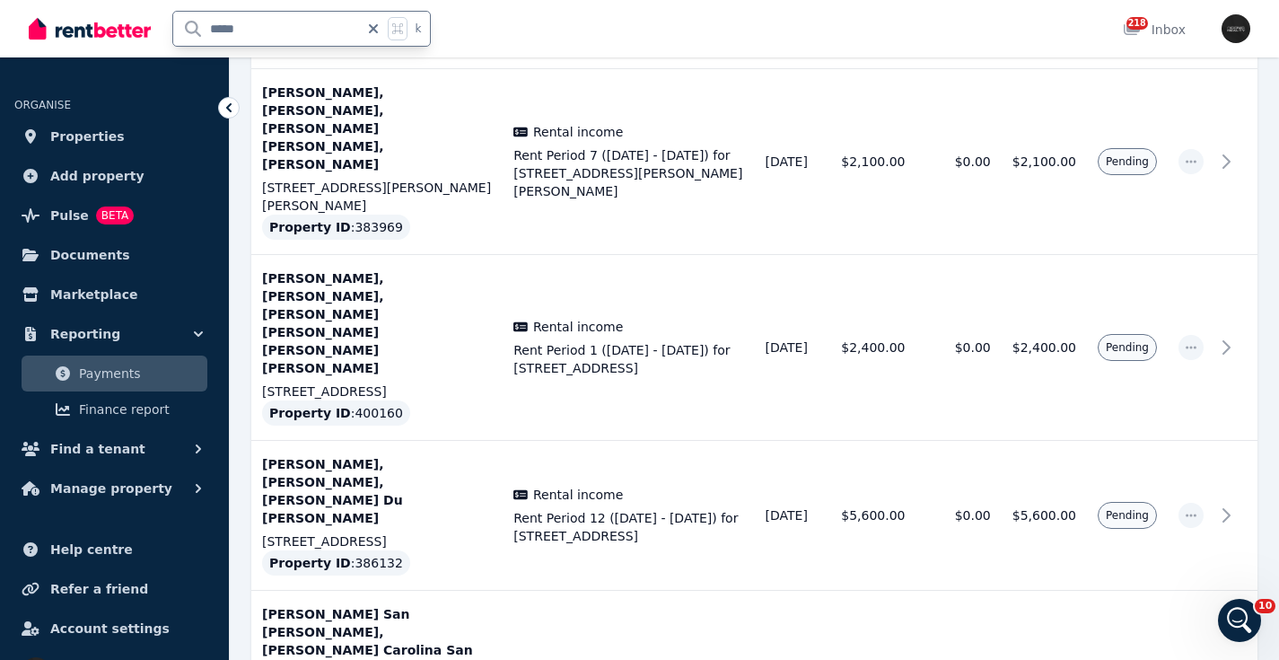
drag, startPoint x: 265, startPoint y: 26, endPoint x: 138, endPoint y: 21, distance: 126.7
click at [138, 21] on div "***** k" at bounding box center [234, 28] width 411 height 57
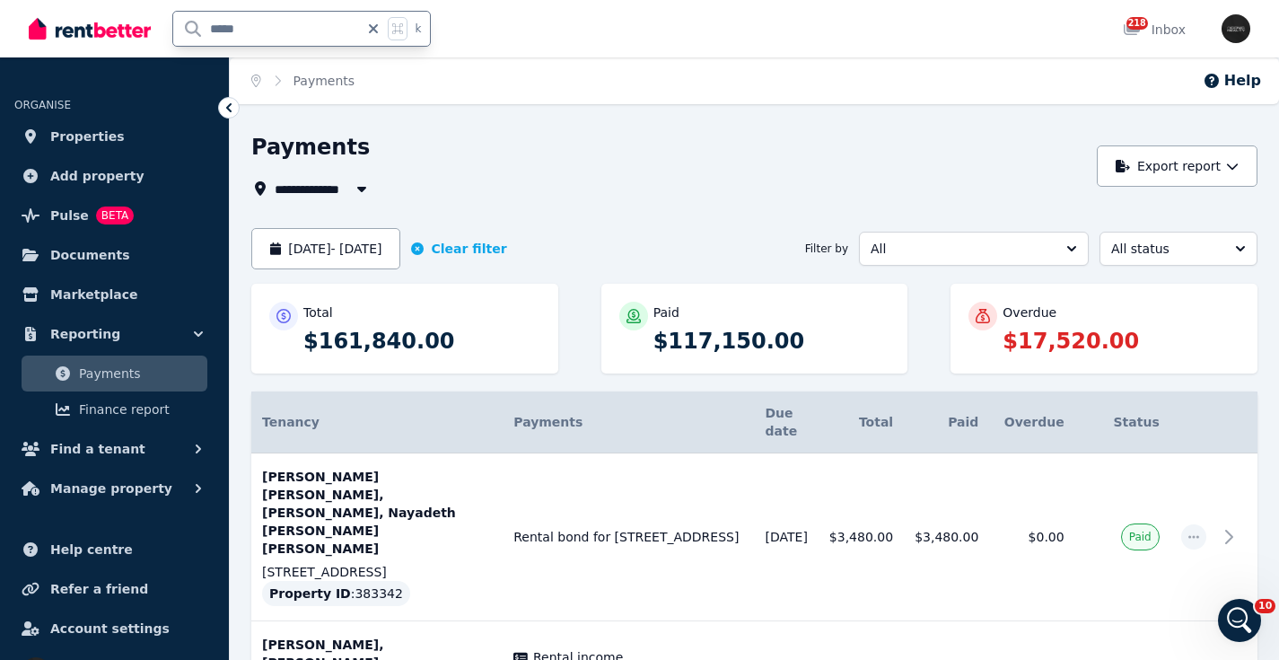
drag, startPoint x: 178, startPoint y: 27, endPoint x: 129, endPoint y: 28, distance: 48.5
click at [129, 28] on div "***** k" at bounding box center [234, 28] width 411 height 57
type input "****"
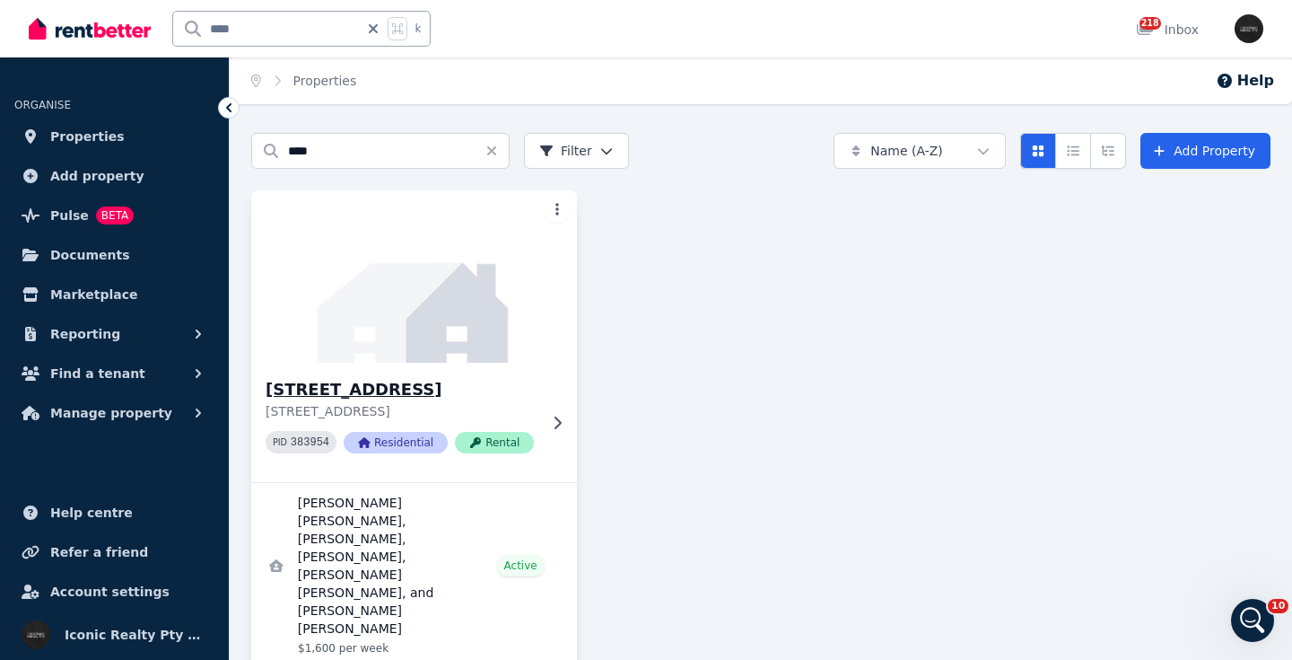
click at [453, 318] on img at bounding box center [414, 276] width 342 height 181
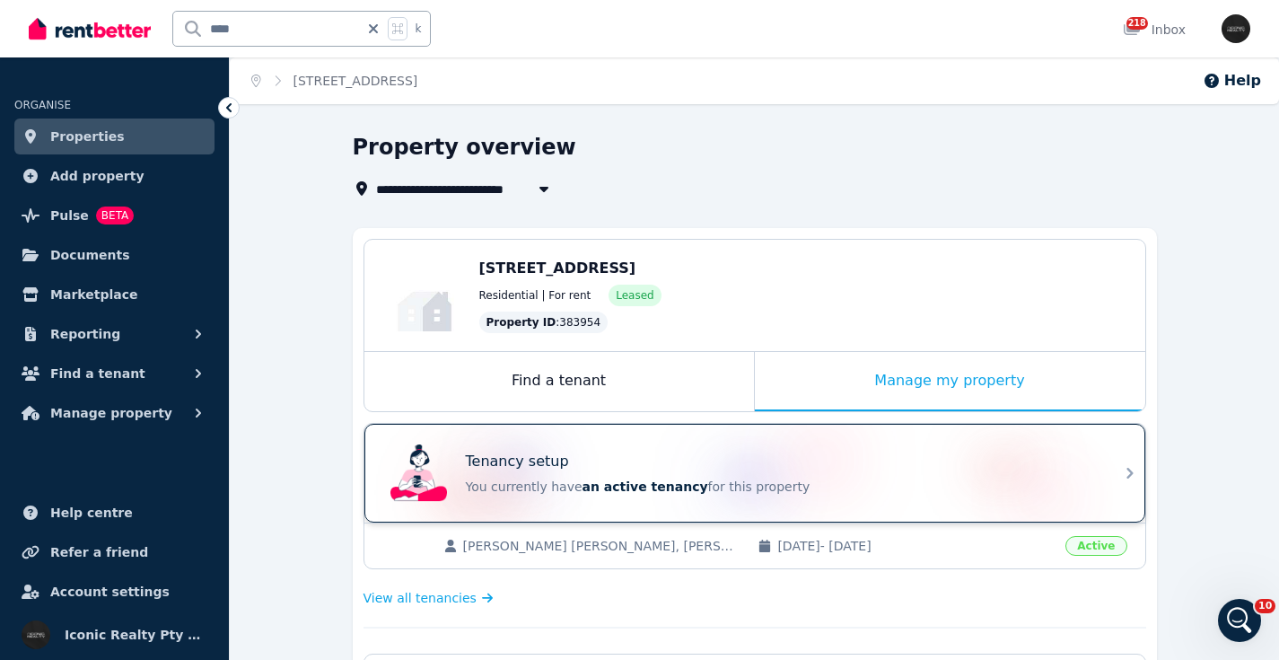
click at [687, 470] on div "Tenancy setup" at bounding box center [780, 462] width 628 height 22
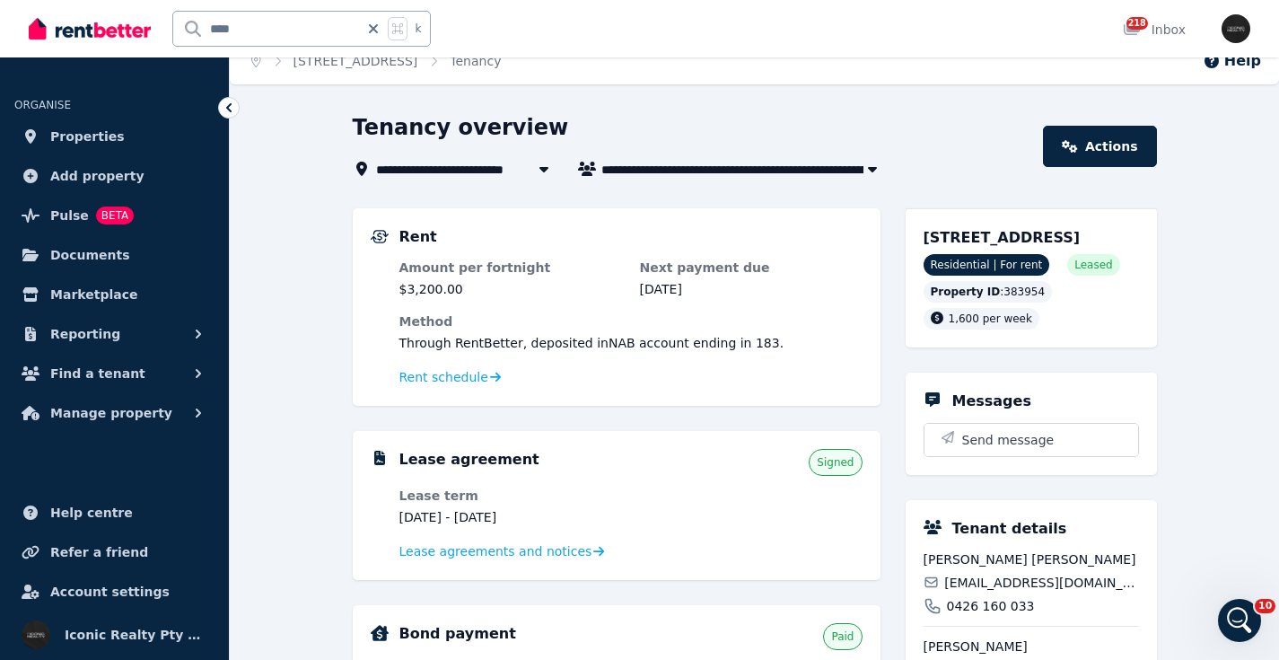
scroll to position [21, 0]
click at [427, 380] on span "Rent schedule" at bounding box center [443, 376] width 89 height 18
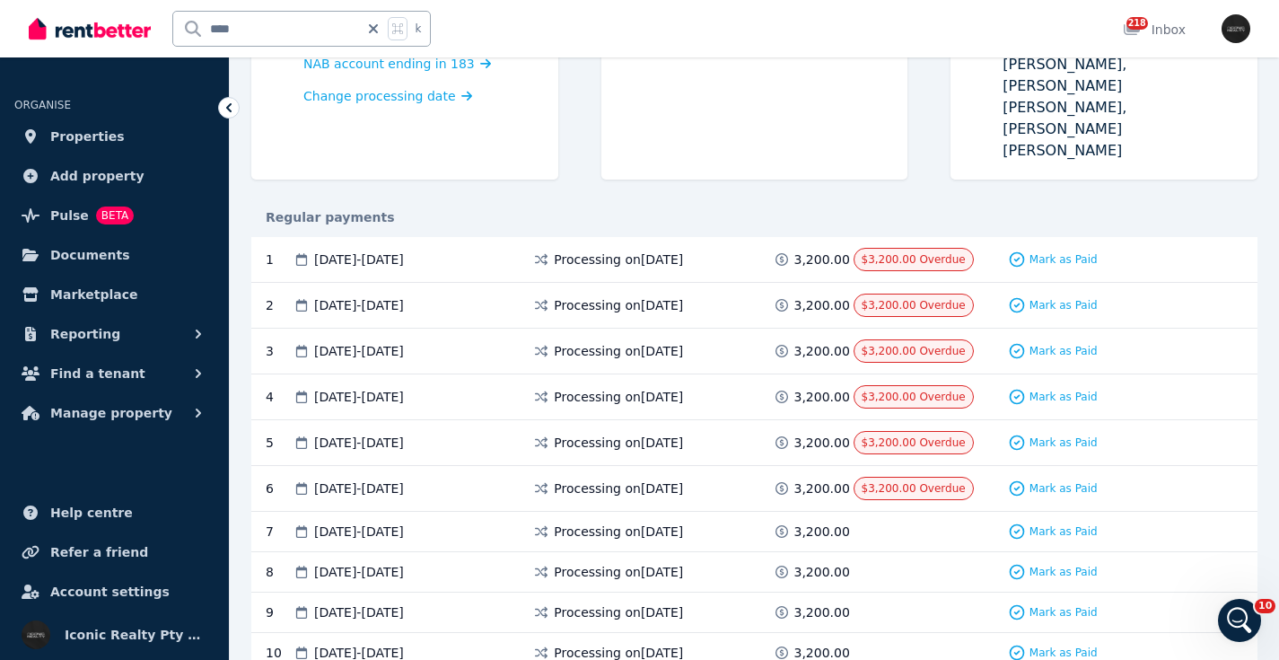
scroll to position [302, 0]
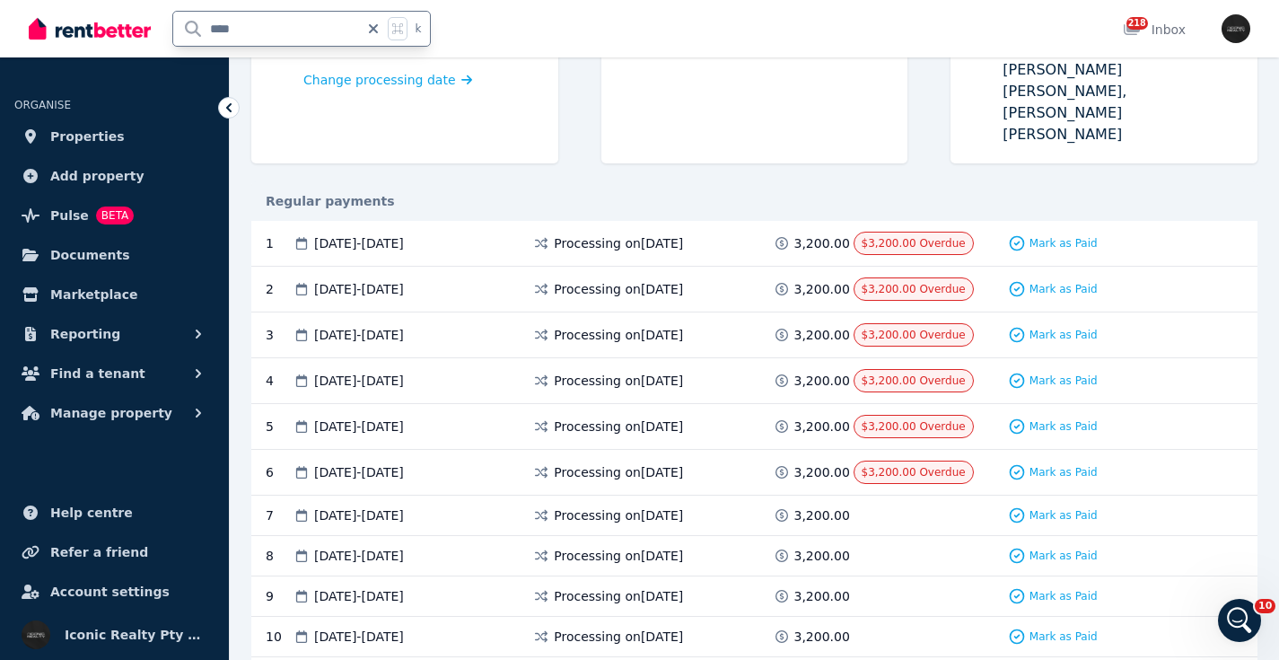
drag, startPoint x: 247, startPoint y: 30, endPoint x: 161, endPoint y: 23, distance: 86.4
click at [162, 22] on div "**** k" at bounding box center [234, 28] width 411 height 57
type input "*****"
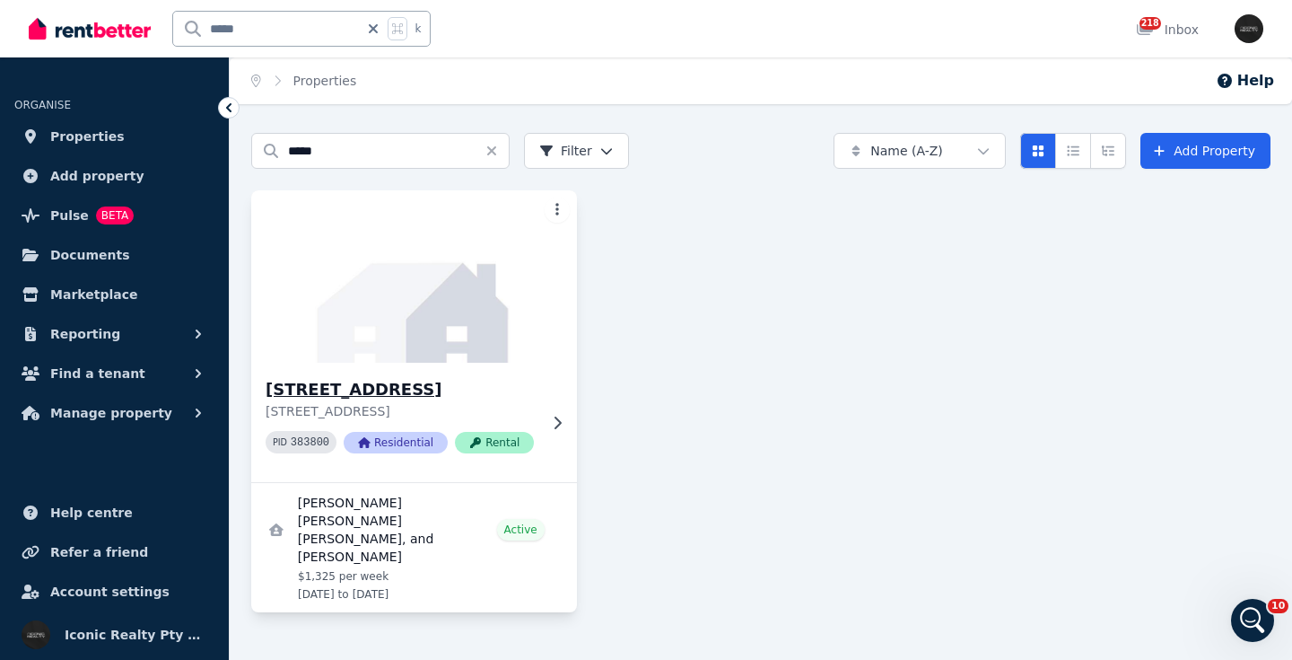
click at [410, 312] on img at bounding box center [414, 276] width 342 height 181
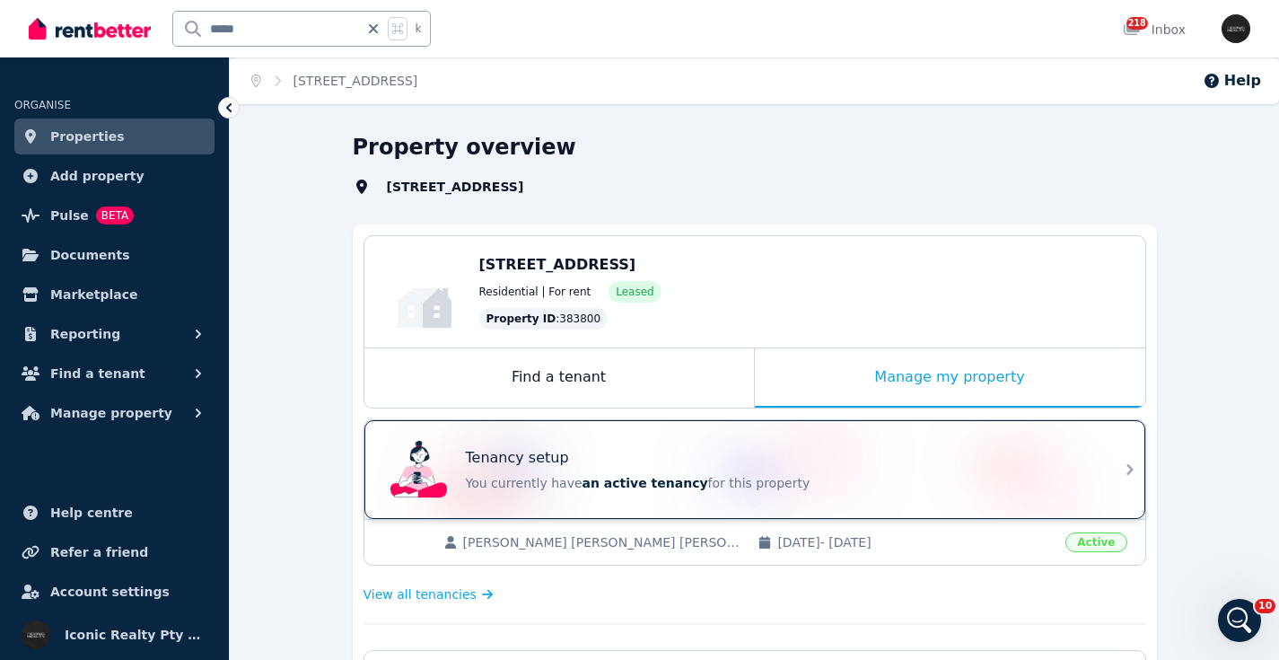
click at [726, 452] on div "Tenancy setup" at bounding box center [780, 458] width 628 height 22
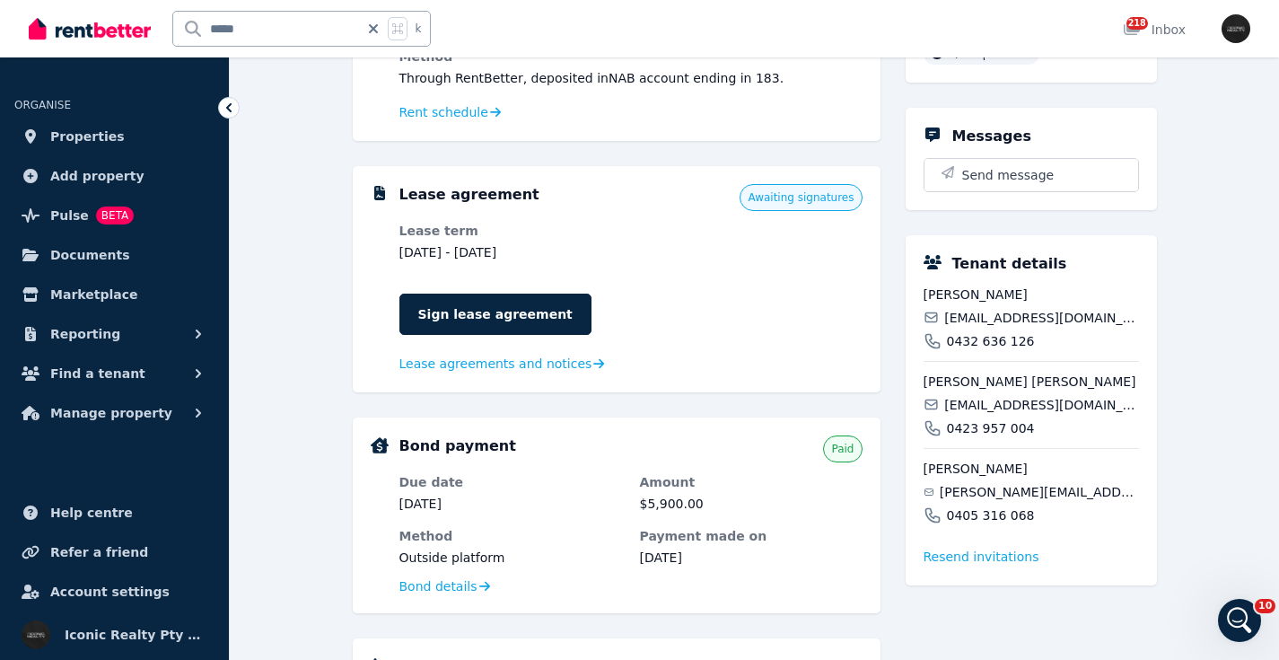
scroll to position [608, 0]
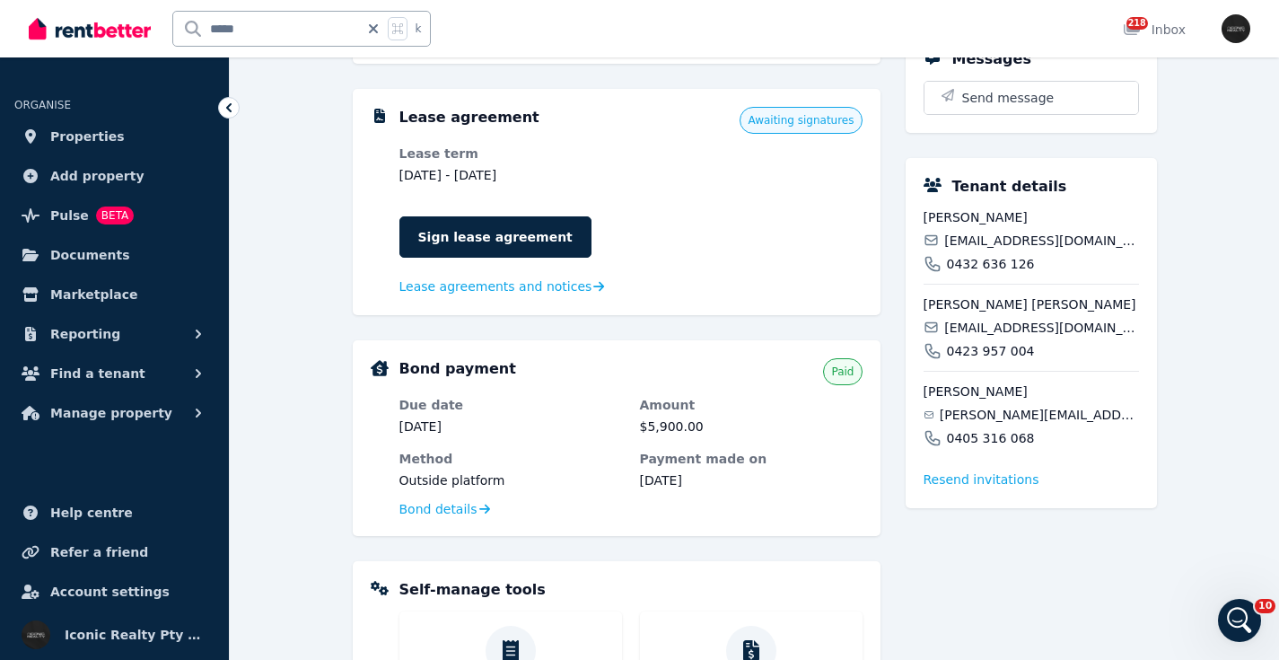
click at [1012, 250] on span "[EMAIL_ADDRESS][DOMAIN_NAME]" at bounding box center [1041, 241] width 194 height 18
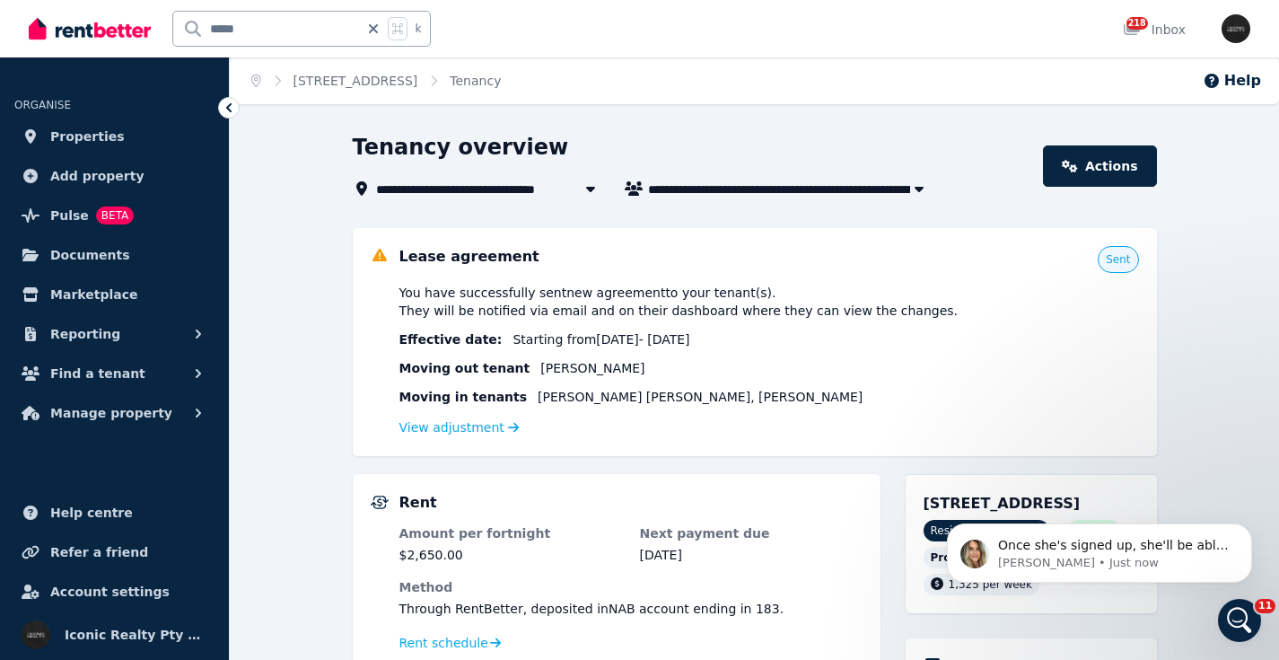
scroll to position [0, 0]
drag, startPoint x: 1843, startPoint y: 991, endPoint x: 998, endPoint y: 503, distance: 975.8
click at [1014, 513] on body "Once she's signed up, she'll be able to view and take action on the next onboar…" at bounding box center [1099, 548] width 345 height 111
drag, startPoint x: 1846, startPoint y: 986, endPoint x: 1051, endPoint y: 487, distance: 938.8
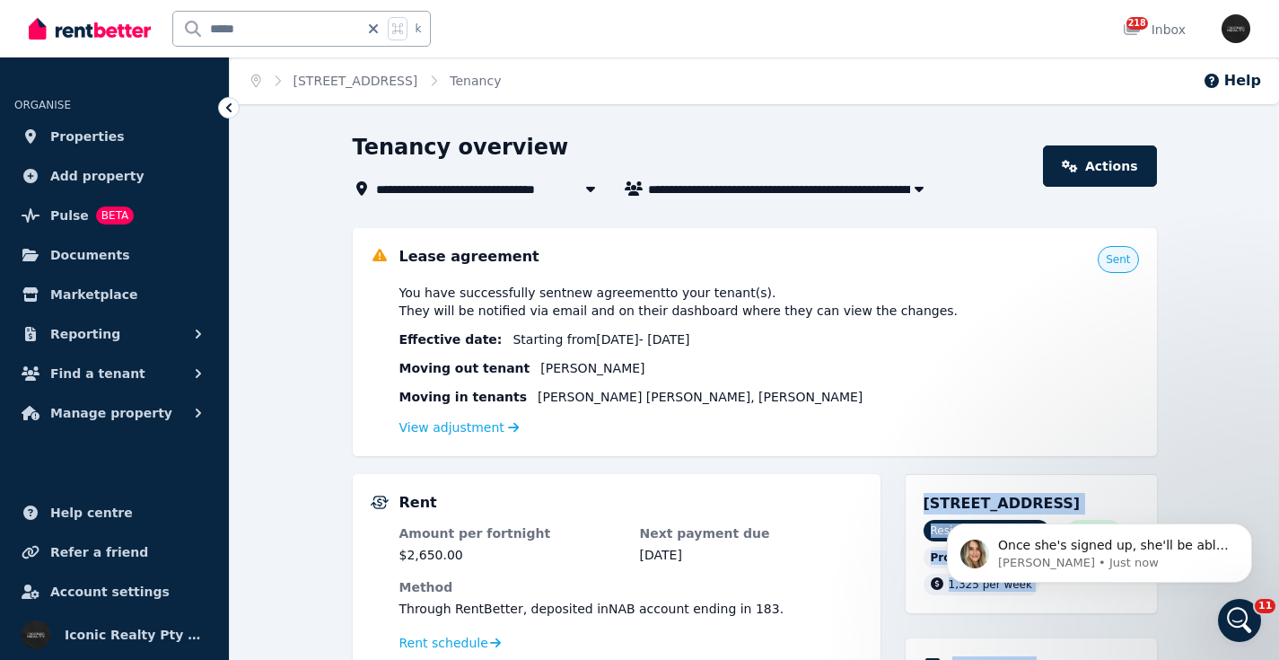
drag, startPoint x: 1158, startPoint y: 444, endPoint x: 1272, endPoint y: 402, distance: 121.5
click at [1239, 527] on button "Dismiss notification" at bounding box center [1246, 528] width 23 height 23
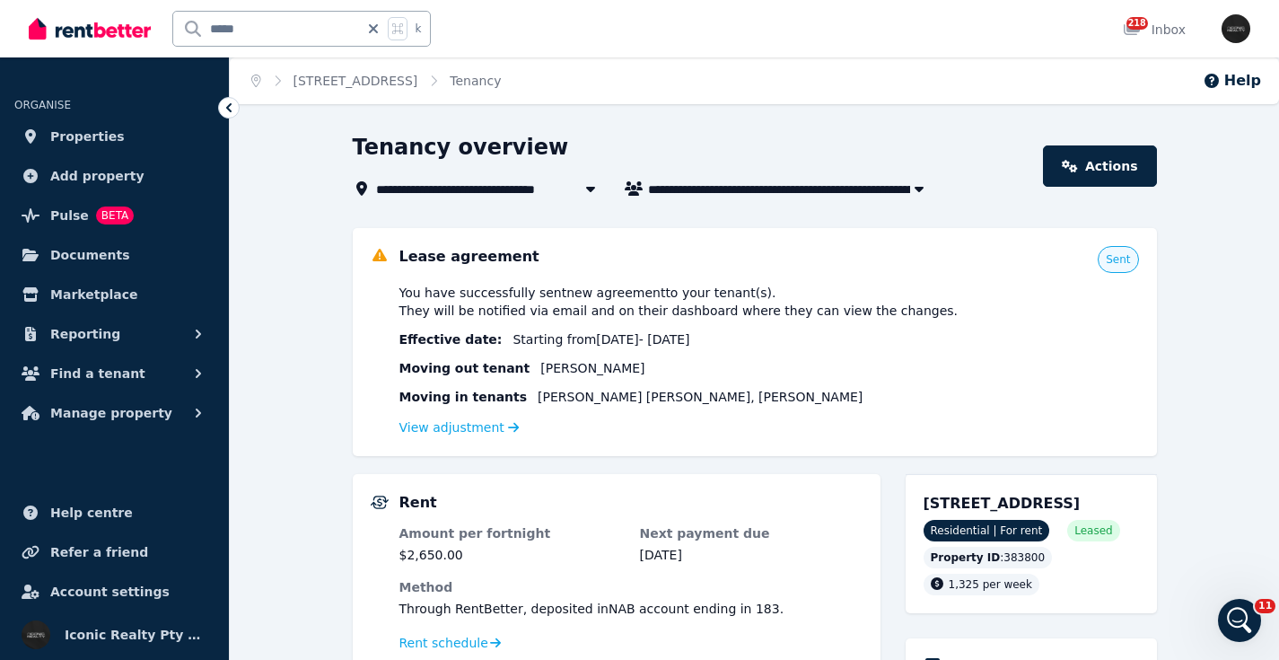
drag, startPoint x: 997, startPoint y: 521, endPoint x: 920, endPoint y: 507, distance: 78.5
click at [920, 507] on div "[STREET_ADDRESS] Residential | For rent Leased Property ID : 383800 1,325 per w…" at bounding box center [1031, 543] width 251 height 139
click at [435, 430] on link "View adjustment" at bounding box center [459, 427] width 120 height 14
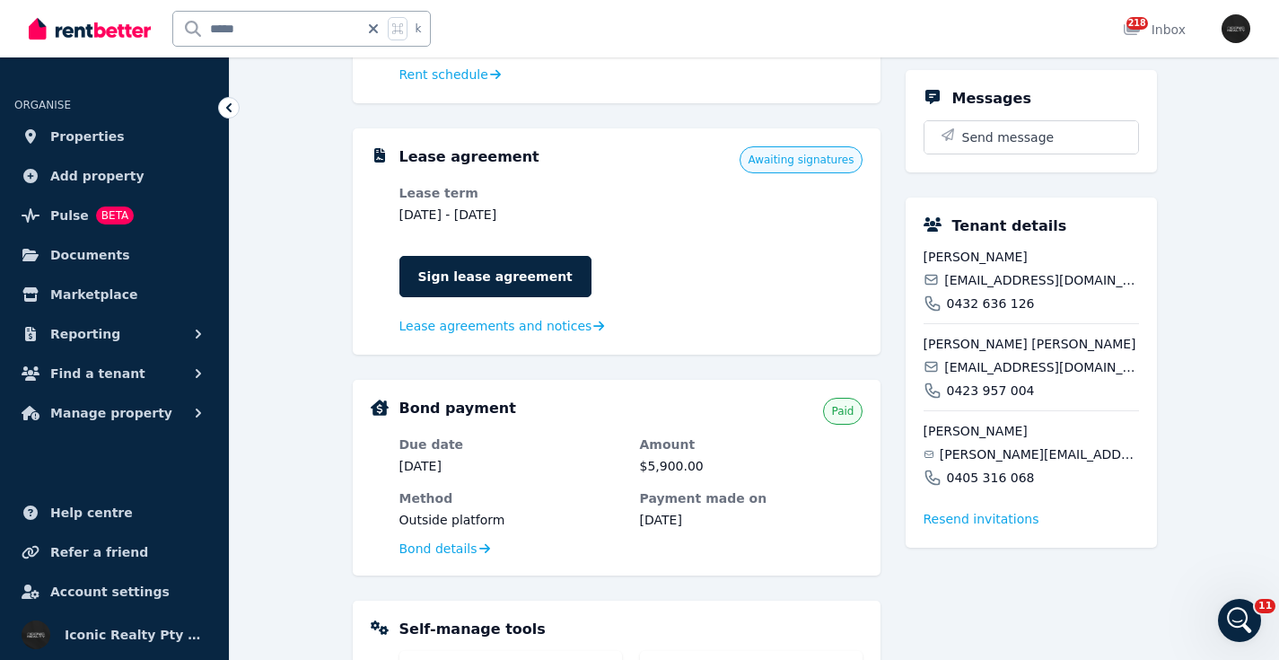
scroll to position [623, 0]
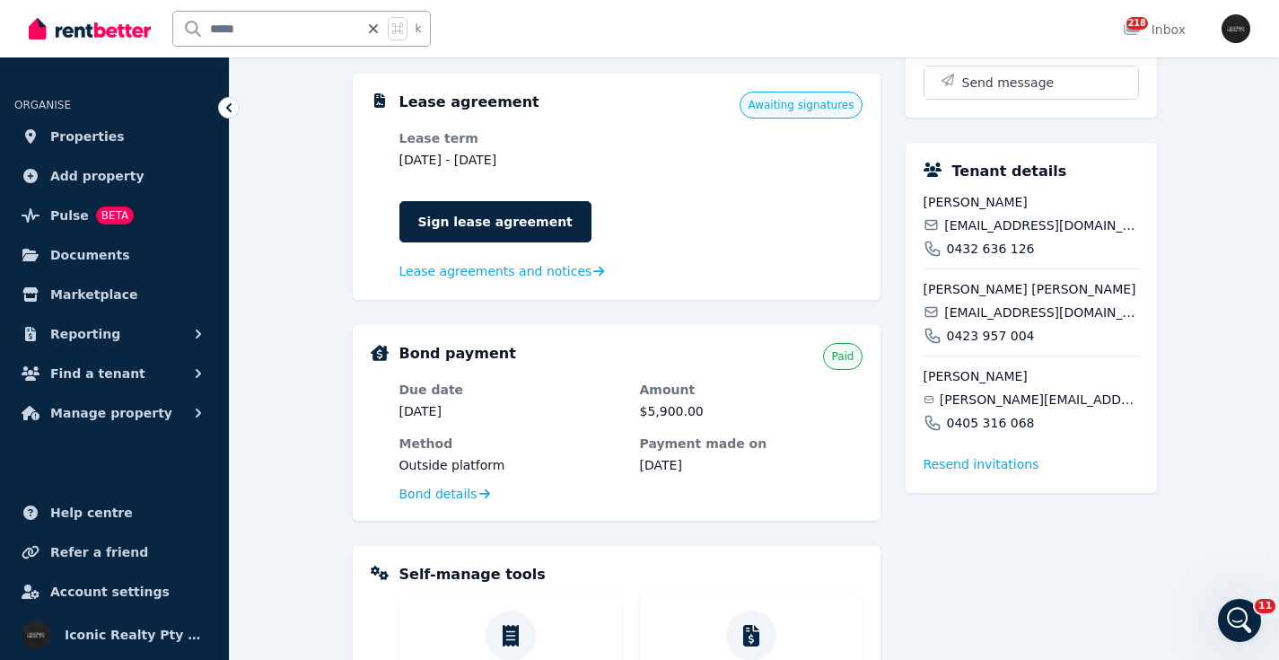
drag, startPoint x: 924, startPoint y: 225, endPoint x: 1067, endPoint y: 224, distance: 143.6
click at [1067, 211] on span "[PERSON_NAME]" at bounding box center [1031, 202] width 215 height 18
click at [983, 234] on span "[EMAIL_ADDRESS][DOMAIN_NAME]" at bounding box center [1041, 225] width 194 height 18
click at [984, 234] on span "[EMAIL_ADDRESS][DOMAIN_NAME]" at bounding box center [1041, 225] width 194 height 18
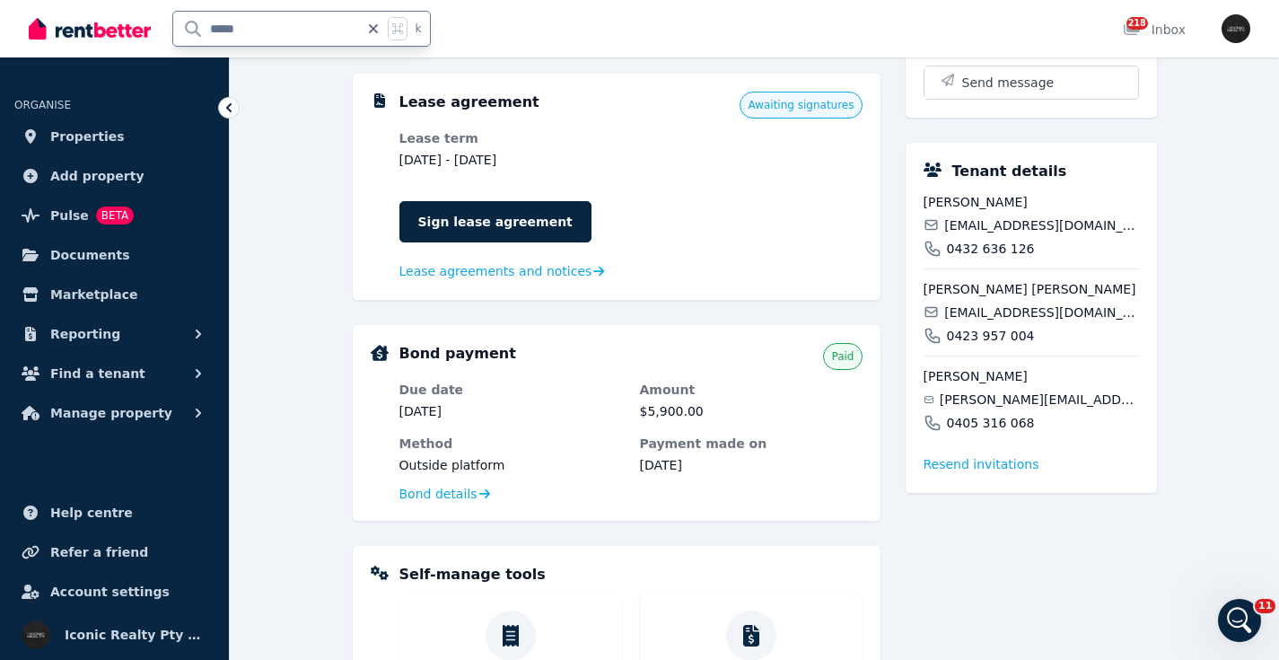
drag, startPoint x: 296, startPoint y: 27, endPoint x: 77, endPoint y: 20, distance: 219.1
click at [77, 20] on div "***** k" at bounding box center [234, 28] width 411 height 57
type input "*****"
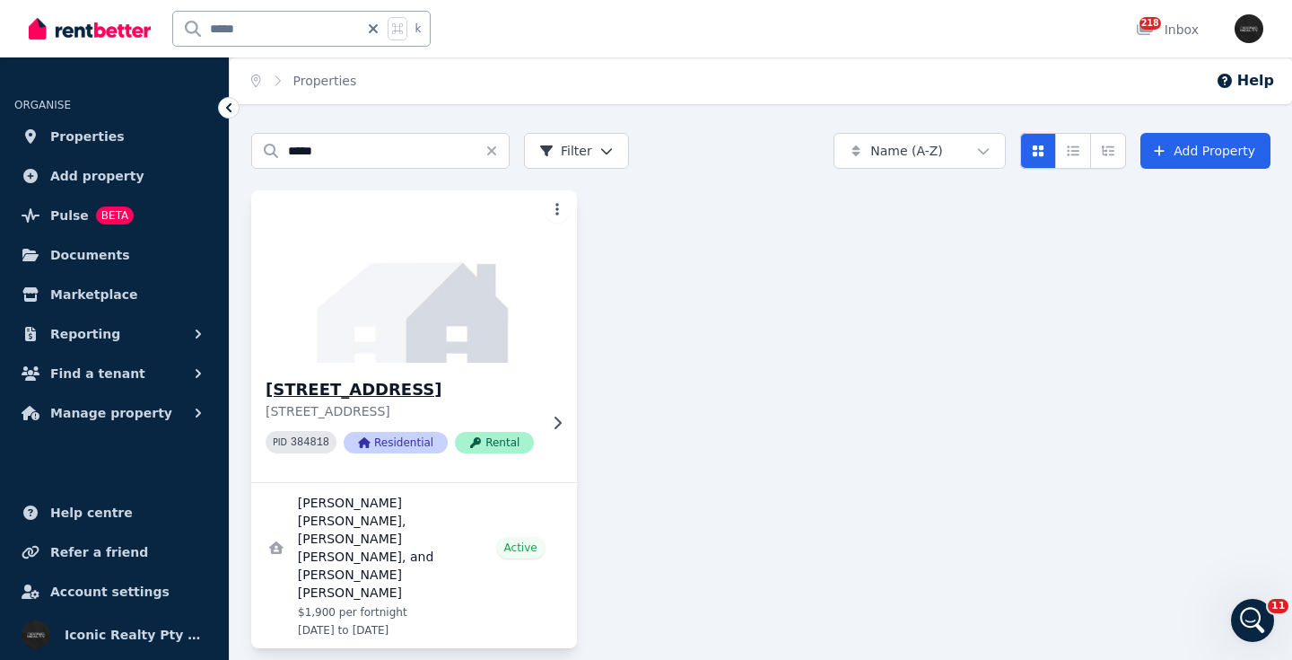
click at [422, 338] on img at bounding box center [414, 276] width 342 height 181
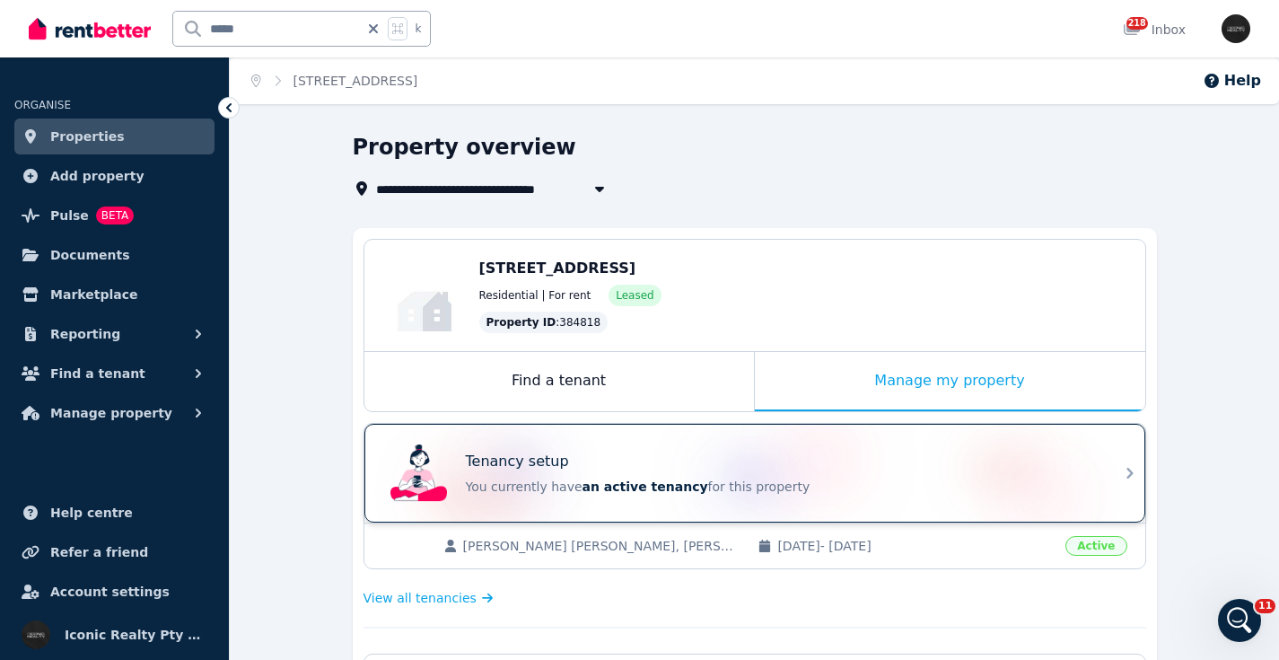
click at [860, 486] on p "You currently have an active tenancy for this property" at bounding box center [780, 486] width 628 height 18
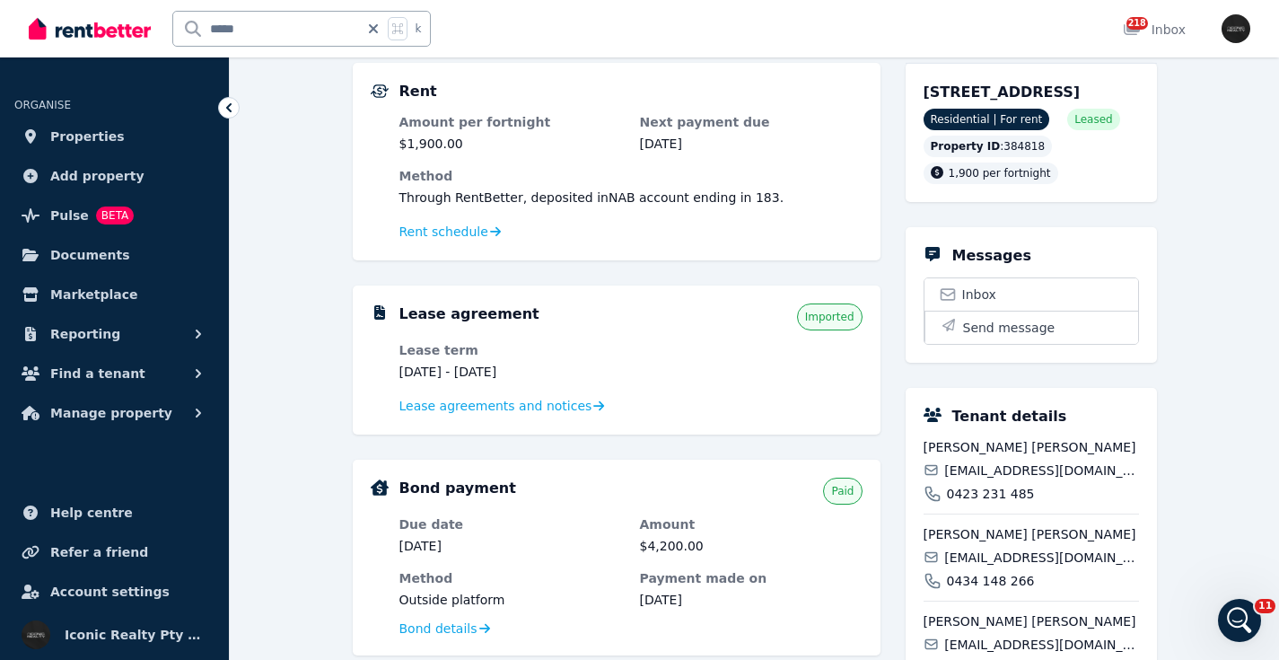
scroll to position [417, 0]
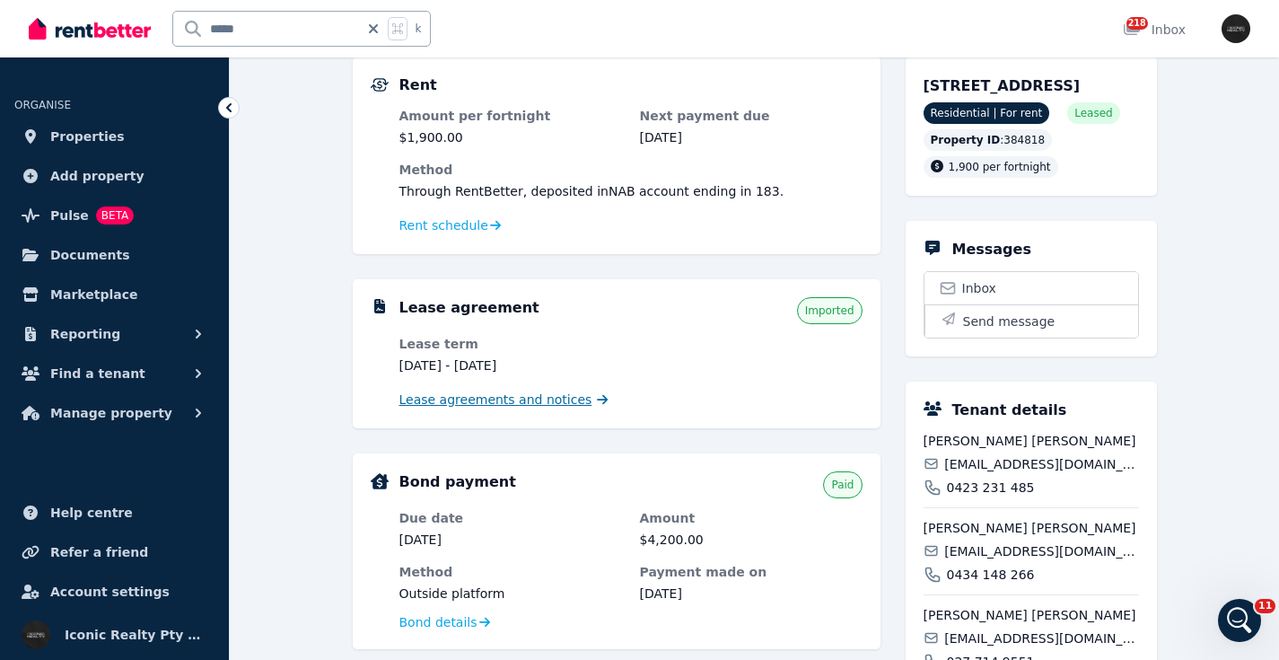
click at [527, 398] on span "Lease agreements and notices" at bounding box center [495, 399] width 193 height 18
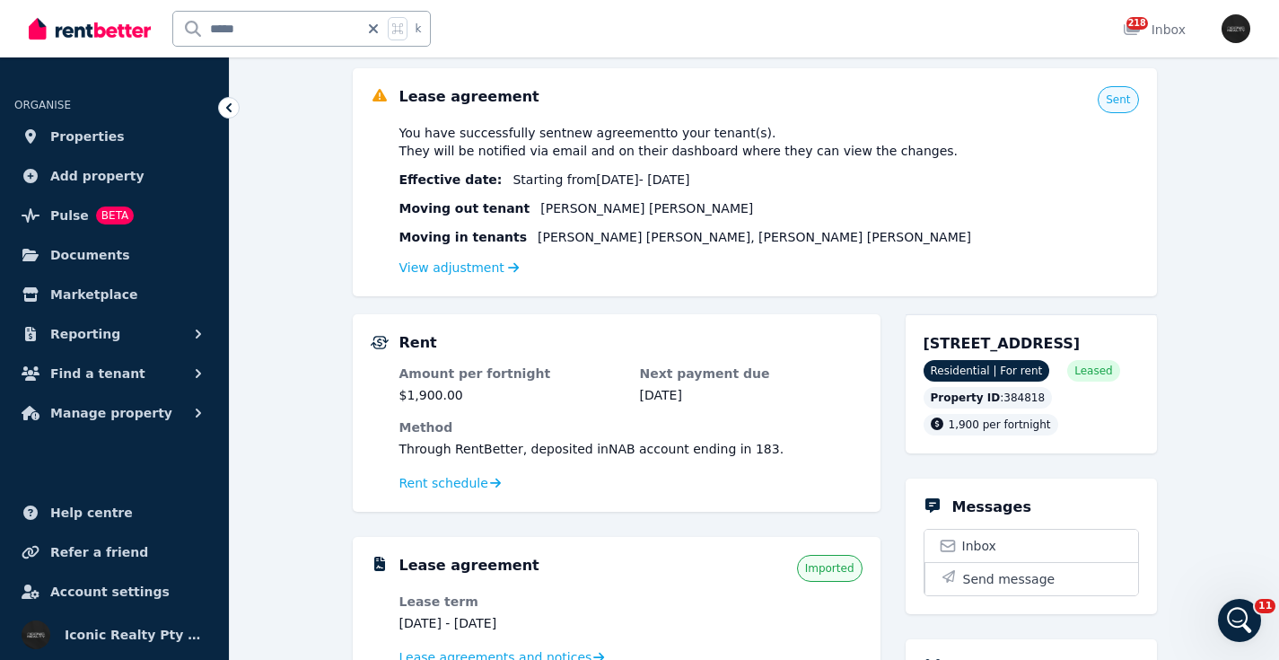
scroll to position [162, 0]
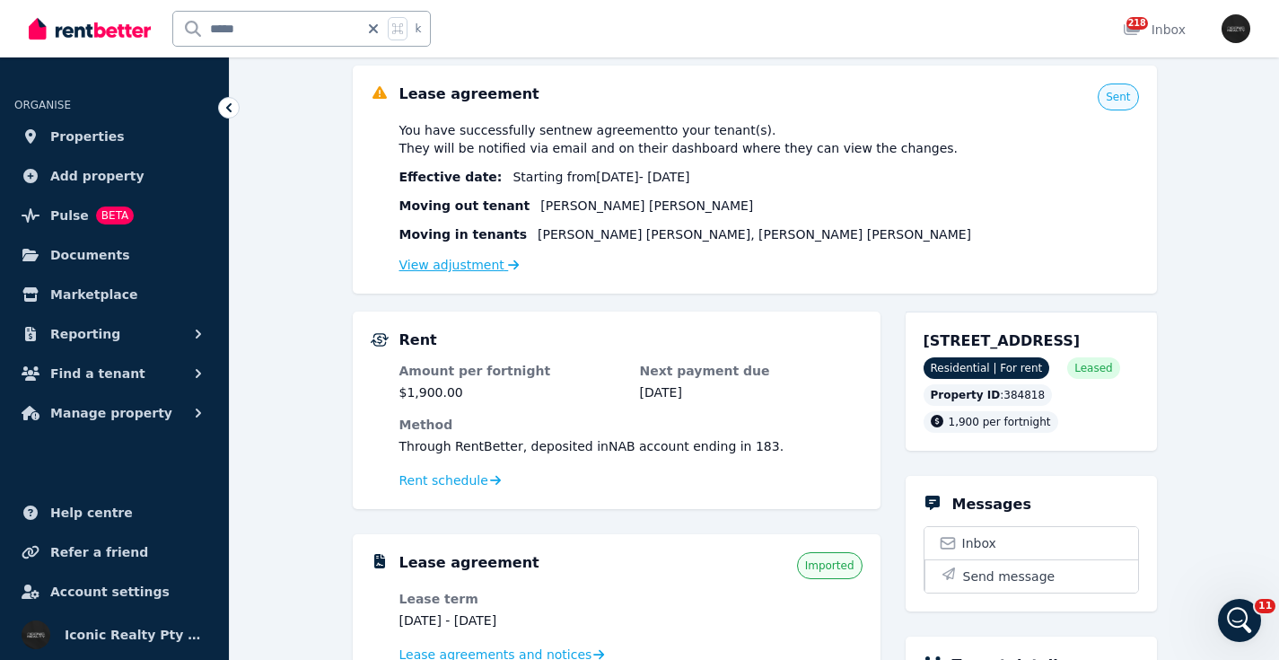
click at [425, 267] on link "View adjustment" at bounding box center [459, 265] width 120 height 14
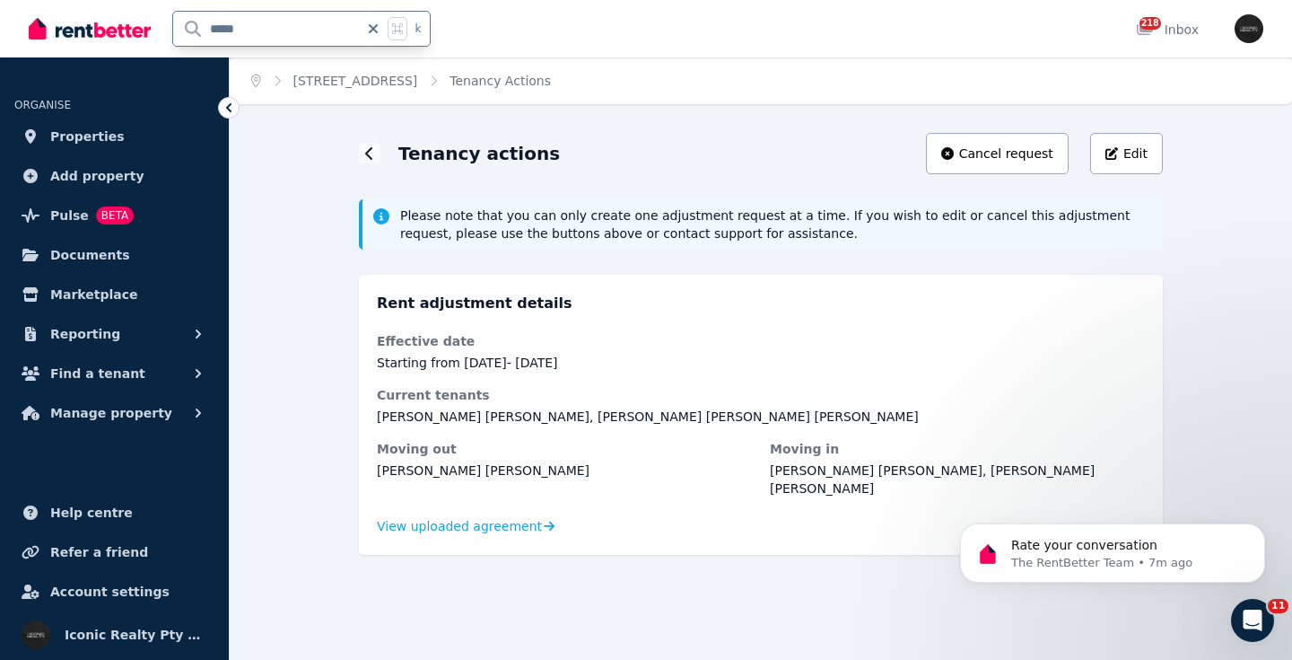
click at [128, 29] on div "***** k" at bounding box center [234, 28] width 411 height 57
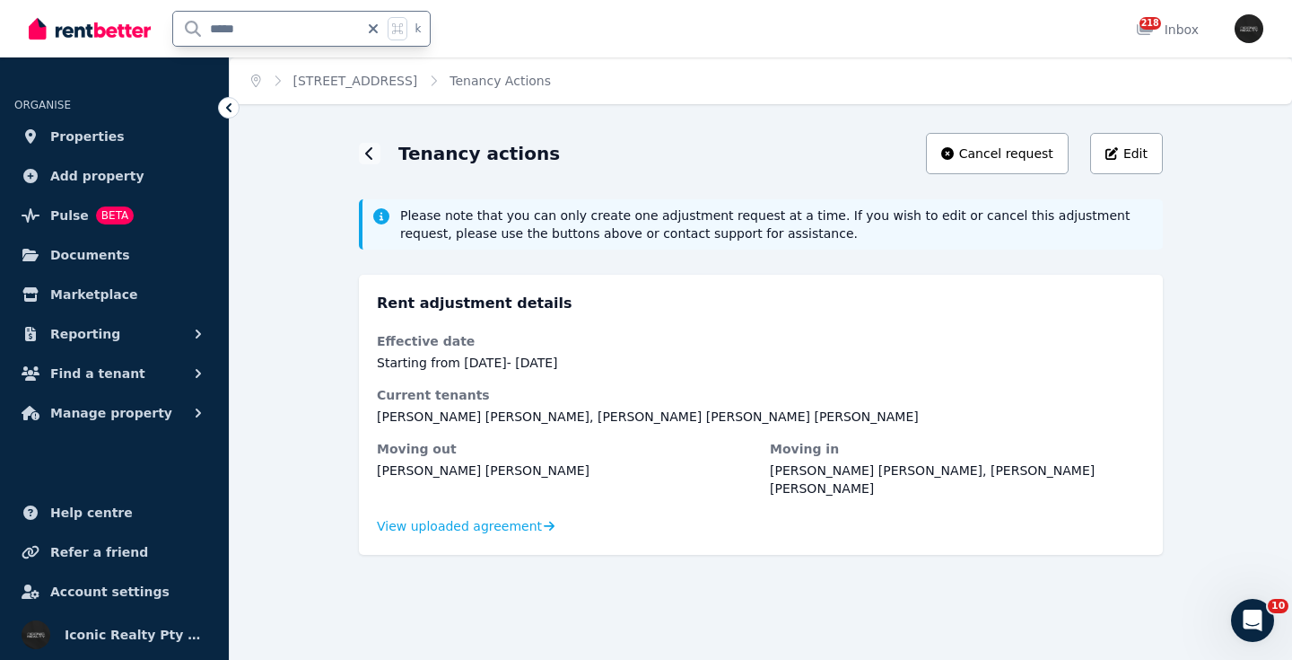
type input "*"
type input "****"
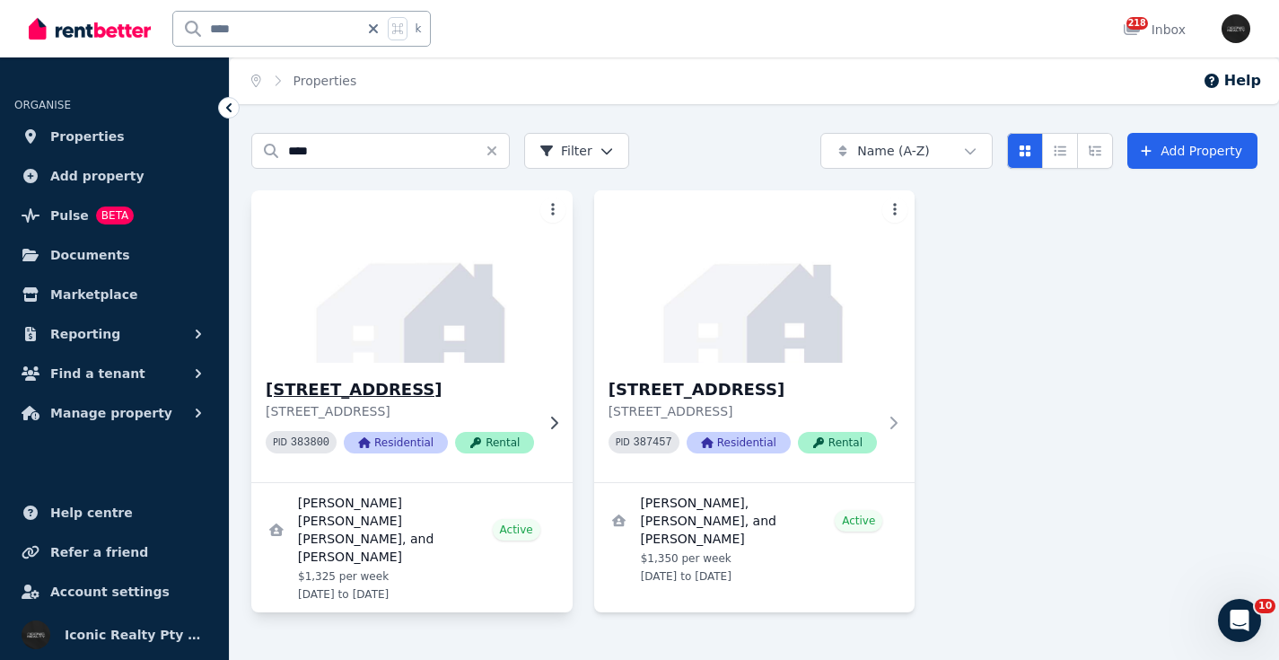
click at [474, 270] on img at bounding box center [411, 276] width 337 height 181
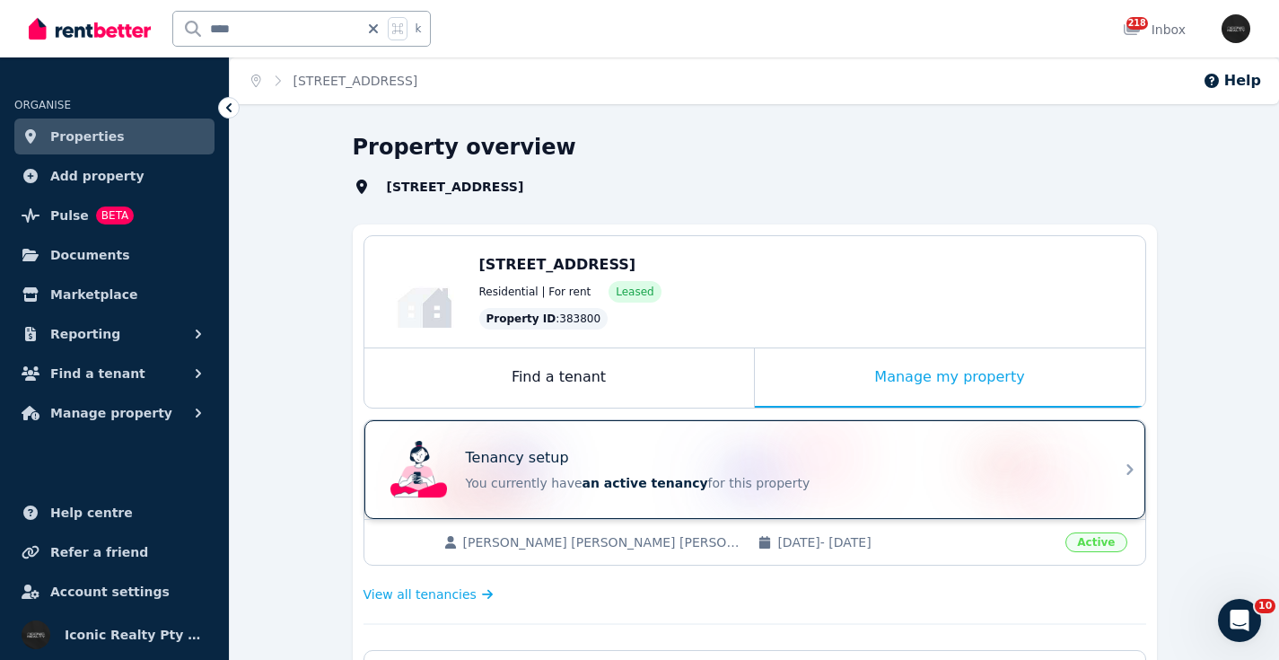
click at [846, 459] on div "Tenancy setup" at bounding box center [780, 458] width 628 height 22
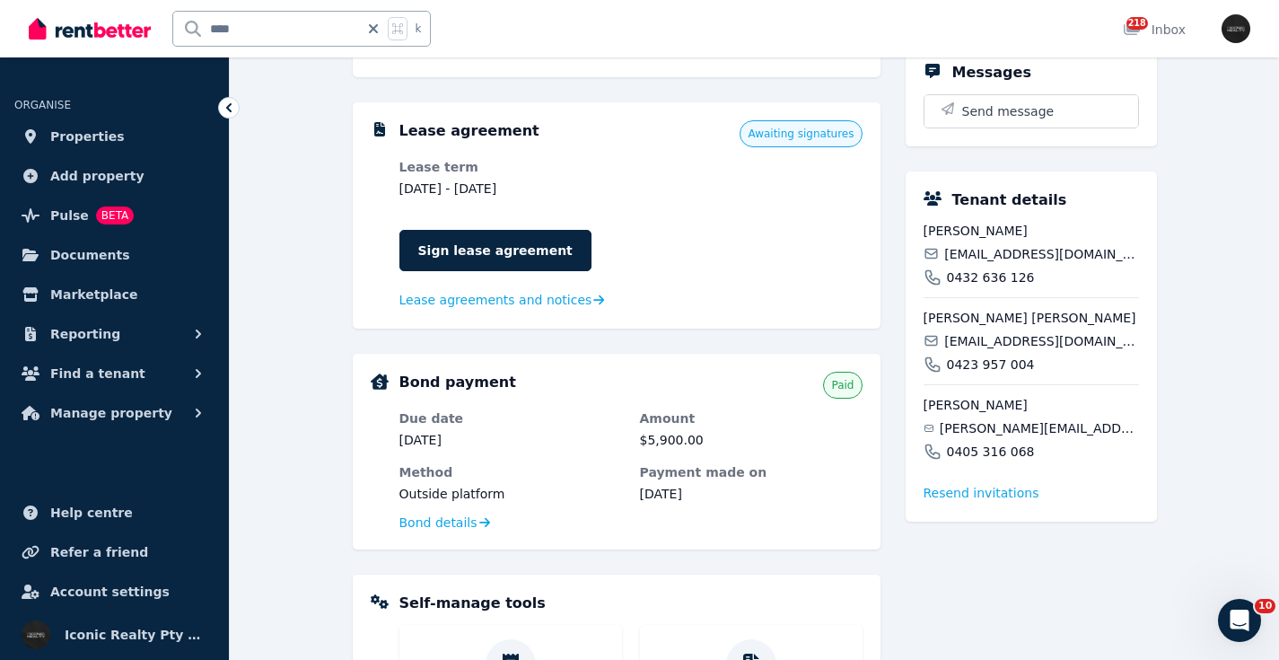
scroll to position [627, 0]
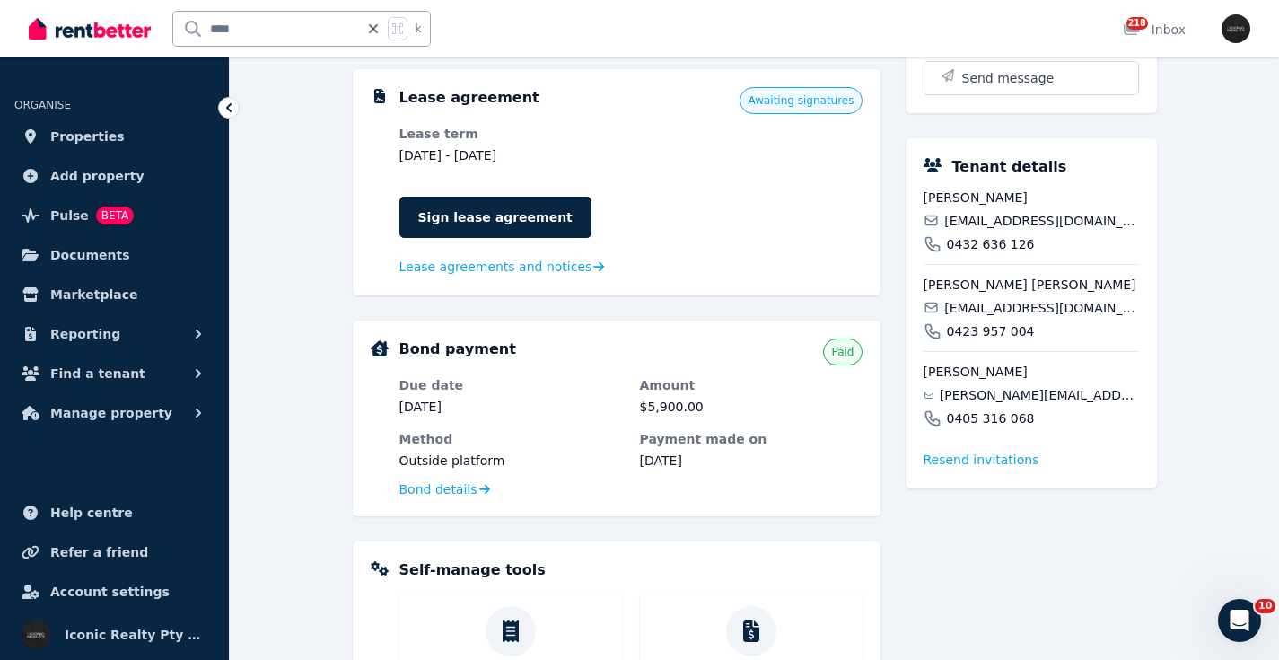
click at [1013, 404] on span "[PERSON_NAME][EMAIL_ADDRESS][DOMAIN_NAME]" at bounding box center [1039, 395] width 199 height 18
click at [1014, 404] on span "[PERSON_NAME][EMAIL_ADDRESS][DOMAIN_NAME]" at bounding box center [1039, 395] width 199 height 18
click at [1013, 404] on span "[PERSON_NAME][EMAIL_ADDRESS][DOMAIN_NAME]" at bounding box center [1039, 395] width 199 height 18
click at [993, 381] on span "[PERSON_NAME]" at bounding box center [1031, 372] width 215 height 18
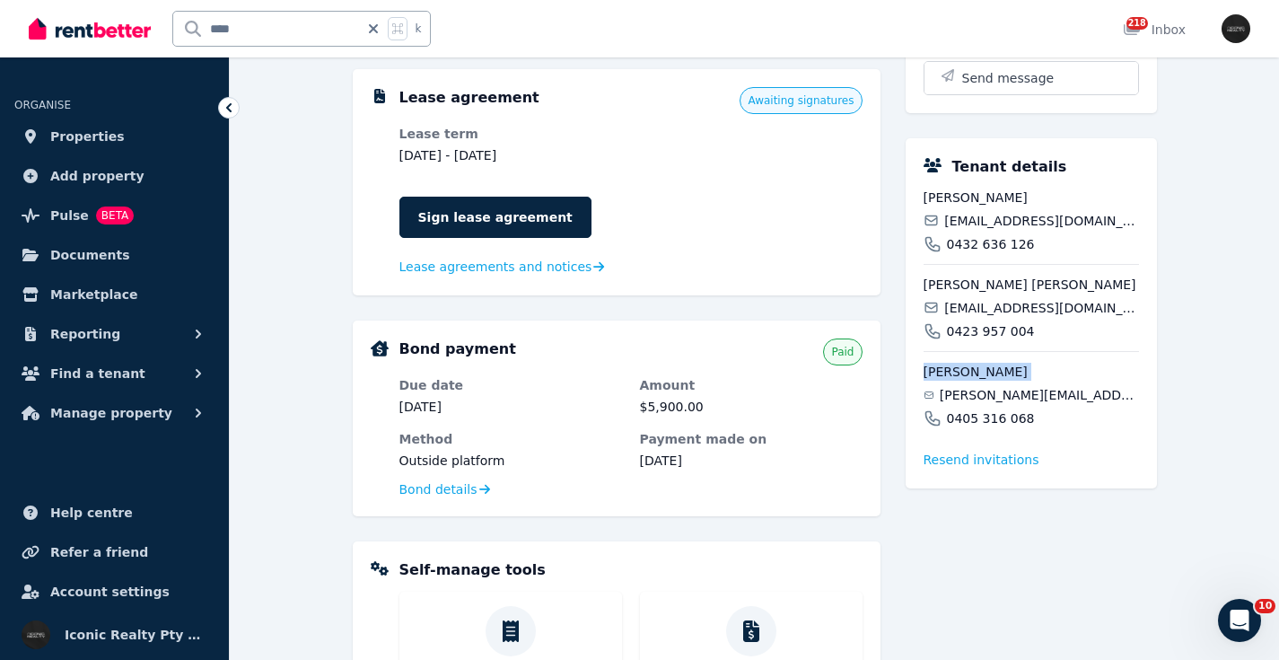
click at [993, 381] on span "[PERSON_NAME]" at bounding box center [1031, 372] width 215 height 18
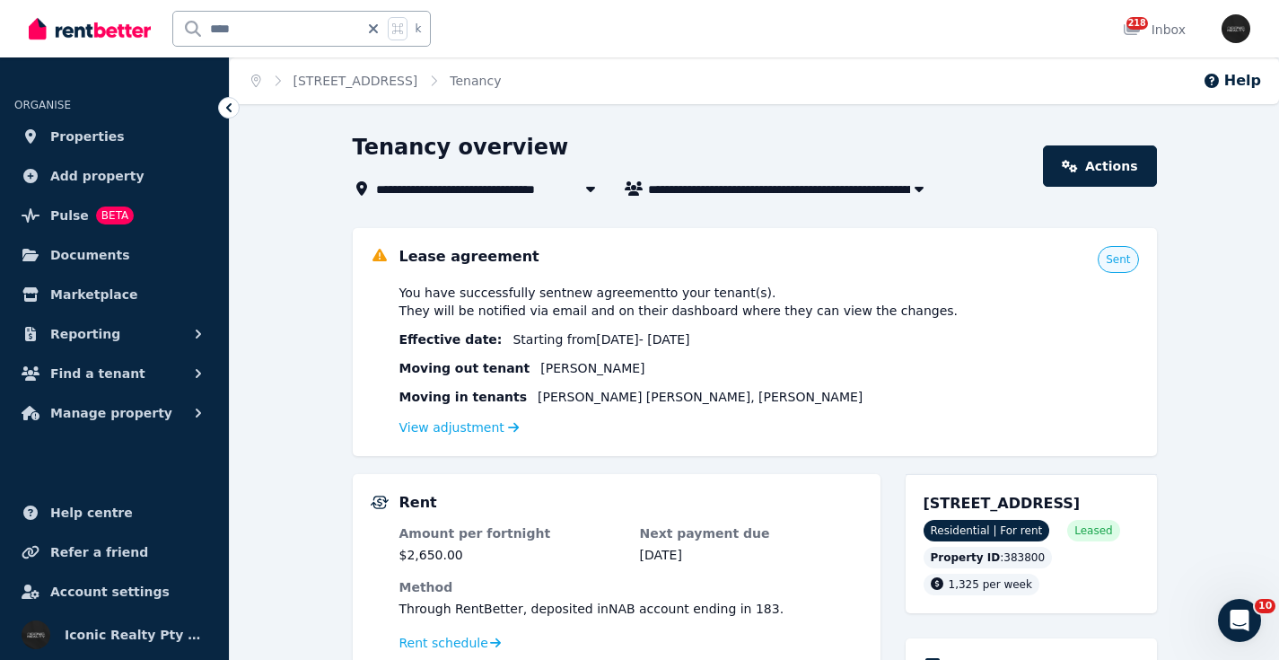
scroll to position [0, 0]
drag, startPoint x: 921, startPoint y: 504, endPoint x: 1003, endPoint y: 507, distance: 82.6
click at [1003, 507] on div "[STREET_ADDRESS] Residential | For rent Leased Property ID : 383800 1,325 per w…" at bounding box center [1031, 543] width 251 height 139
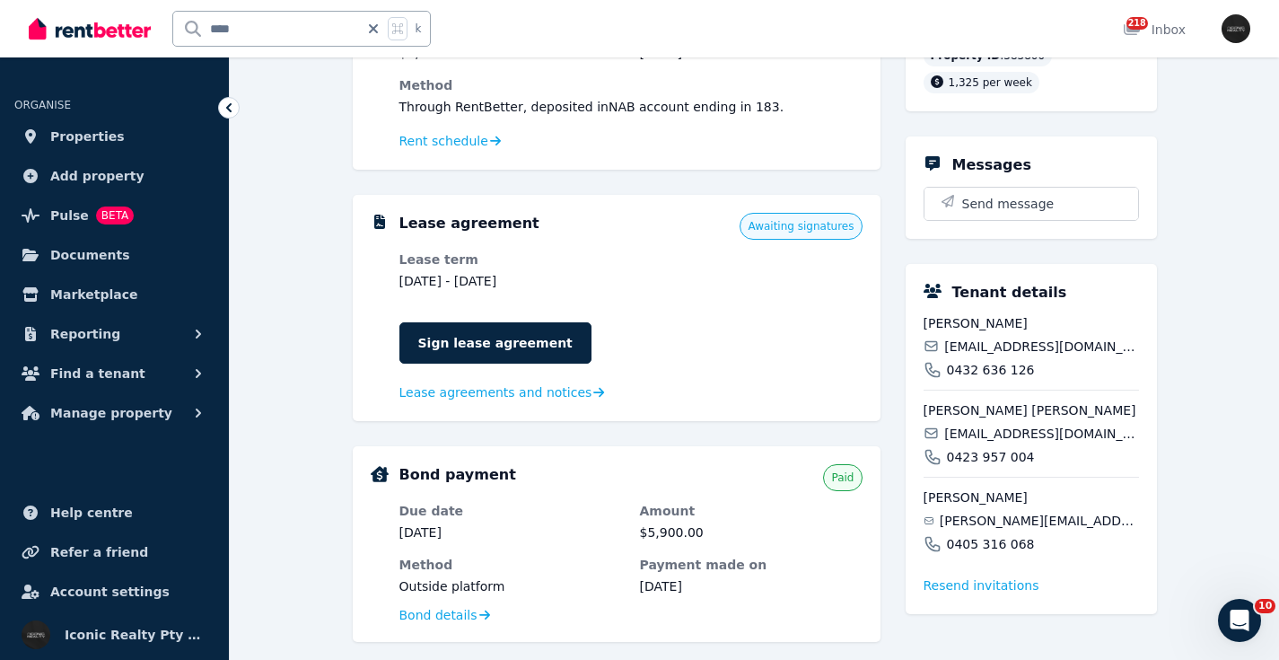
scroll to position [612, 0]
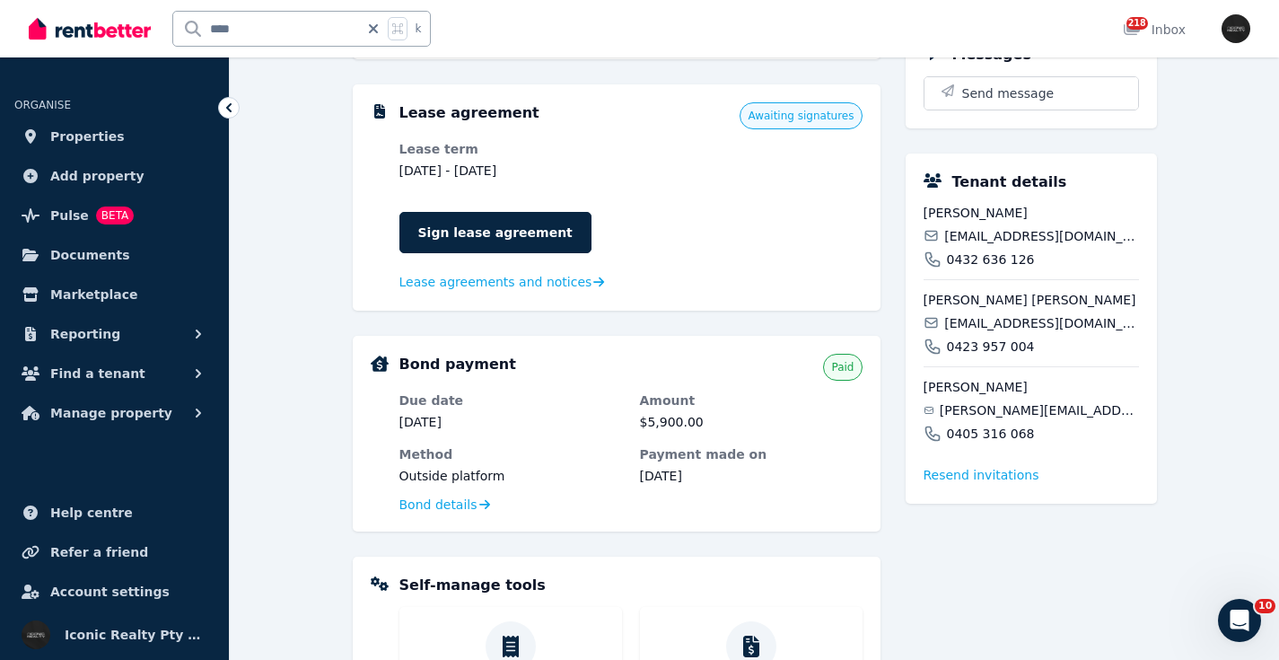
click at [1007, 245] on span "[EMAIL_ADDRESS][DOMAIN_NAME]" at bounding box center [1041, 236] width 194 height 18
click at [998, 332] on span "[EMAIL_ADDRESS][DOMAIN_NAME]" at bounding box center [1041, 323] width 194 height 18
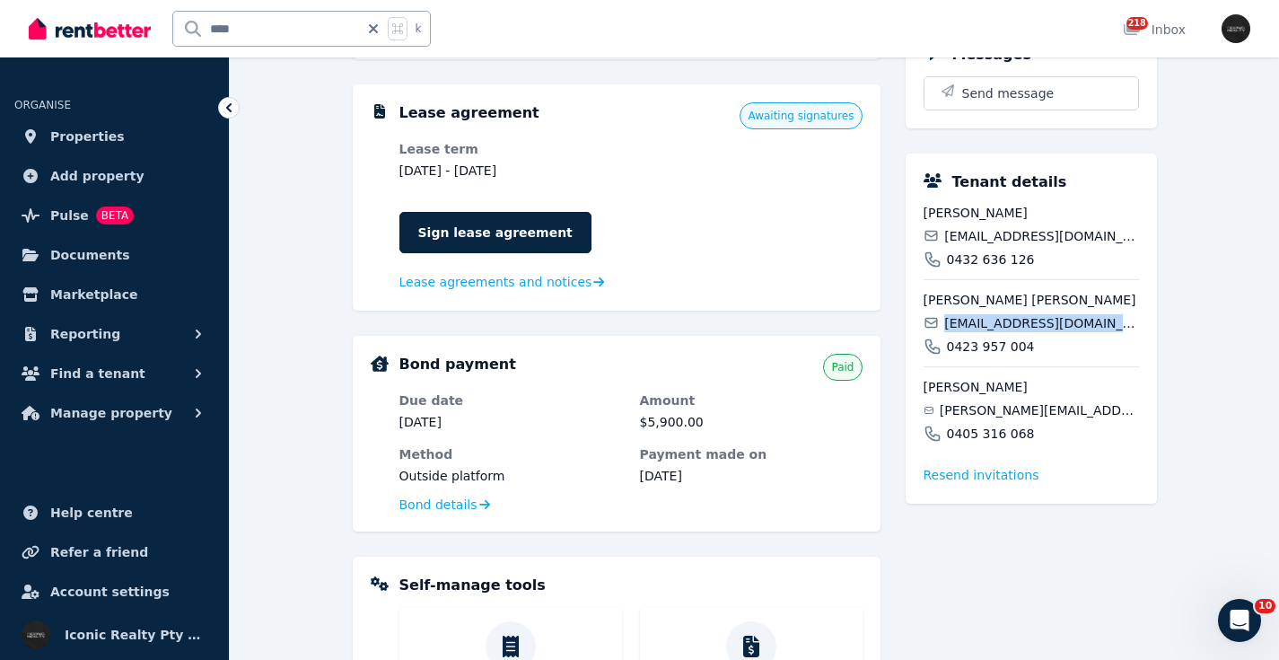
click at [998, 332] on span "[EMAIL_ADDRESS][DOMAIN_NAME]" at bounding box center [1041, 323] width 194 height 18
click at [993, 419] on span "[PERSON_NAME][EMAIL_ADDRESS][DOMAIN_NAME]" at bounding box center [1039, 410] width 199 height 18
drag, startPoint x: 264, startPoint y: 29, endPoint x: 299, endPoint y: 21, distance: 35.9
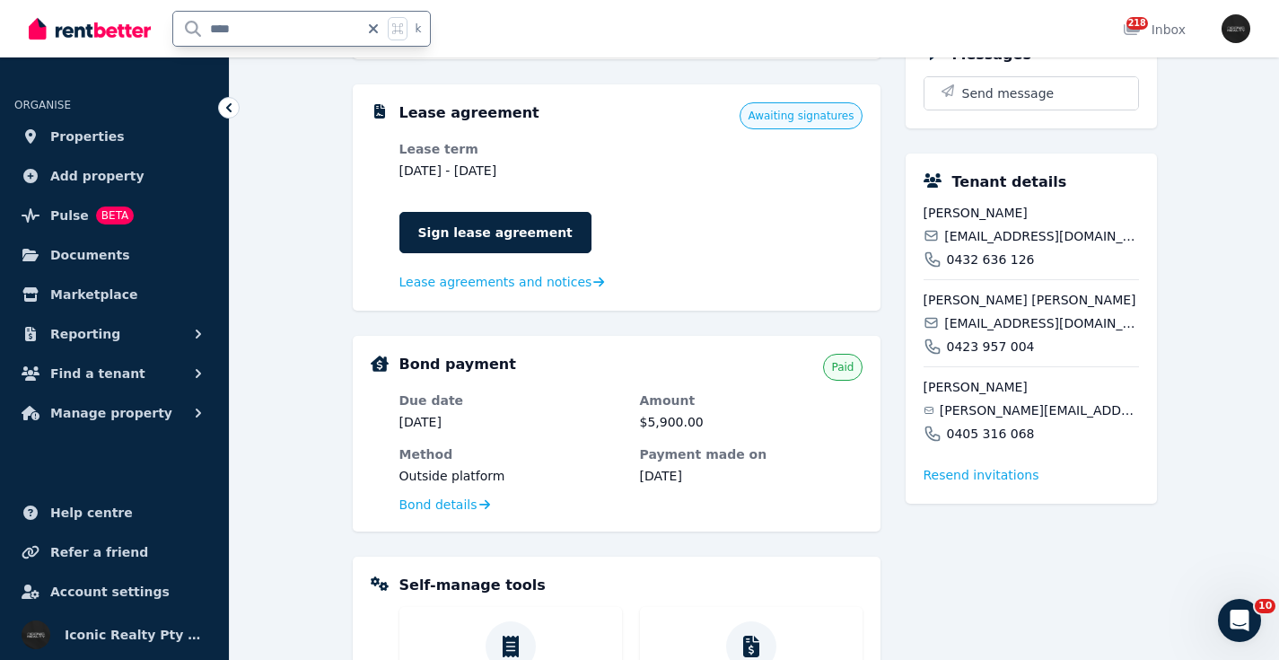
click at [143, 31] on div "**** k" at bounding box center [234, 28] width 411 height 57
type input "*****"
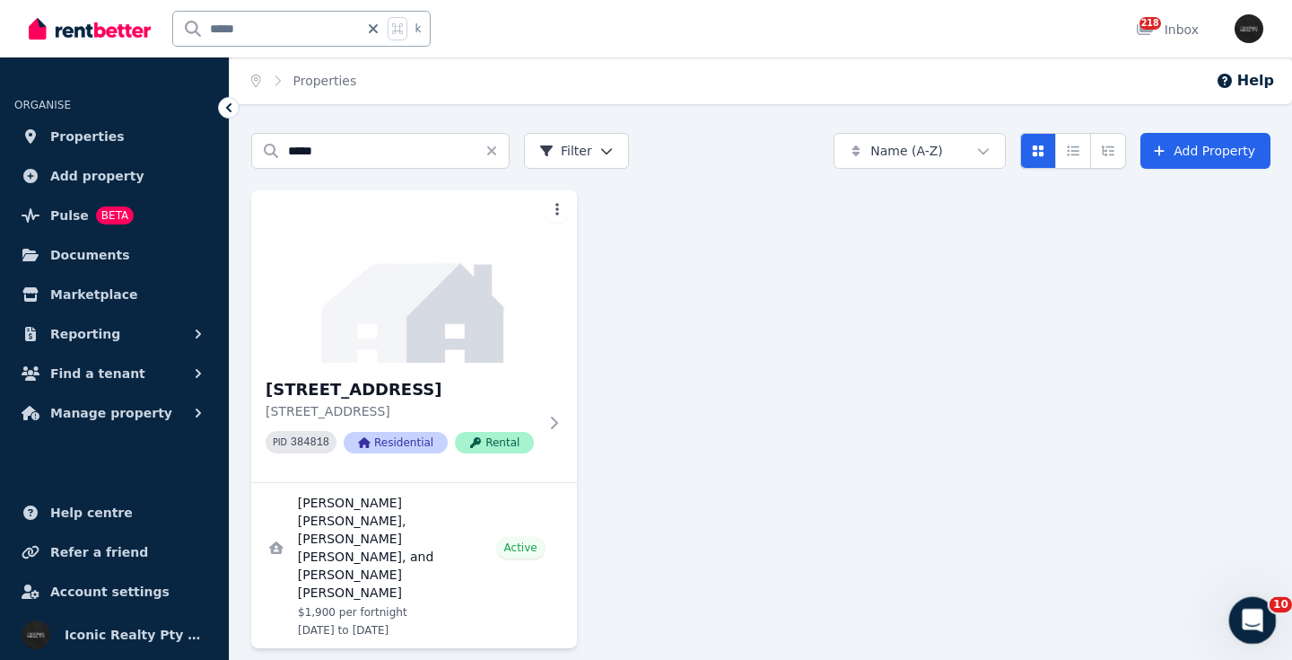
drag, startPoint x: 1250, startPoint y: 615, endPoint x: 1791, endPoint y: 1012, distance: 671.5
click at [1250, 614] on icon "Open Intercom Messenger" at bounding box center [1251, 618] width 30 height 30
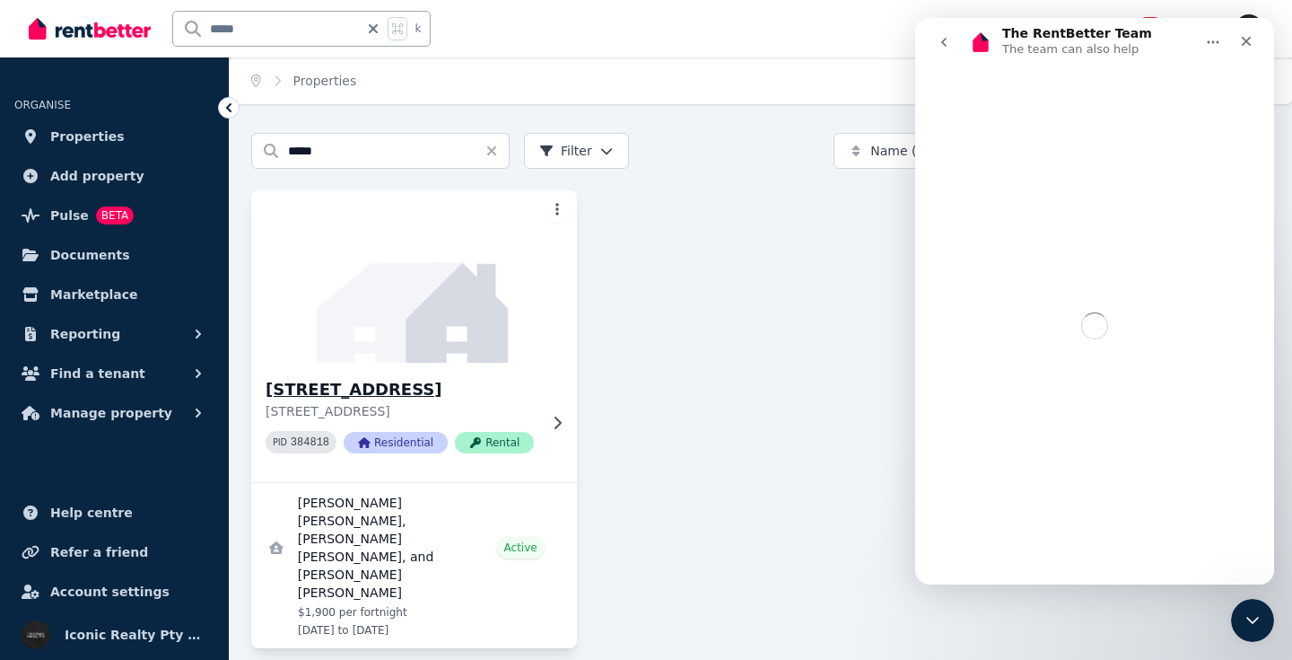
click at [491, 317] on img at bounding box center [414, 276] width 342 height 181
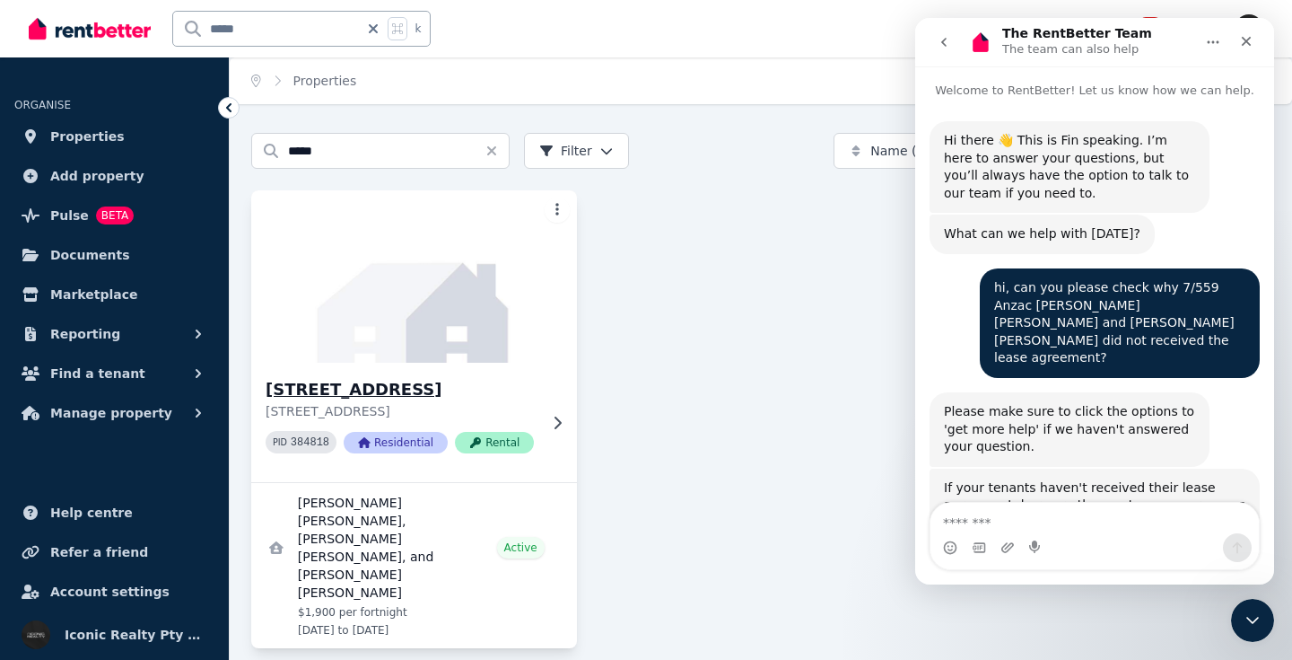
click at [468, 311] on img at bounding box center [414, 276] width 342 height 181
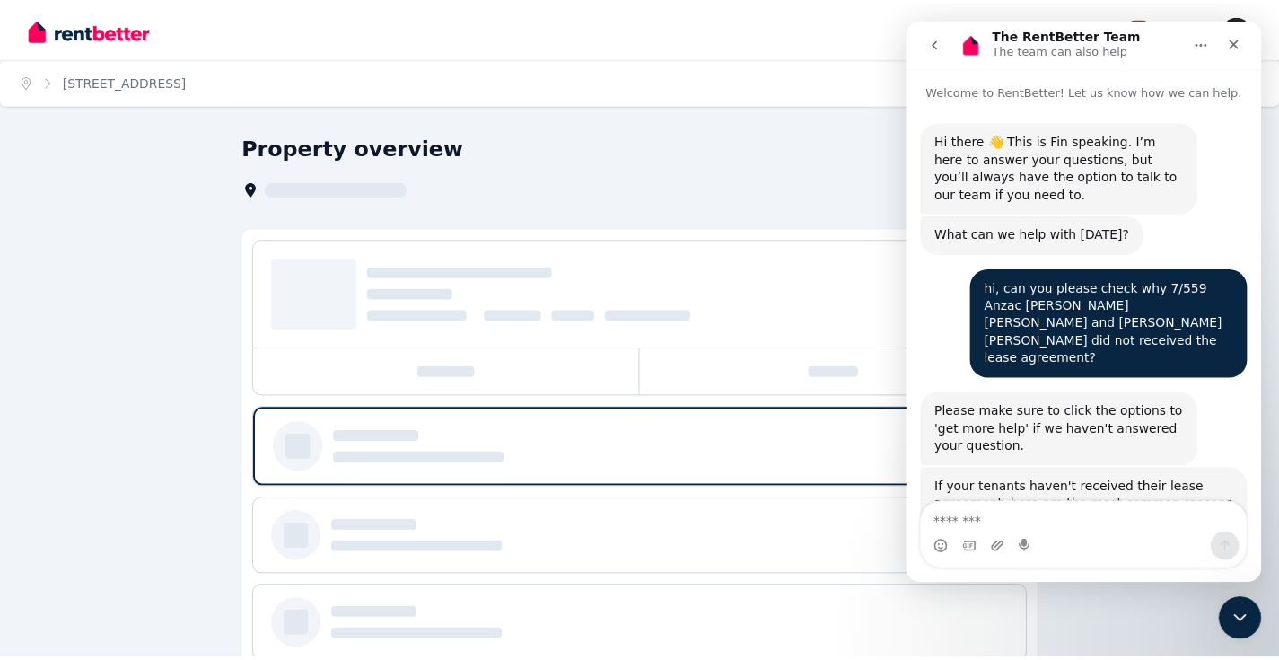
scroll to position [2263, 0]
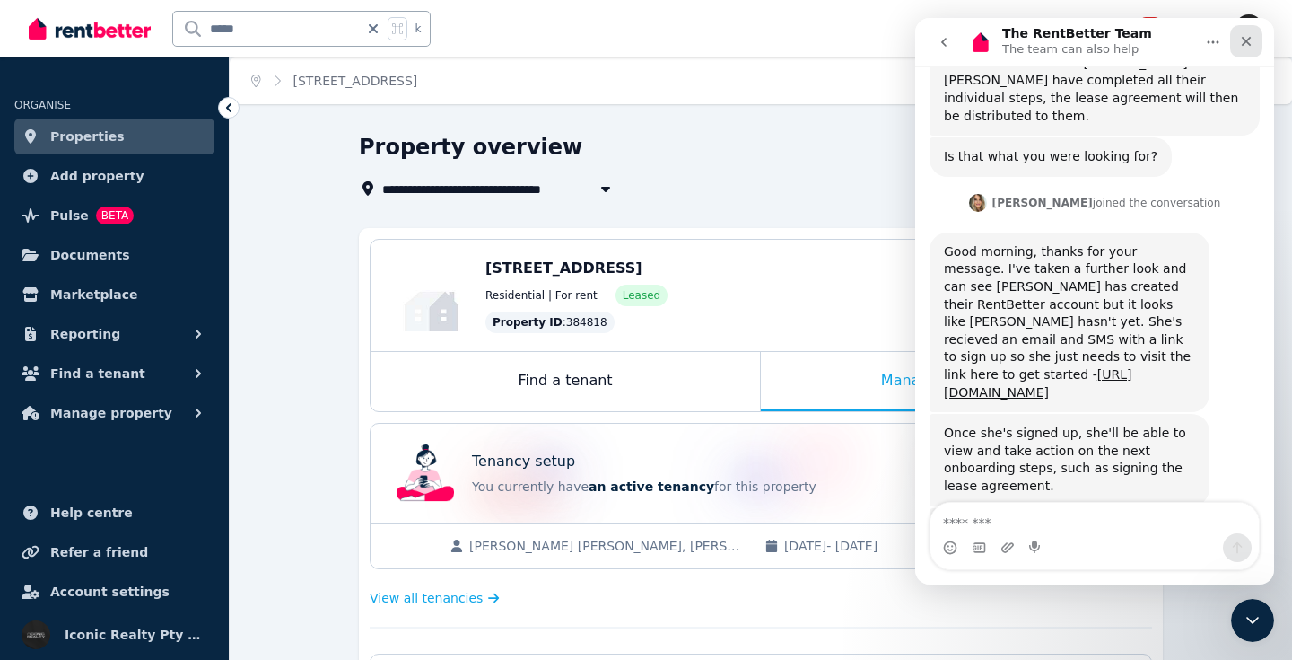
drag, startPoint x: 1250, startPoint y: 39, endPoint x: 1781, endPoint y: 234, distance: 565.3
click at [1250, 39] on icon "Close" at bounding box center [1247, 42] width 10 height 10
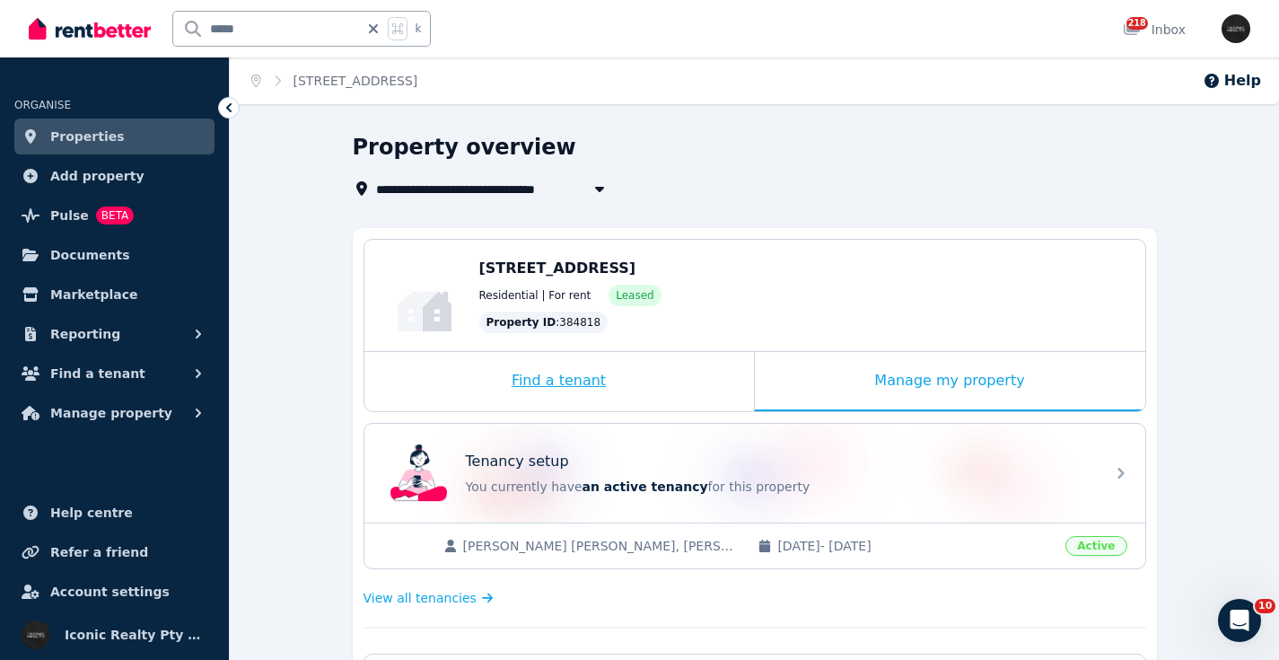
drag, startPoint x: 559, startPoint y: 475, endPoint x: 435, endPoint y: 381, distance: 155.6
click at [559, 475] on div "Tenancy setup You currently have an active tenancy for this property" at bounding box center [780, 473] width 628 height 45
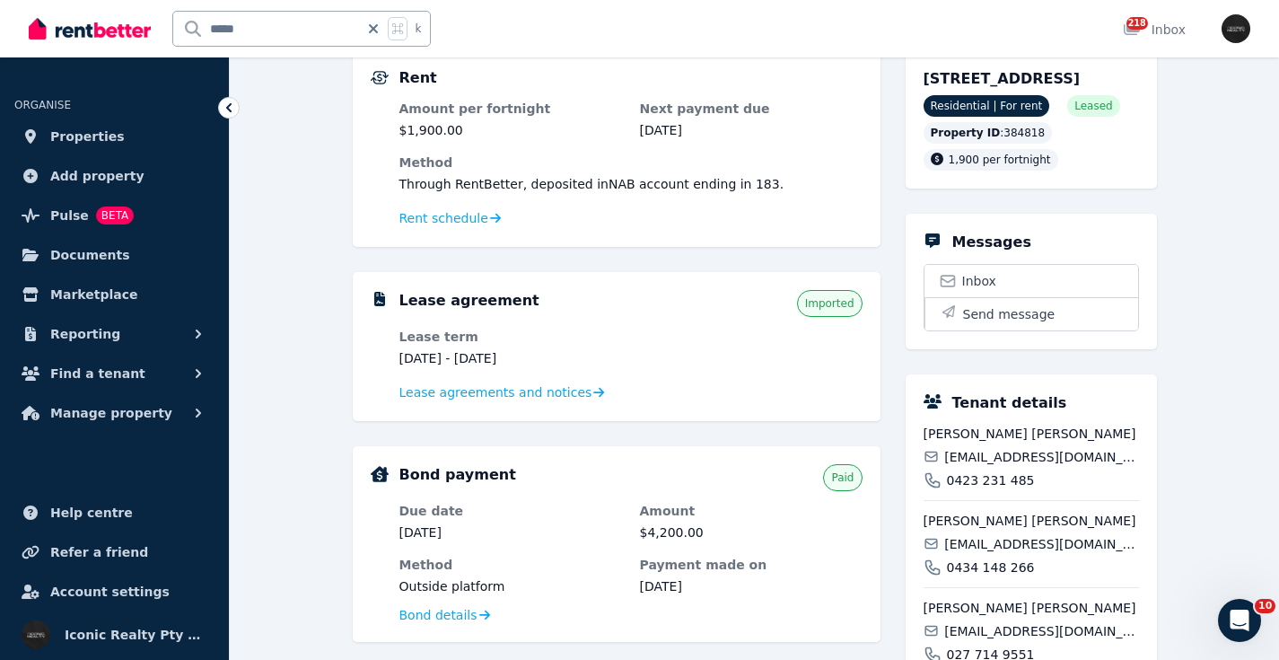
scroll to position [431, 0]
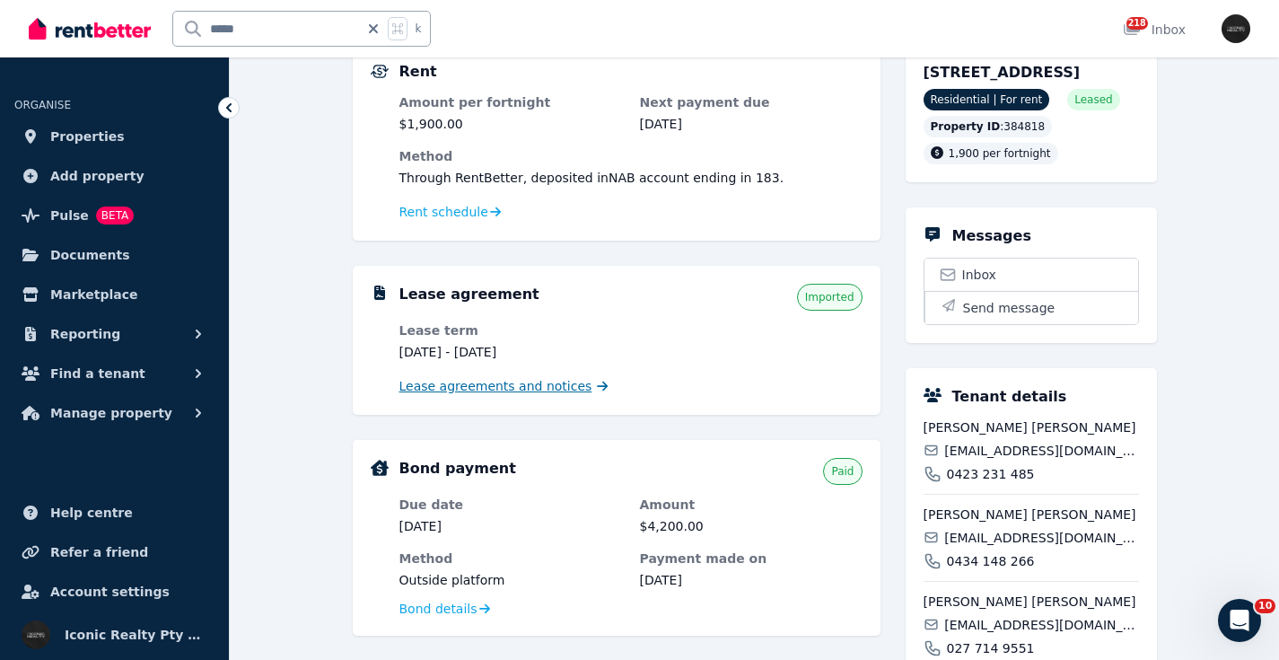
click at [453, 390] on span "Lease agreements and notices" at bounding box center [495, 386] width 193 height 18
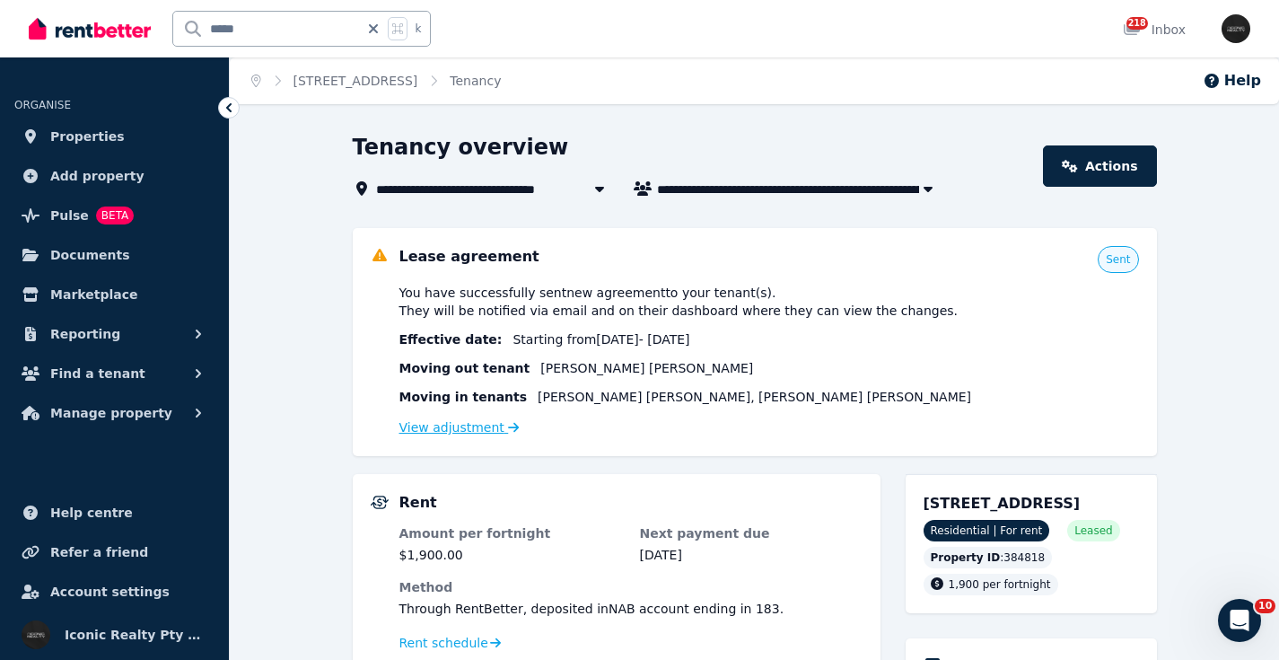
click at [434, 430] on link "View adjustment" at bounding box center [459, 427] width 120 height 14
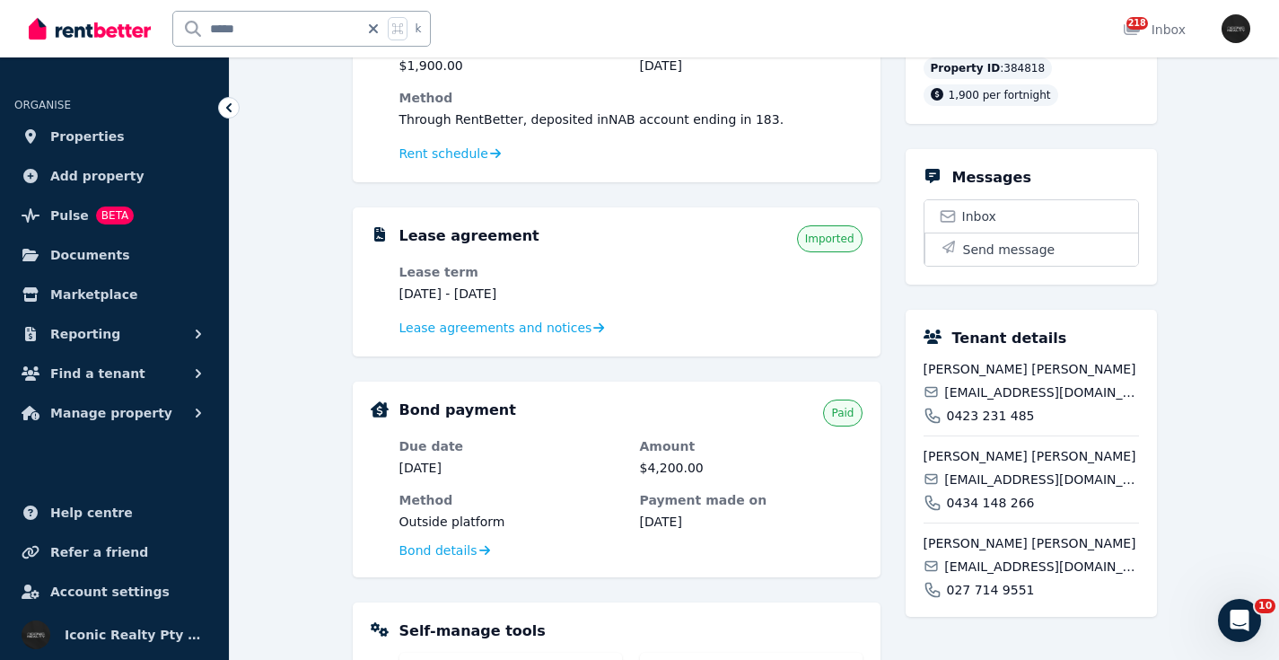
scroll to position [490, 0]
drag, startPoint x: 1230, startPoint y: 614, endPoint x: 1219, endPoint y: 613, distance: 11.7
click at [1230, 615] on icon "Open Intercom Messenger" at bounding box center [1237, 618] width 30 height 30
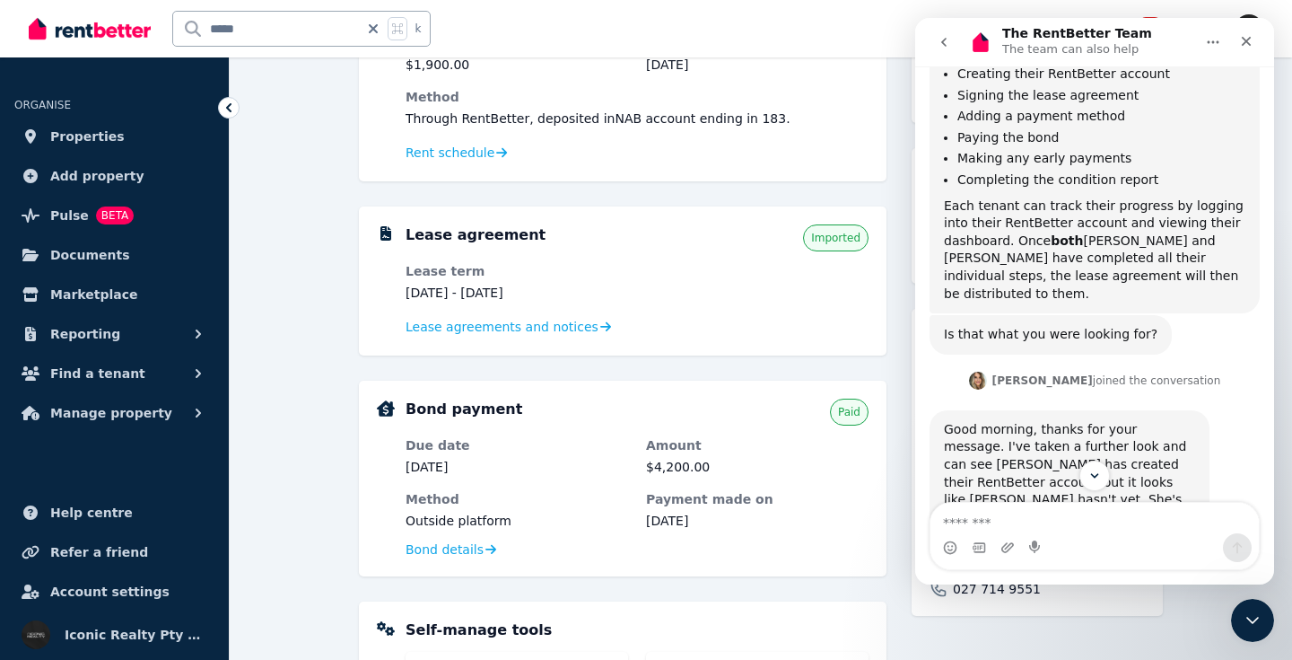
scroll to position [2096, 0]
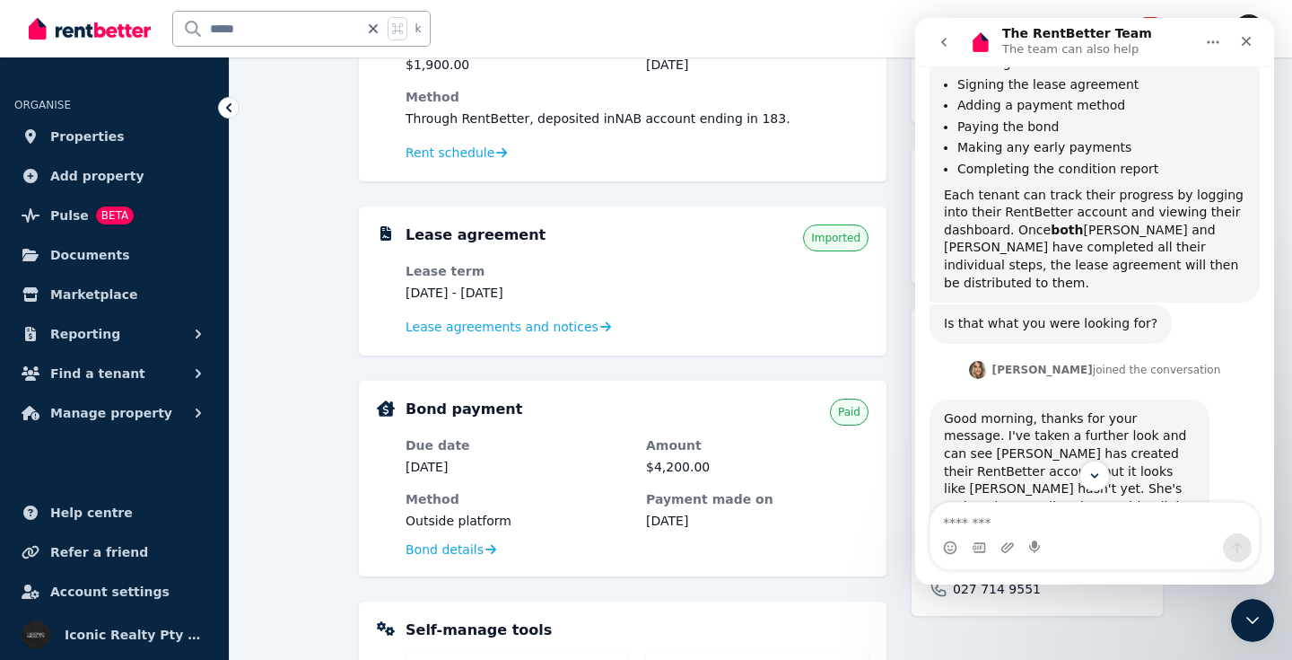
click at [994, 512] on textarea "Message…" at bounding box center [1095, 518] width 328 height 31
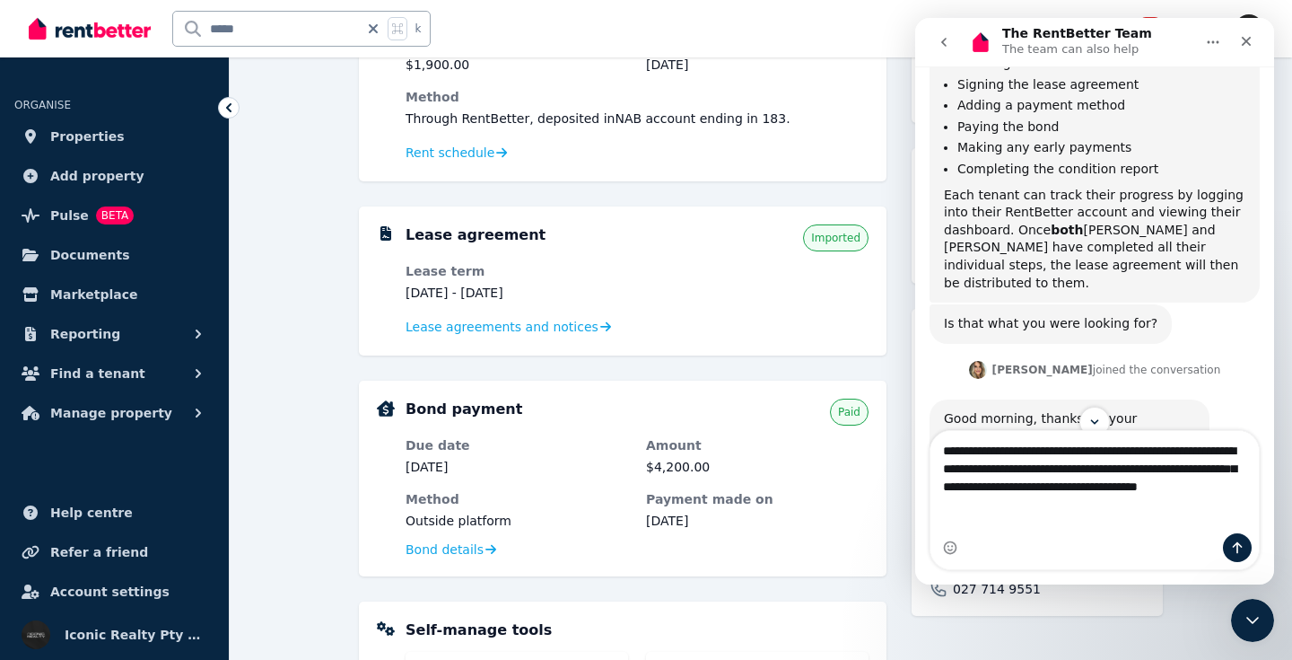
type textarea "**********"
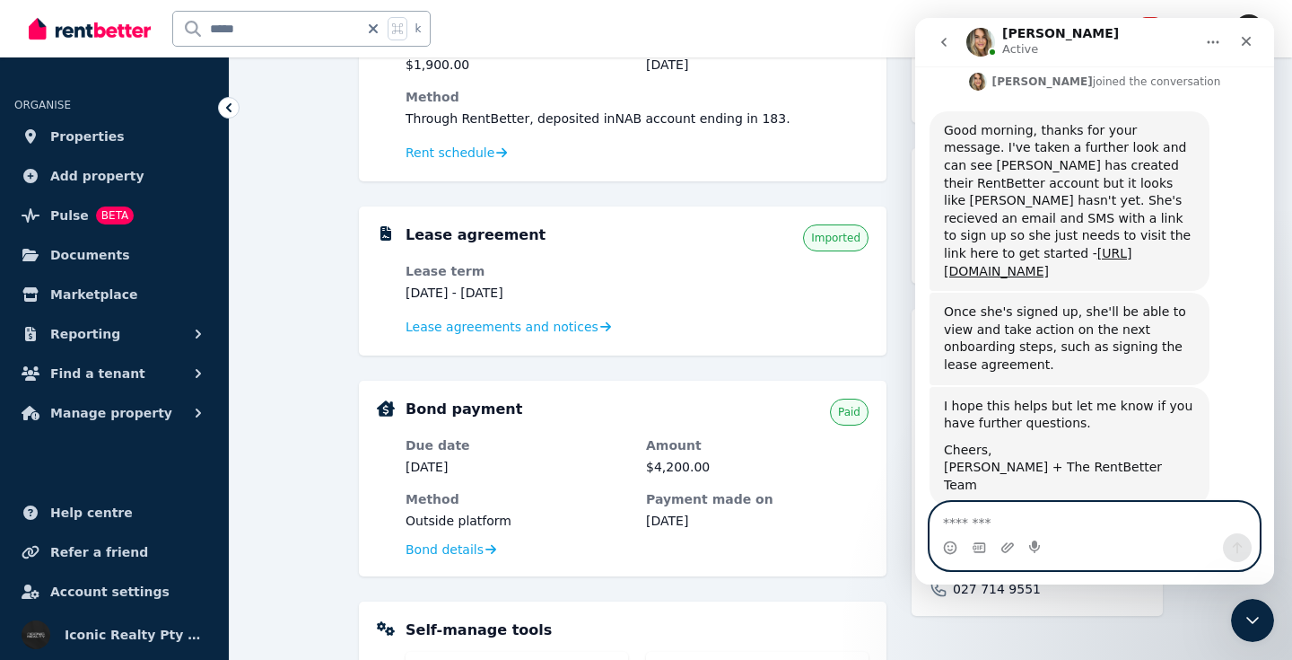
scroll to position [2377, 0]
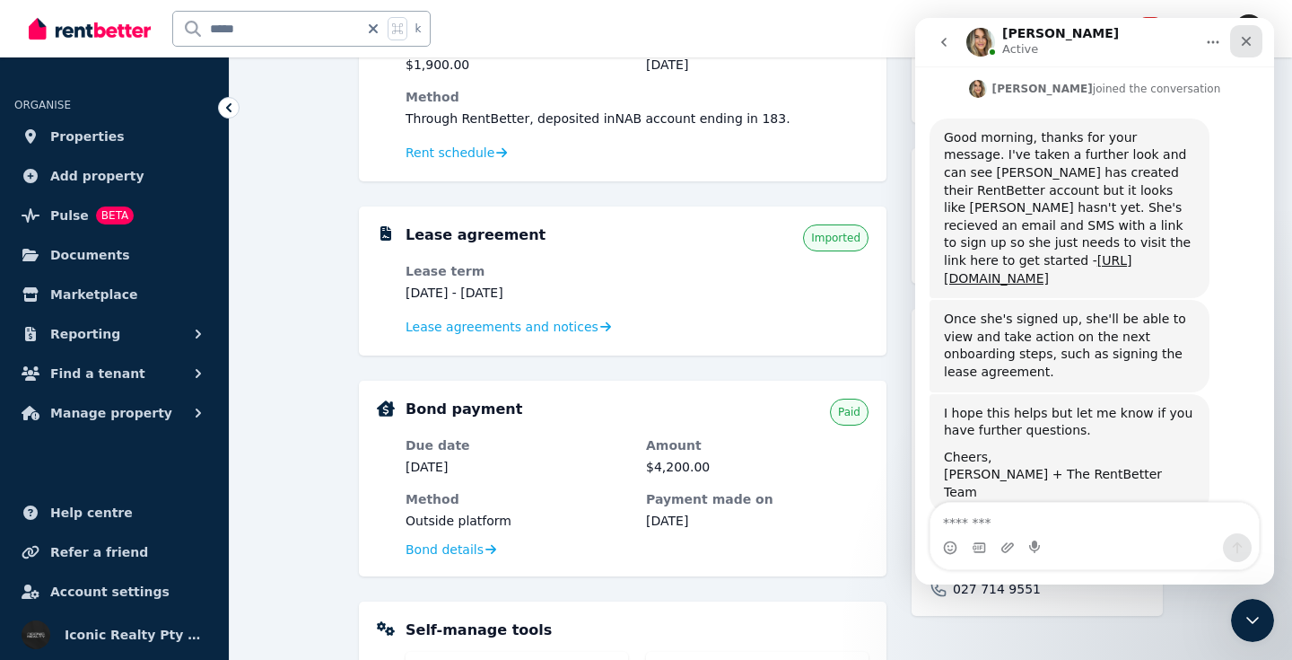
drag, startPoint x: 1248, startPoint y: 40, endPoint x: 1775, endPoint y: 178, distance: 545.3
click at [1248, 40] on icon "Close" at bounding box center [1247, 42] width 10 height 10
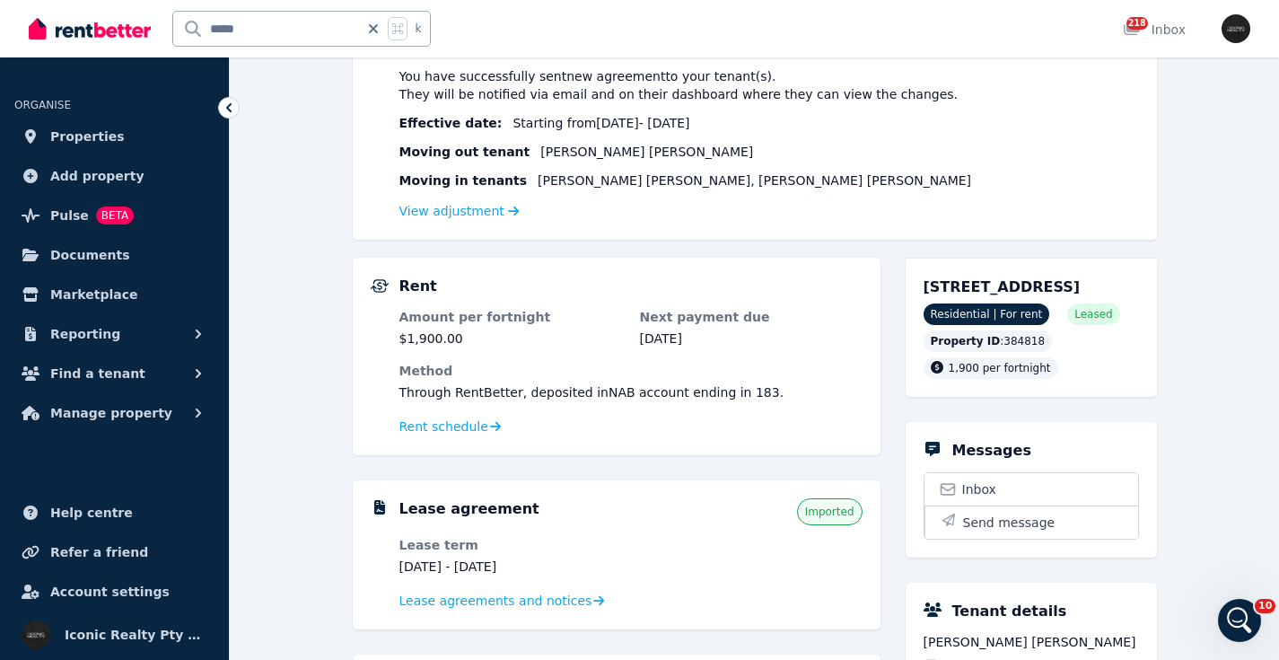
scroll to position [221, 0]
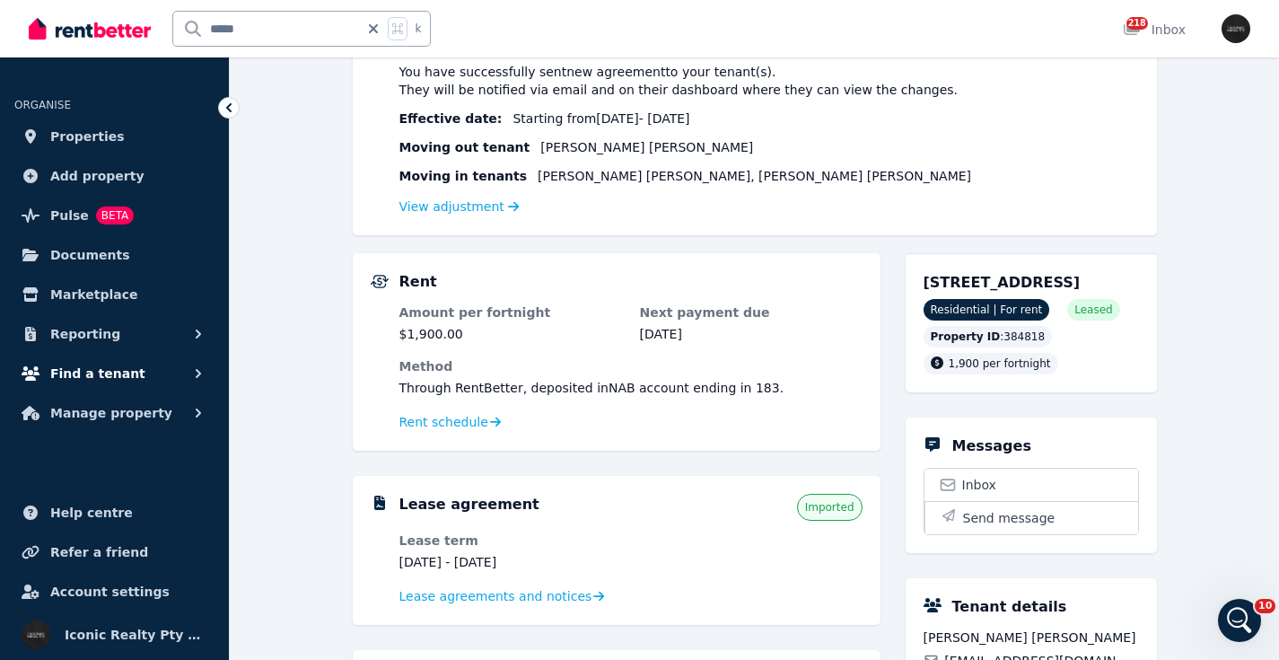
click at [103, 335] on span "Reporting" at bounding box center [85, 334] width 70 height 22
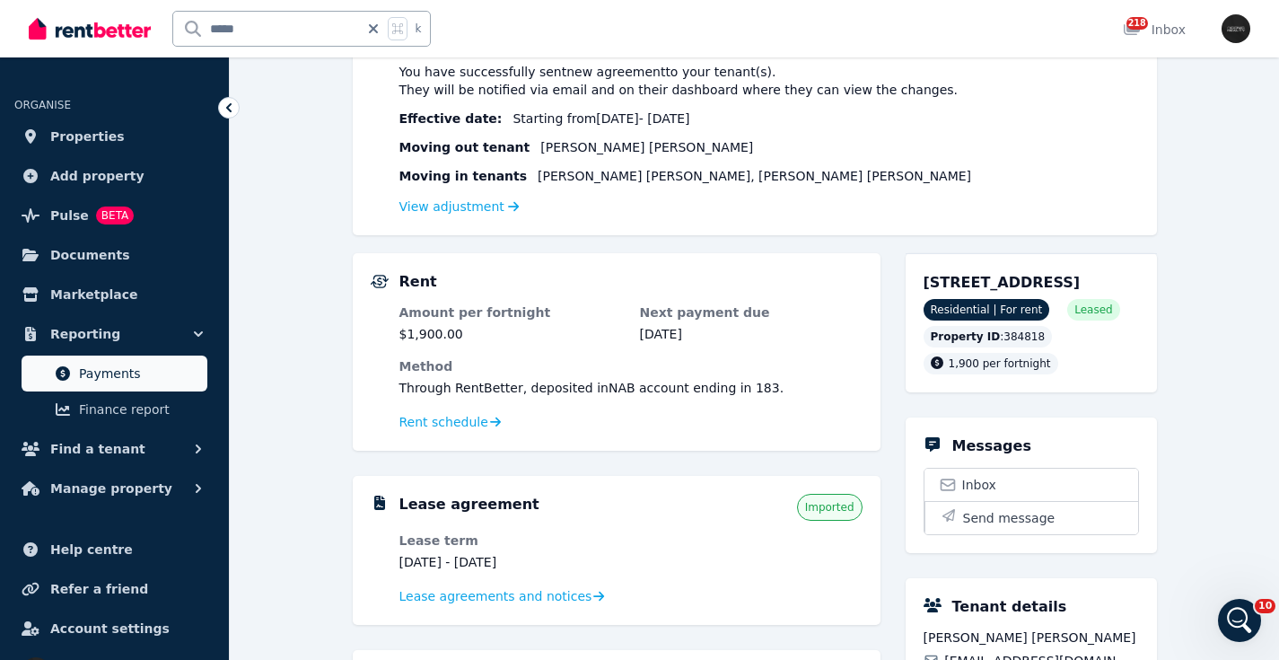
click at [113, 373] on span "Payments" at bounding box center [139, 374] width 121 height 22
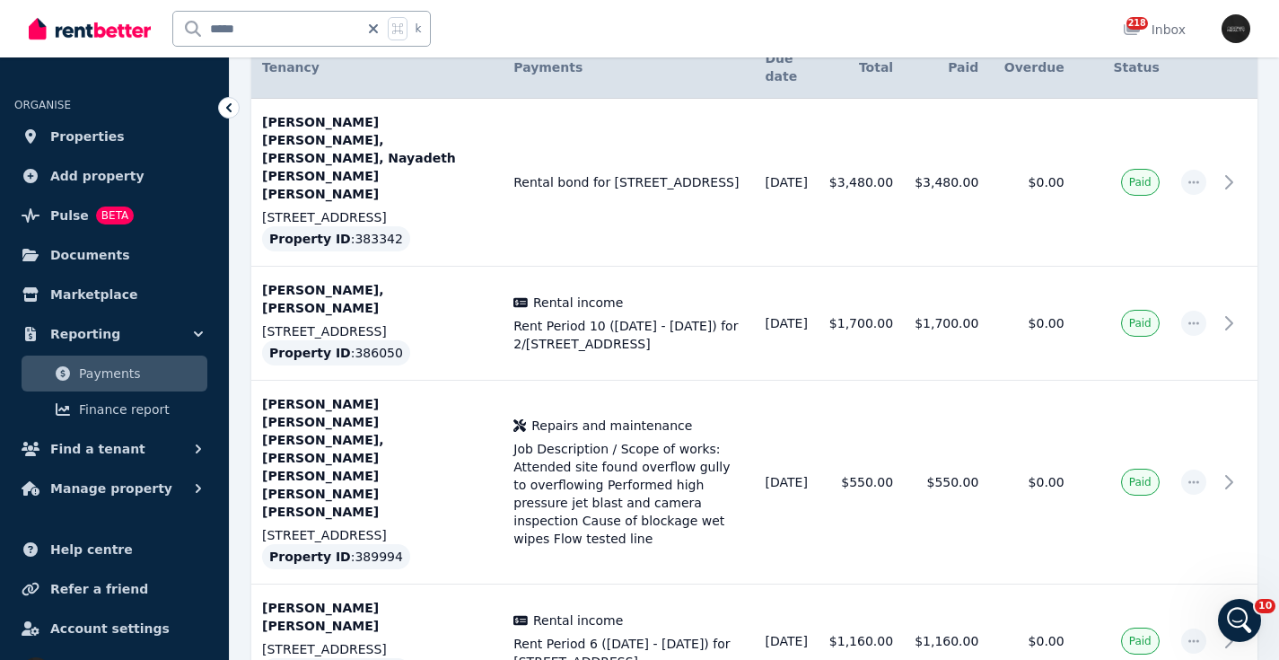
scroll to position [363, 0]
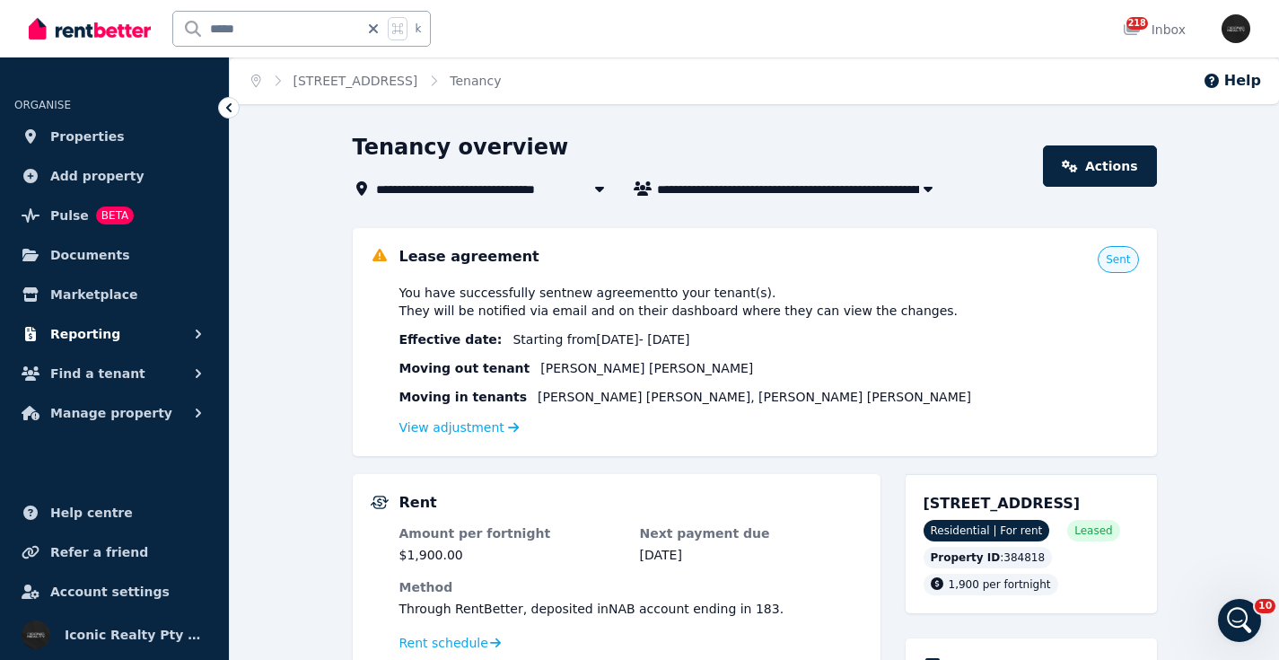
click at [104, 328] on span "Reporting" at bounding box center [85, 334] width 70 height 22
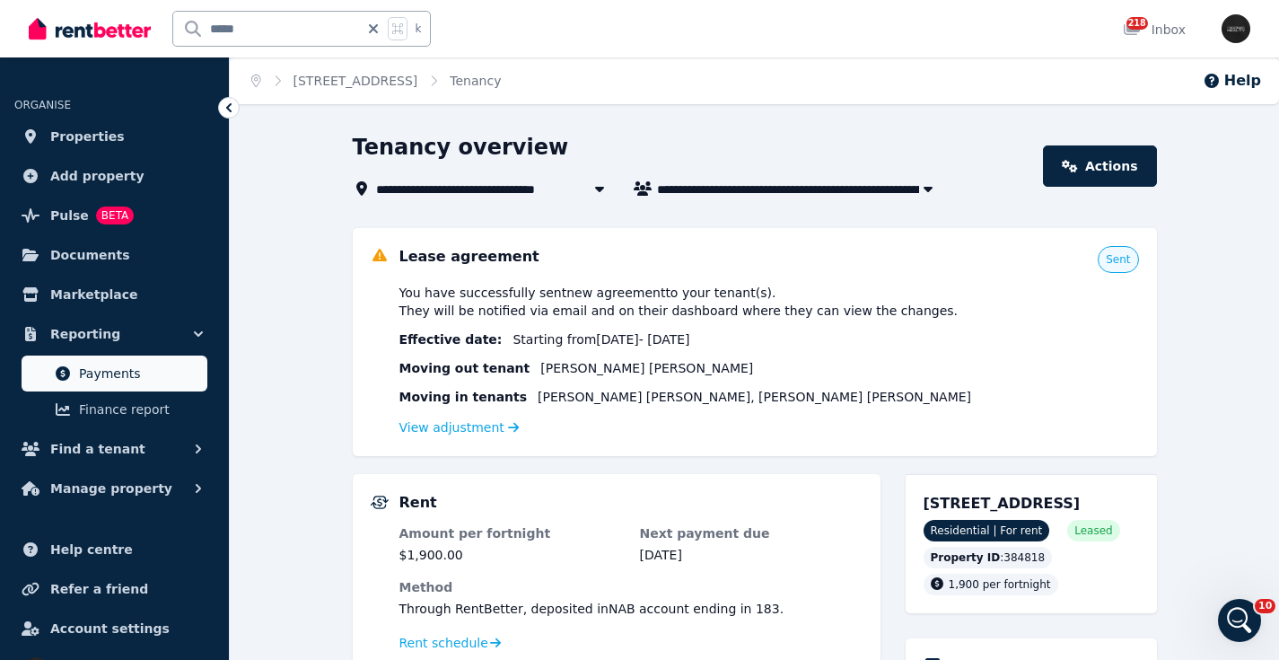
click at [118, 373] on span "Payments" at bounding box center [139, 374] width 121 height 22
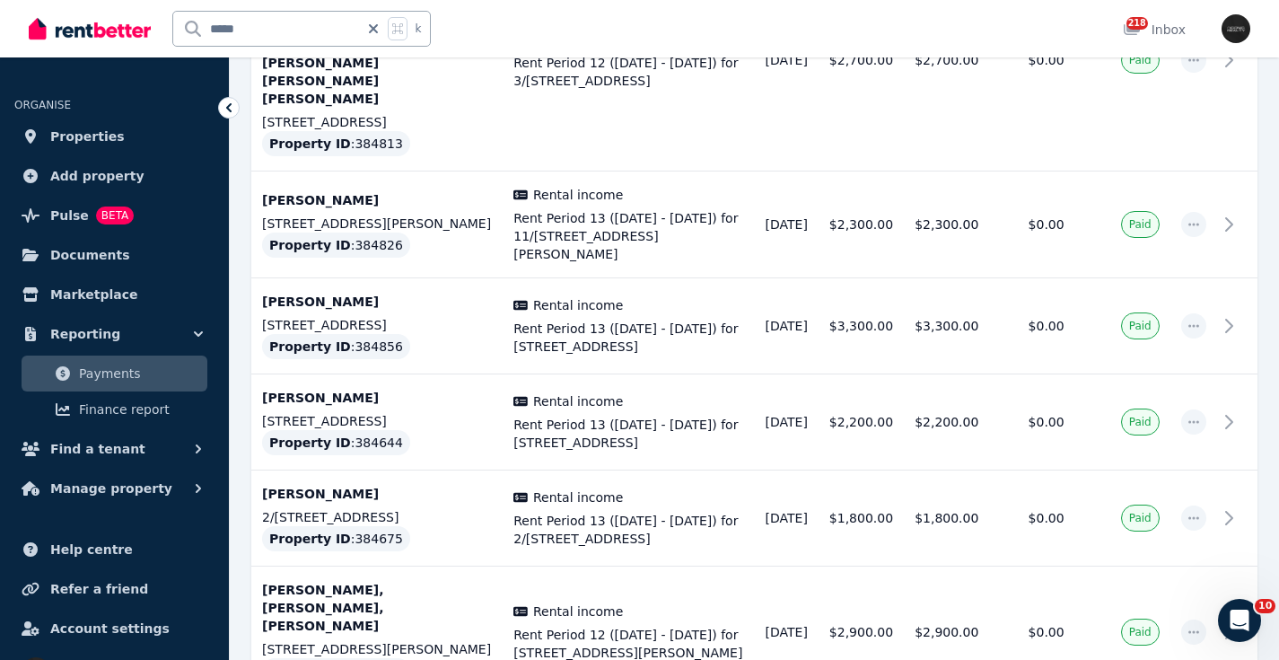
scroll to position [5861, 0]
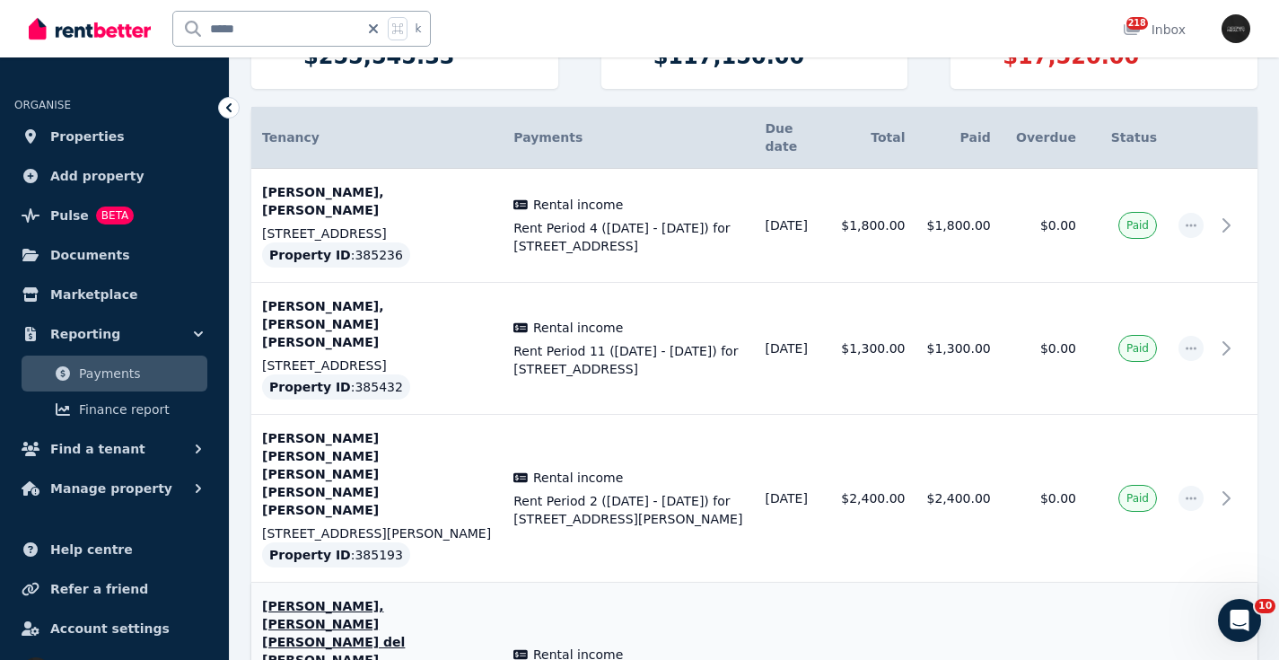
scroll to position [285, 0]
drag, startPoint x: 256, startPoint y: 26, endPoint x: 120, endPoint y: 18, distance: 135.8
click at [121, 23] on div "***** k" at bounding box center [234, 28] width 411 height 57
type input "***"
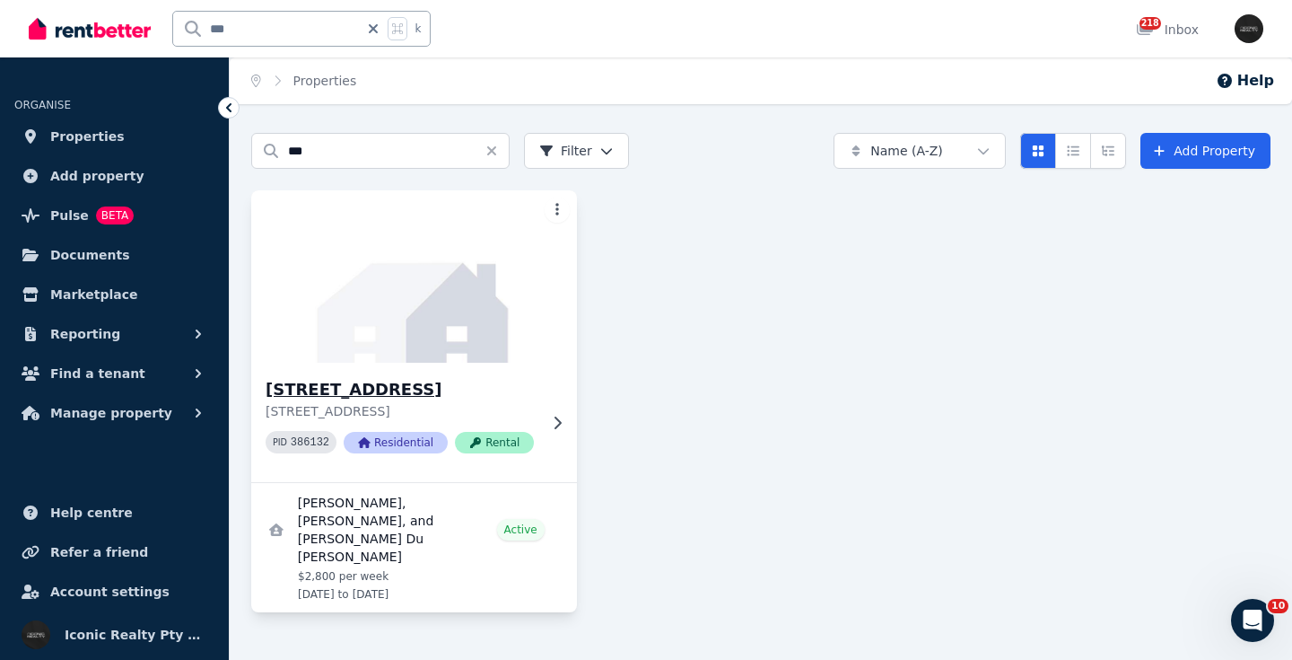
click at [407, 259] on img at bounding box center [414, 276] width 342 height 181
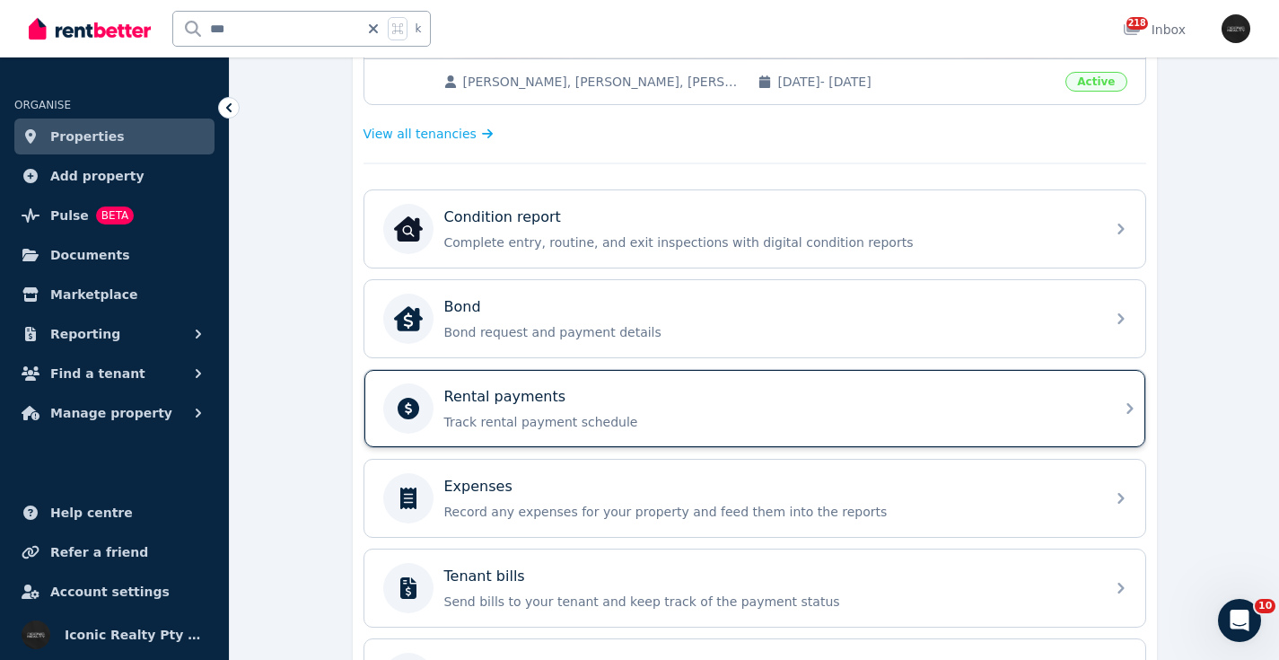
scroll to position [466, 0]
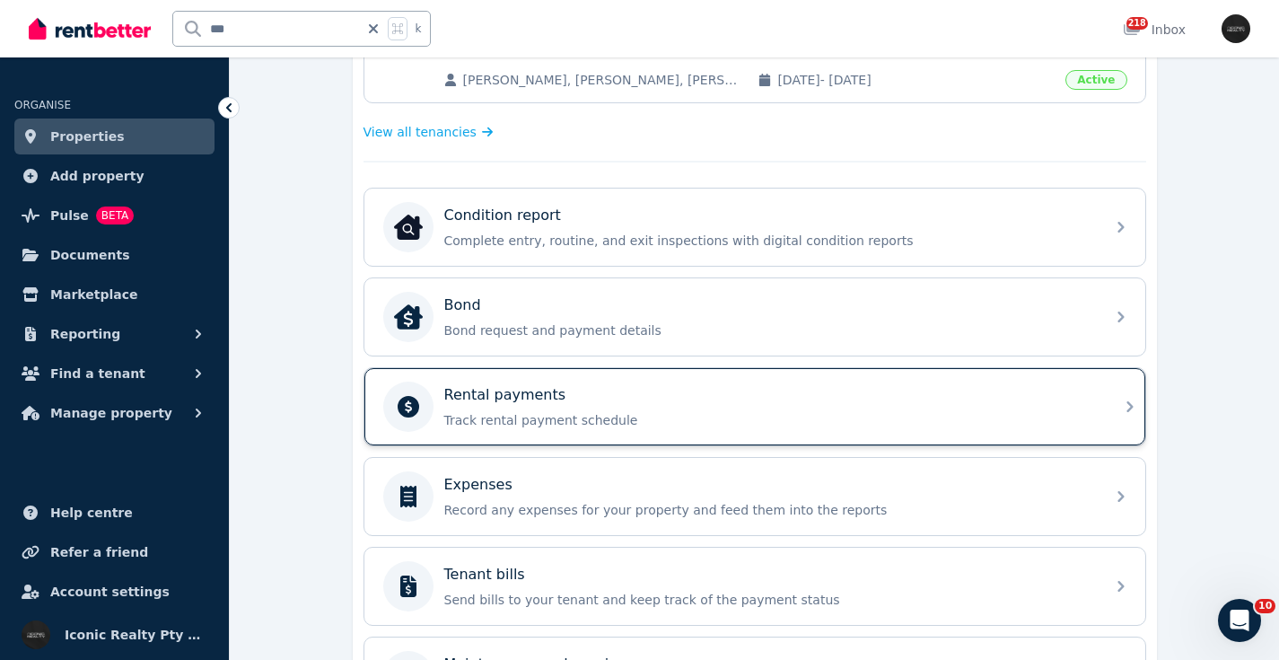
click at [673, 416] on p "Track rental payment schedule" at bounding box center [769, 420] width 650 height 18
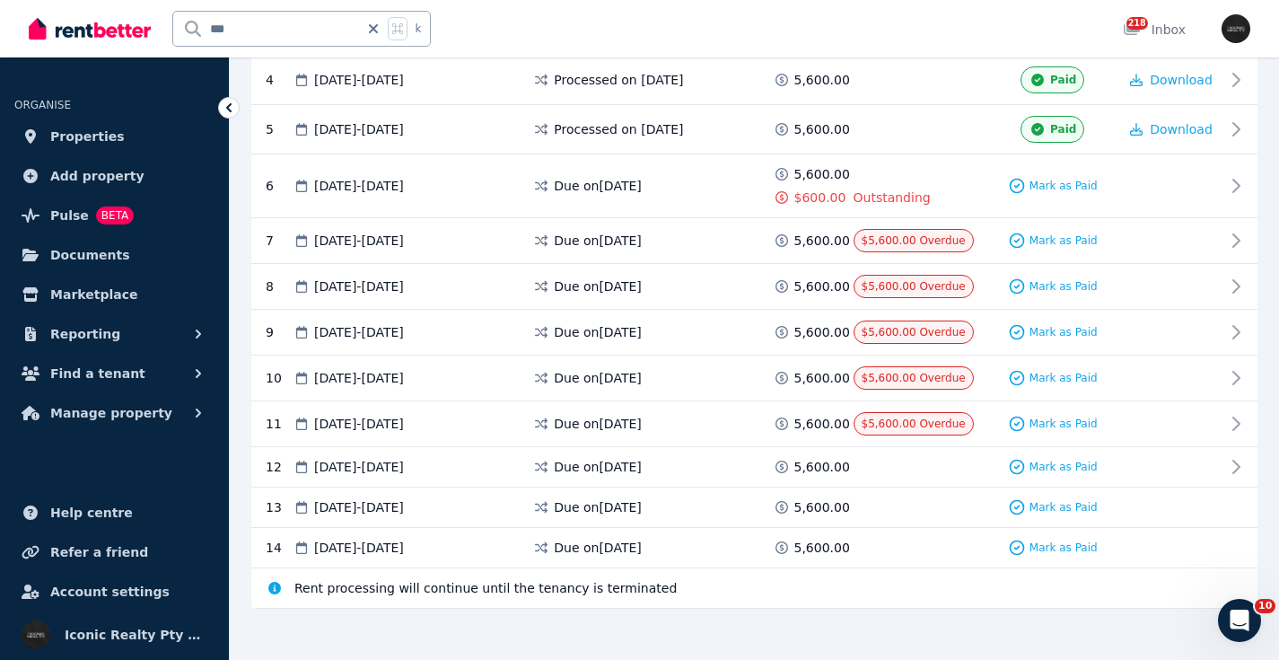
scroll to position [523, 0]
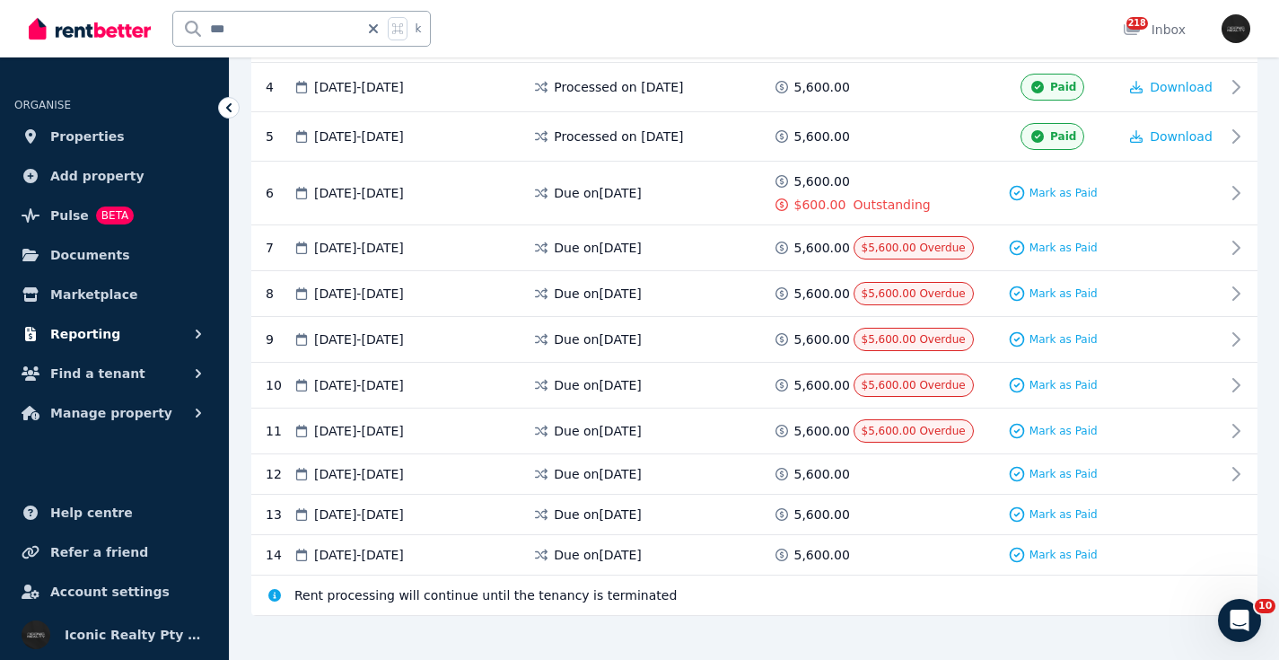
click at [95, 329] on span "Reporting" at bounding box center [85, 334] width 70 height 22
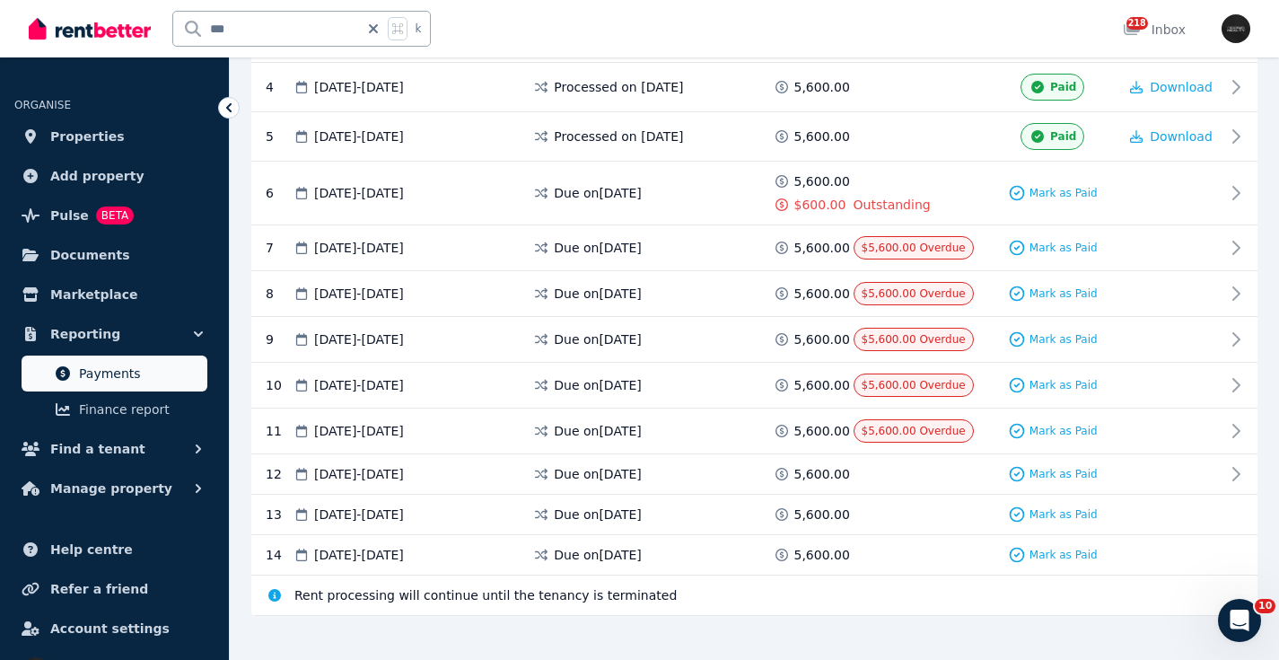
click at [117, 371] on span "Payments" at bounding box center [139, 374] width 121 height 22
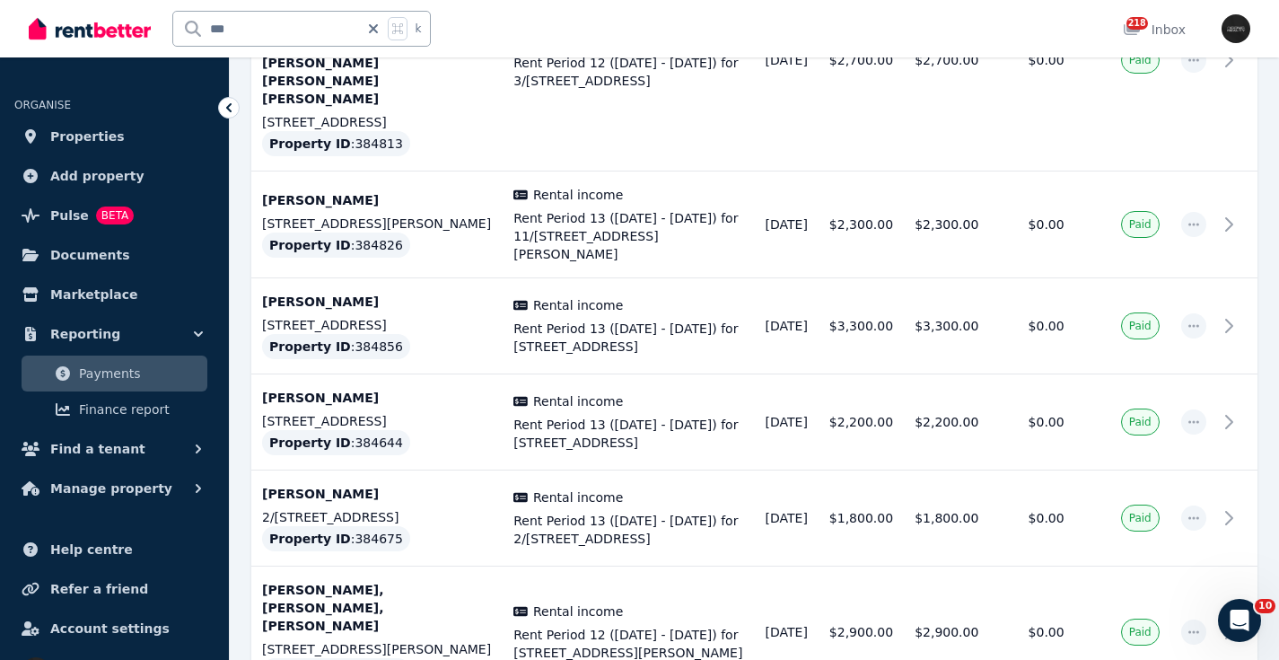
scroll to position [5861, 0]
drag, startPoint x: 1176, startPoint y: 577, endPoint x: 1165, endPoint y: 562, distance: 18.7
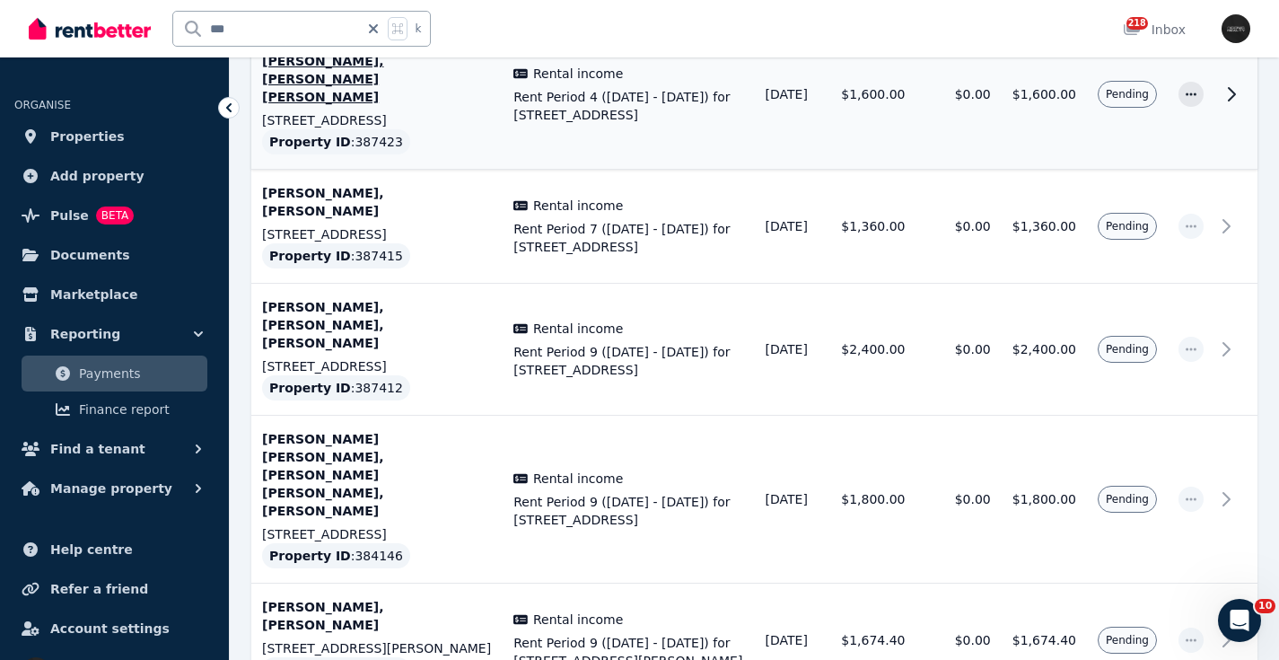
scroll to position [5757, 0]
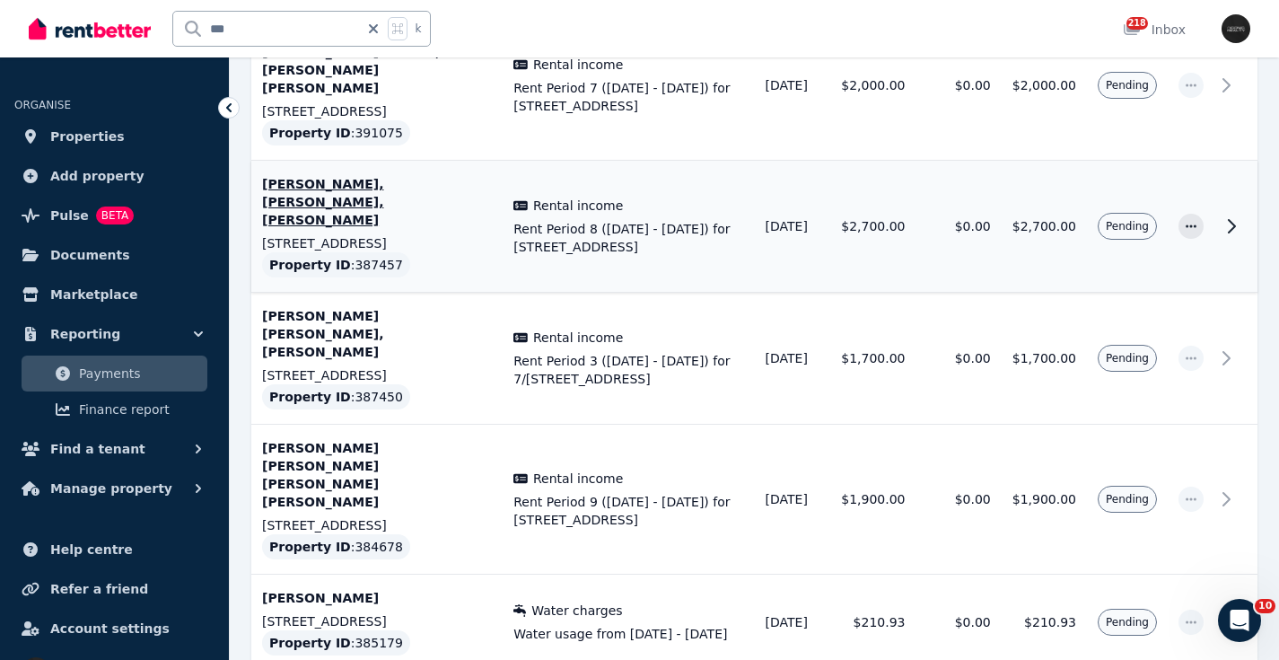
scroll to position [1825, 0]
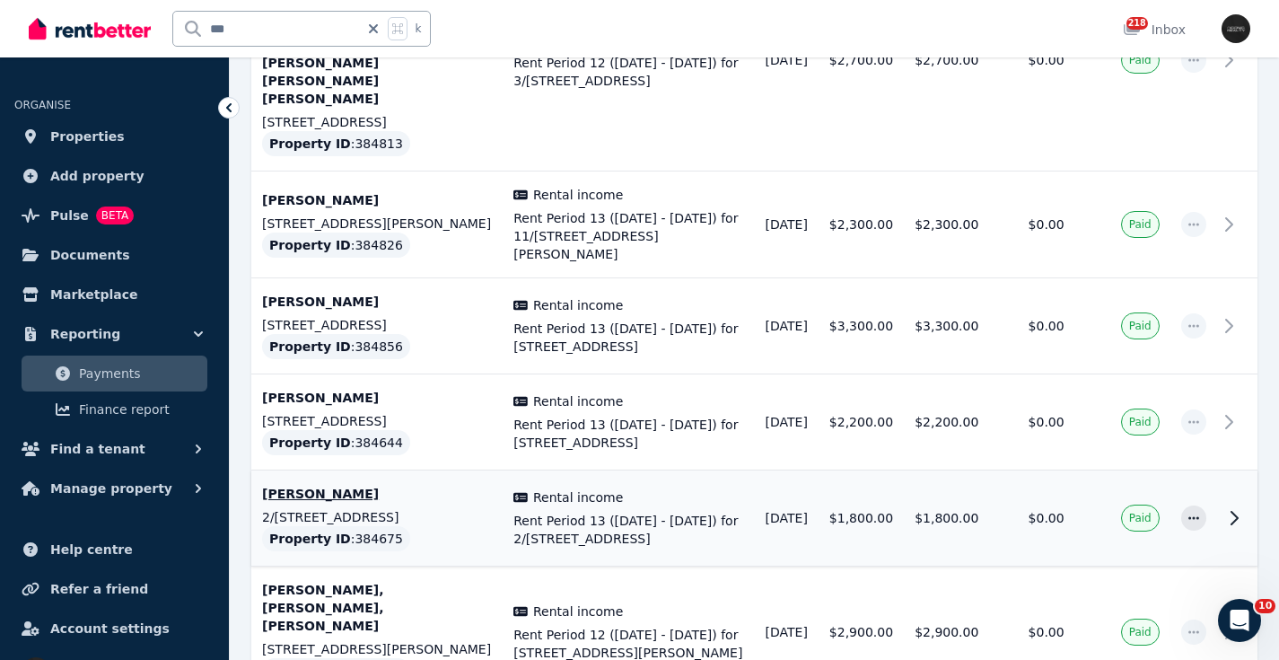
scroll to position [5861, 0]
drag, startPoint x: 1173, startPoint y: 575, endPoint x: 1167, endPoint y: 556, distance: 19.9
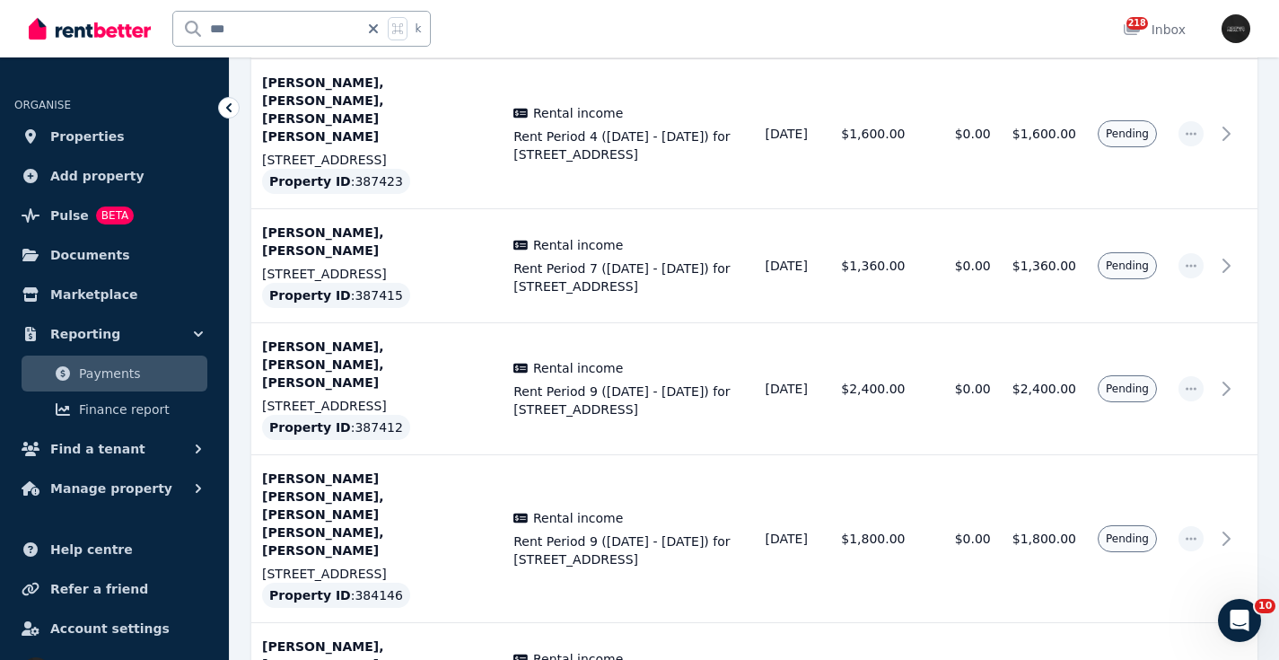
scroll to position [5757, 0]
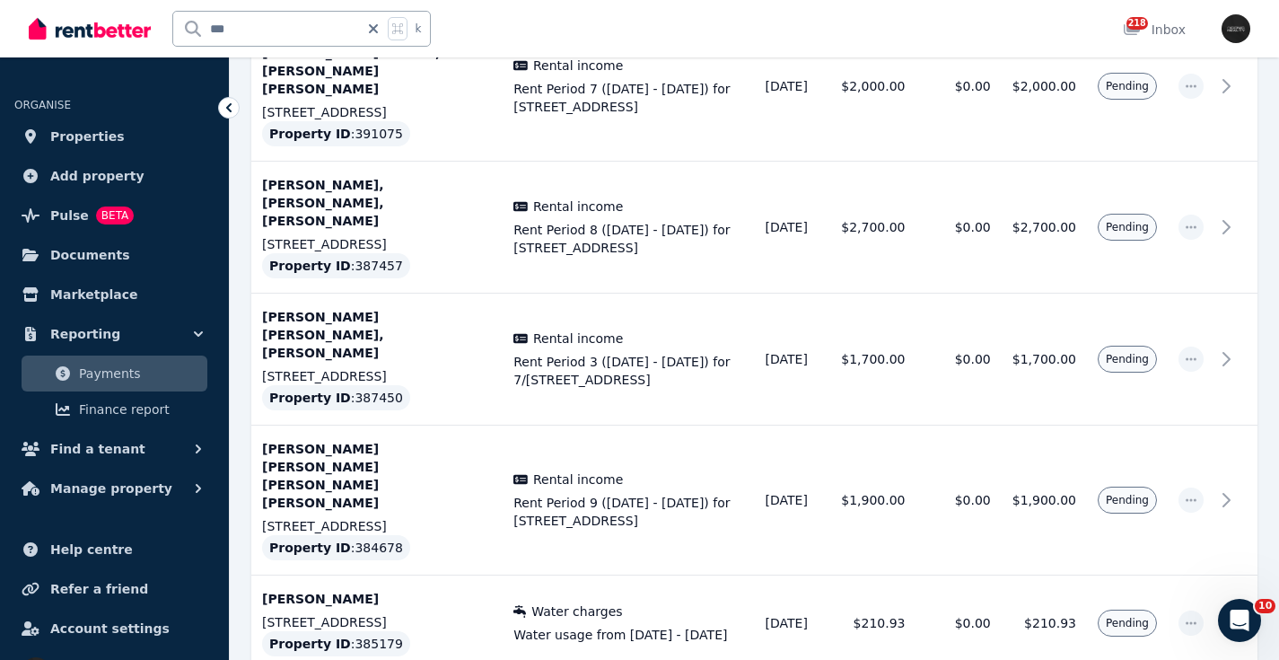
scroll to position [1825, 0]
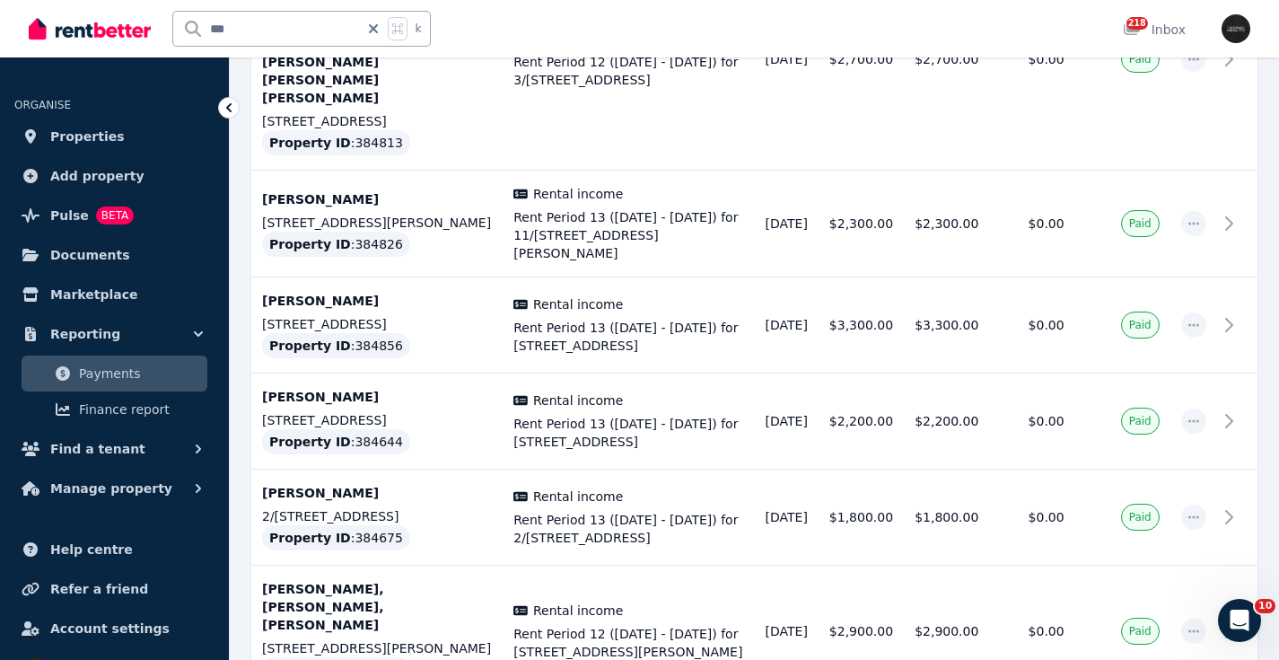
scroll to position [5861, 0]
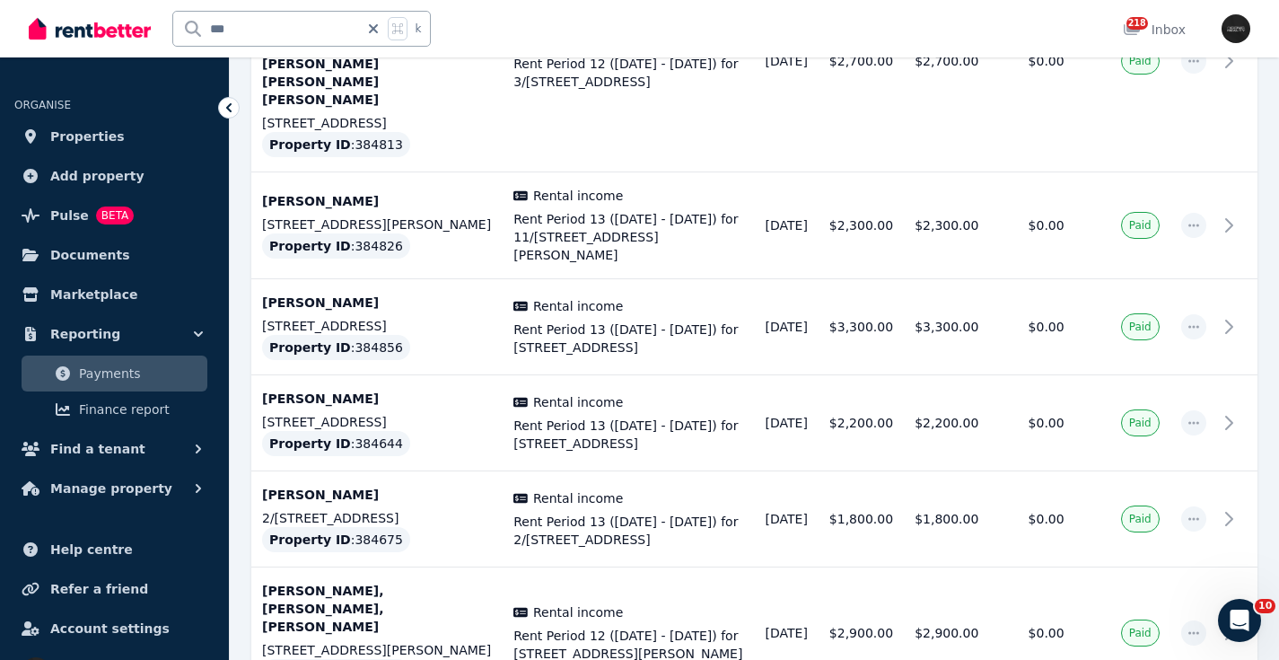
drag, startPoint x: 1174, startPoint y: 579, endPoint x: 906, endPoint y: 366, distance: 341.7
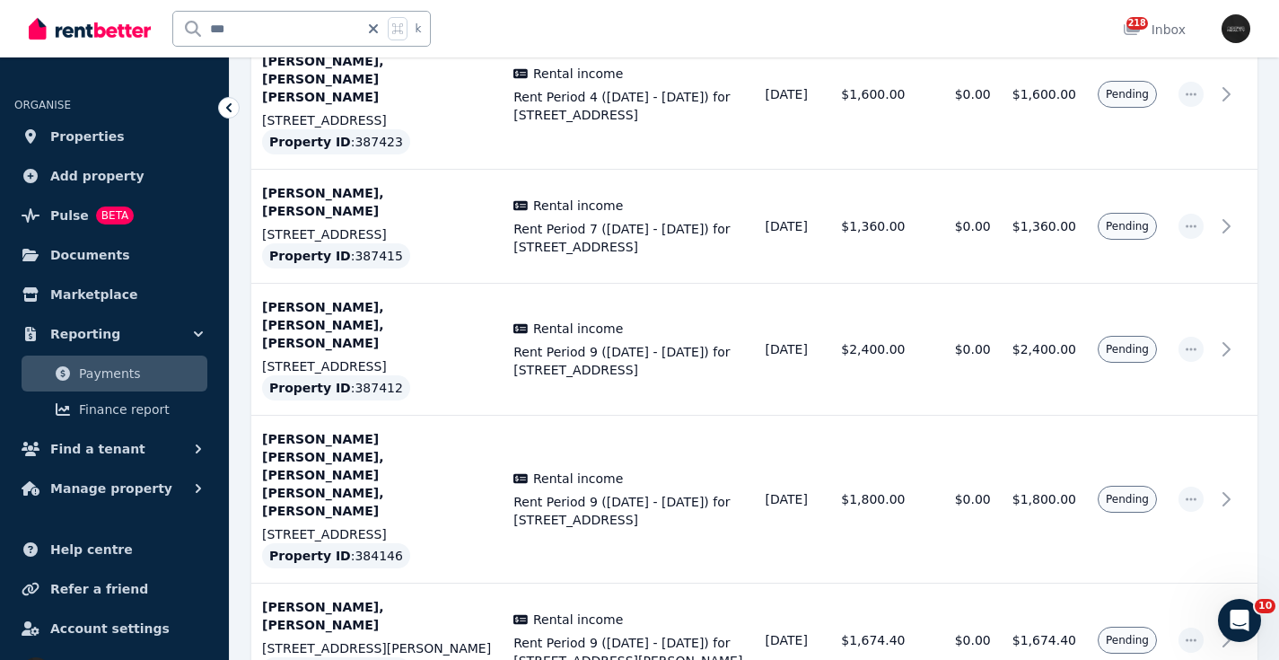
scroll to position [5757, 0]
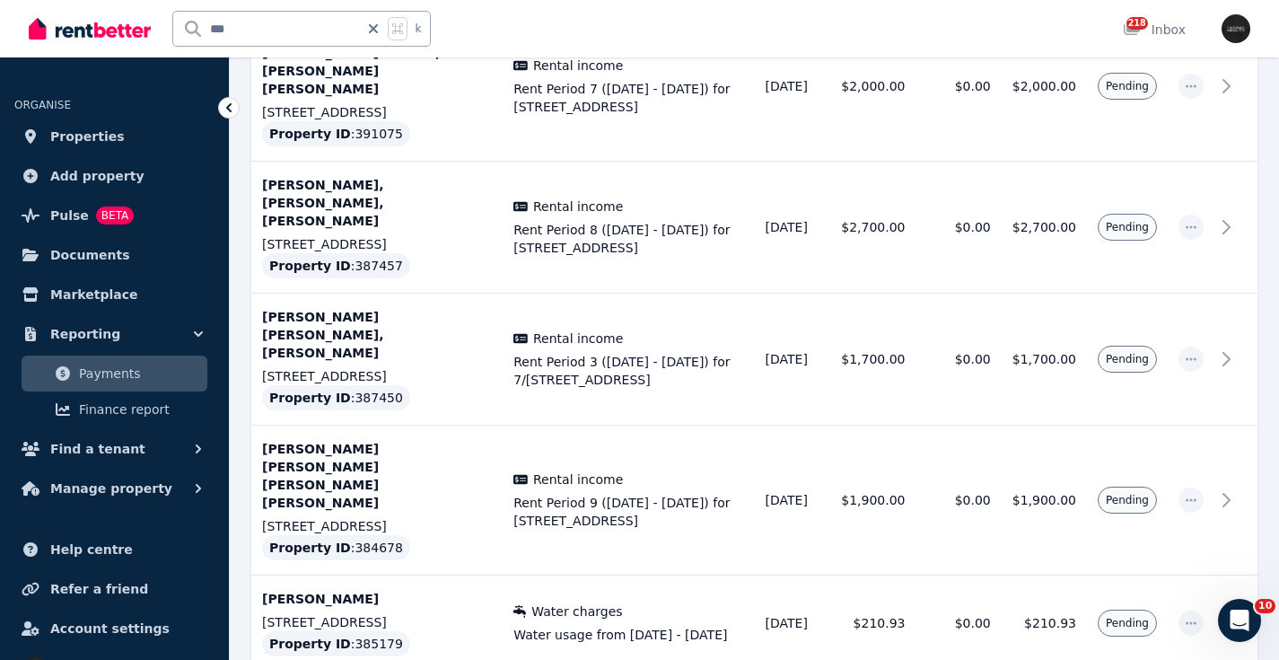
scroll to position [1825, 0]
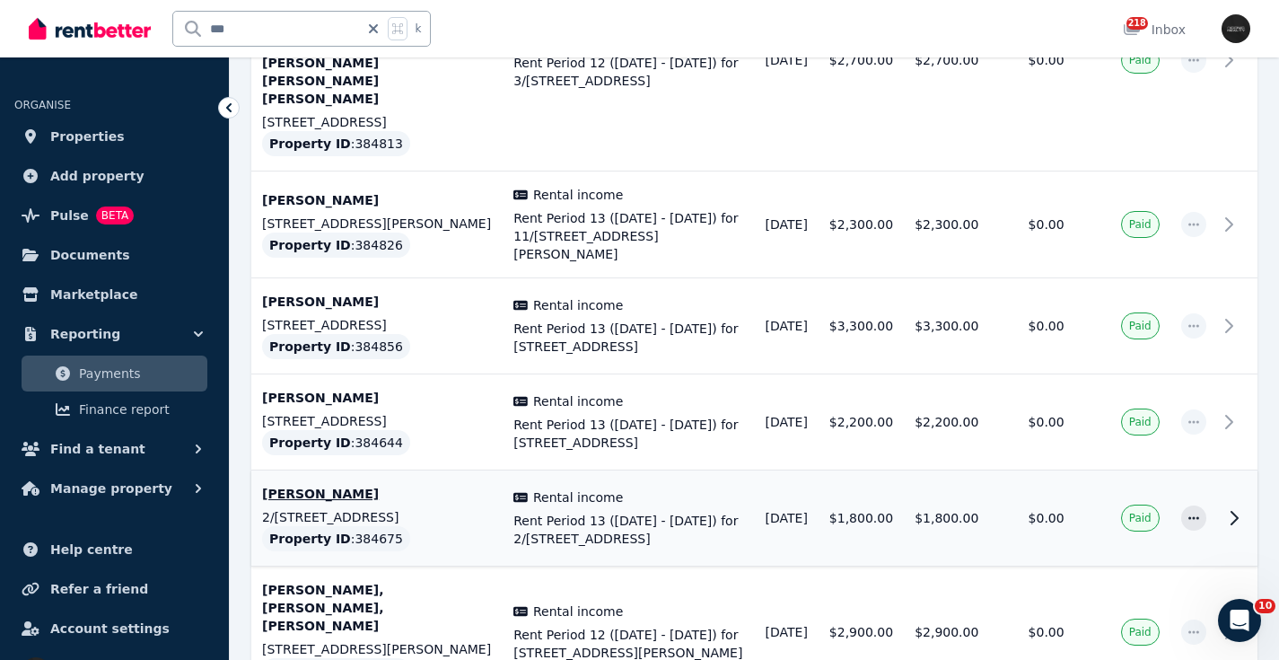
scroll to position [5861, 0]
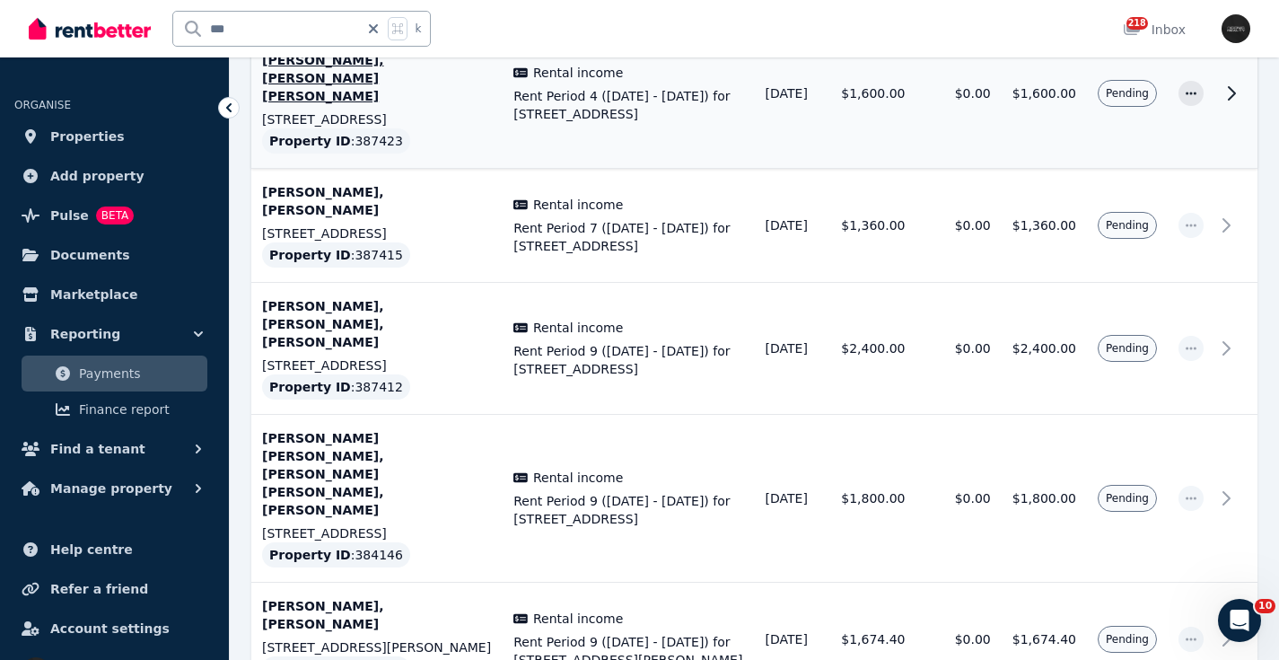
scroll to position [5757, 0]
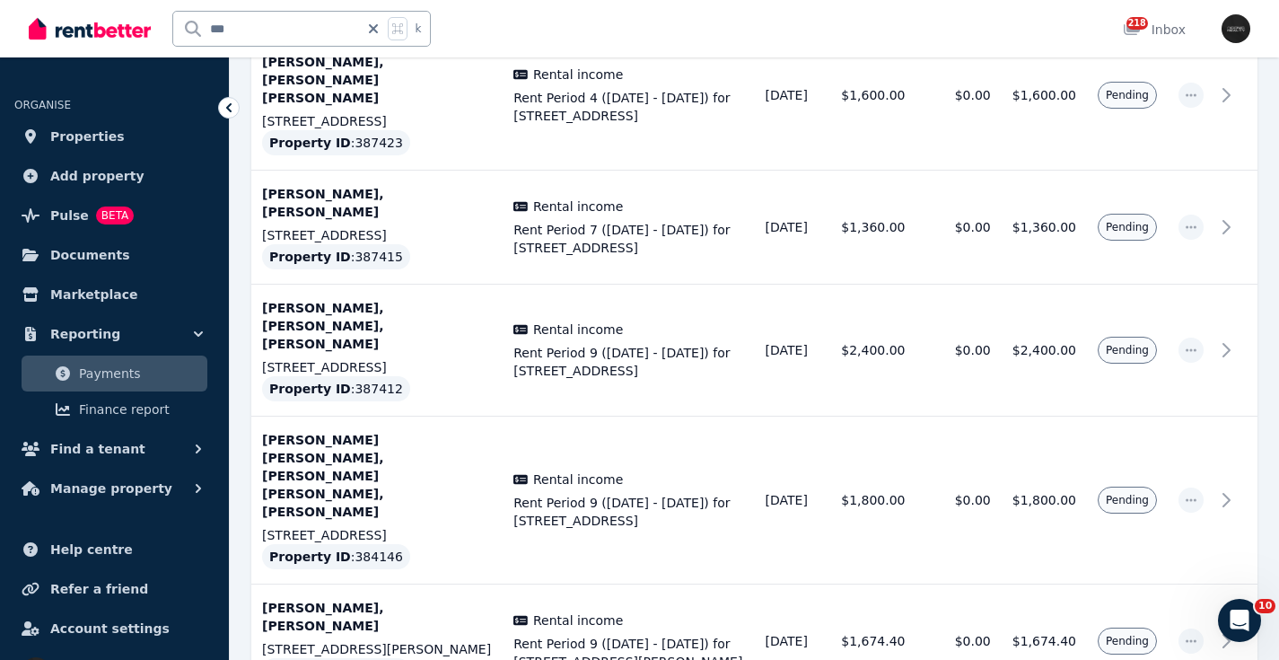
drag, startPoint x: 1213, startPoint y: 577, endPoint x: 1183, endPoint y: 578, distance: 29.6
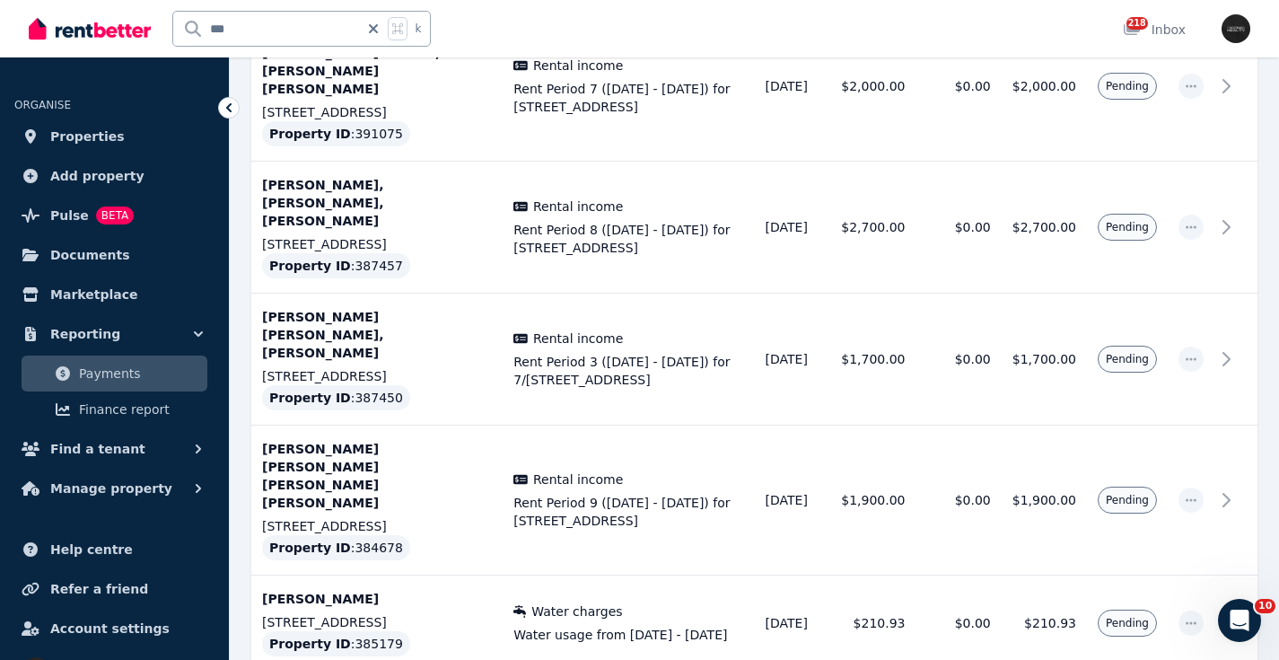
scroll to position [1825, 0]
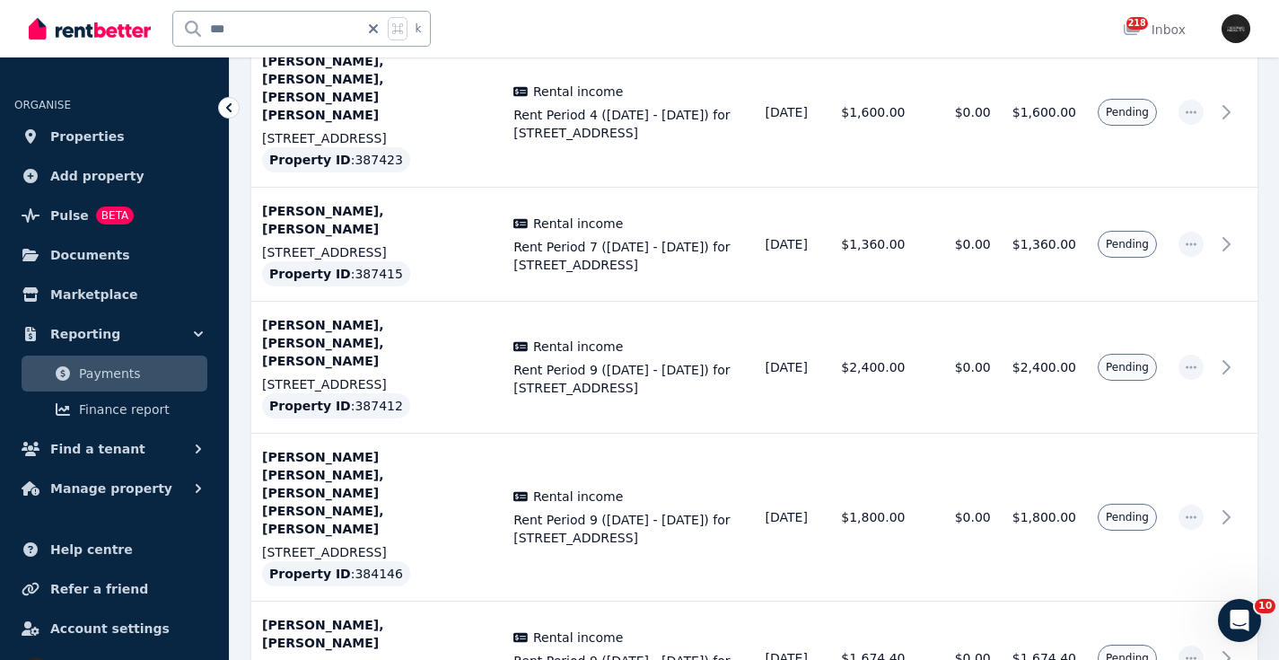
scroll to position [5757, 0]
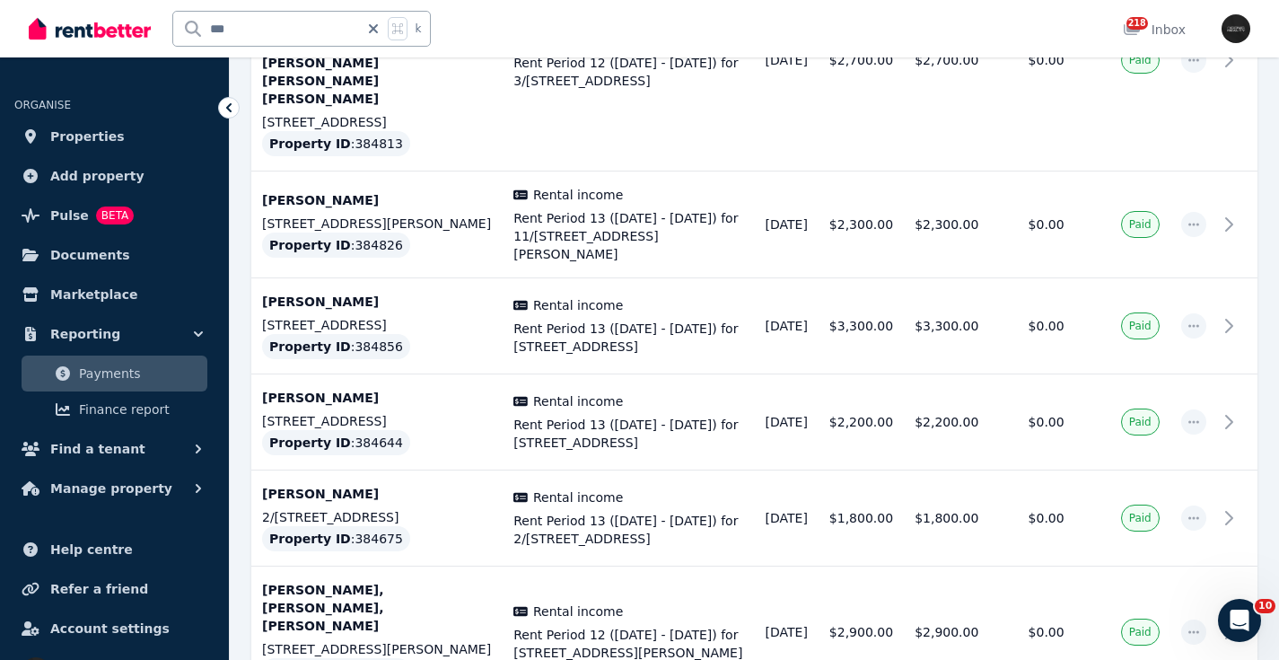
scroll to position [5861, 0]
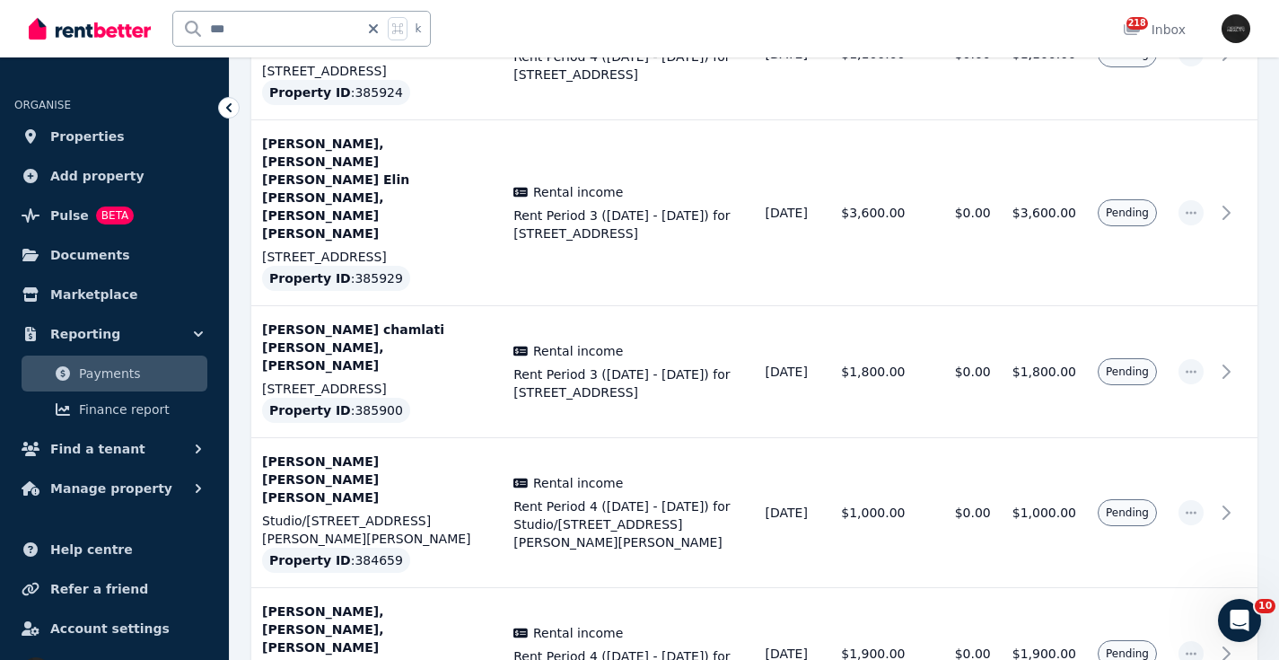
scroll to position [5757, 0]
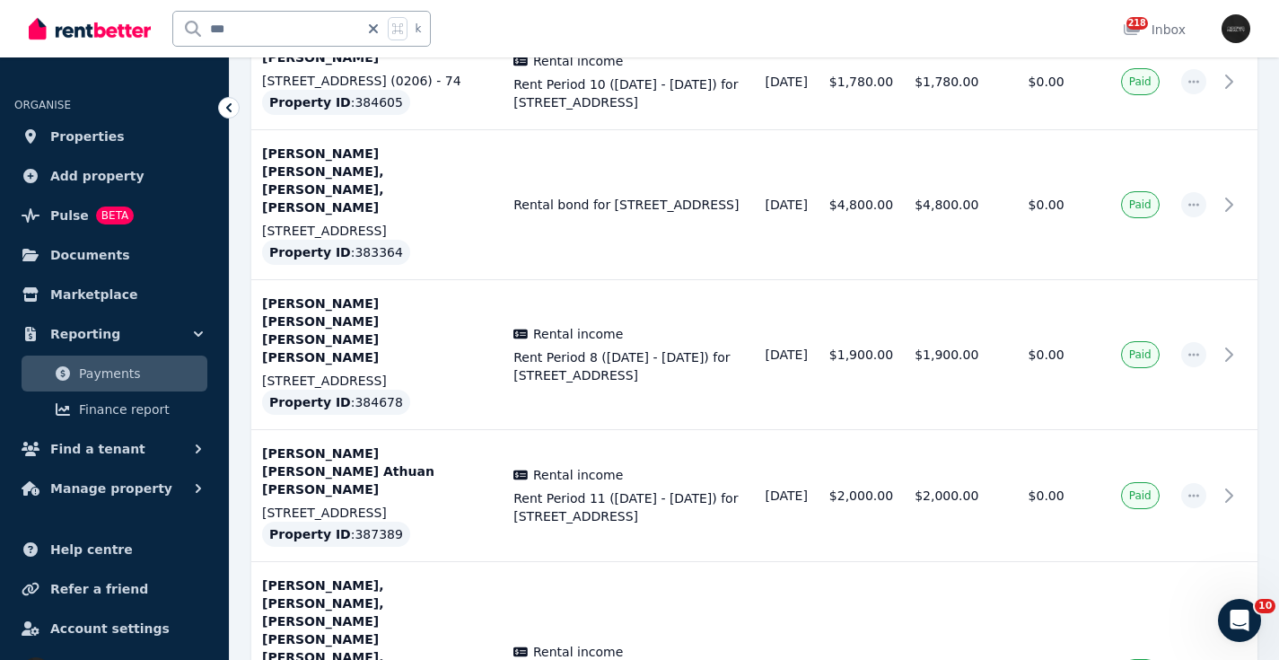
scroll to position [5252, 0]
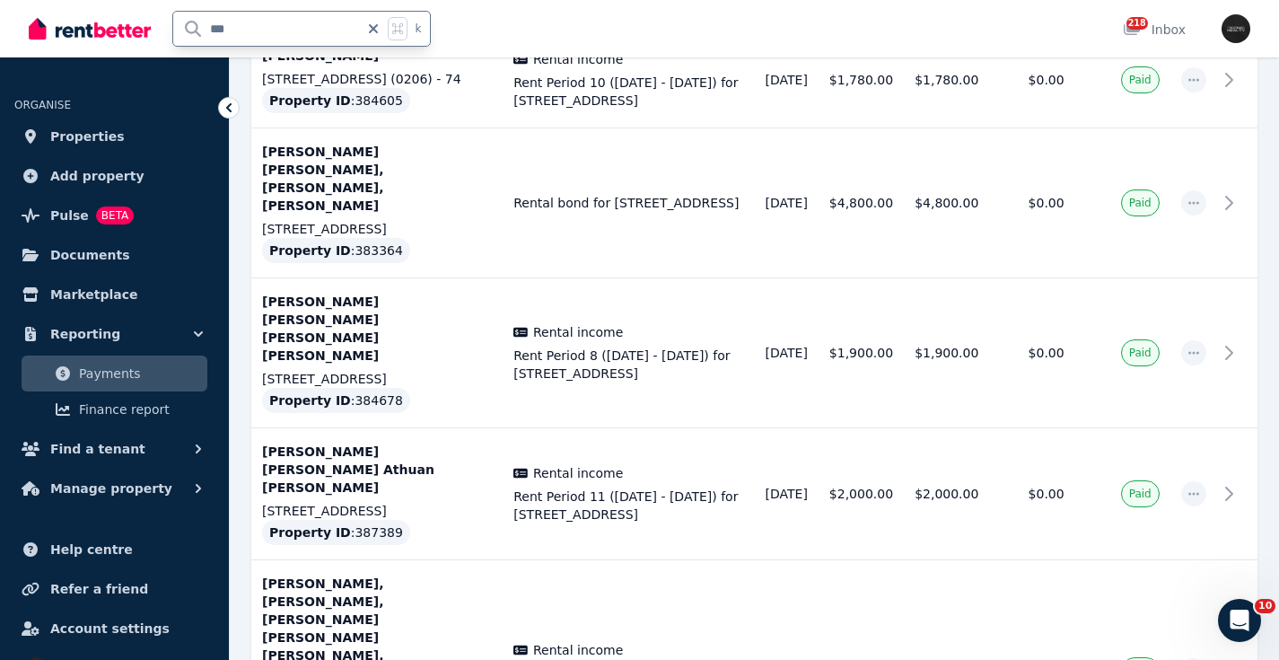
drag, startPoint x: 253, startPoint y: 30, endPoint x: 80, endPoint y: 25, distance: 173.3
click at [80, 25] on div "*** k" at bounding box center [234, 28] width 411 height 57
type input "**"
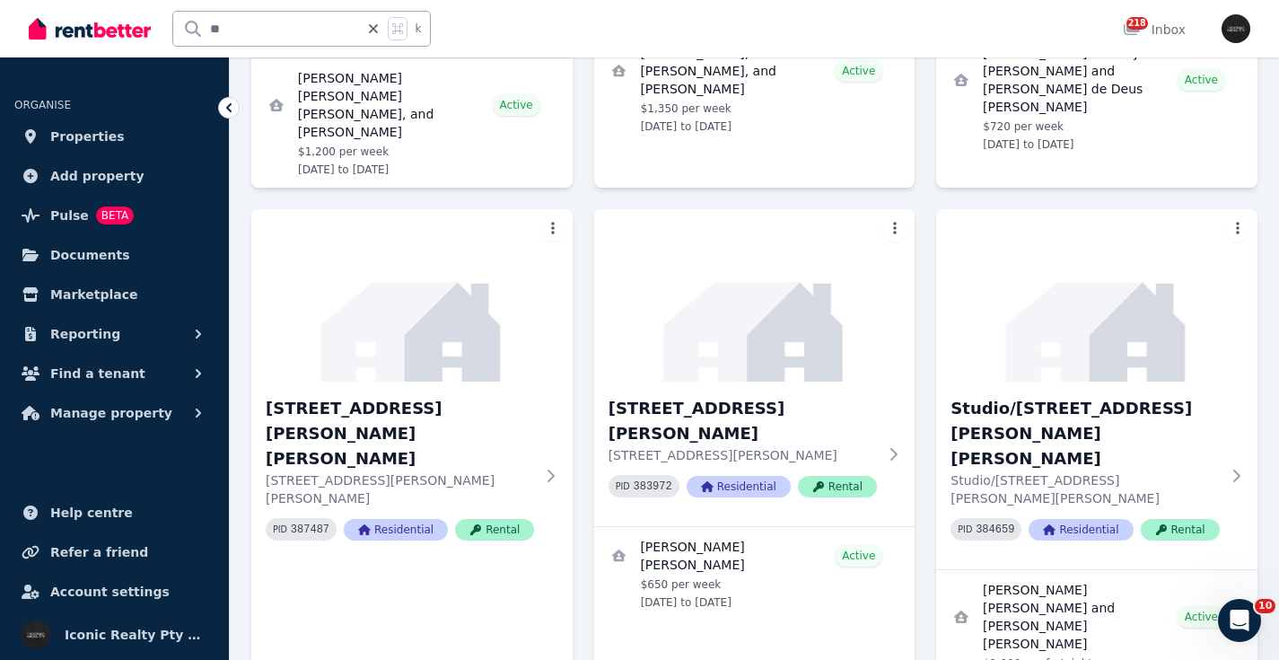
scroll to position [979, 0]
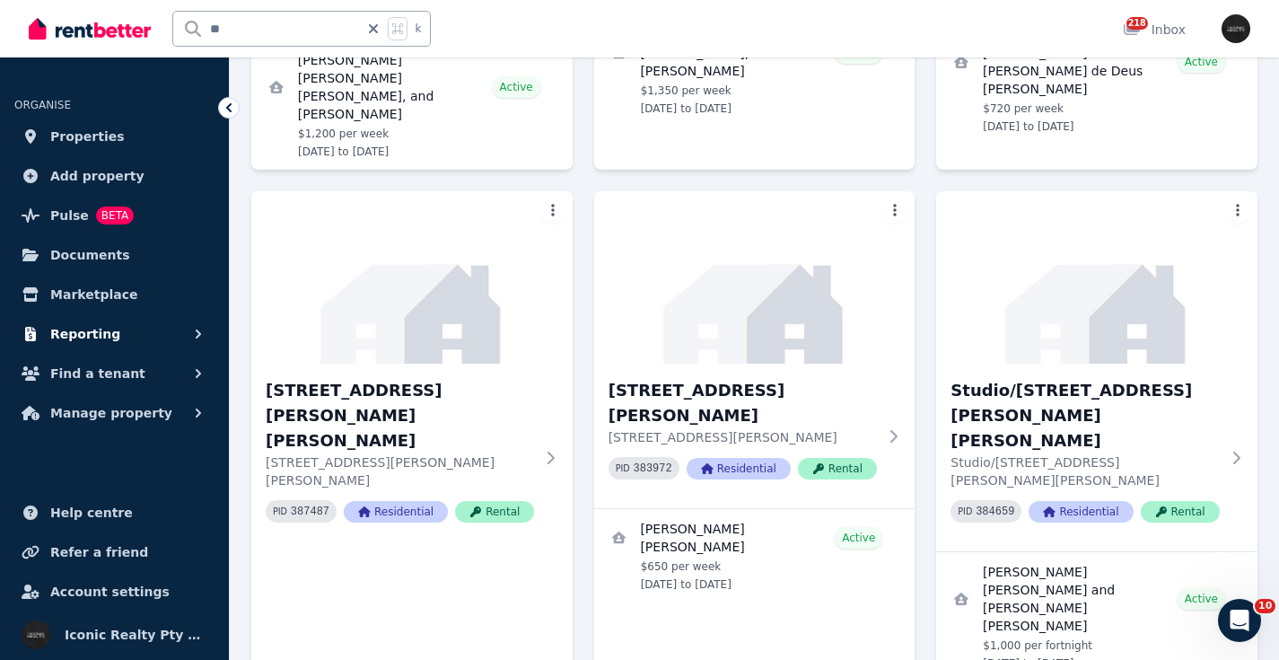
click at [91, 333] on span "Reporting" at bounding box center [85, 334] width 70 height 22
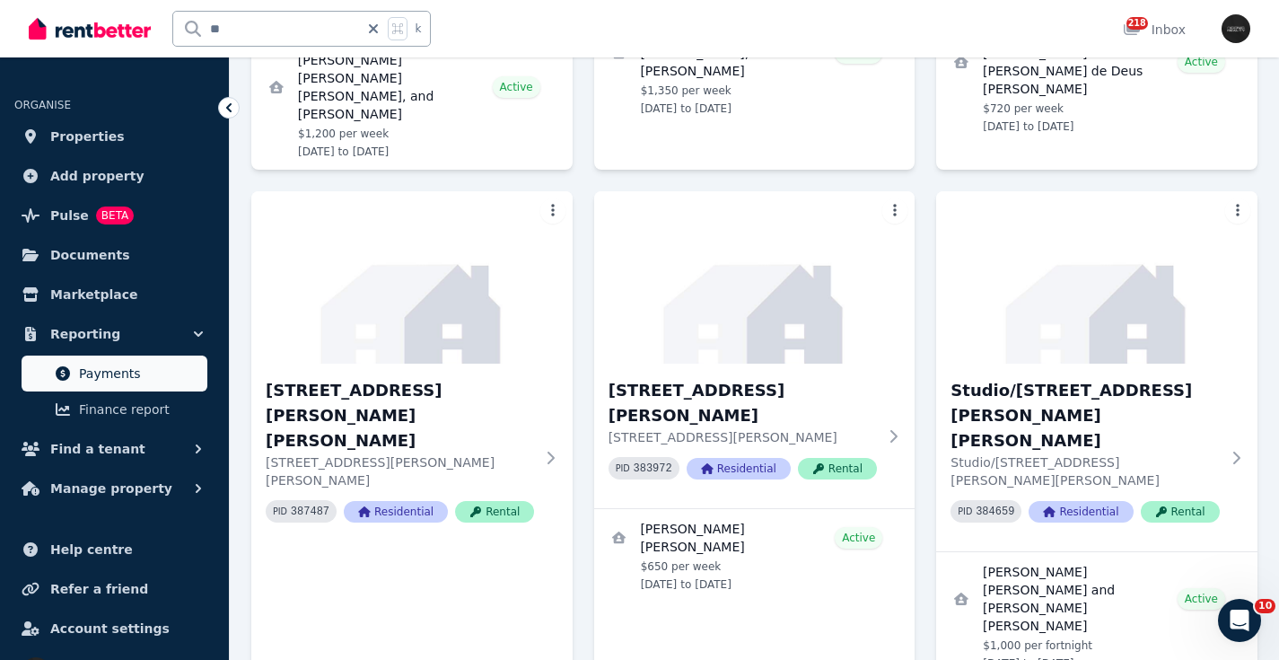
click at [117, 365] on span "Payments" at bounding box center [139, 374] width 121 height 22
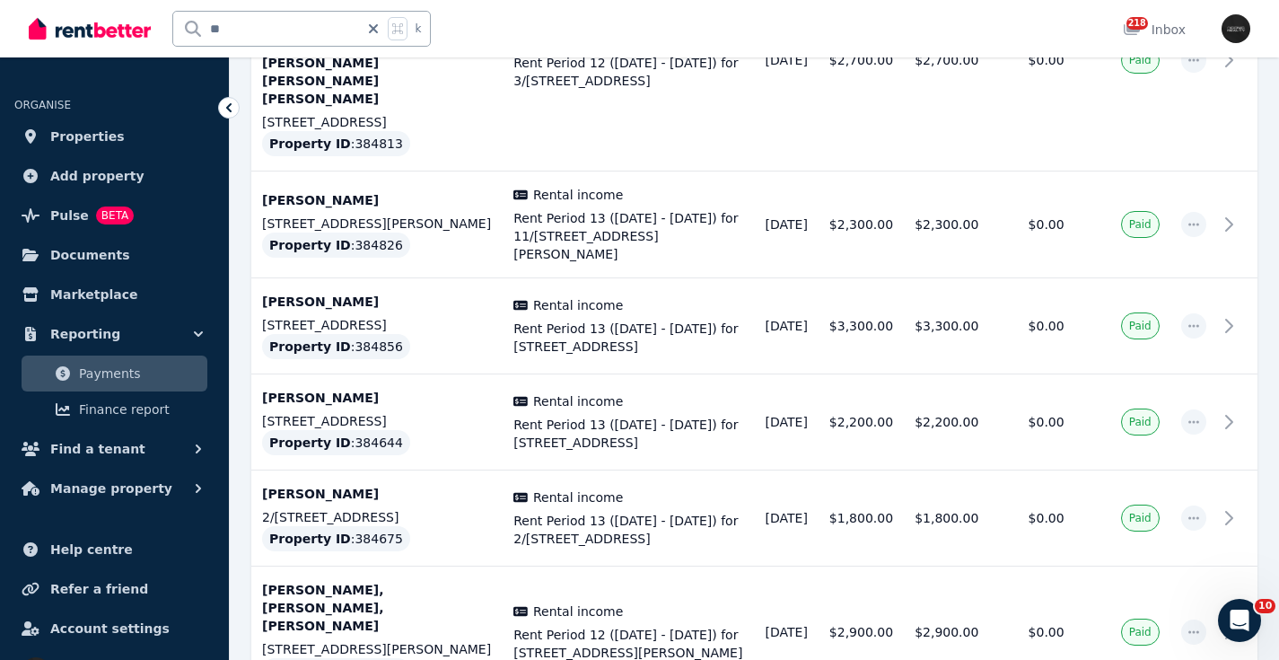
scroll to position [5861, 0]
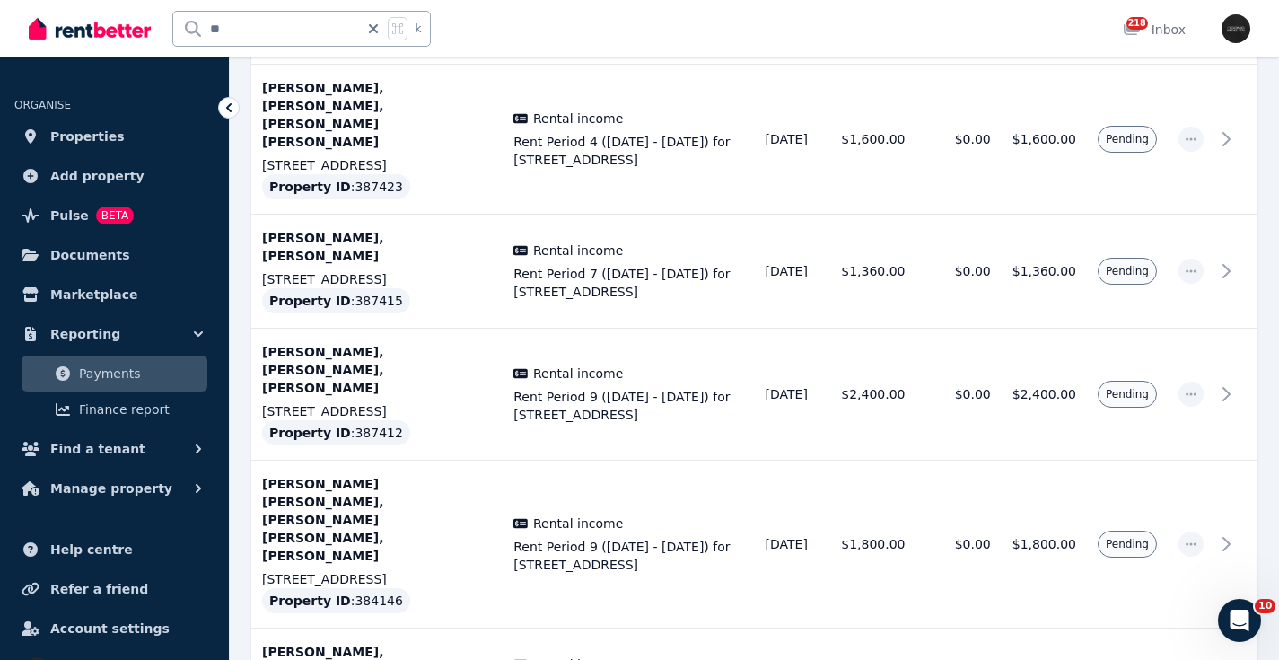
scroll to position [5757, 0]
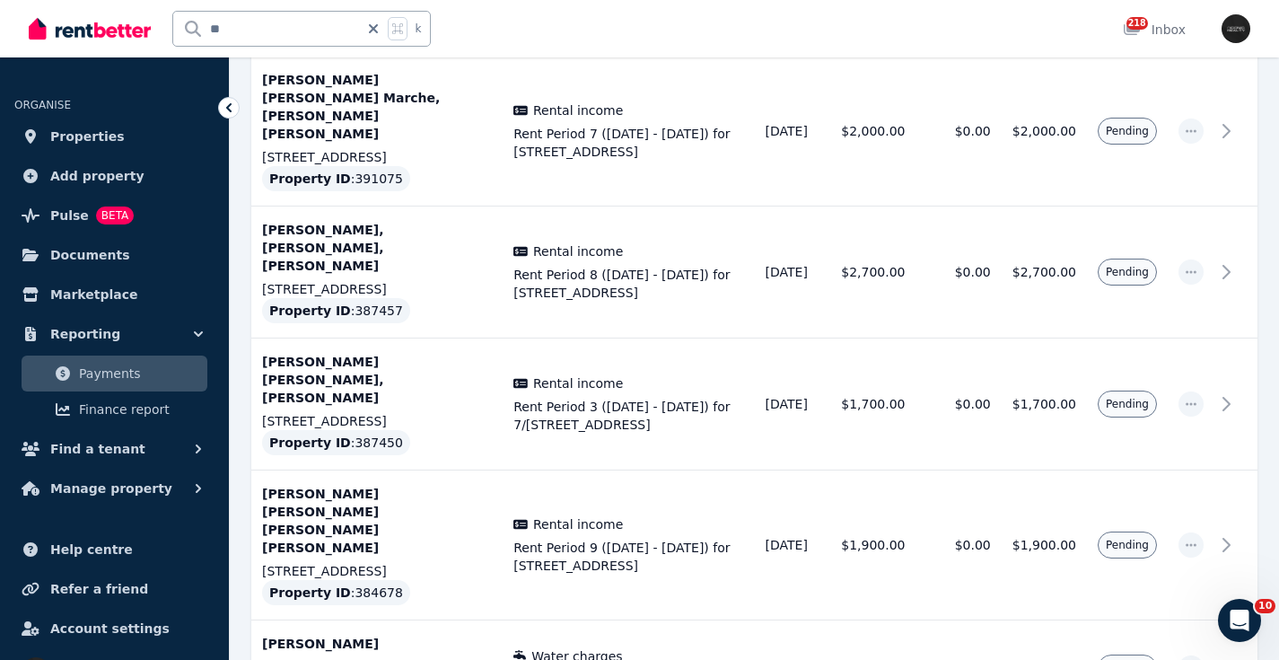
scroll to position [1825, 0]
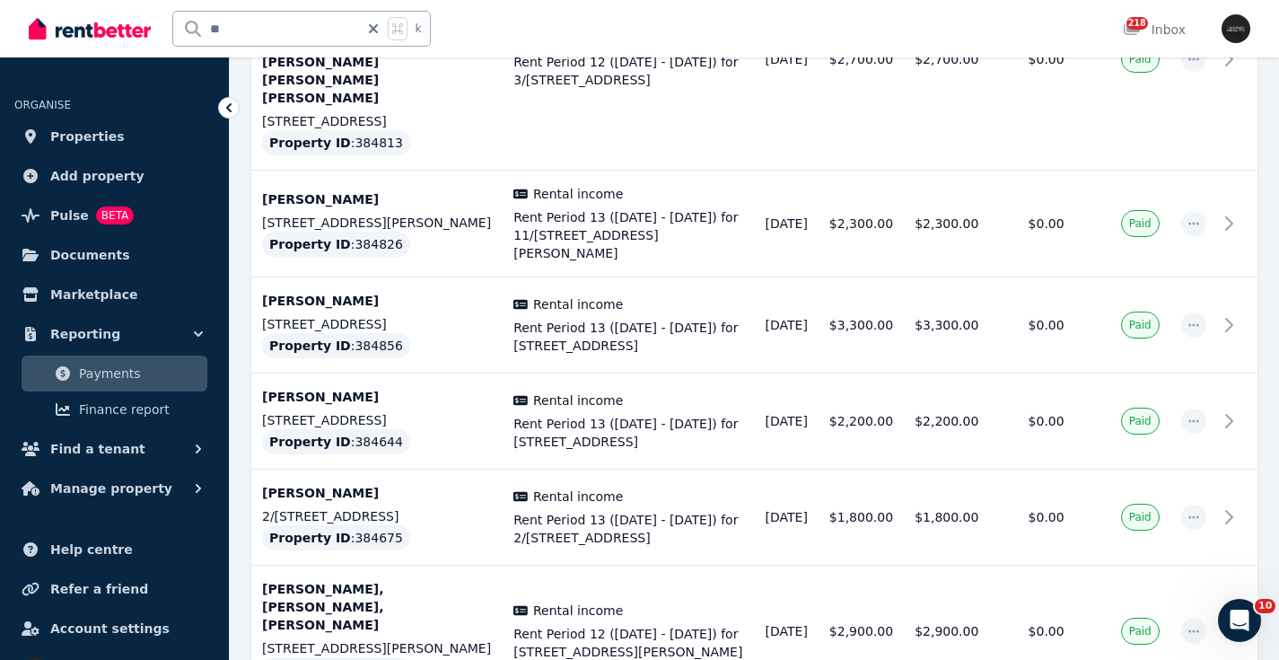
scroll to position [5861, 0]
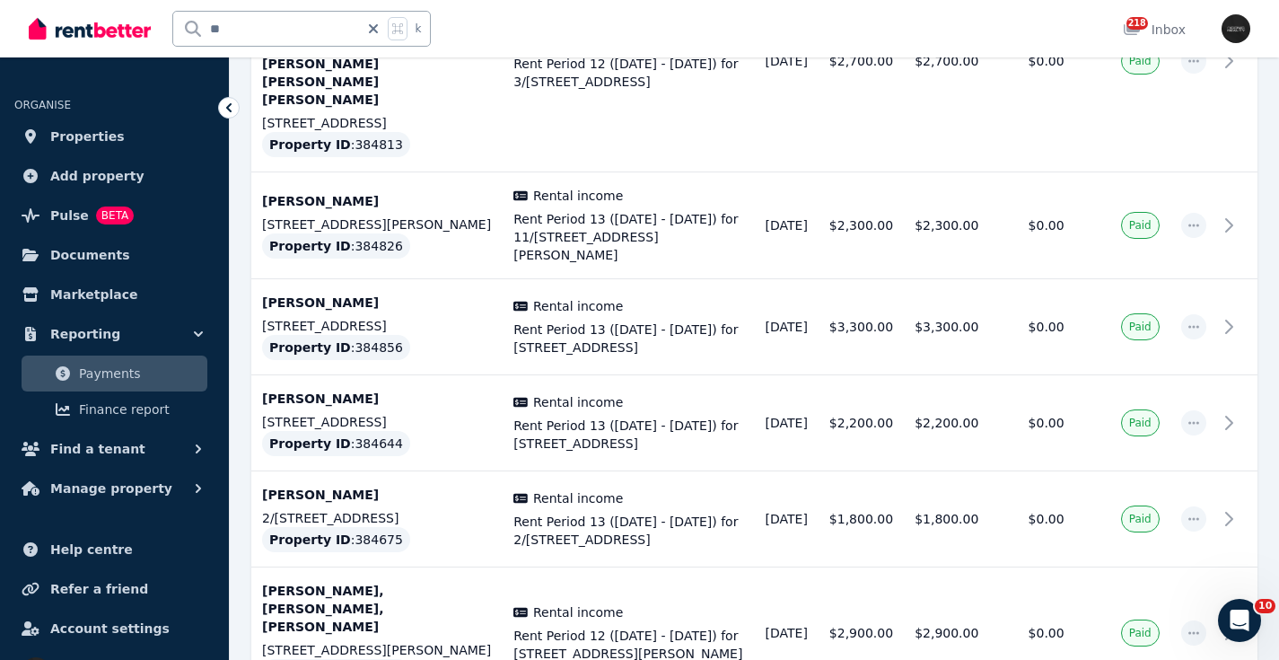
drag, startPoint x: 1177, startPoint y: 585, endPoint x: 1151, endPoint y: 564, distance: 33.8
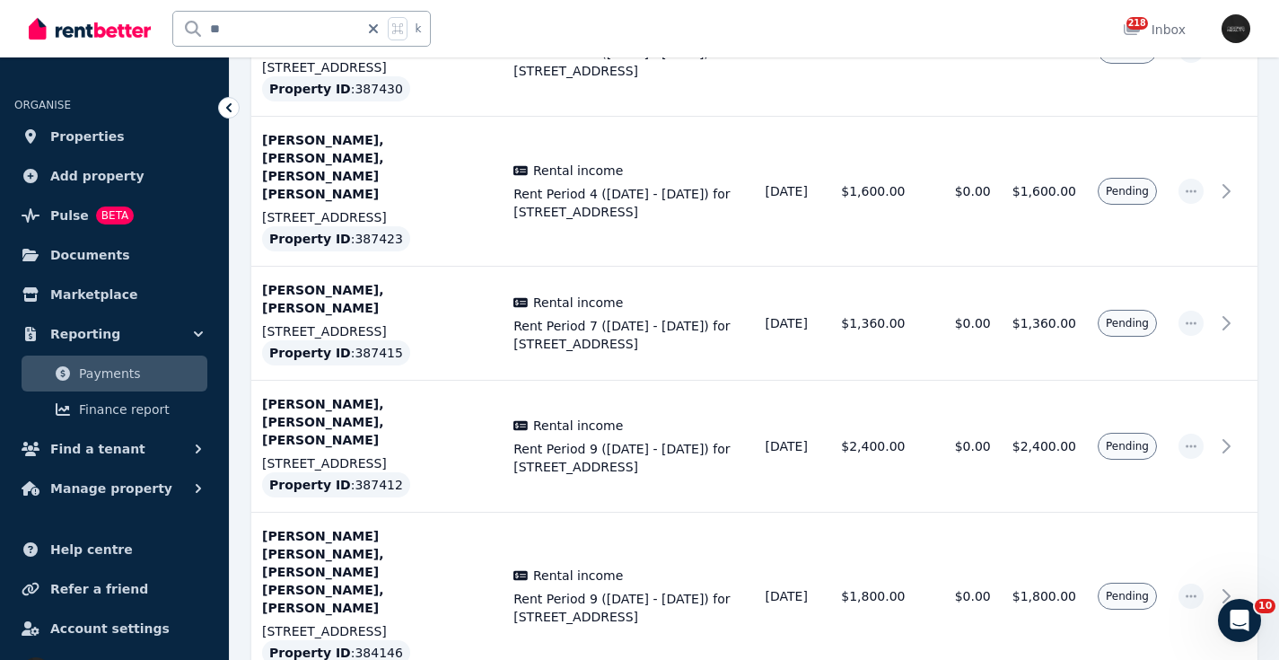
scroll to position [5757, 0]
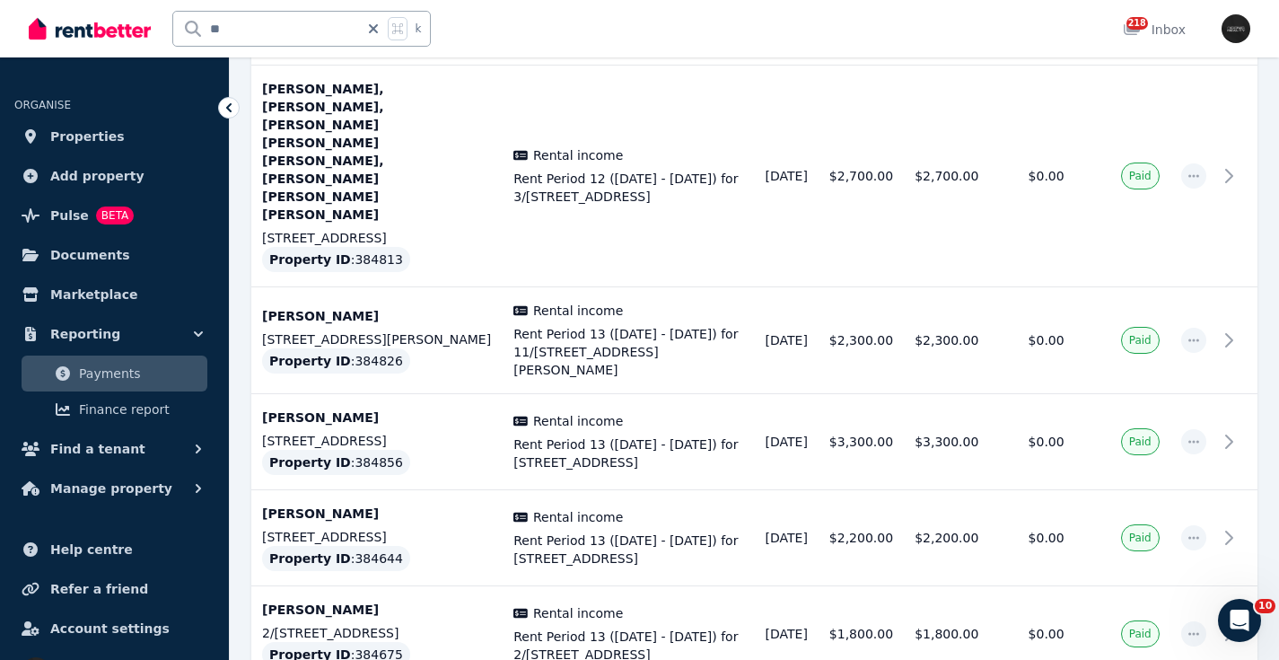
scroll to position [5861, 0]
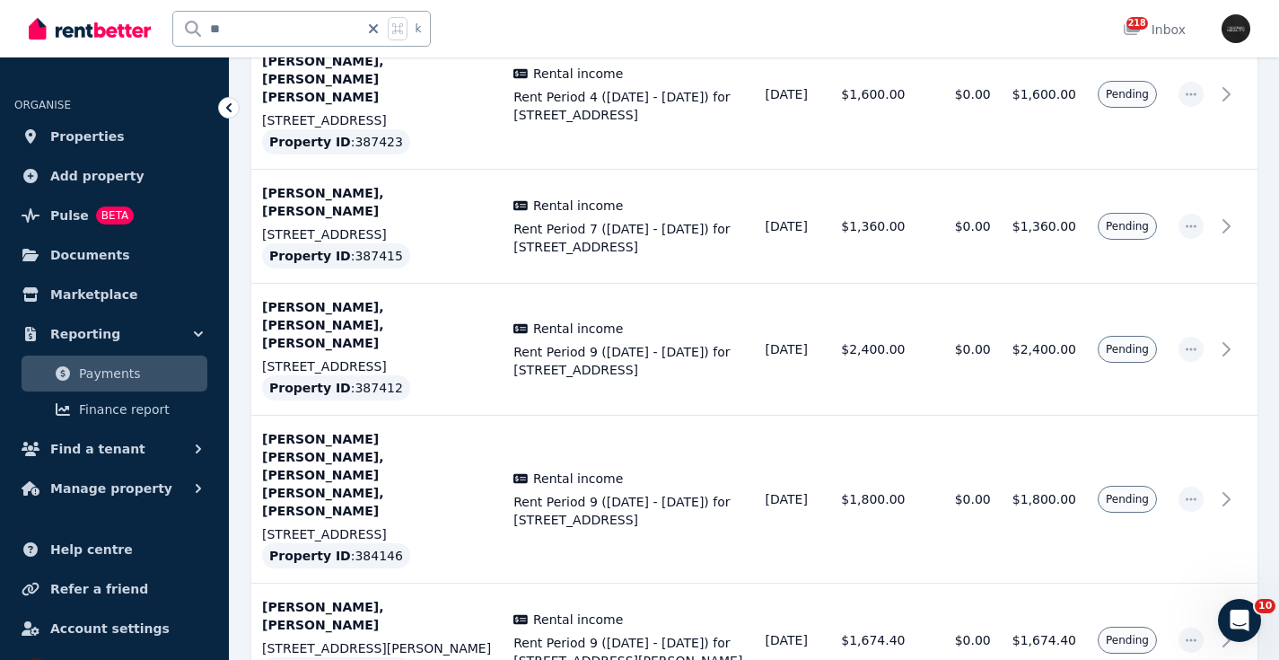
scroll to position [5757, 0]
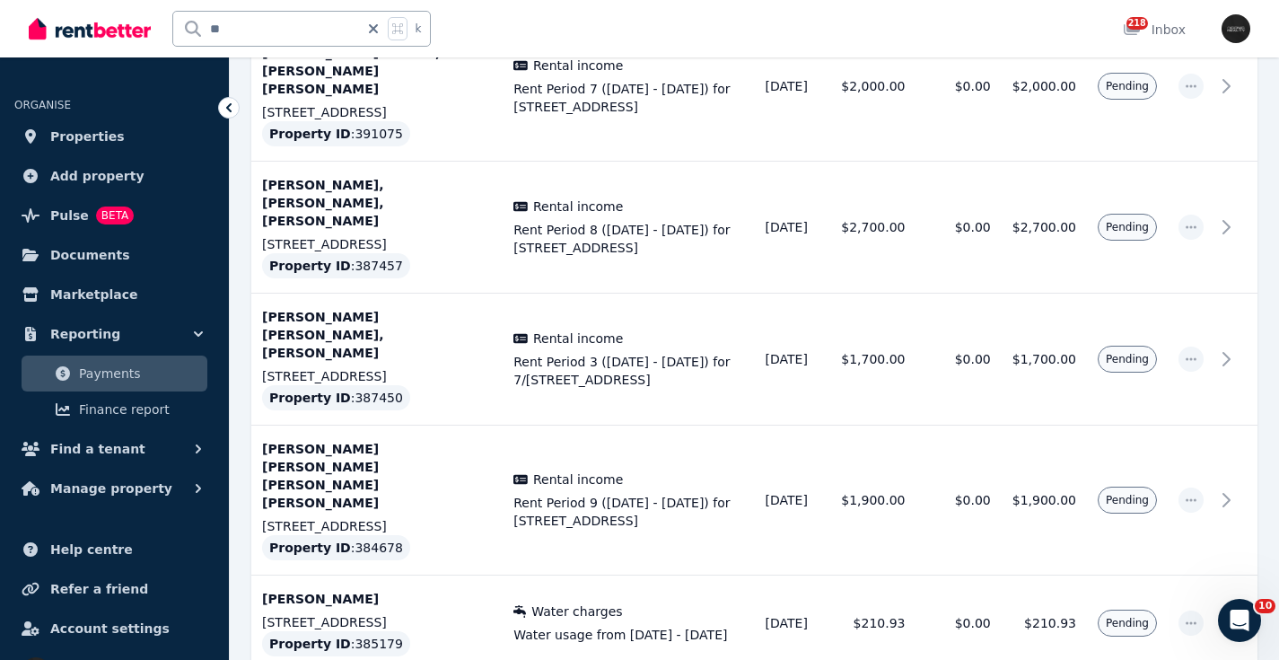
scroll to position [1825, 0]
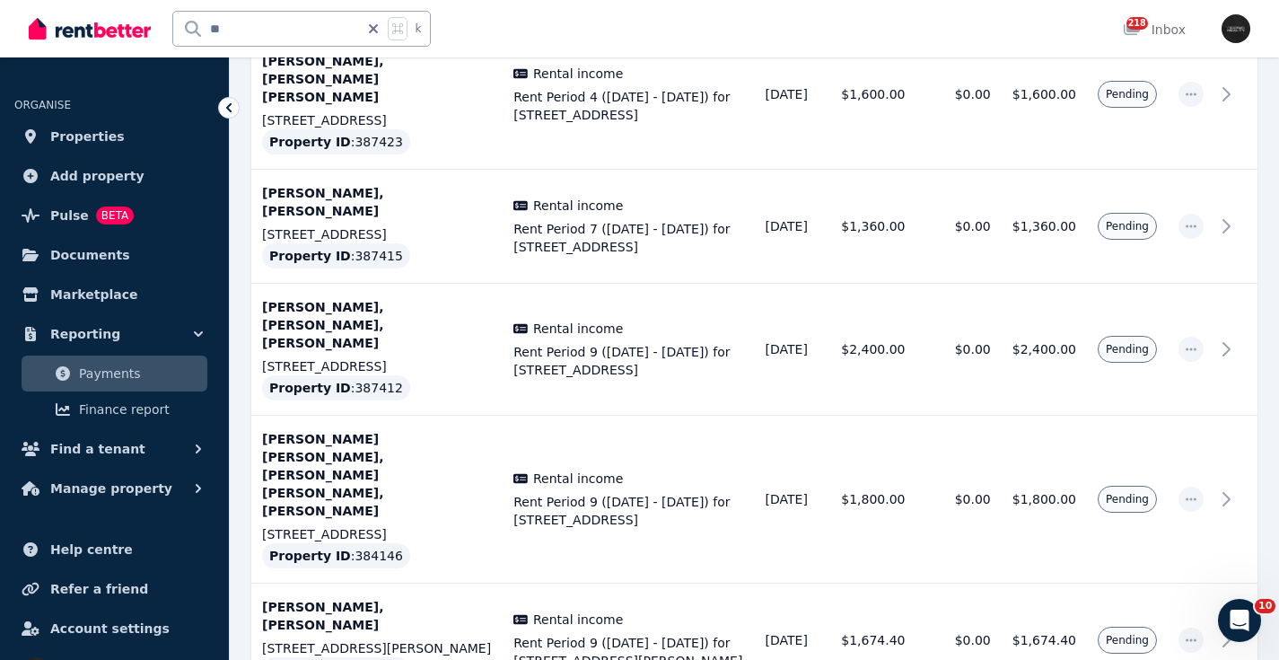
scroll to position [5757, 0]
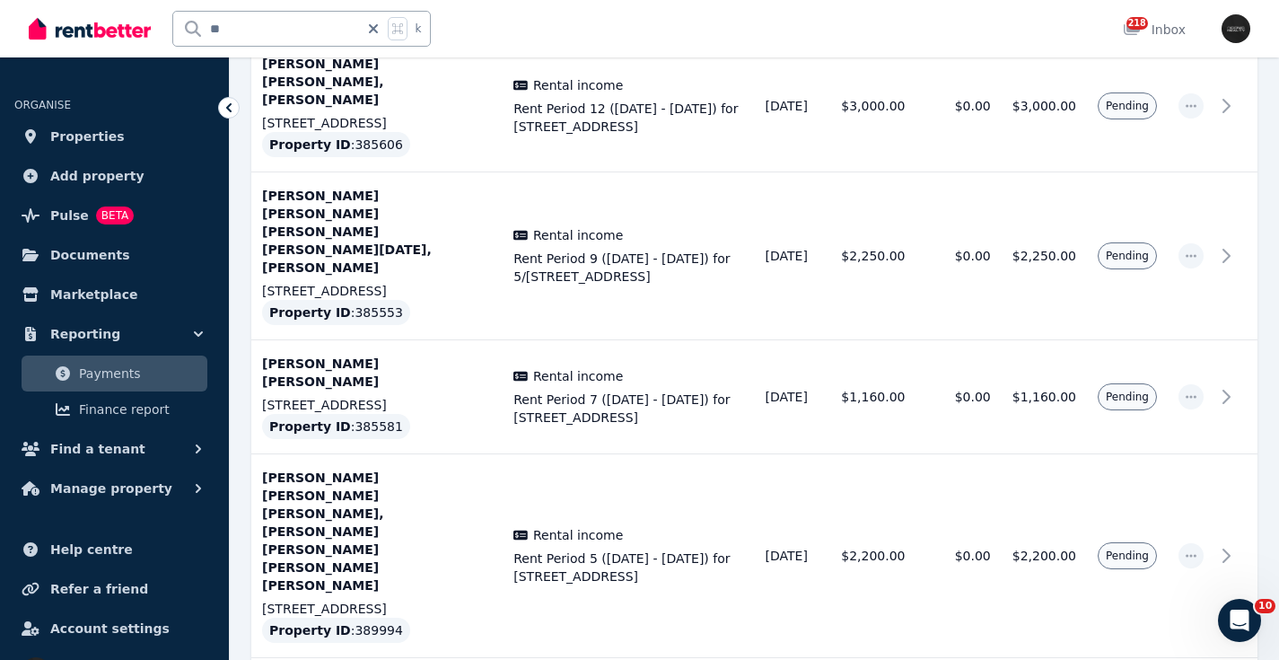
scroll to position [709, 0]
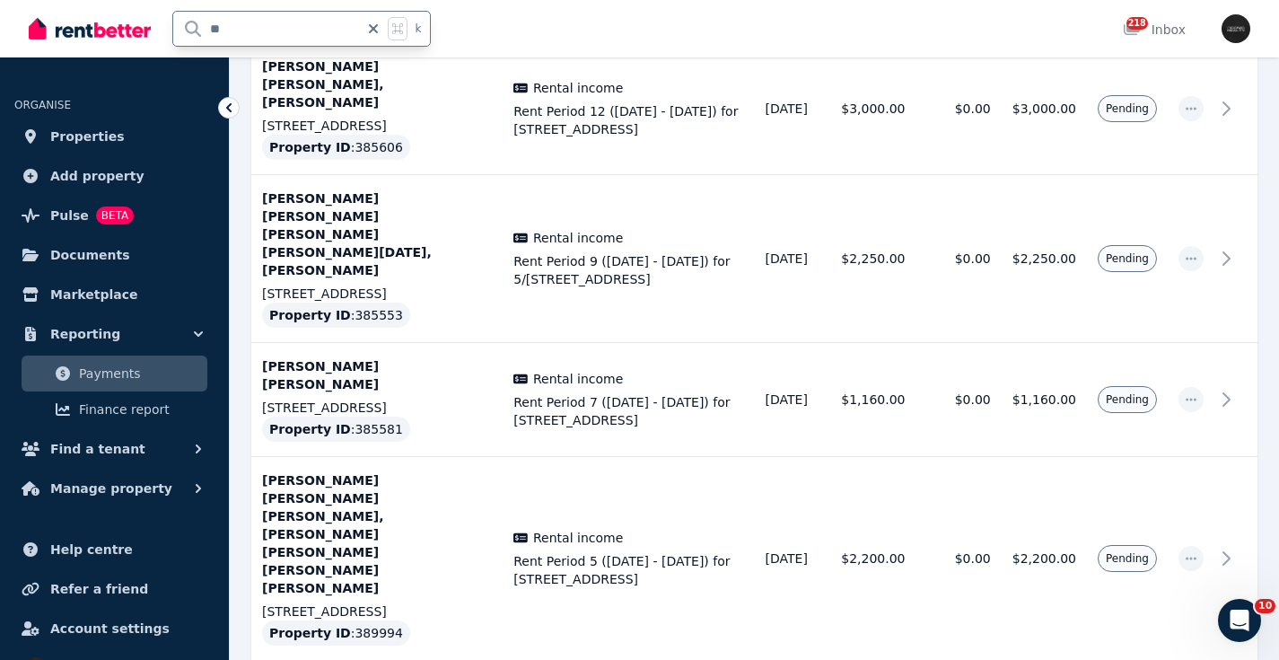
drag, startPoint x: 209, startPoint y: 31, endPoint x: 169, endPoint y: 22, distance: 41.4
click at [171, 29] on div "** k" at bounding box center [234, 28] width 411 height 57
type input "****"
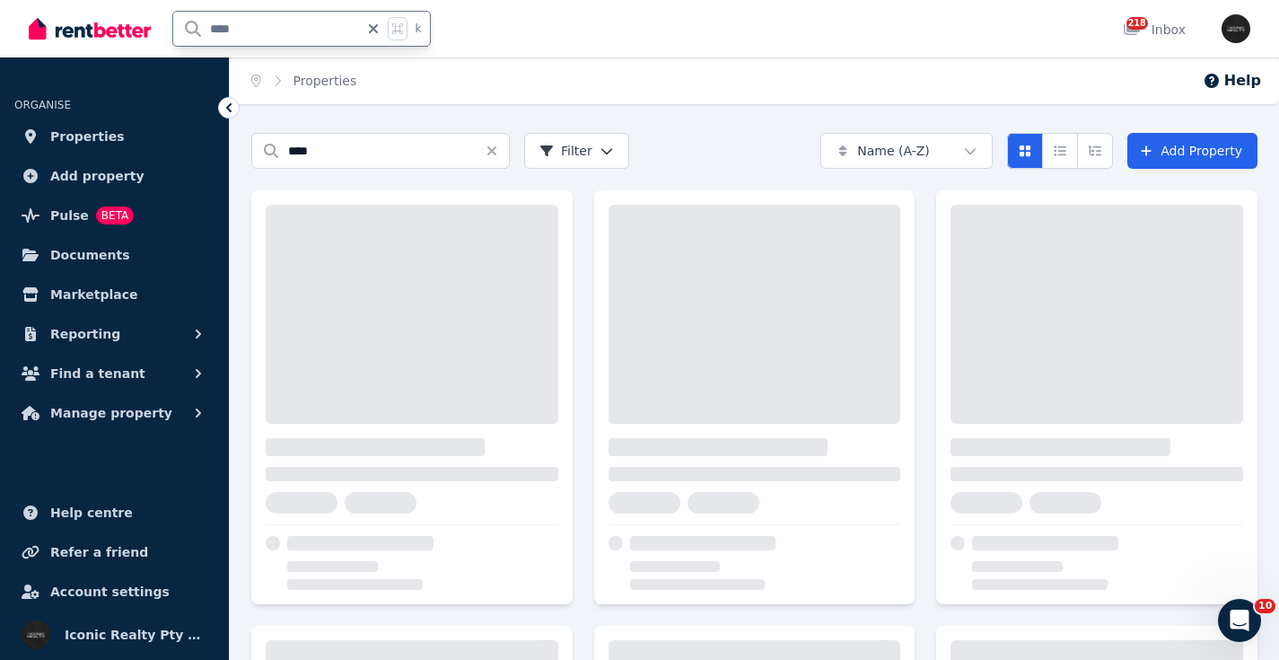
click at [231, 29] on input "****" at bounding box center [266, 29] width 186 height 34
type input "*****"
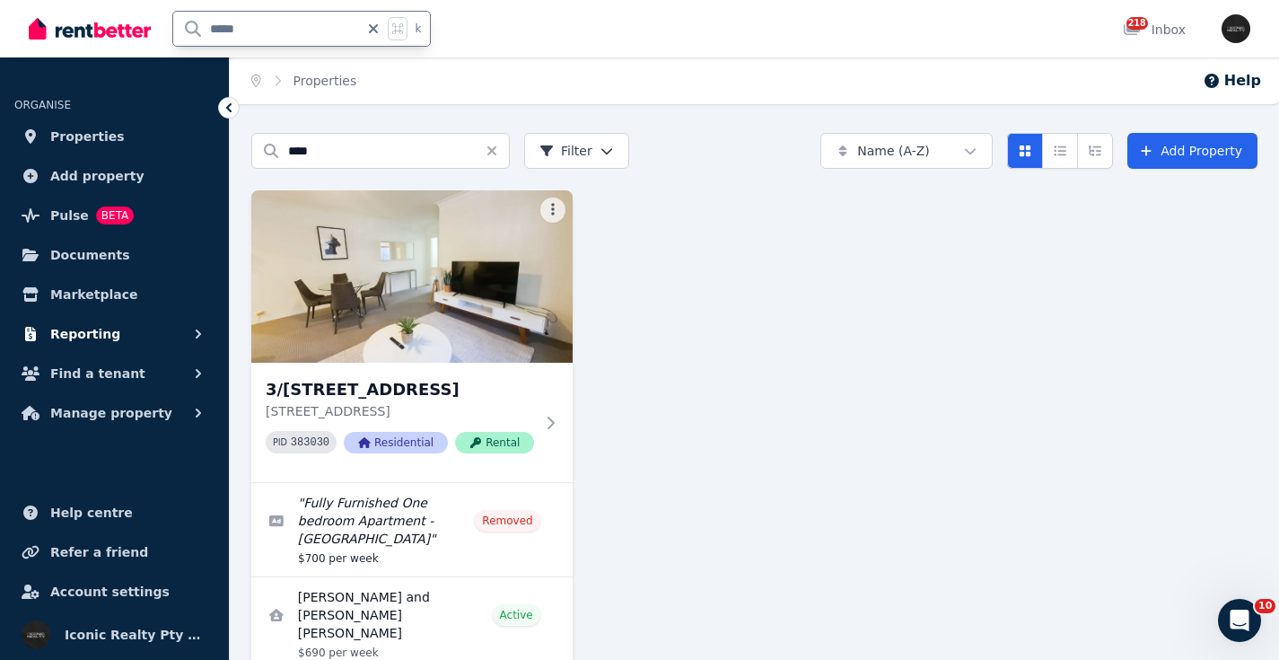
click at [95, 335] on span "Reporting" at bounding box center [85, 334] width 70 height 22
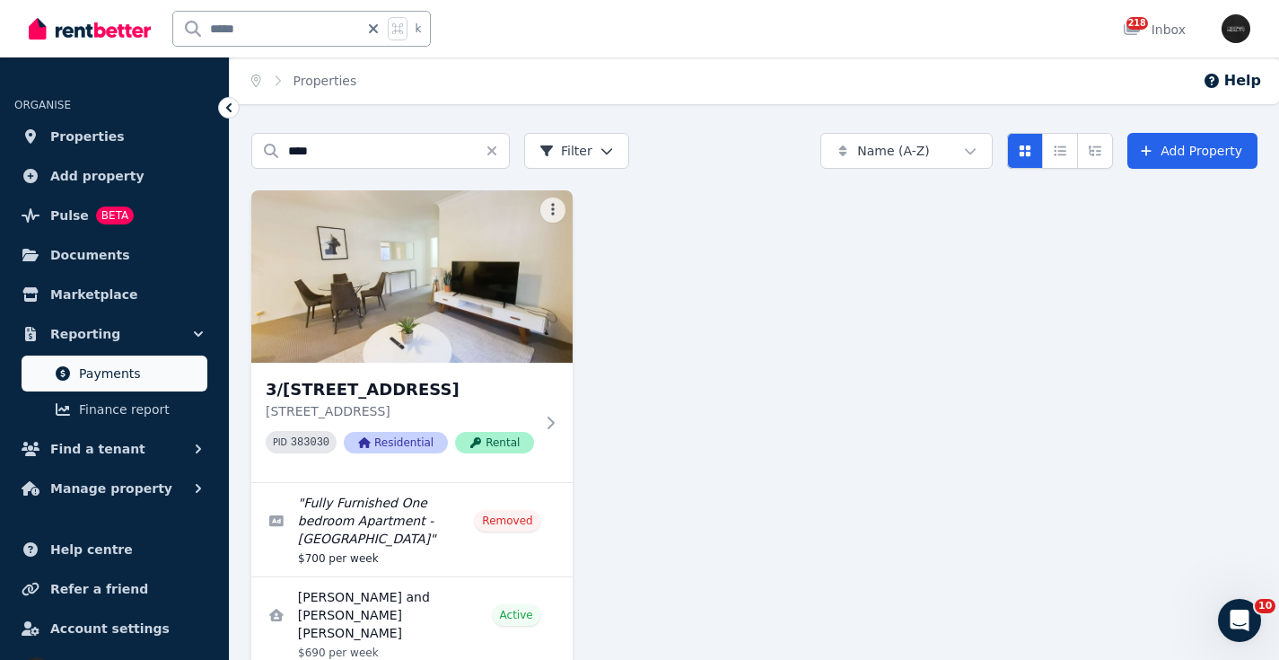
click at [127, 372] on span "Payments" at bounding box center [139, 374] width 121 height 22
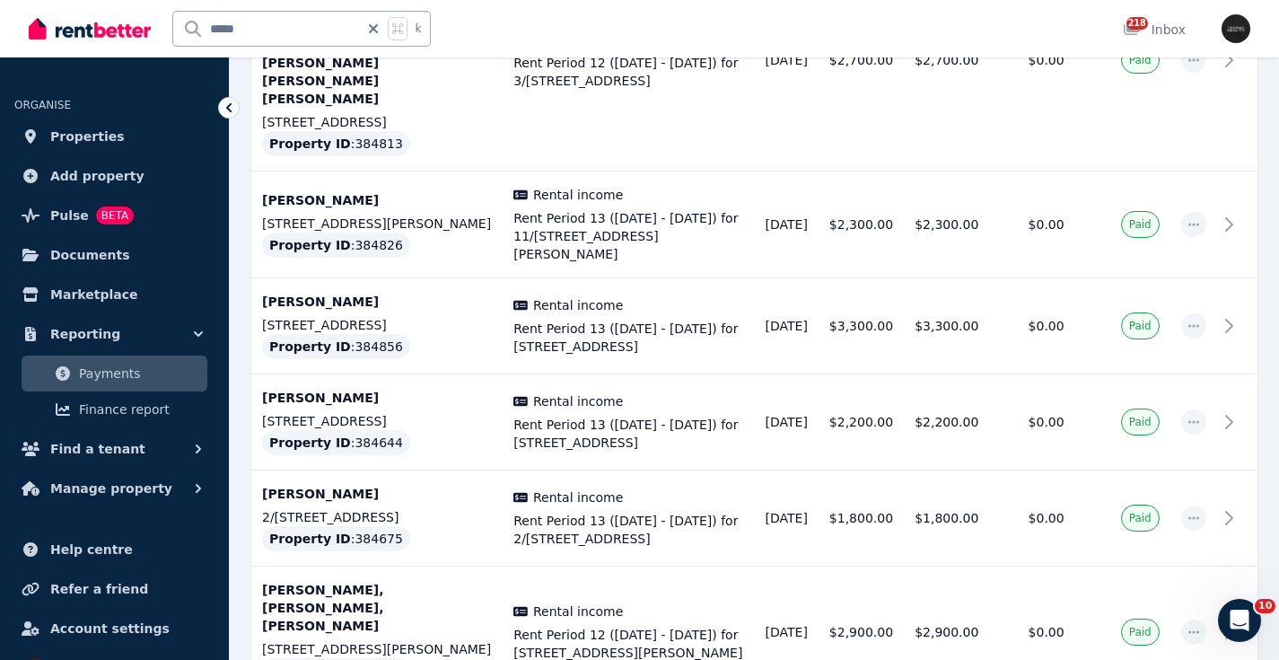
scroll to position [5861, 0]
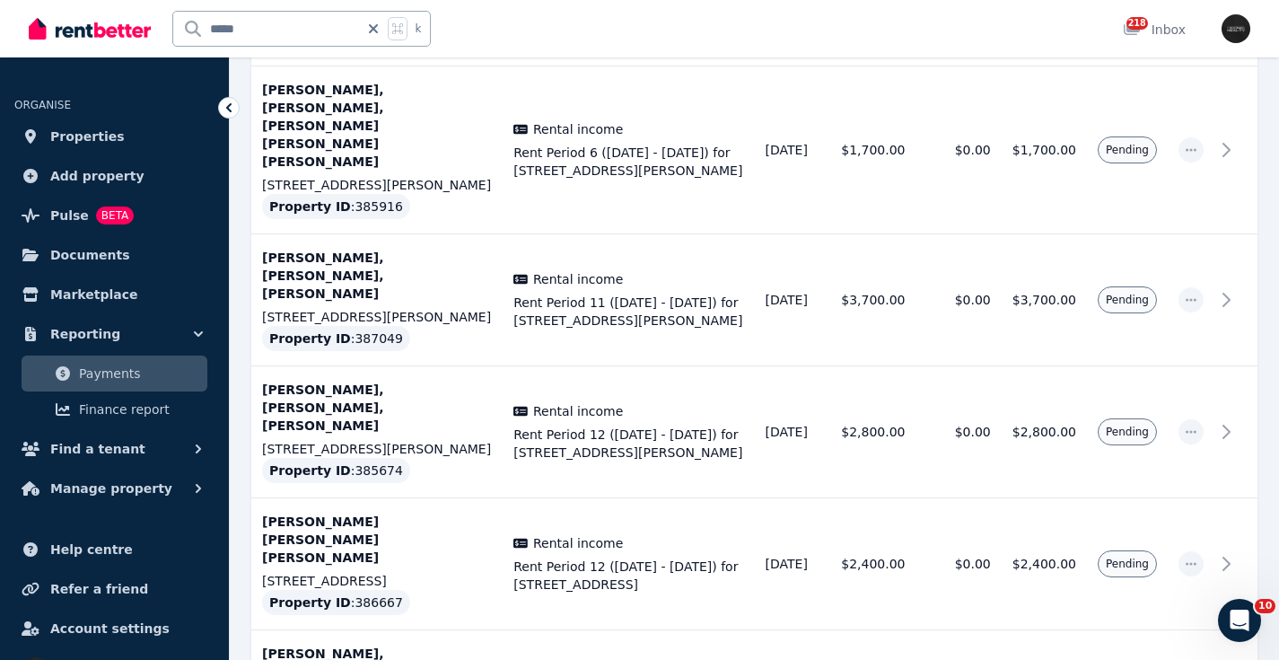
scroll to position [5757, 0]
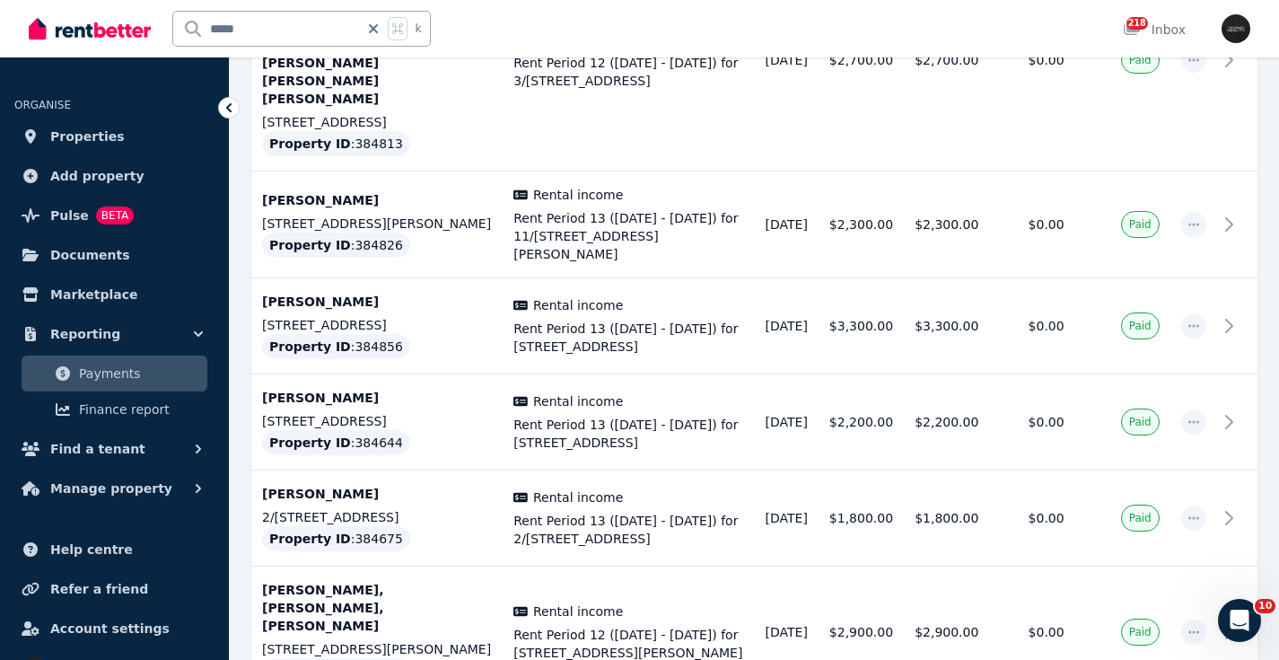
scroll to position [5861, 0]
drag, startPoint x: 1176, startPoint y: 577, endPoint x: 1130, endPoint y: 438, distance: 146.4
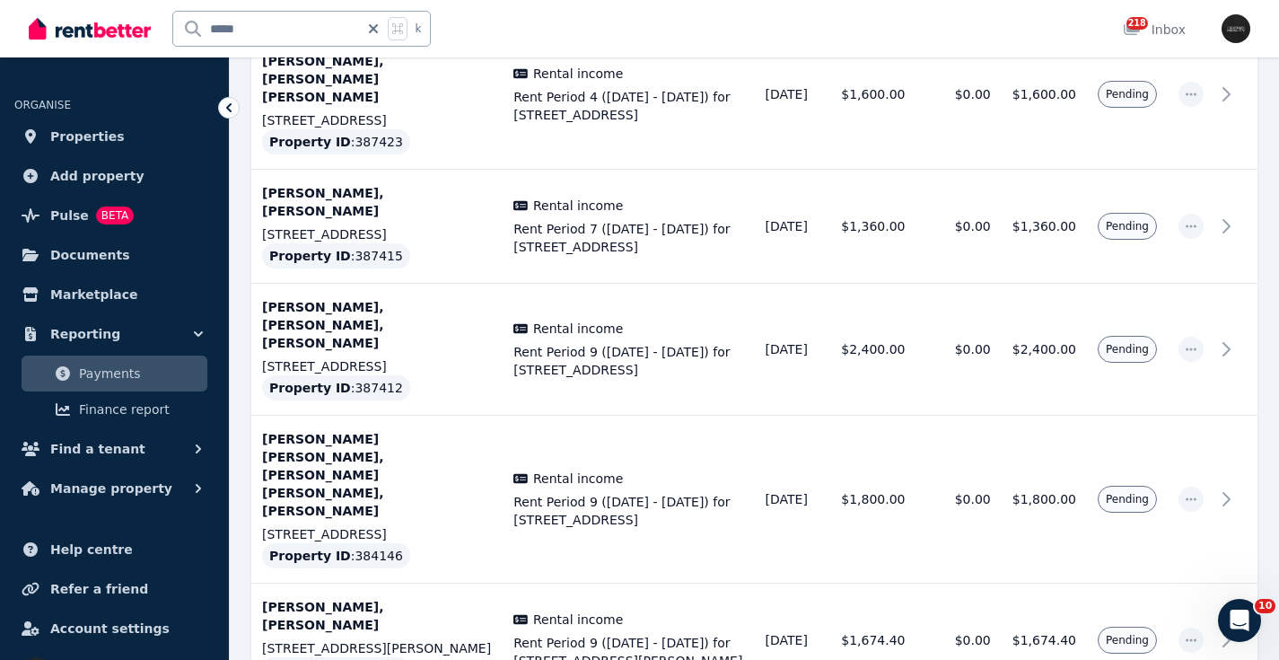
scroll to position [5757, 0]
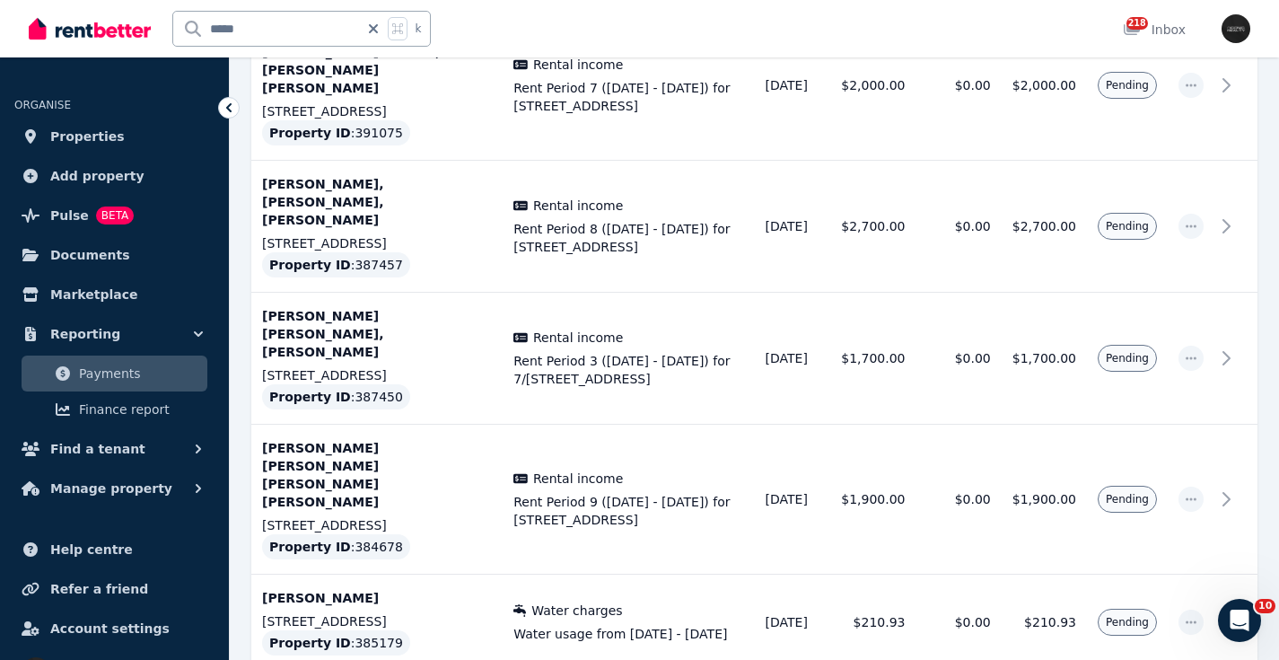
scroll to position [1825, 0]
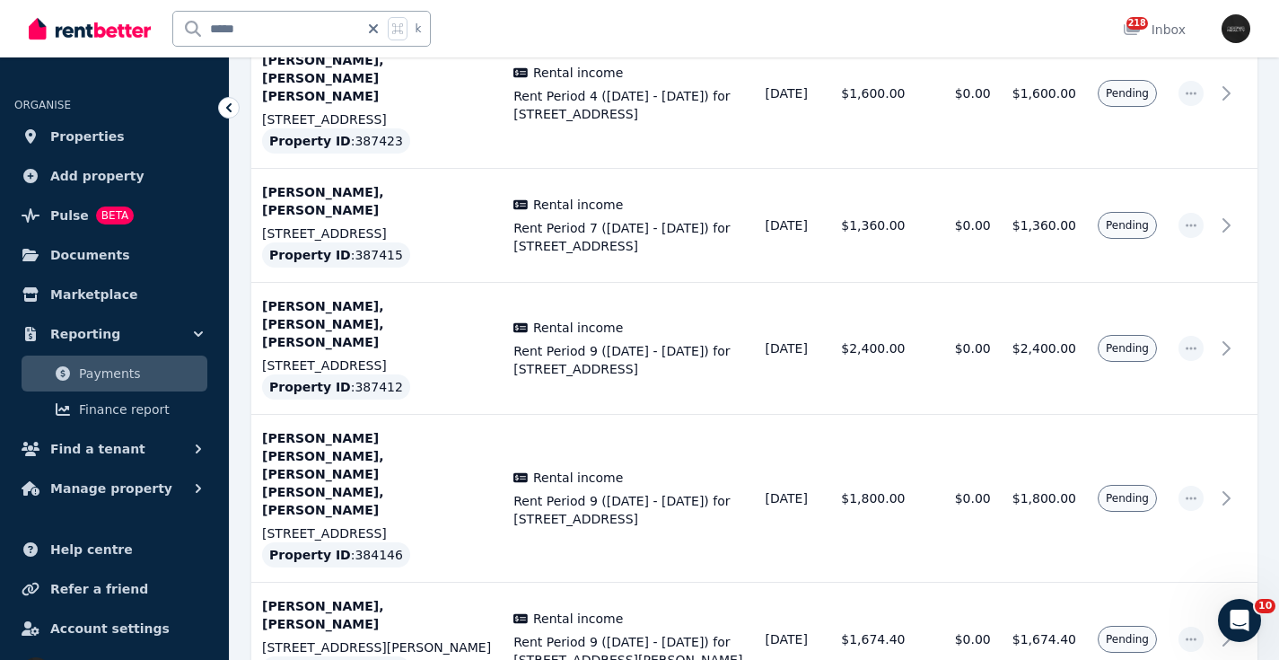
scroll to position [5757, 0]
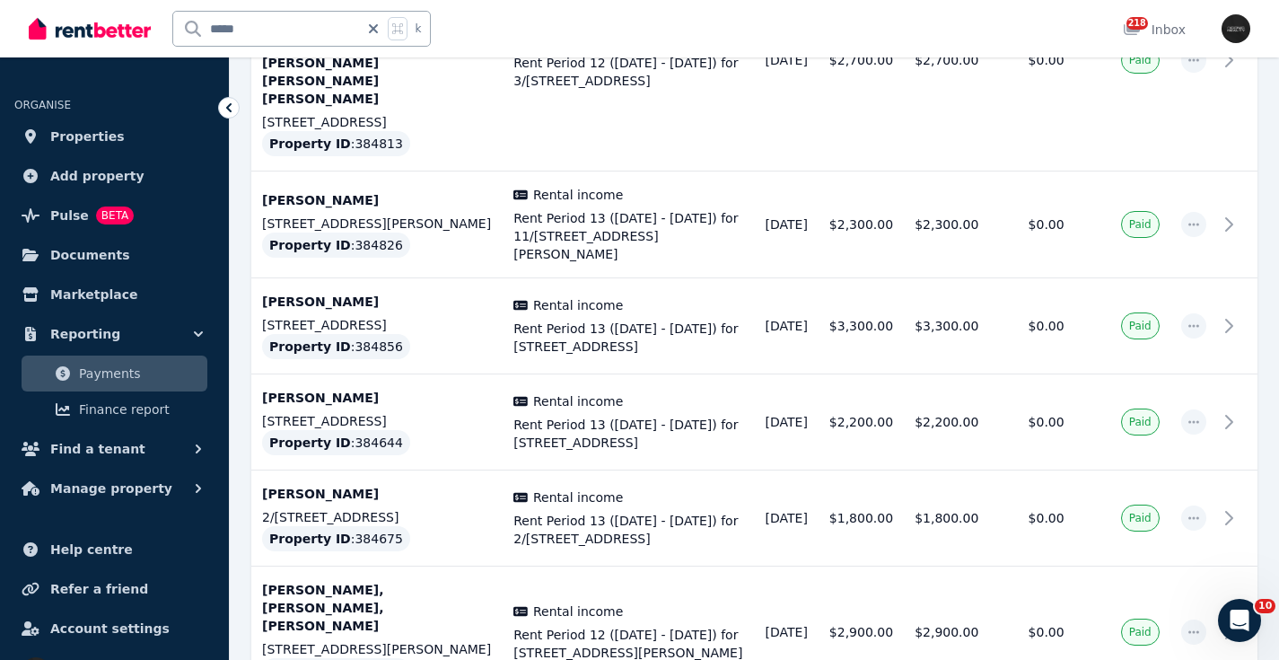
scroll to position [5861, 0]
drag, startPoint x: 280, startPoint y: 34, endPoint x: 175, endPoint y: 22, distance: 105.8
click at [175, 22] on input "*****" at bounding box center [266, 29] width 186 height 34
type input "*****"
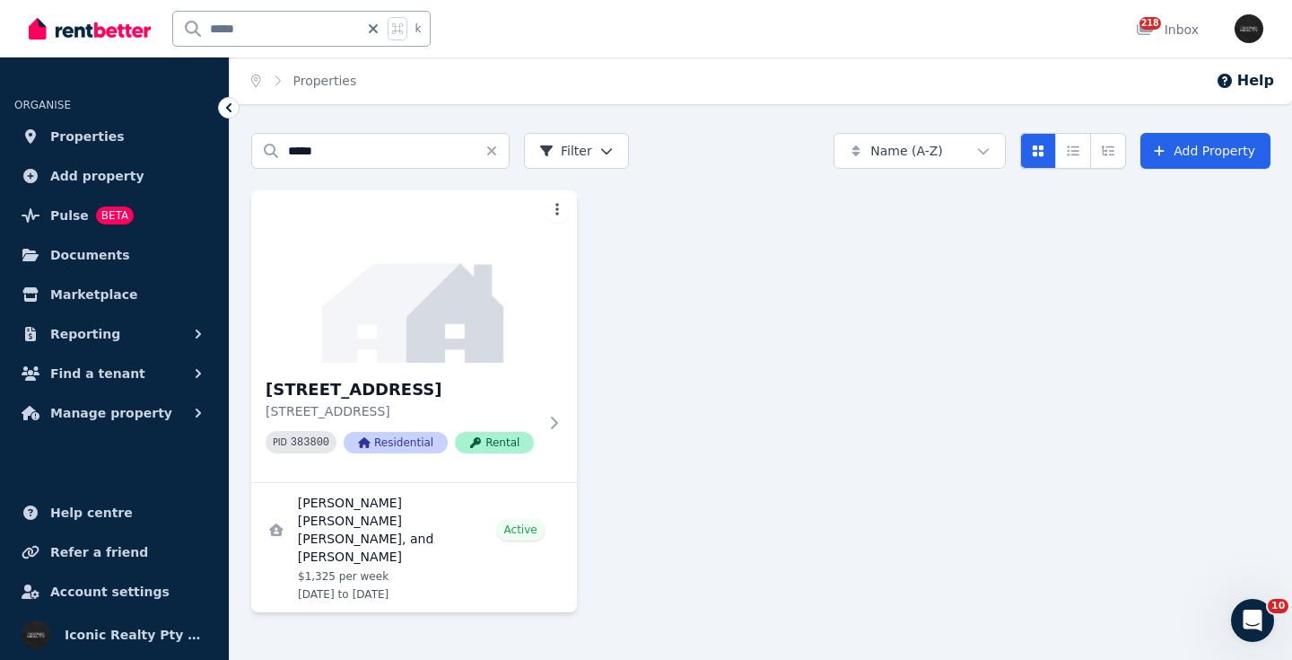
click at [433, 297] on img at bounding box center [414, 276] width 326 height 172
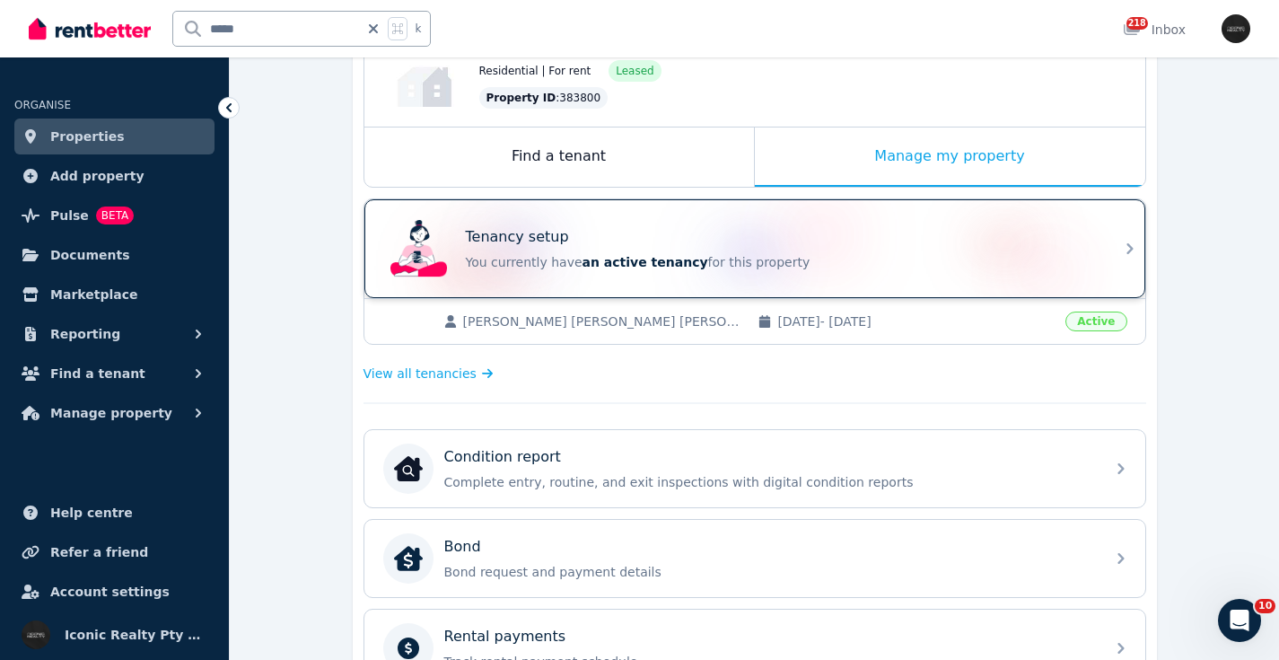
scroll to position [281, 0]
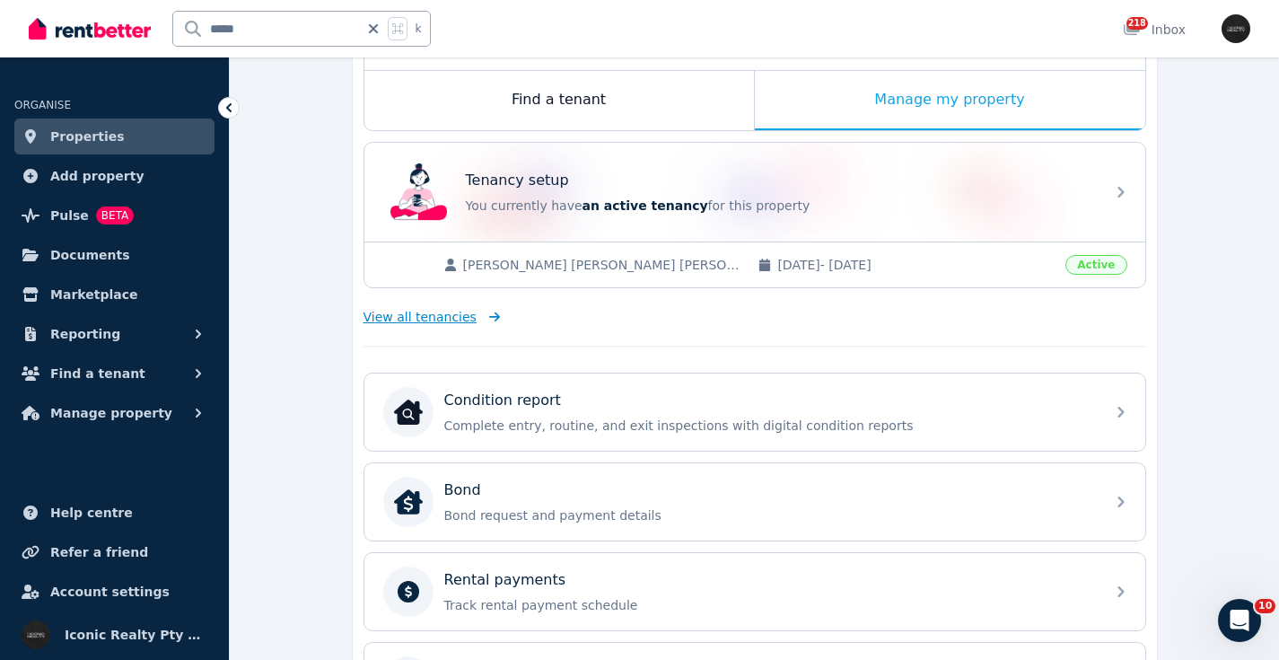
click at [443, 317] on span "View all tenancies" at bounding box center [419, 317] width 113 height 18
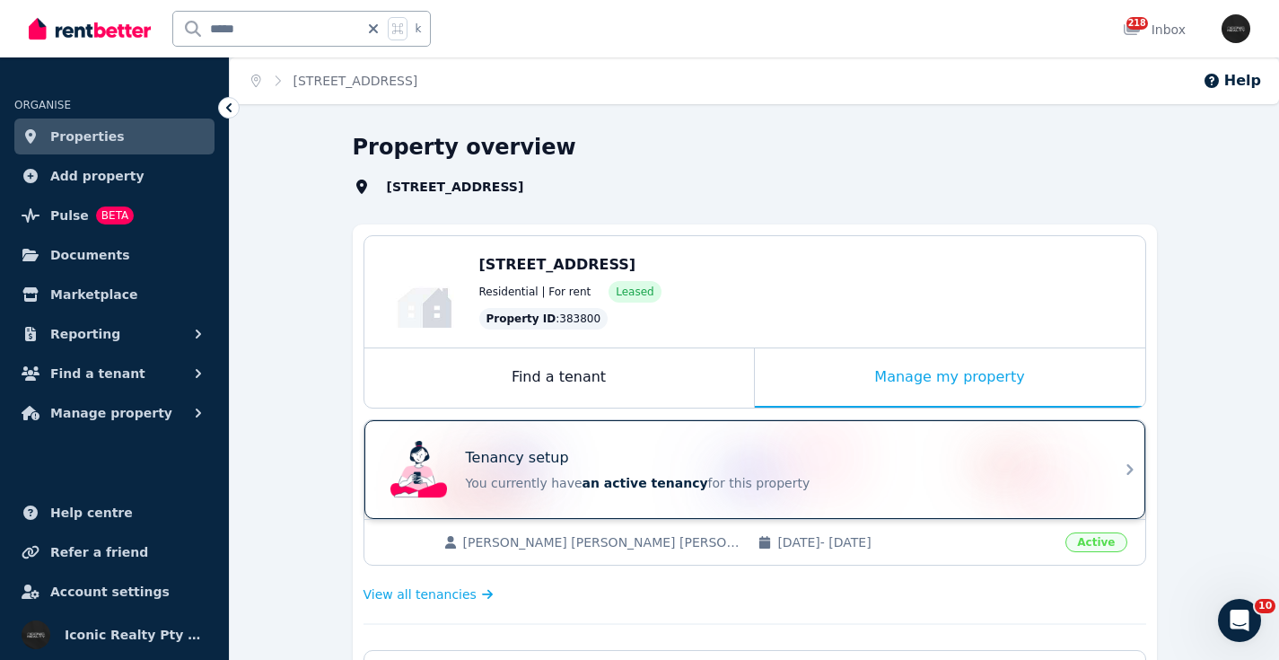
click at [567, 455] on div "Tenancy setup" at bounding box center [780, 458] width 628 height 22
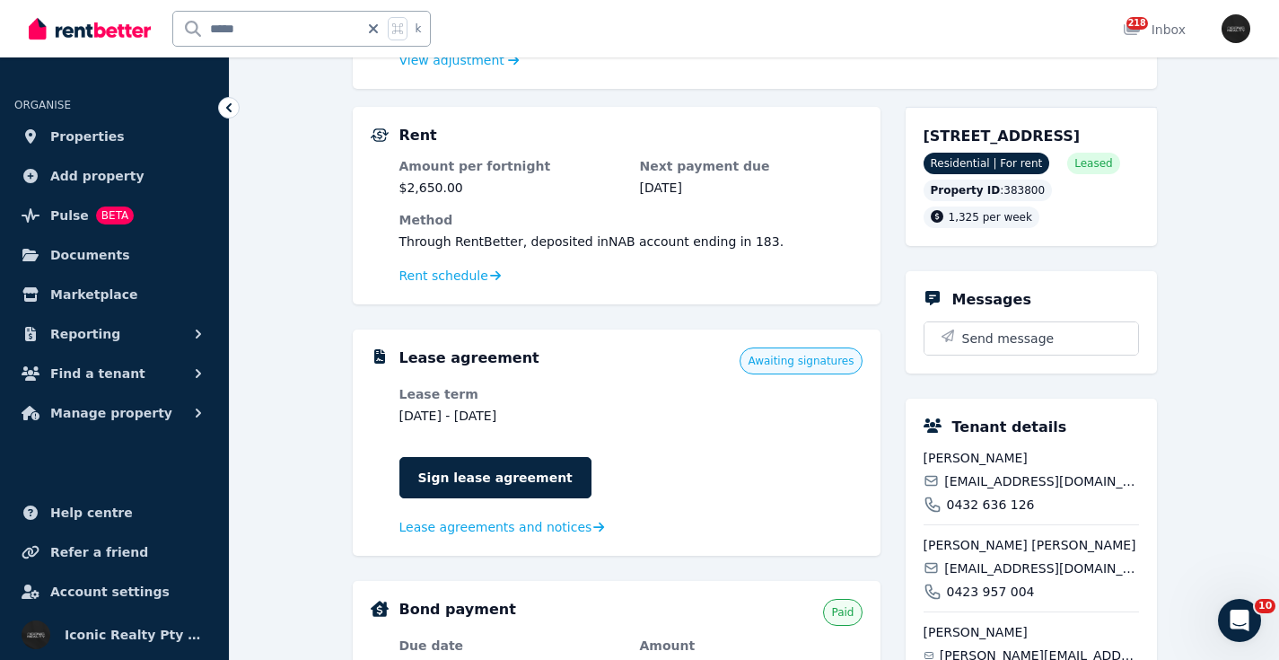
scroll to position [452, 0]
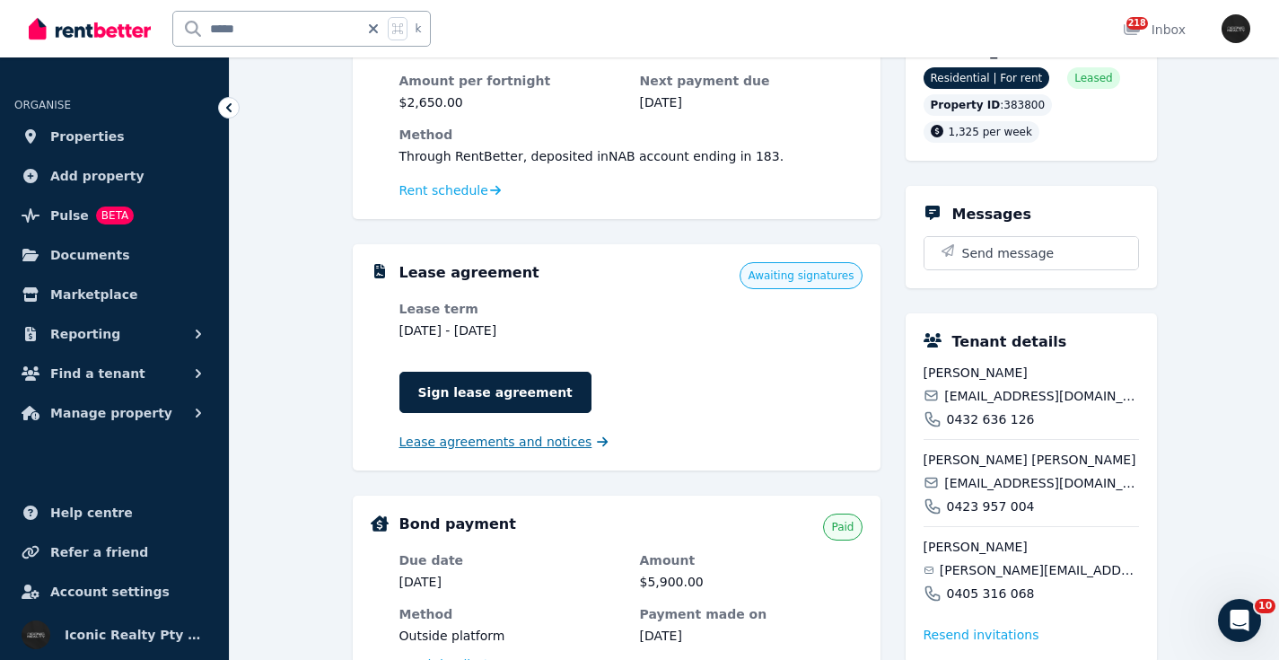
click at [514, 441] on span "Lease agreements and notices" at bounding box center [495, 442] width 193 height 18
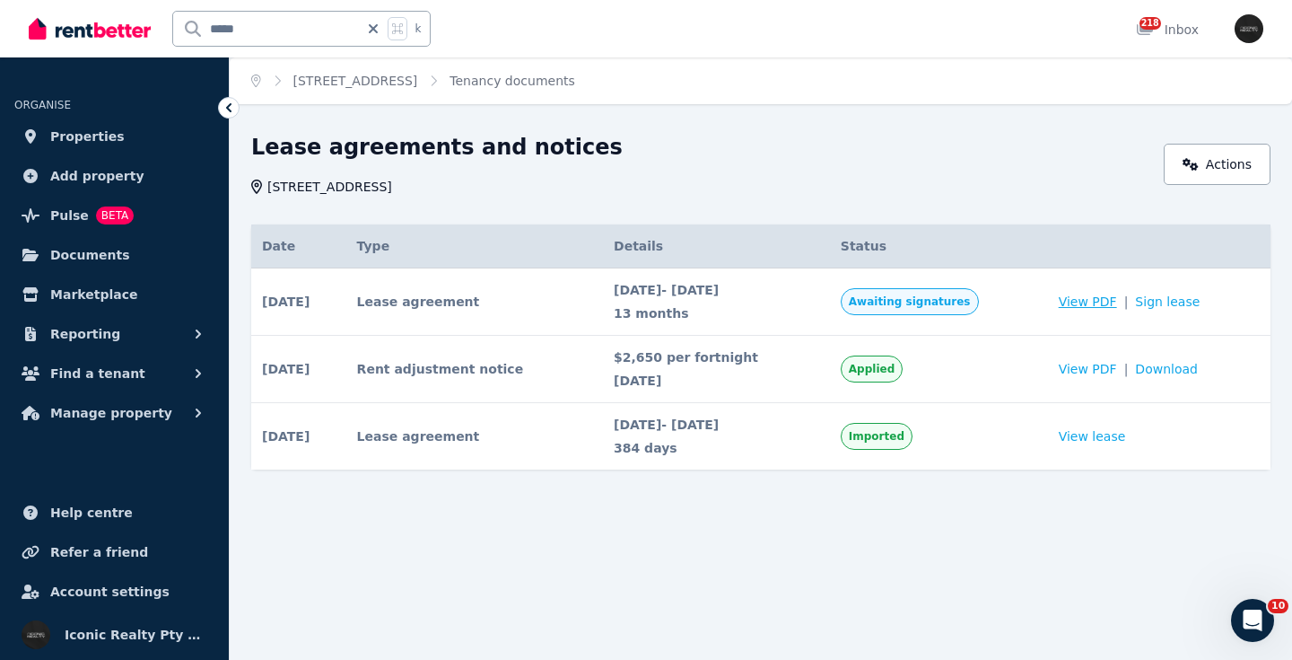
click at [1087, 297] on span "View PDF" at bounding box center [1088, 302] width 58 height 18
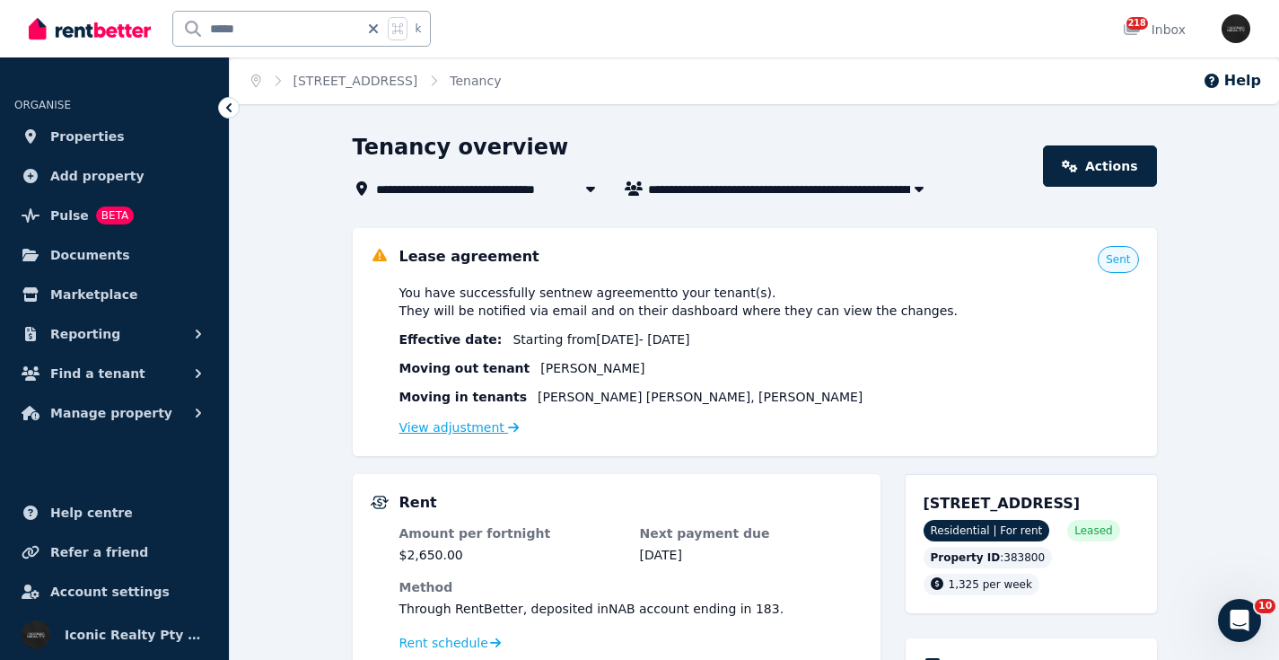
click at [445, 428] on link "View adjustment" at bounding box center [459, 427] width 120 height 14
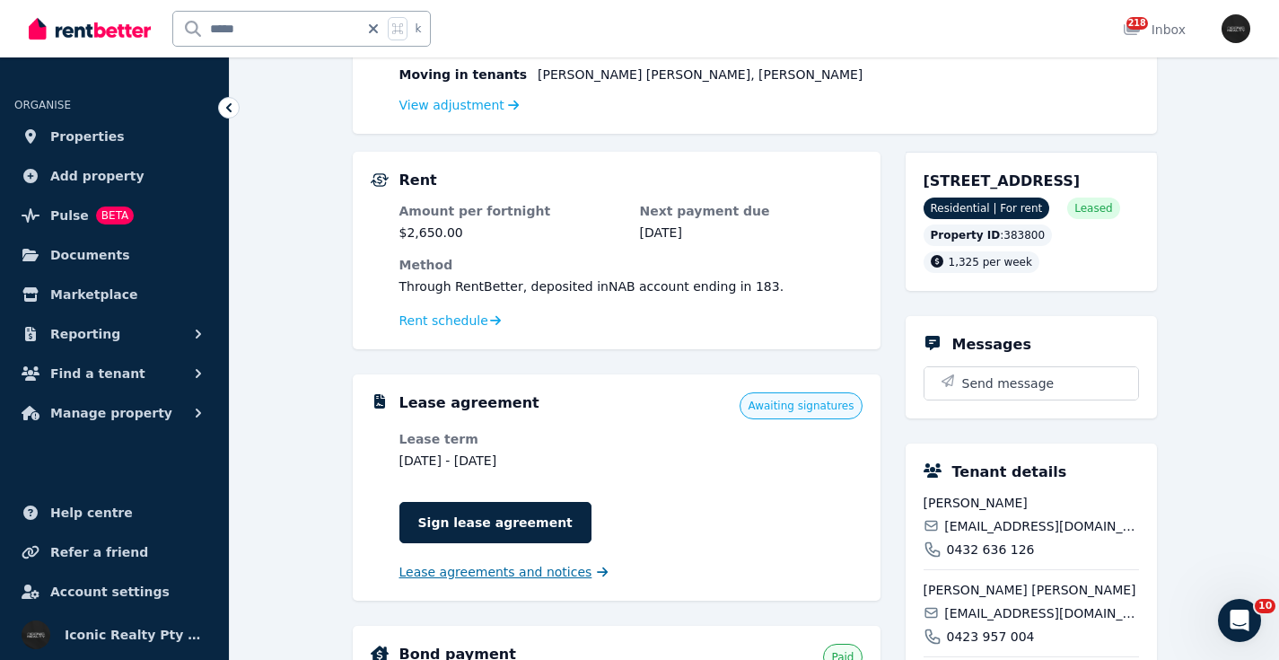
click at [547, 576] on span "Lease agreements and notices" at bounding box center [495, 572] width 193 height 18
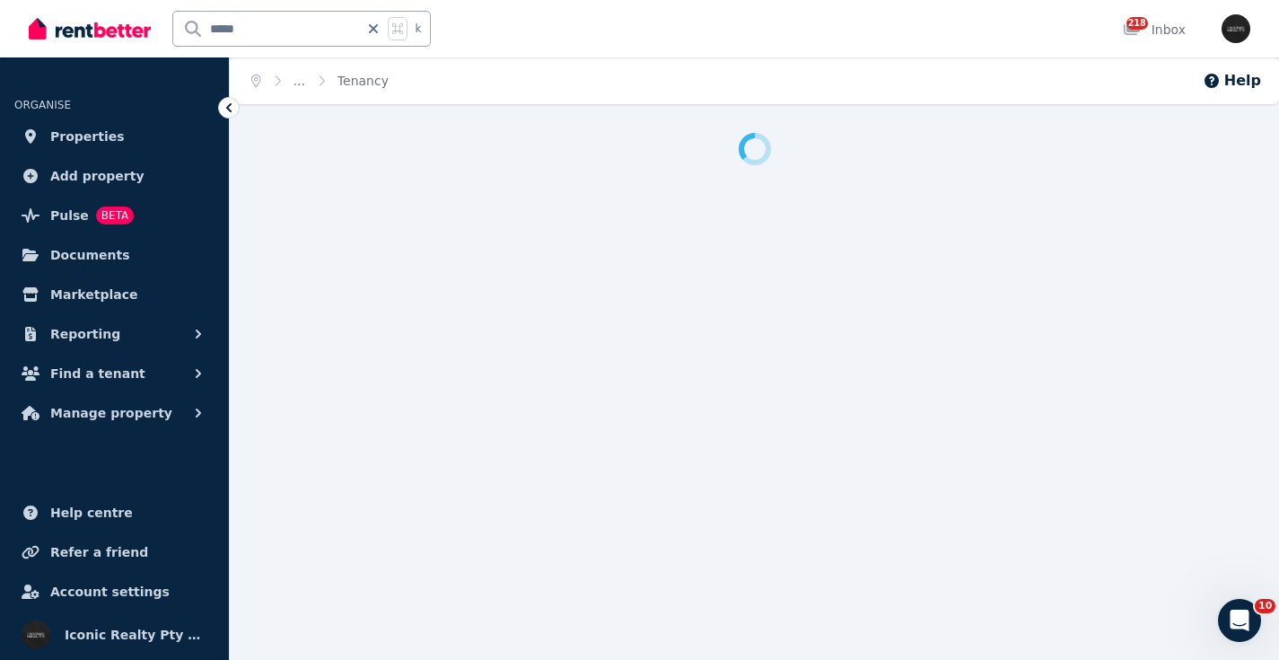
scroll to position [2377, 0]
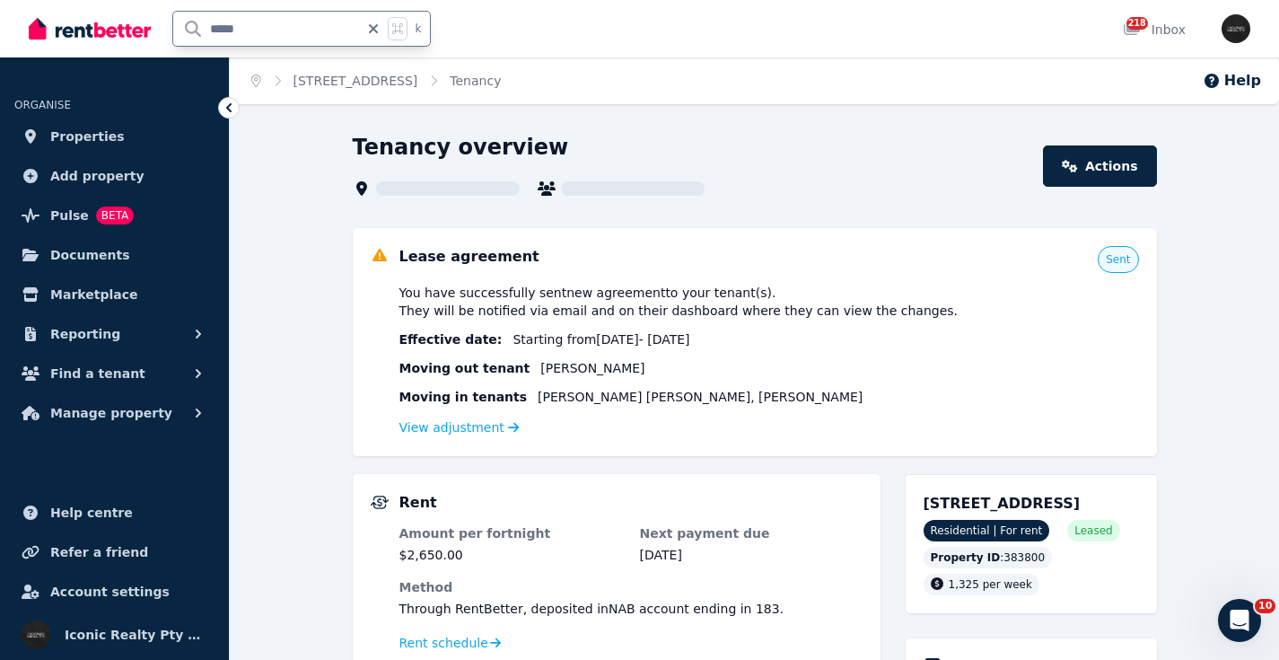
drag, startPoint x: 250, startPoint y: 27, endPoint x: 191, endPoint y: 31, distance: 59.4
click at [163, 27] on div "***** k" at bounding box center [234, 28] width 411 height 57
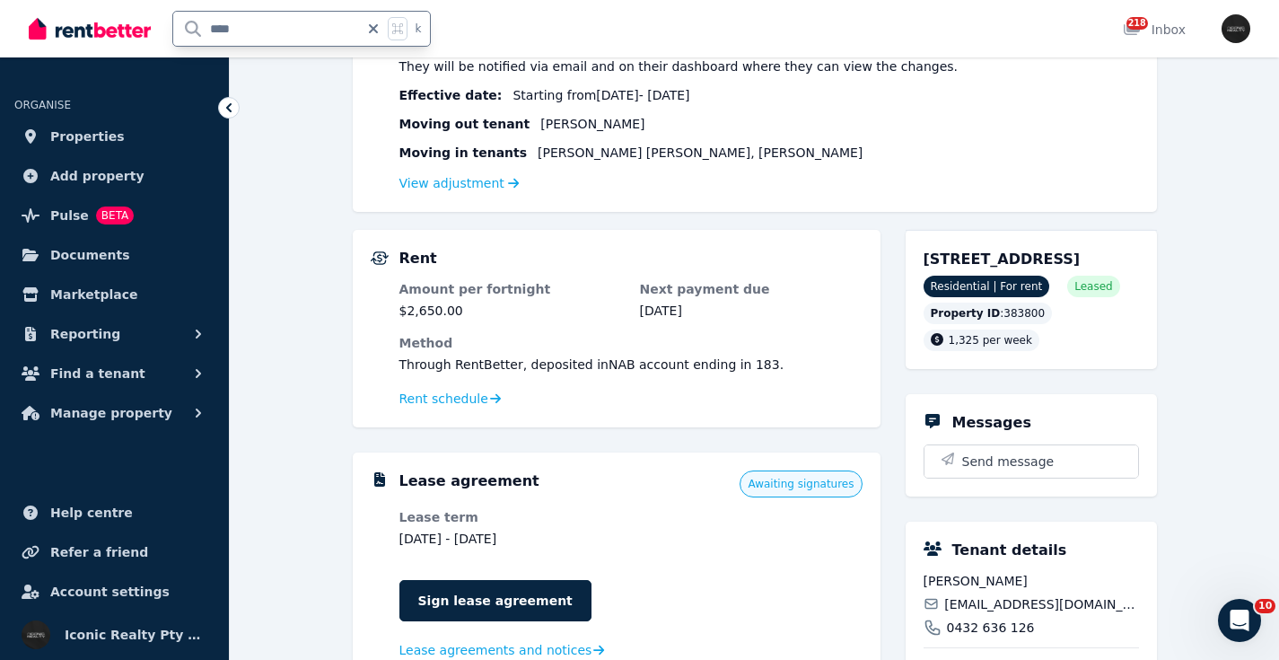
type input "*****"
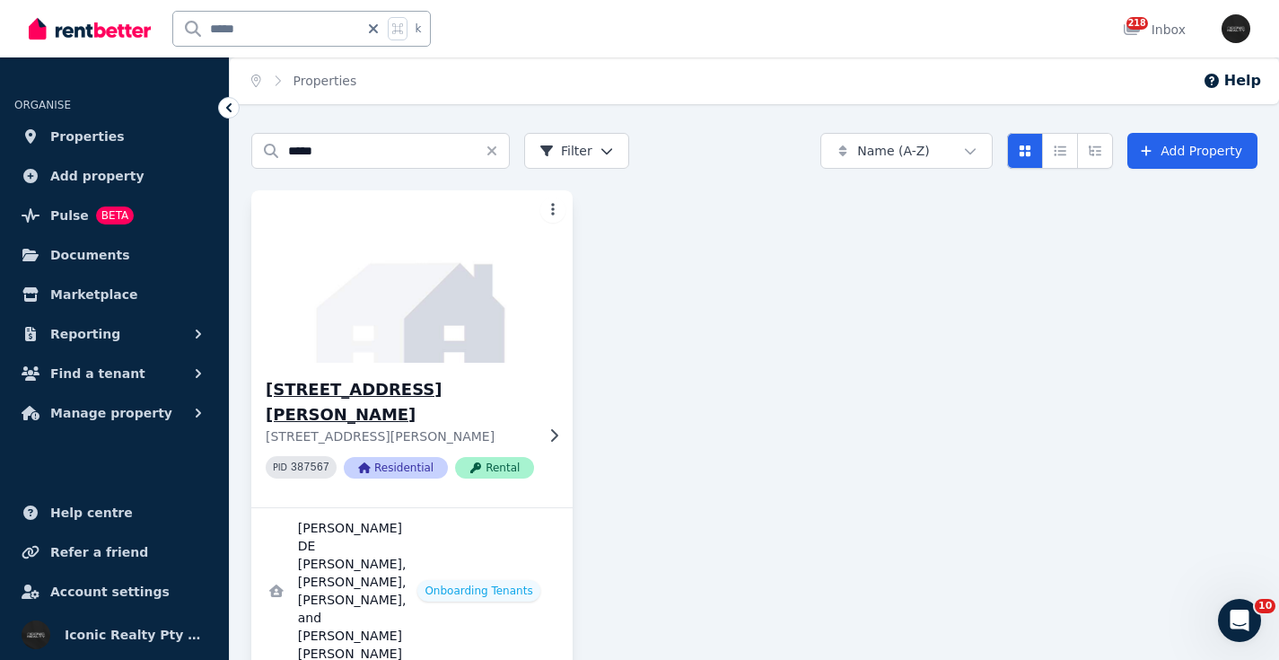
click at [455, 299] on img at bounding box center [411, 276] width 337 height 181
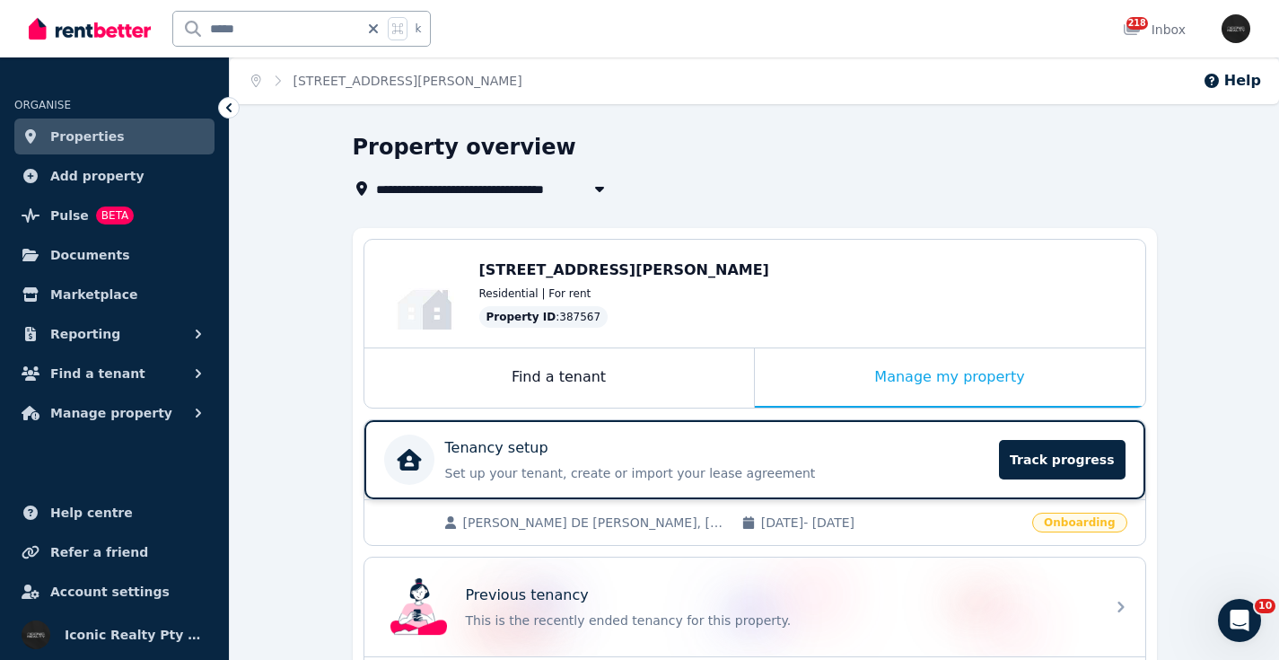
click at [820, 451] on div "Tenancy setup" at bounding box center [717, 448] width 544 height 22
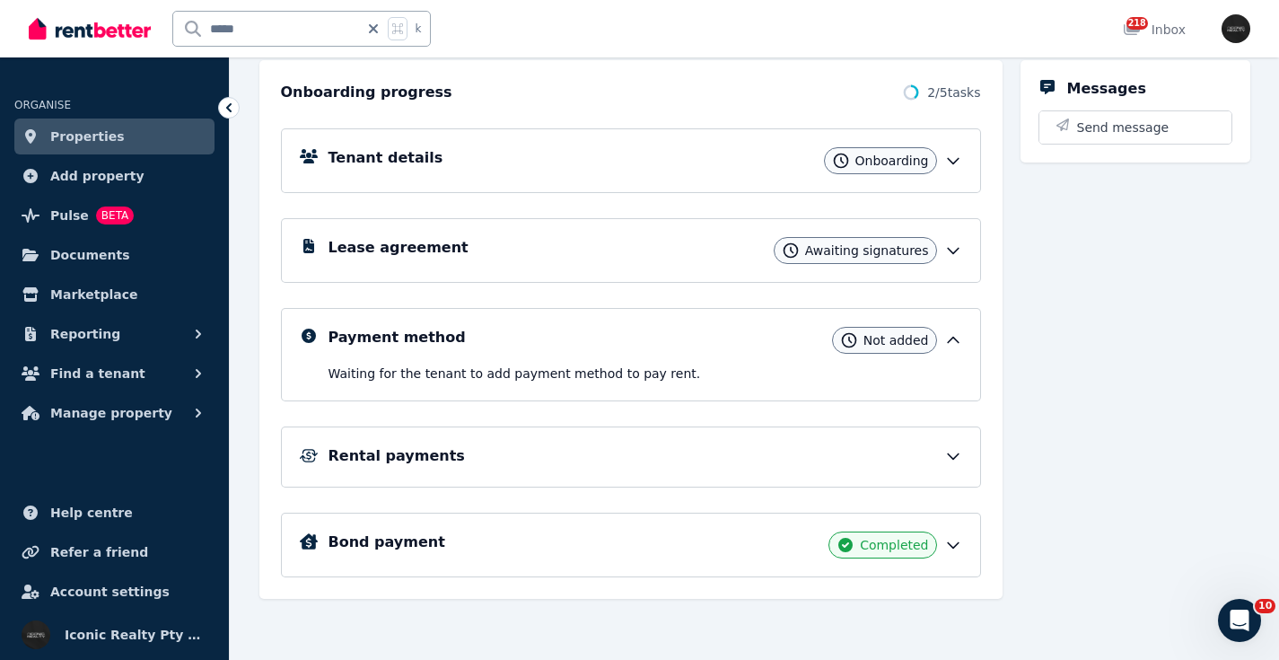
scroll to position [197, 0]
click at [730, 251] on div "Lease agreement Awaiting signatures" at bounding box center [645, 250] width 634 height 27
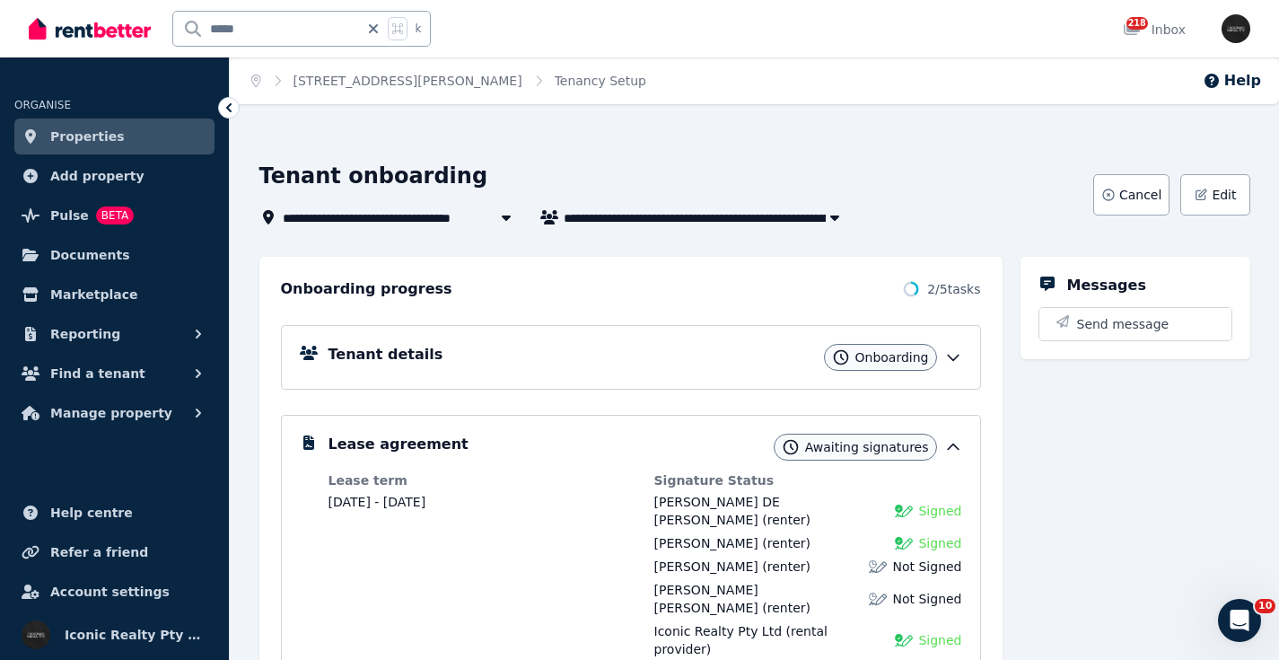
scroll to position [0, 0]
drag, startPoint x: 268, startPoint y: 22, endPoint x: 188, endPoint y: 22, distance: 79.9
click at [188, 22] on input "*****" at bounding box center [266, 29] width 186 height 34
type input "*****"
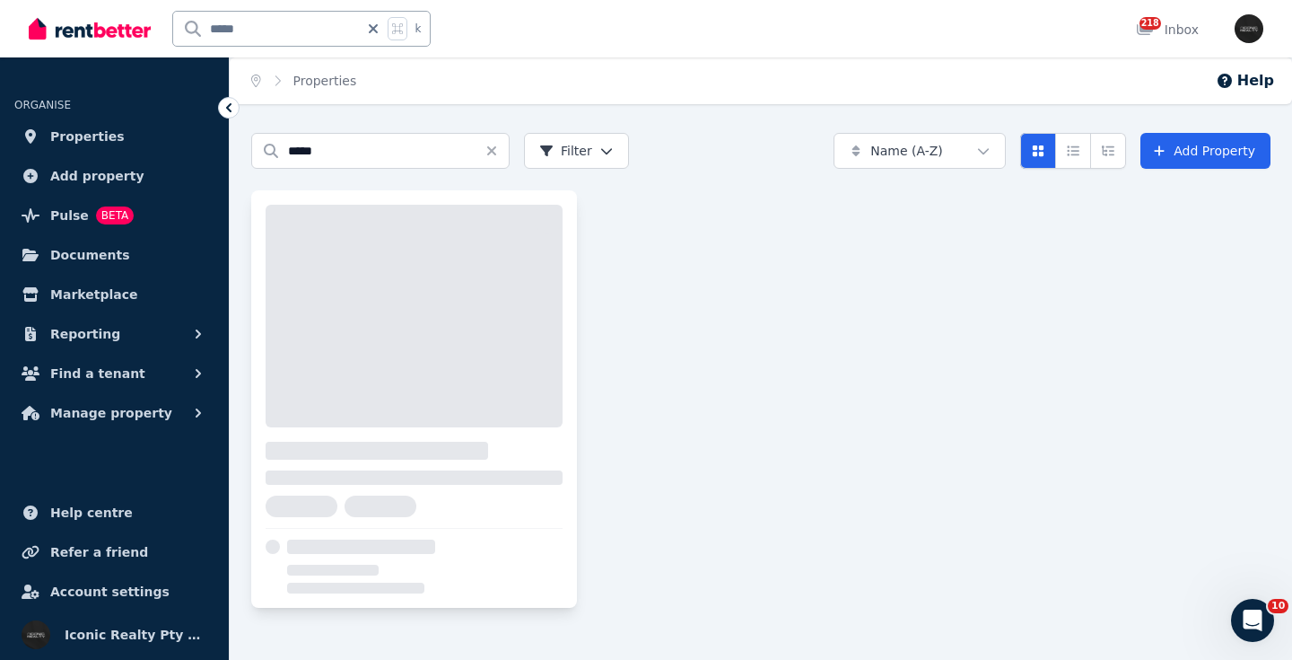
click at [393, 296] on div at bounding box center [414, 316] width 297 height 223
click at [266, 24] on input "*****" at bounding box center [266, 29] width 186 height 34
drag, startPoint x: 224, startPoint y: 21, endPoint x: 155, endPoint y: 20, distance: 69.1
click at [155, 20] on div "***** k" at bounding box center [234, 28] width 411 height 57
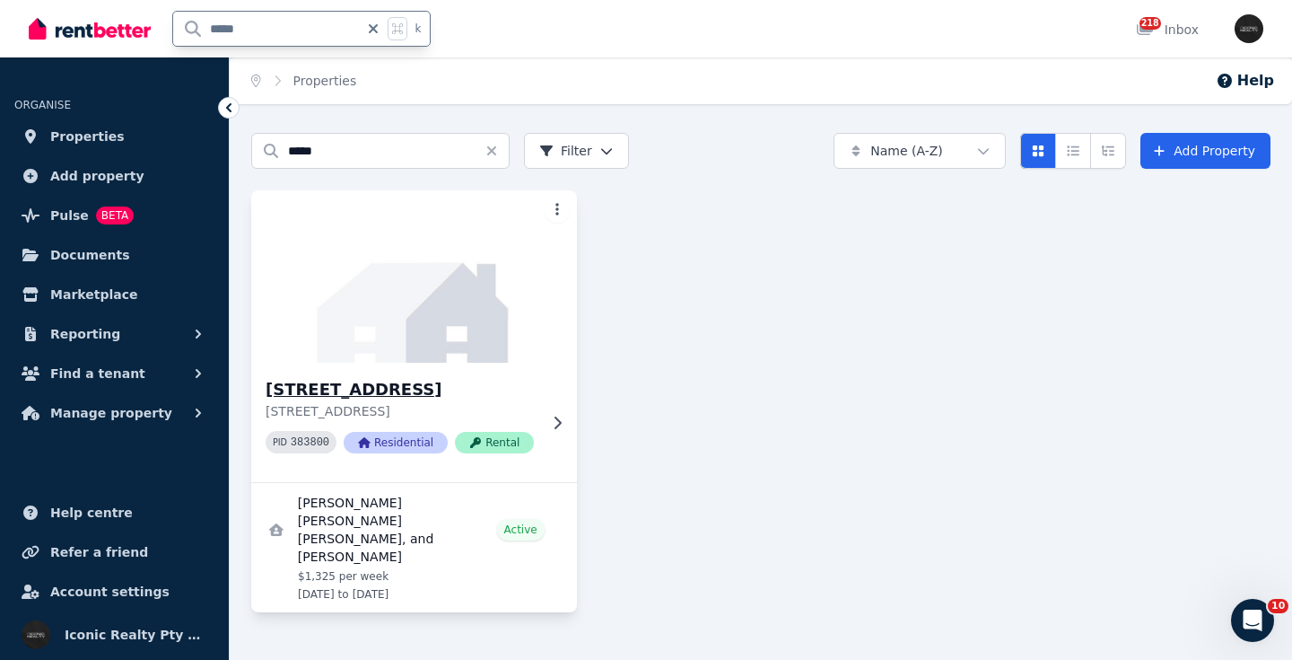
type input "*****"
click at [433, 271] on img at bounding box center [414, 276] width 342 height 181
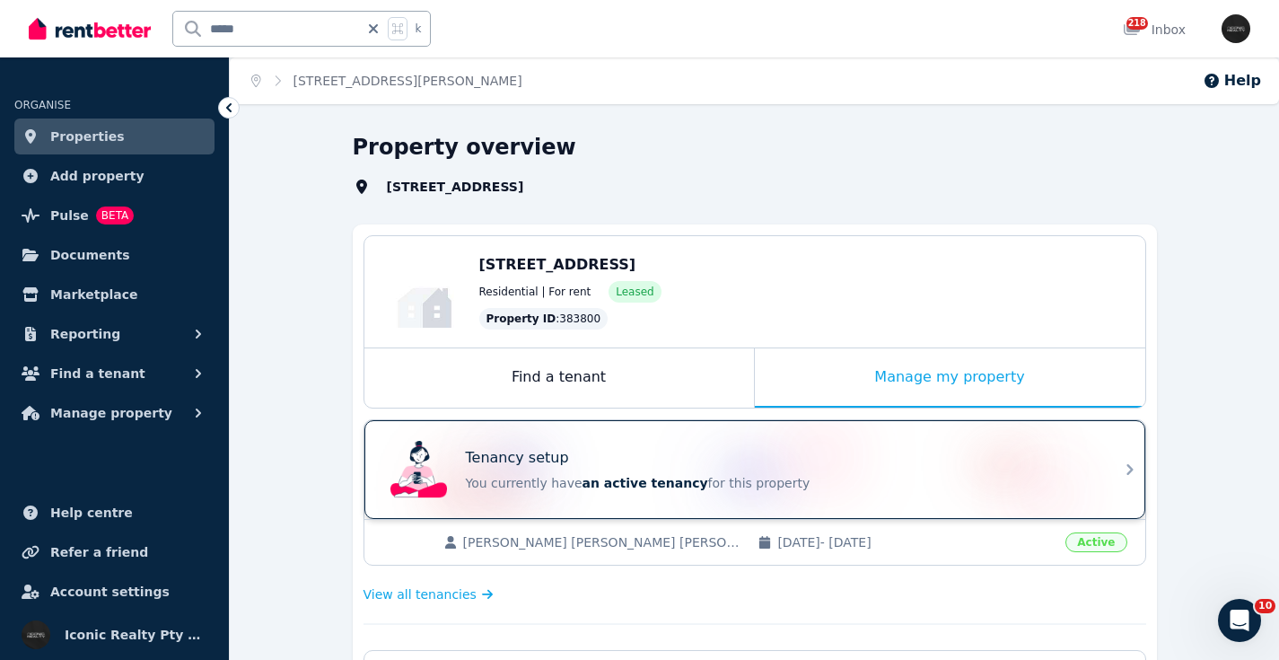
scroll to position [4, 0]
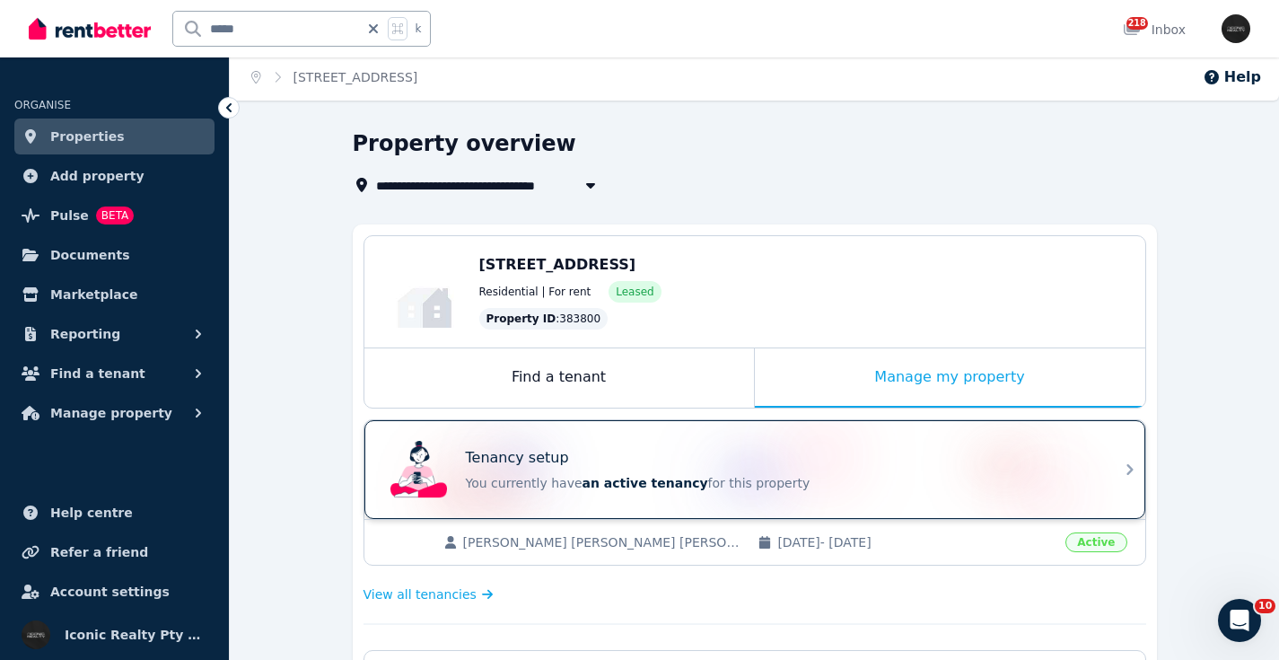
click at [807, 450] on div "Tenancy setup" at bounding box center [780, 458] width 628 height 22
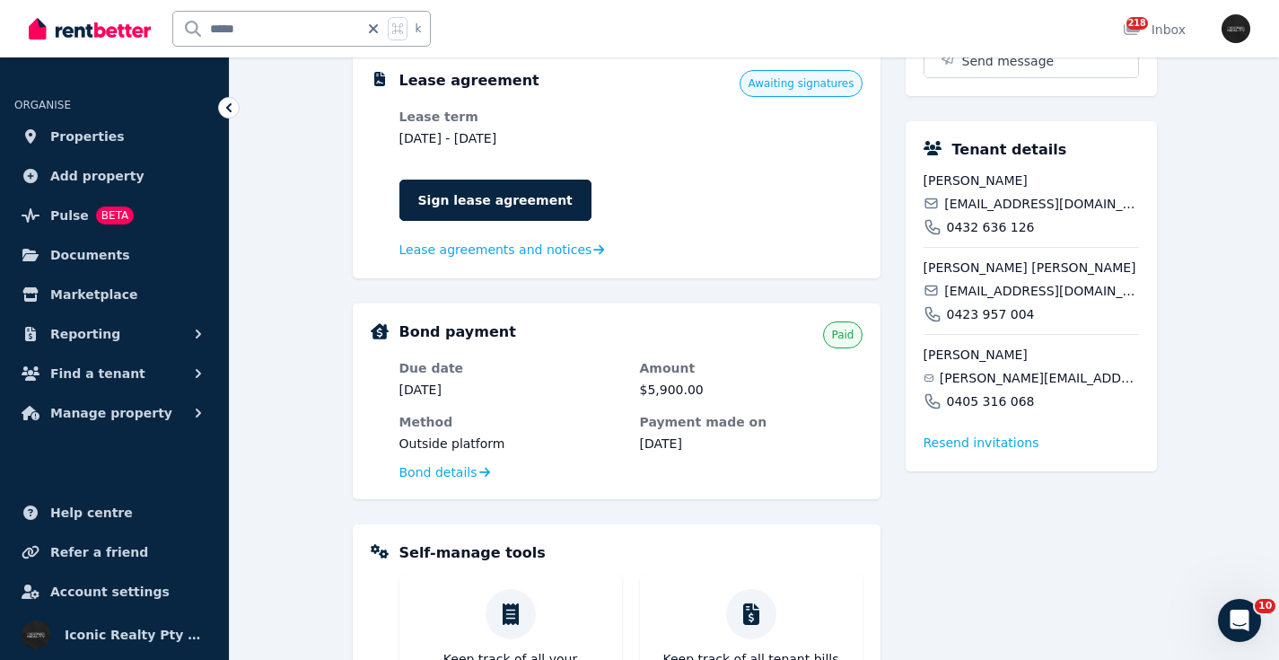
scroll to position [669, 0]
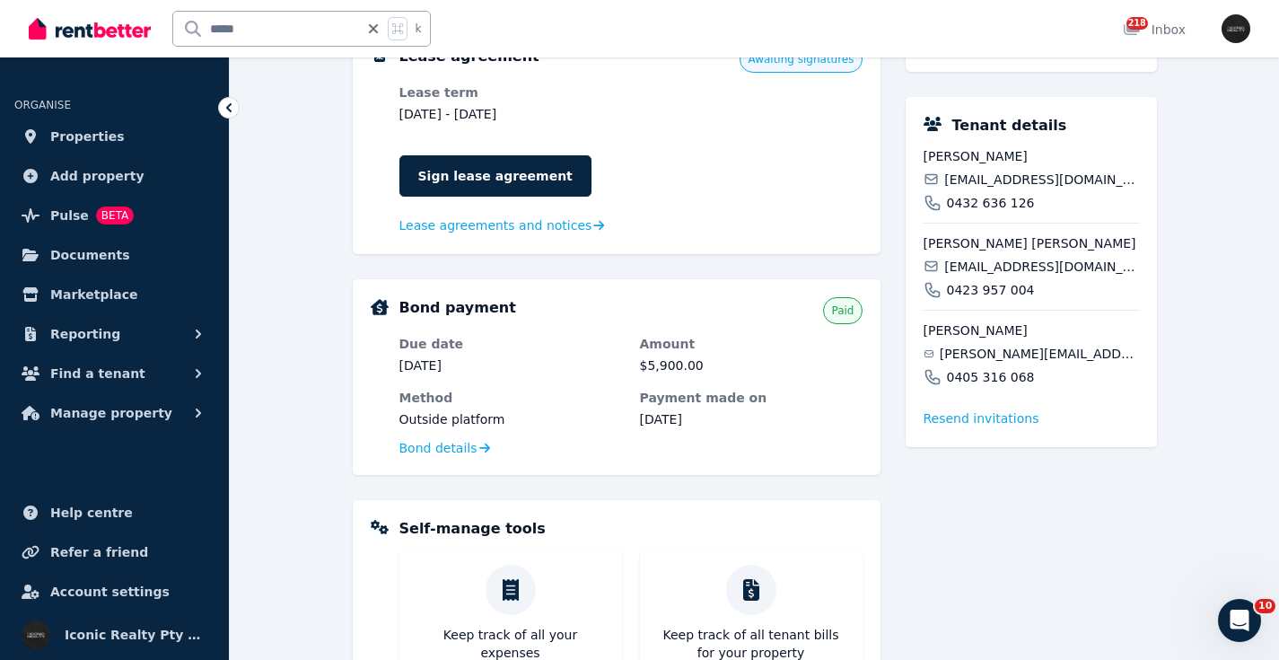
click at [1008, 427] on span "Resend invitation s" at bounding box center [982, 418] width 116 height 18
drag, startPoint x: 214, startPoint y: 24, endPoint x: 186, endPoint y: 33, distance: 29.2
click at [131, 22] on div "***** k" at bounding box center [234, 28] width 411 height 57
type input "*****"
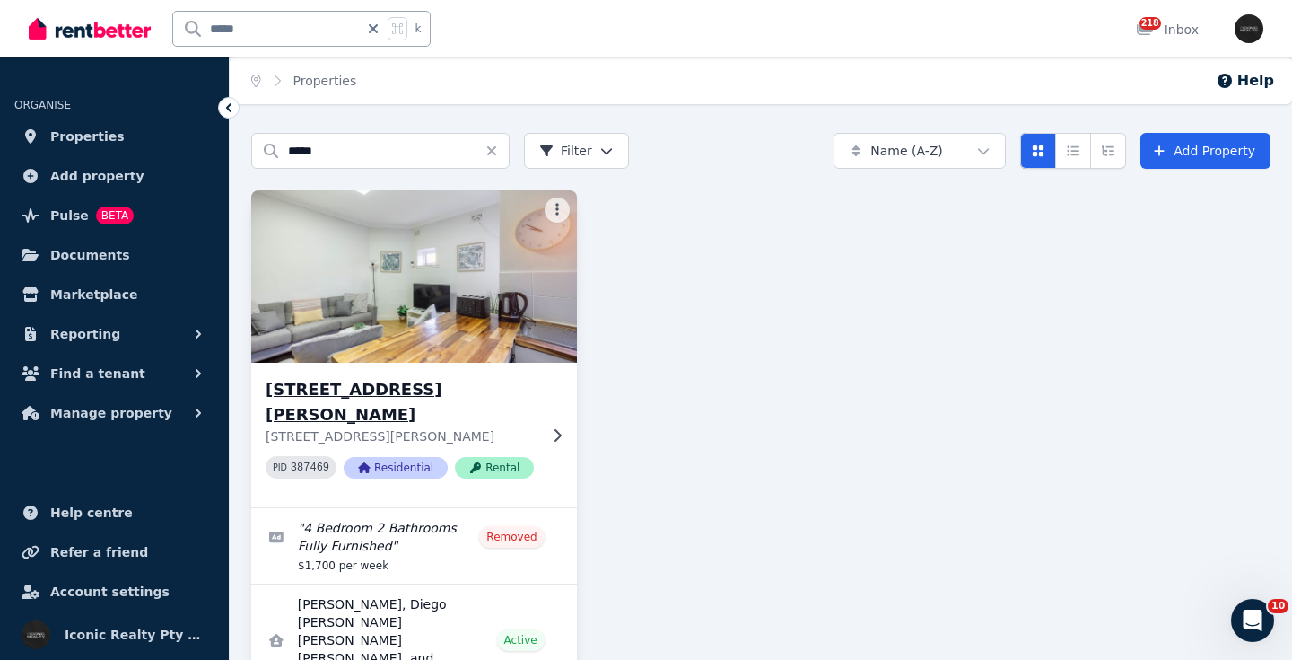
click at [424, 262] on img at bounding box center [414, 276] width 342 height 181
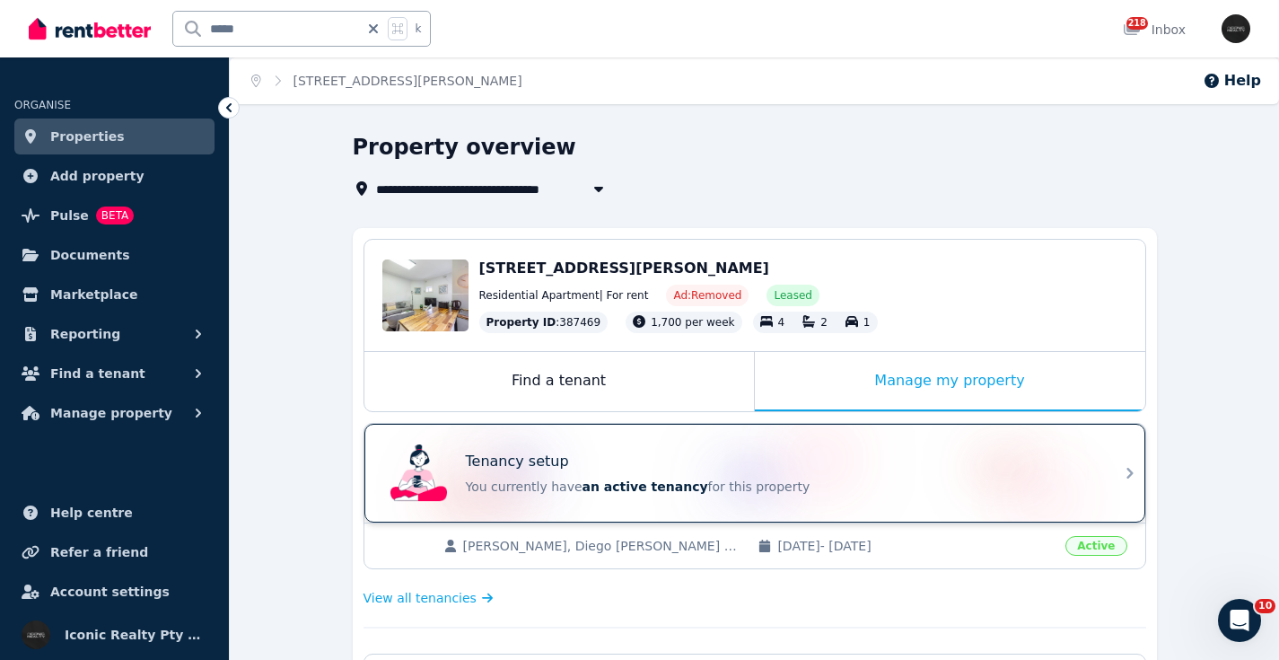
click at [554, 455] on p "Tenancy setup" at bounding box center [517, 462] width 103 height 22
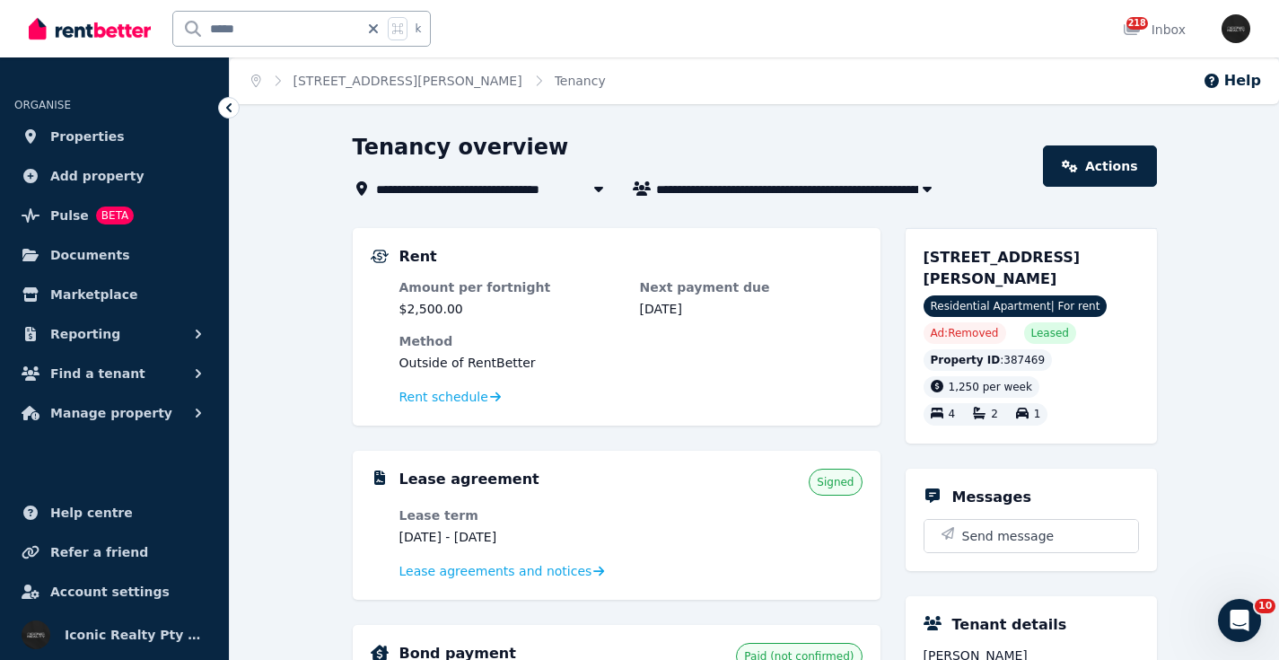
drag, startPoint x: 546, startPoint y: 536, endPoint x: 477, endPoint y: 534, distance: 68.2
click at [477, 534] on dd "21 Jul 2025 - 7 Oct 2025" at bounding box center [510, 537] width 223 height 18
copy dd "7 Oct 2025"
drag, startPoint x: 145, startPoint y: 17, endPoint x: 603, endPoint y: 57, distance: 459.5
click at [145, 16] on div "***** k" at bounding box center [234, 28] width 411 height 57
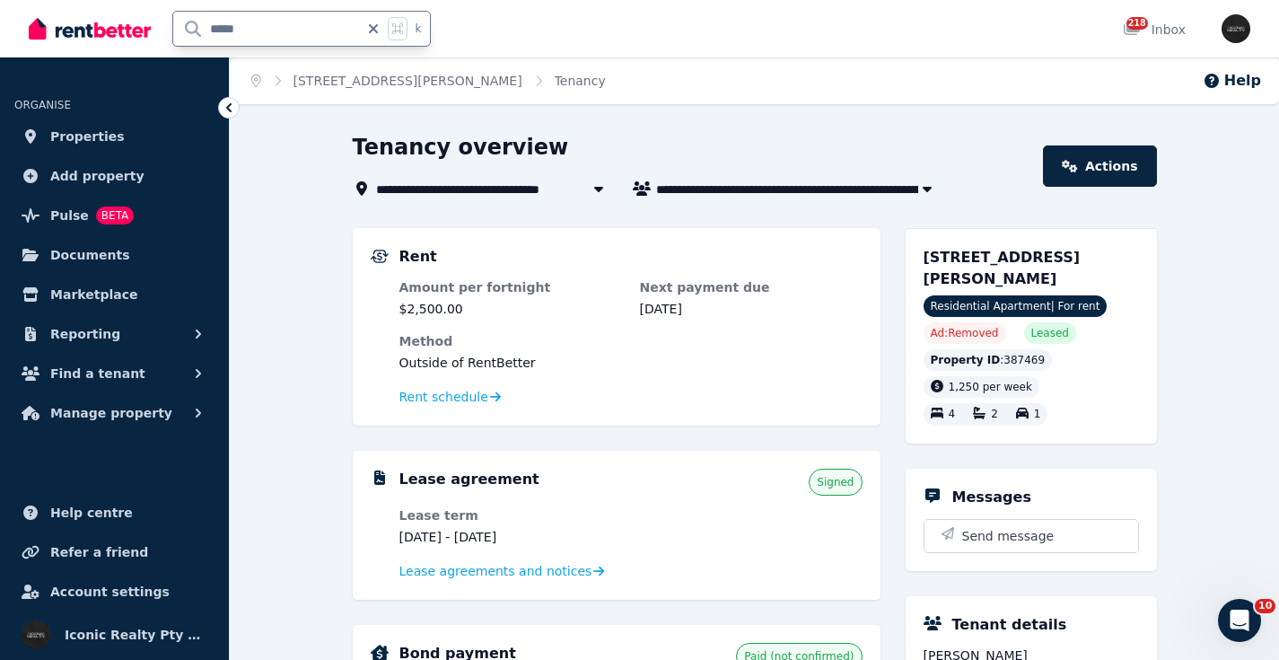
type input "*****"
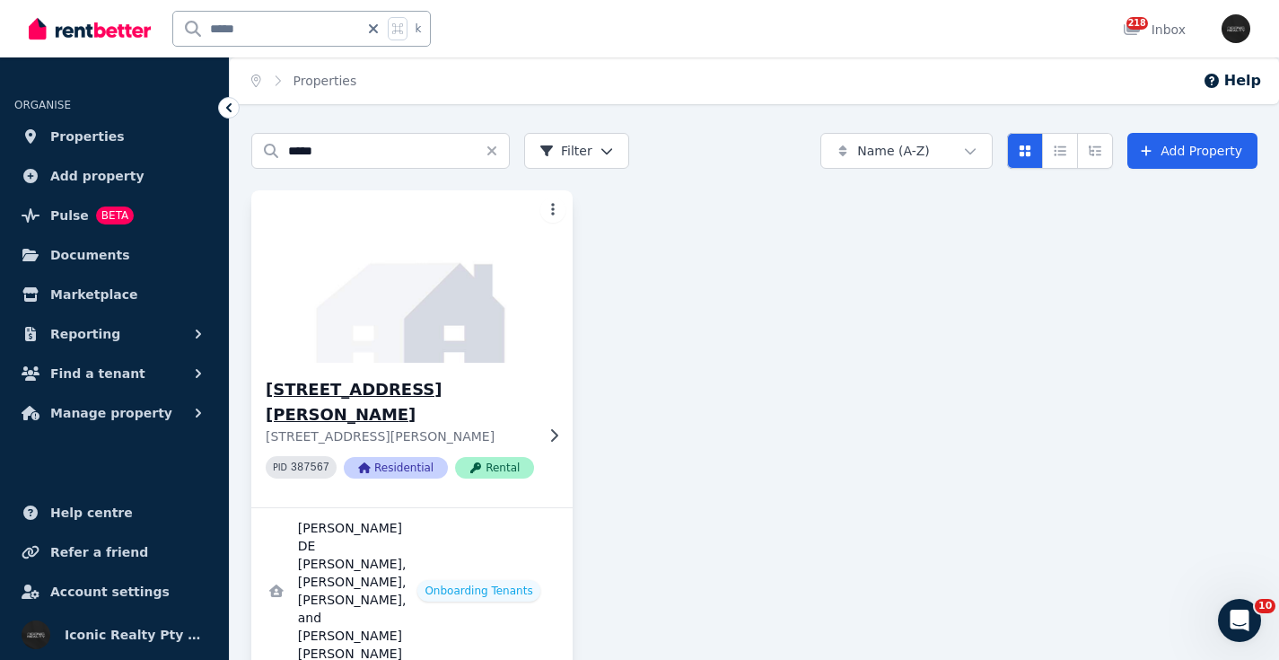
click at [451, 322] on img at bounding box center [411, 276] width 337 height 181
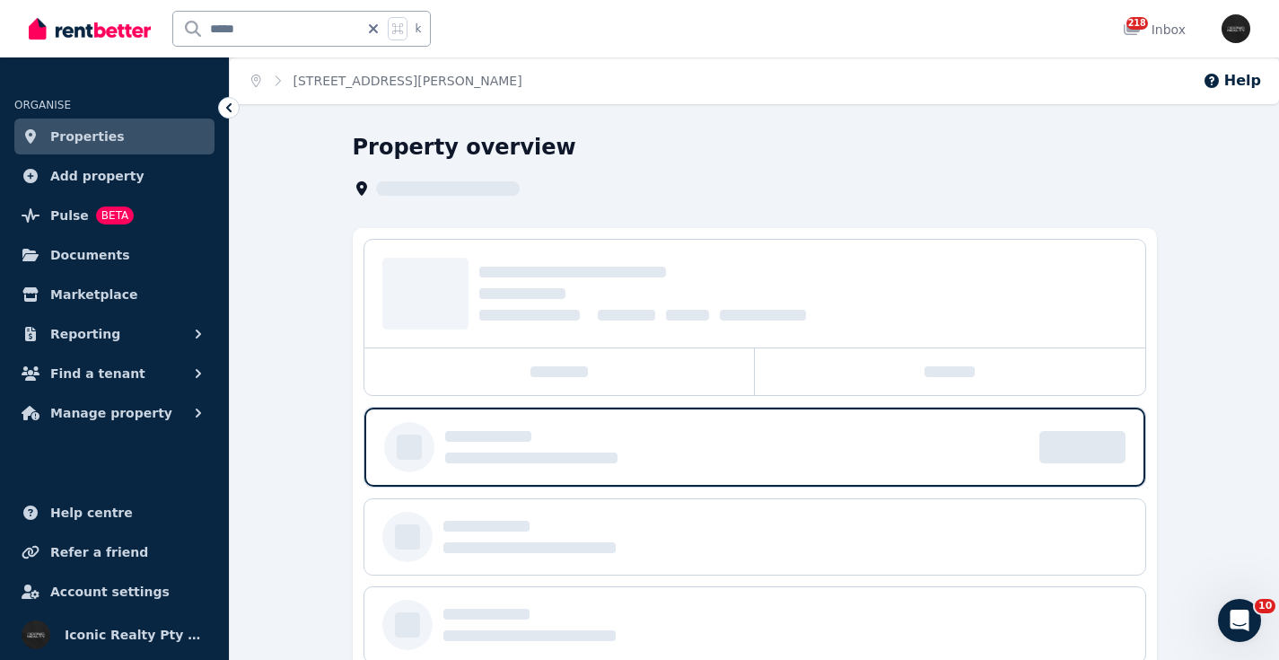
scroll to position [83, 0]
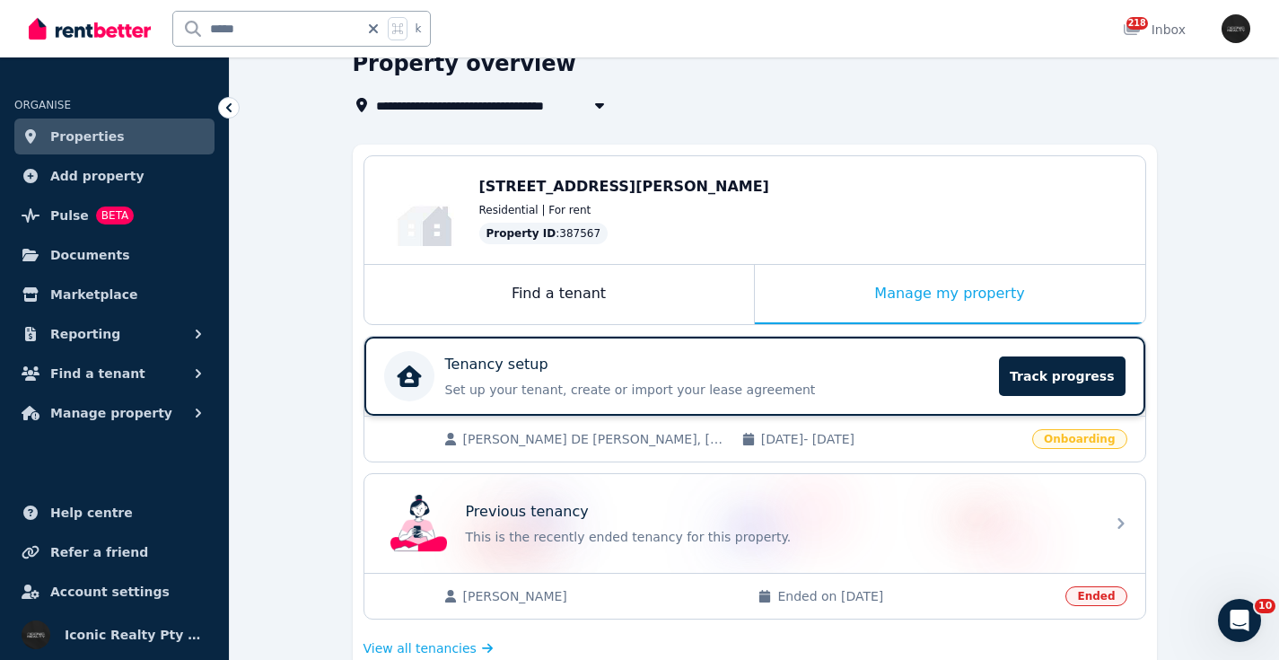
click at [678, 366] on div "Tenancy setup" at bounding box center [717, 365] width 544 height 22
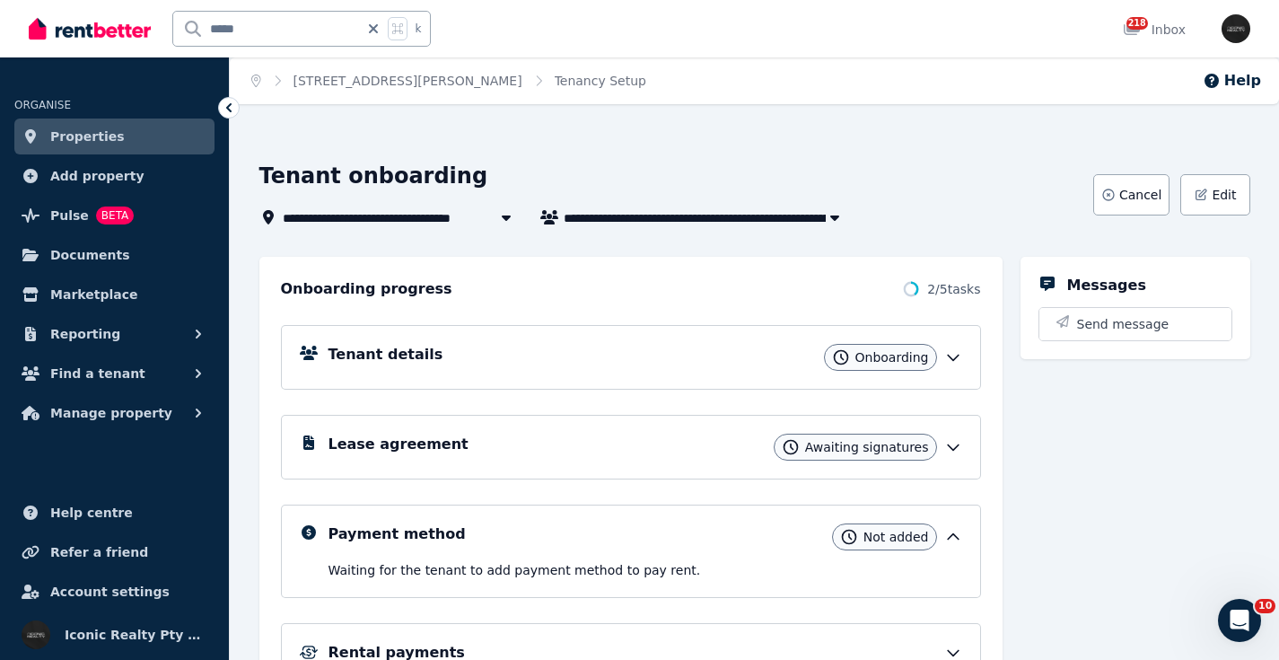
click at [783, 144] on div "**********" at bounding box center [754, 480] width 1049 height 695
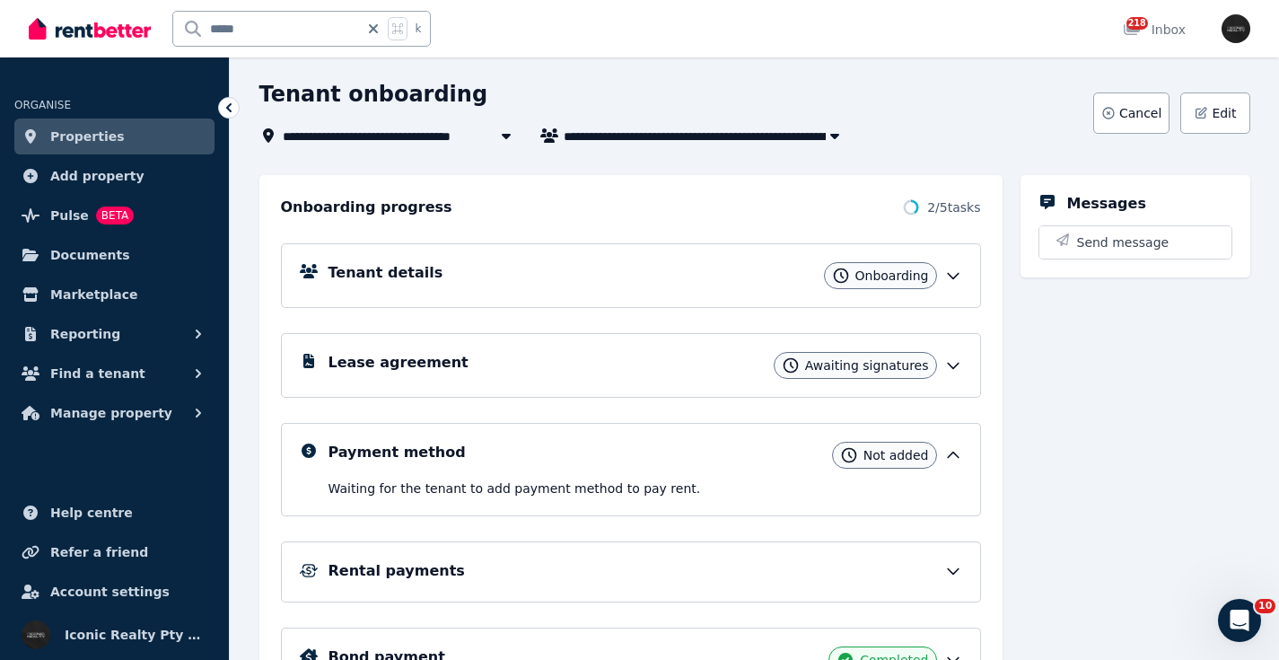
scroll to position [85, 0]
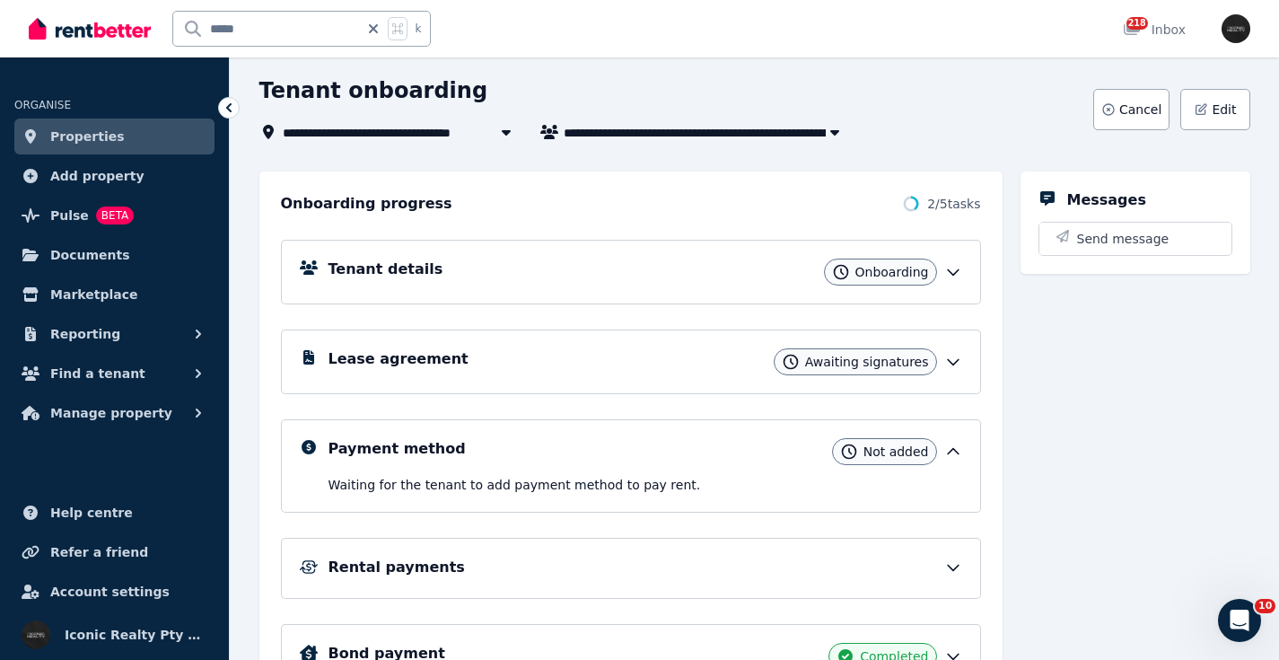
click at [1230, 427] on div "Messages Send message" at bounding box center [1135, 440] width 230 height 538
drag, startPoint x: 264, startPoint y: 30, endPoint x: 162, endPoint y: 15, distance: 103.3
click at [156, 13] on div "***** k" at bounding box center [234, 28] width 411 height 57
type input "******"
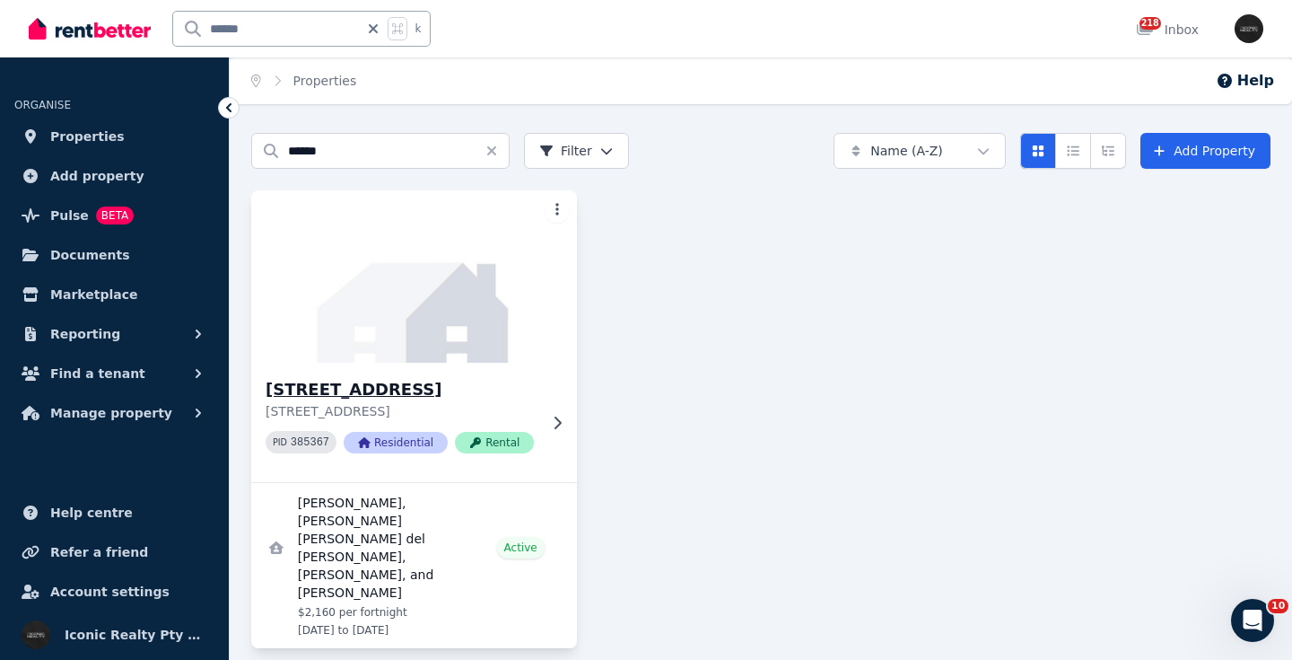
click at [430, 298] on img at bounding box center [414, 276] width 342 height 181
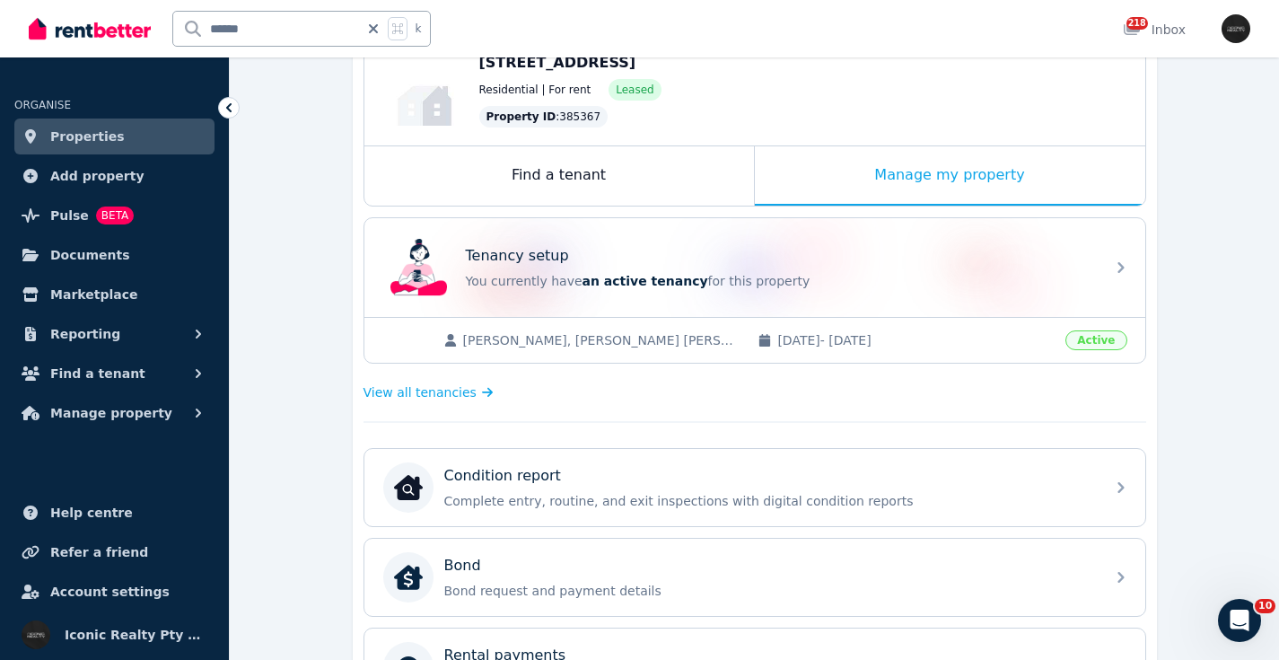
scroll to position [216, 0]
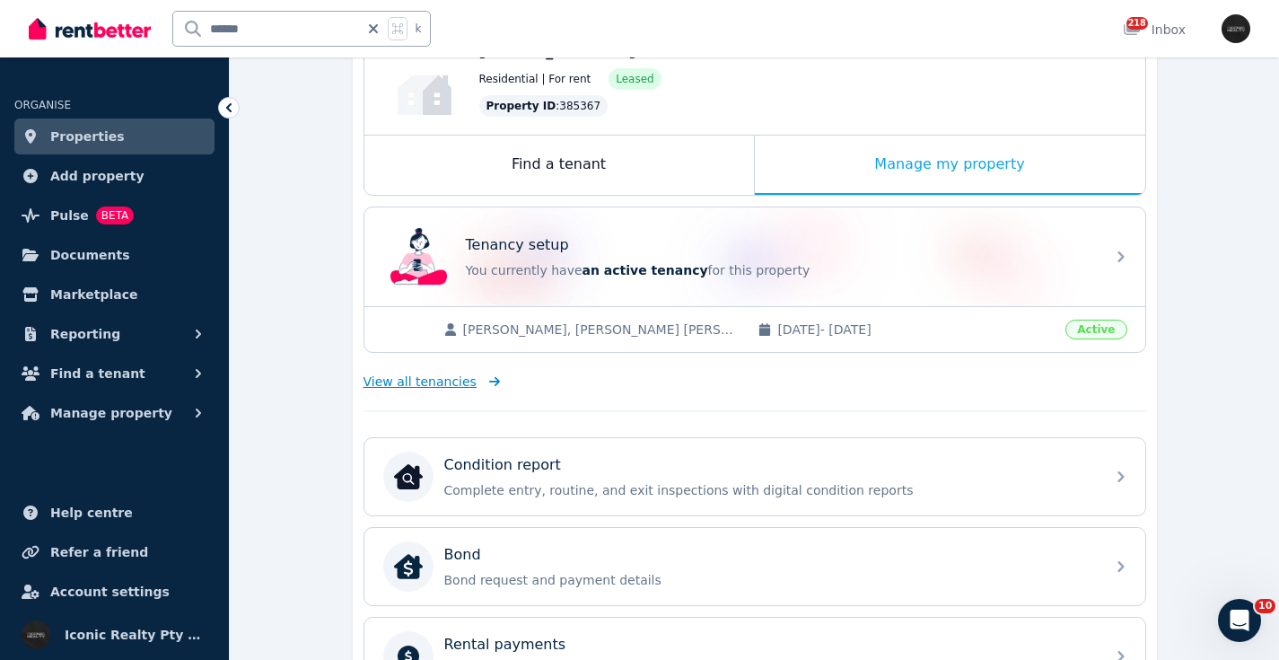
click at [433, 376] on span "View all tenancies" at bounding box center [419, 381] width 113 height 18
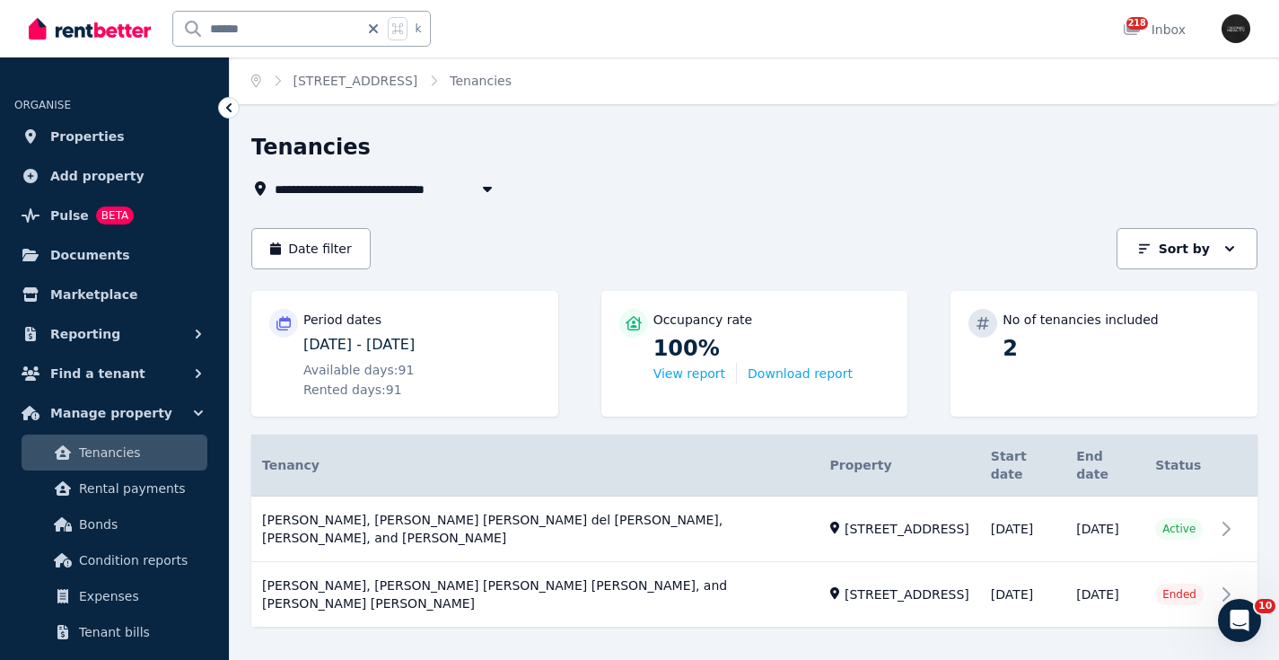
scroll to position [13, 0]
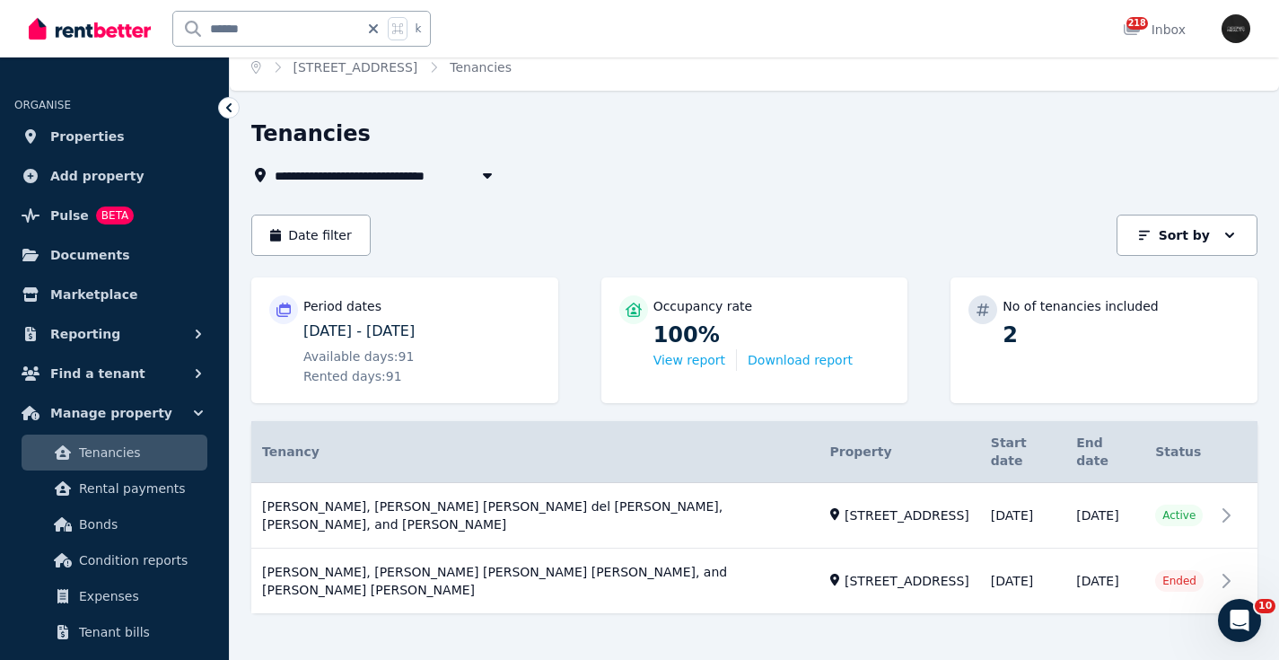
click at [153, 27] on div "****** k" at bounding box center [234, 28] width 411 height 57
type input "*****"
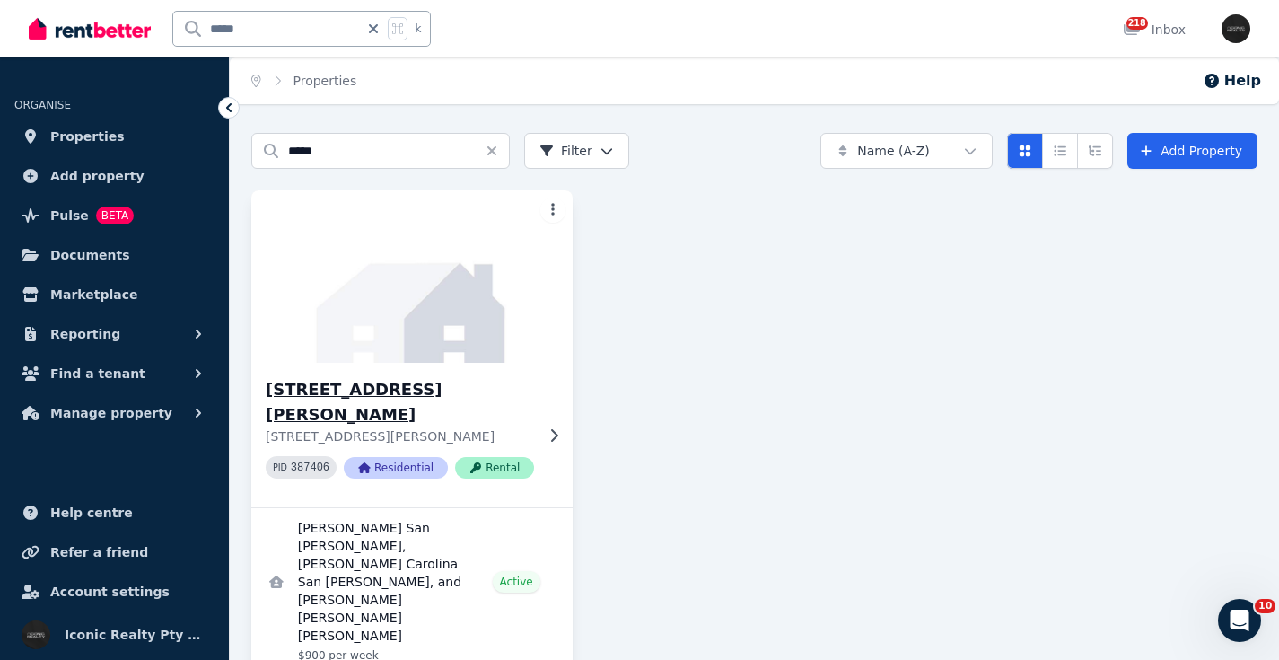
click at [414, 406] on h3 "[STREET_ADDRESS][PERSON_NAME]" at bounding box center [400, 402] width 268 height 50
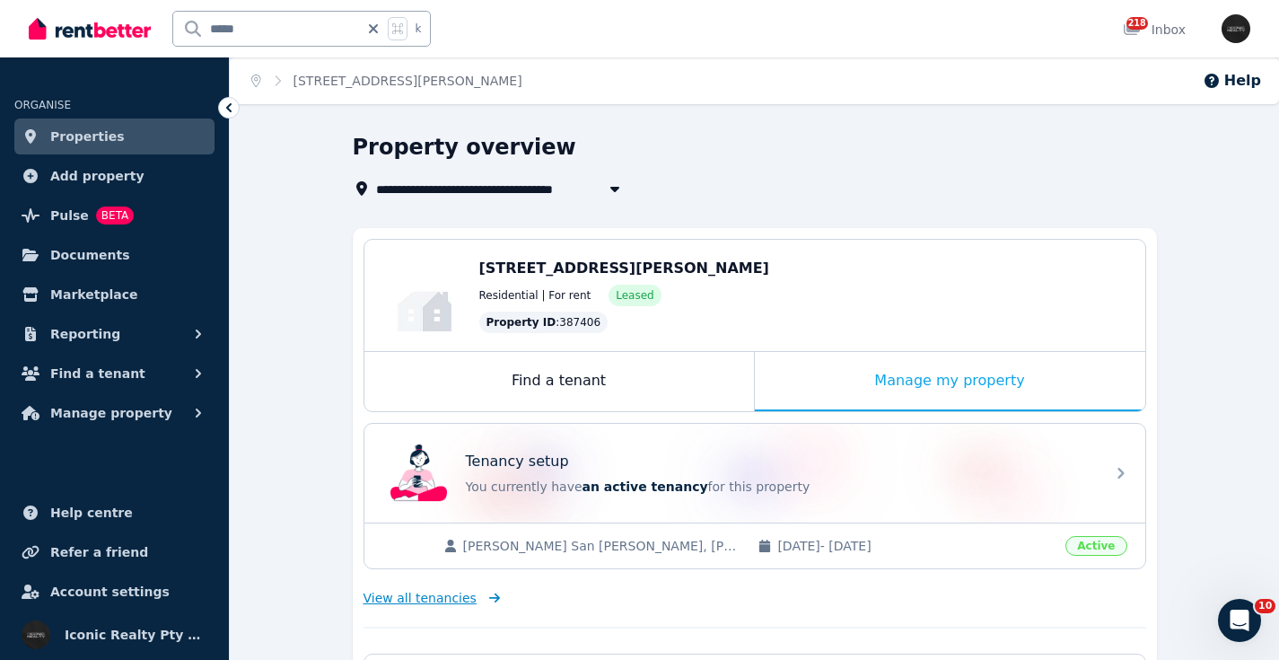
click at [420, 601] on span "View all tenancies" at bounding box center [419, 598] width 113 height 18
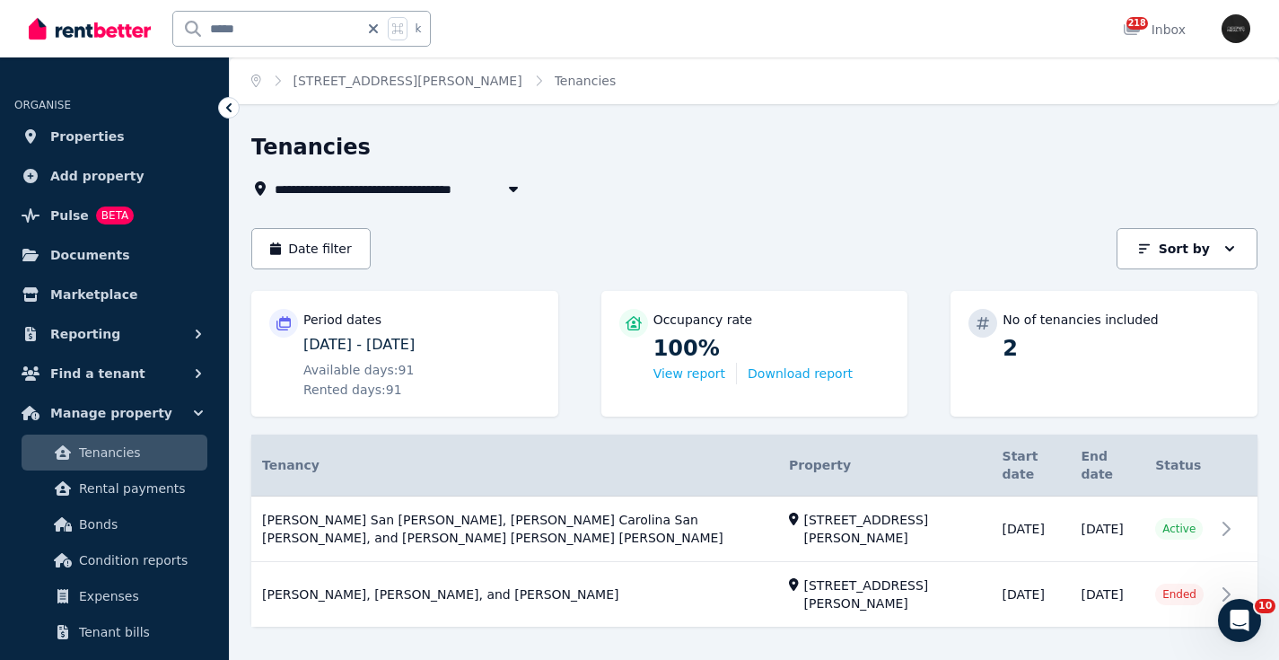
scroll to position [13, 0]
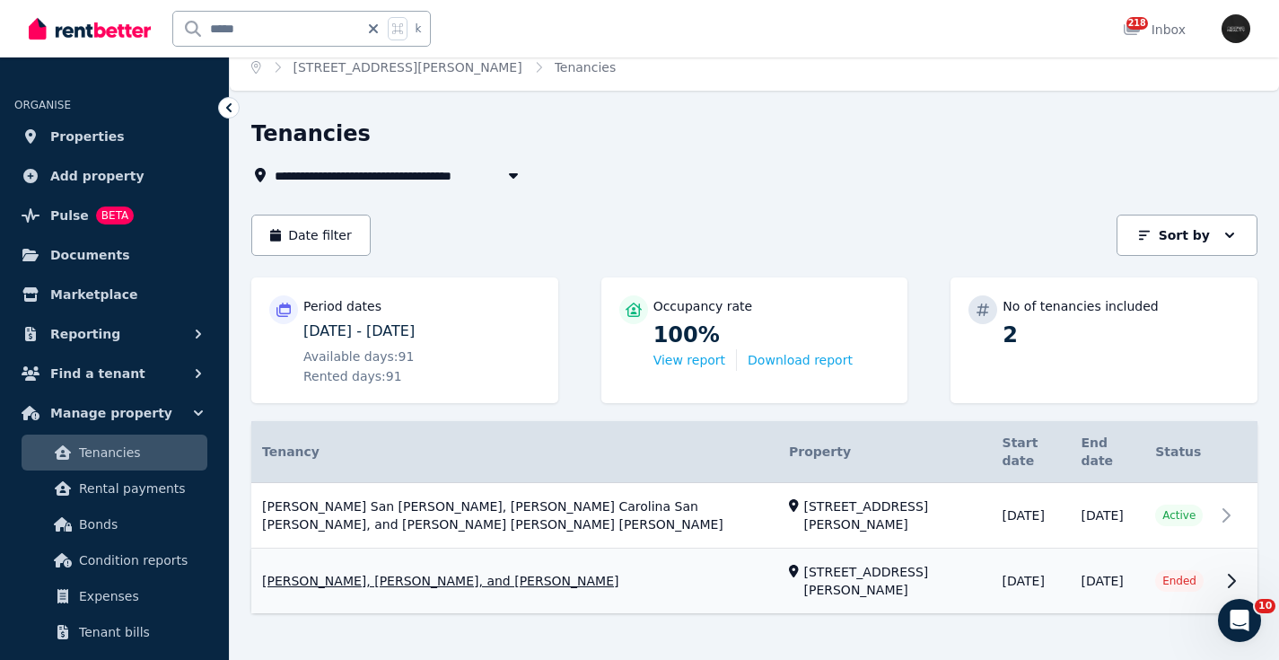
click at [1226, 558] on link "View property details" at bounding box center [754, 581] width 1006 height 65
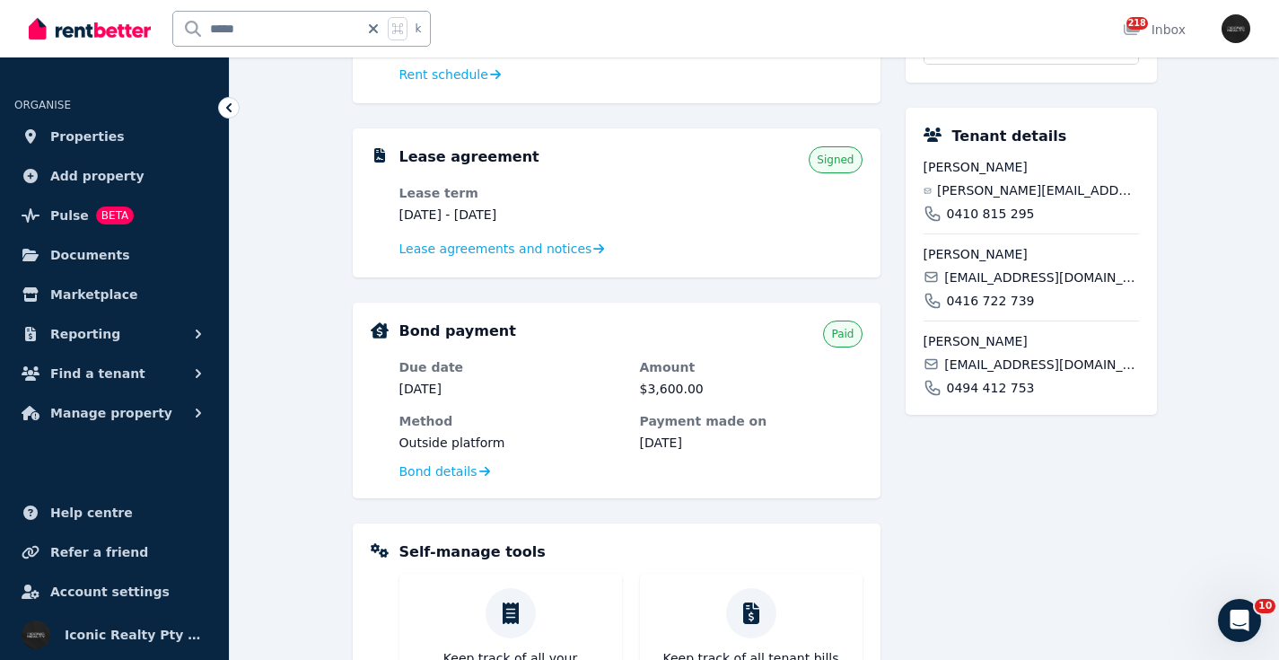
scroll to position [481, 0]
drag, startPoint x: 948, startPoint y: 190, endPoint x: 1126, endPoint y: 190, distance: 178.6
click at [1126, 190] on span "jacobo.m.manchon@gmail.com" at bounding box center [1038, 189] width 202 height 18
copy span "jacobo.m.manchon@gmail.com"
